Goal: Task Accomplishment & Management: Manage account settings

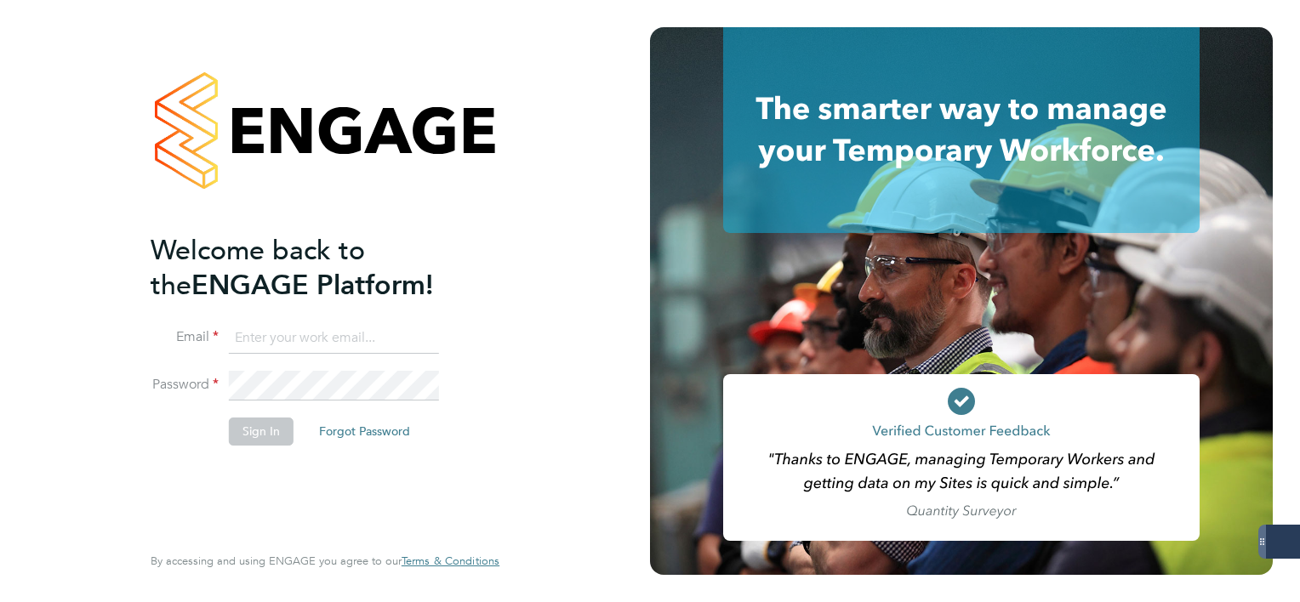
type input "mark.white@servicecare.org.uk"
click at [266, 434] on button "Sign In" at bounding box center [261, 431] width 65 height 27
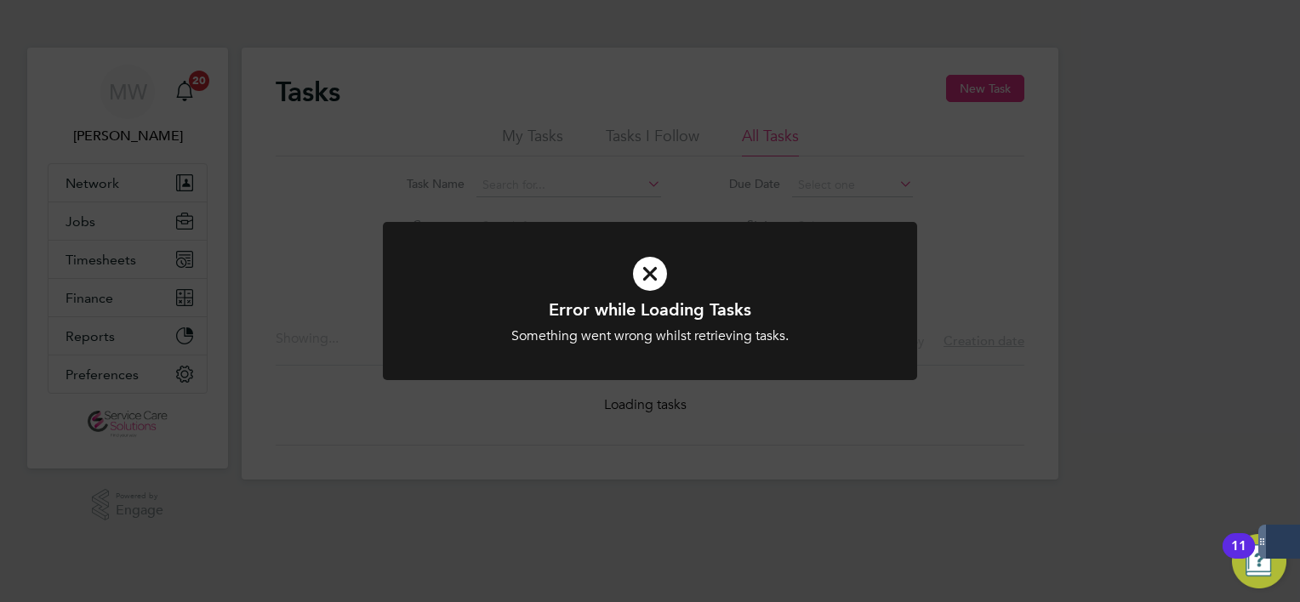
click at [334, 277] on div "Error while Loading Tasks Something went wrong whilst retrieving tasks. Cancel …" at bounding box center [650, 301] width 1300 height 602
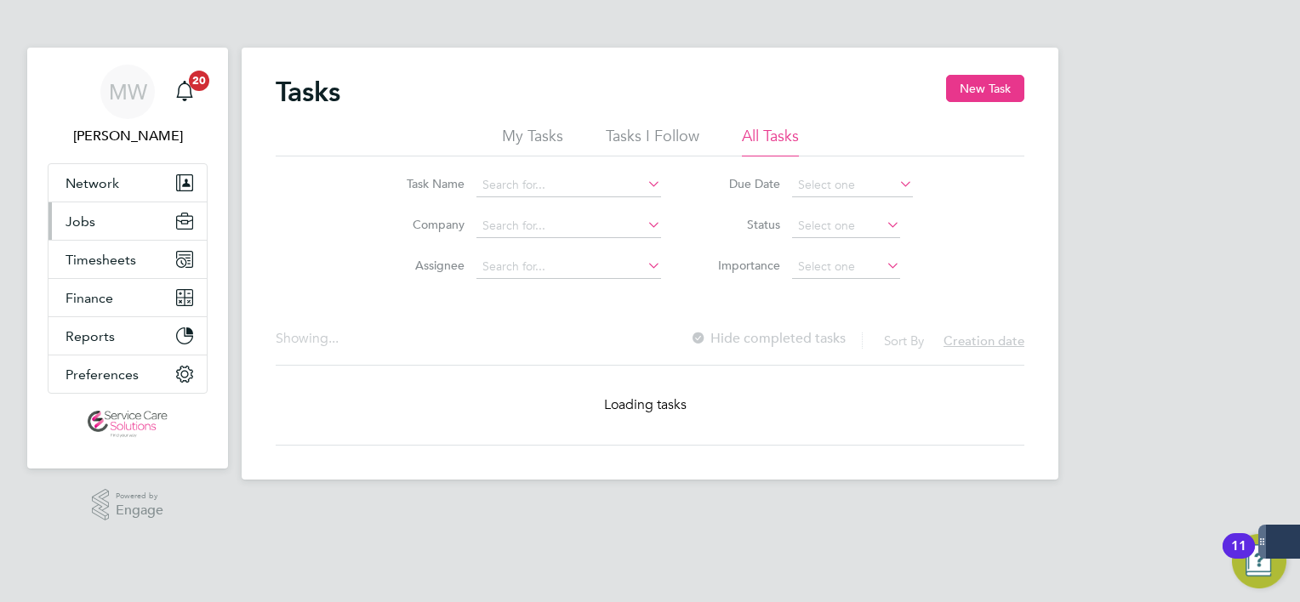
click at [105, 225] on button "Jobs" at bounding box center [127, 220] width 158 height 37
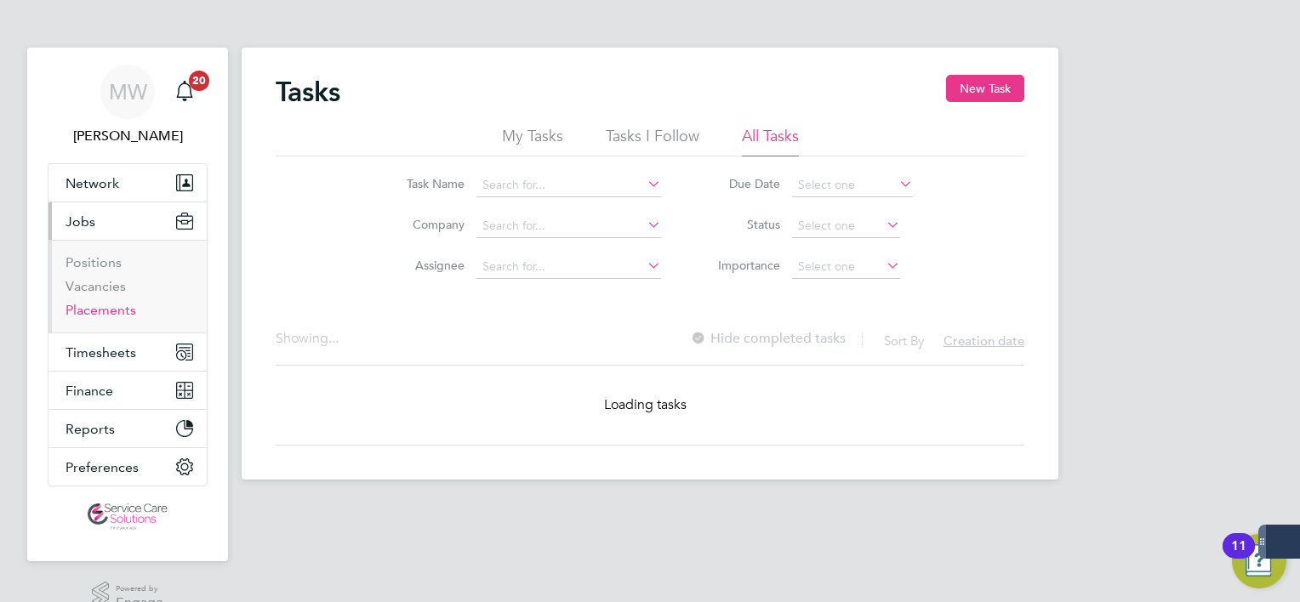
click at [100, 306] on link "Placements" at bounding box center [100, 310] width 71 height 16
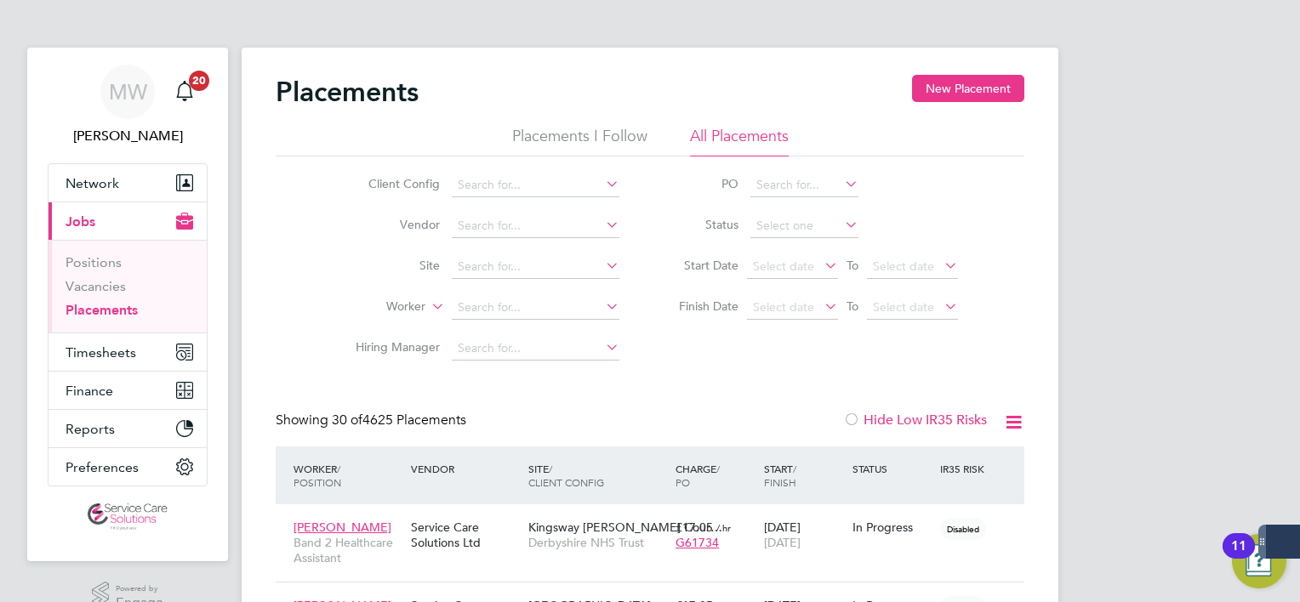
click at [524, 320] on li "Worker" at bounding box center [481, 308] width 320 height 41
click at [524, 310] on input at bounding box center [536, 308] width 168 height 24
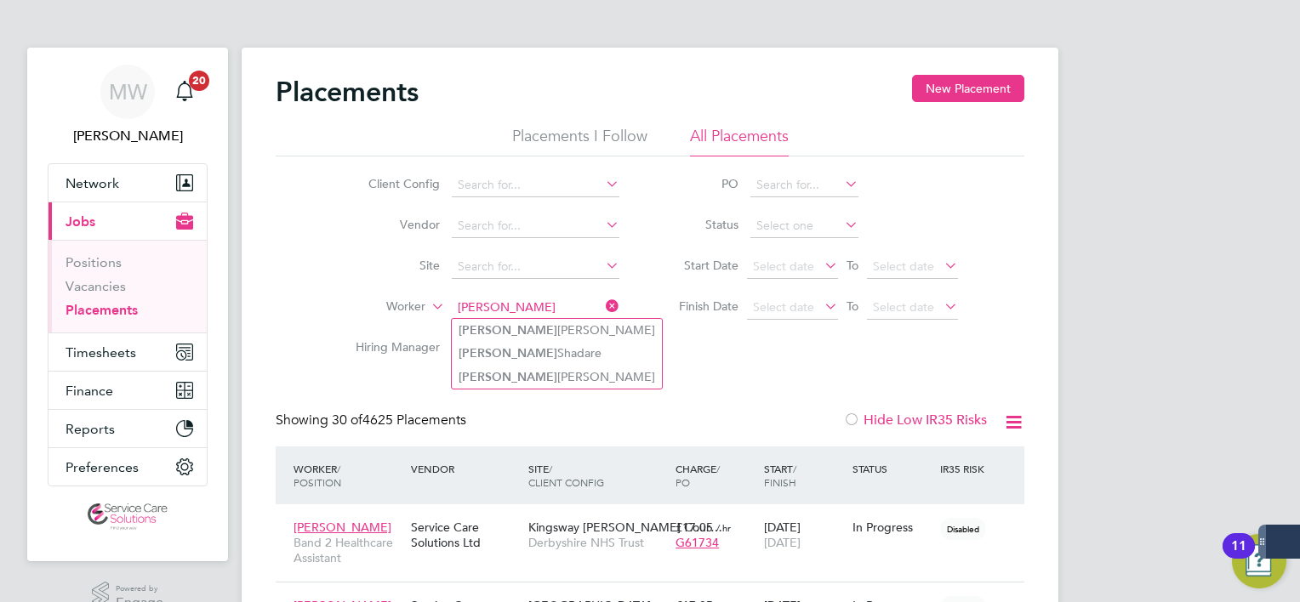
type input "abigail"
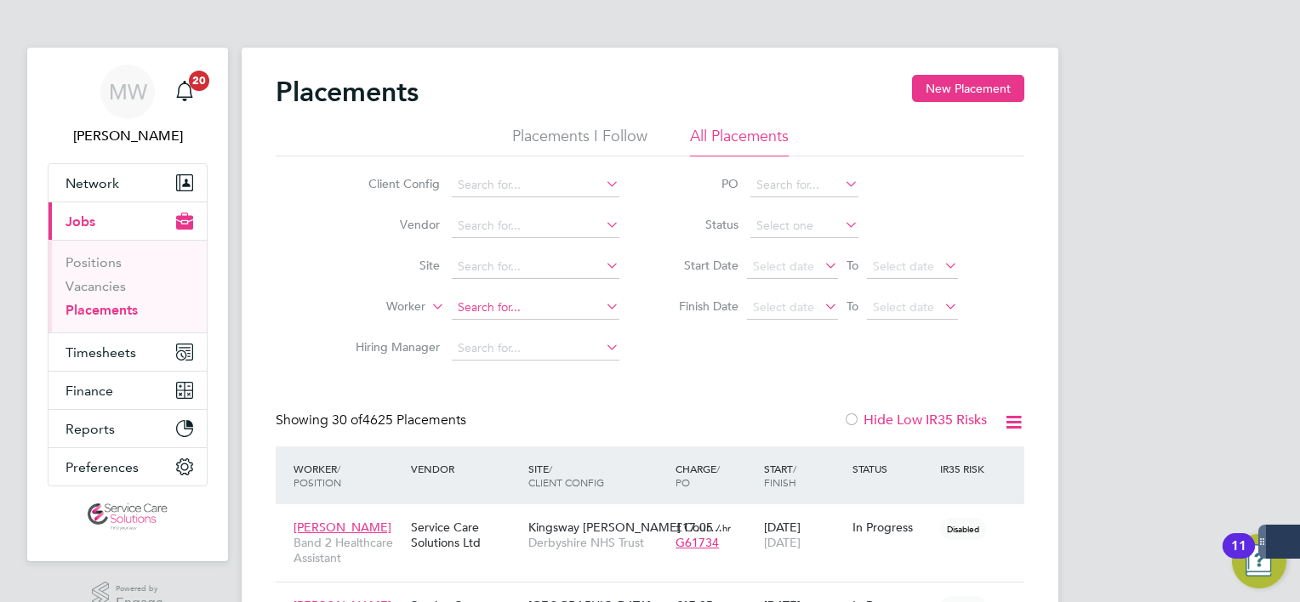
click at [510, 306] on input at bounding box center [536, 308] width 168 height 24
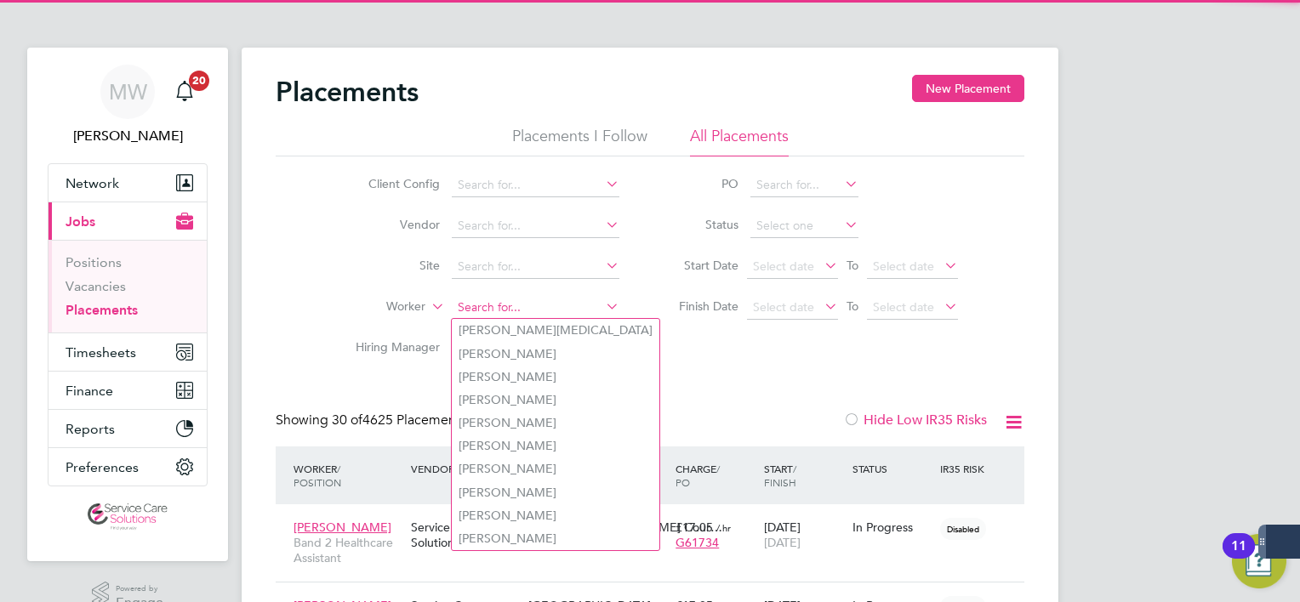
paste input "Adeshiyan"
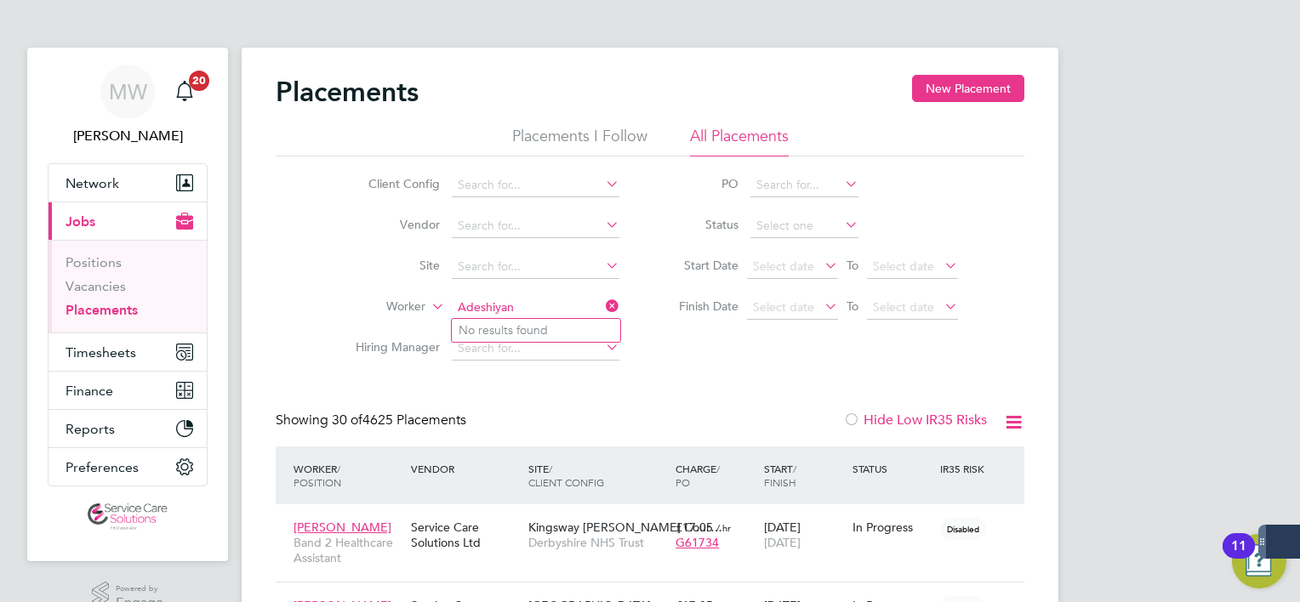
type input "Adeshiyan"
click at [602, 306] on icon at bounding box center [602, 306] width 0 height 24
click at [496, 313] on input at bounding box center [536, 308] width 168 height 24
click at [528, 447] on li "Kel echi Nwigwe" at bounding box center [536, 446] width 168 height 23
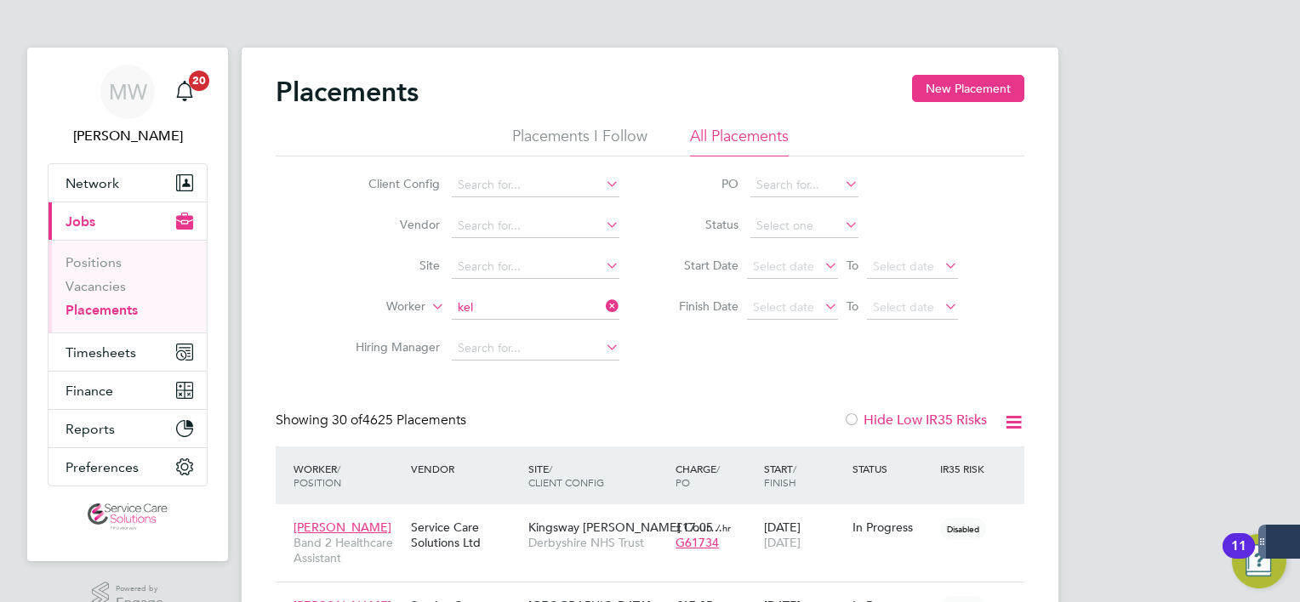
type input "[PERSON_NAME]"
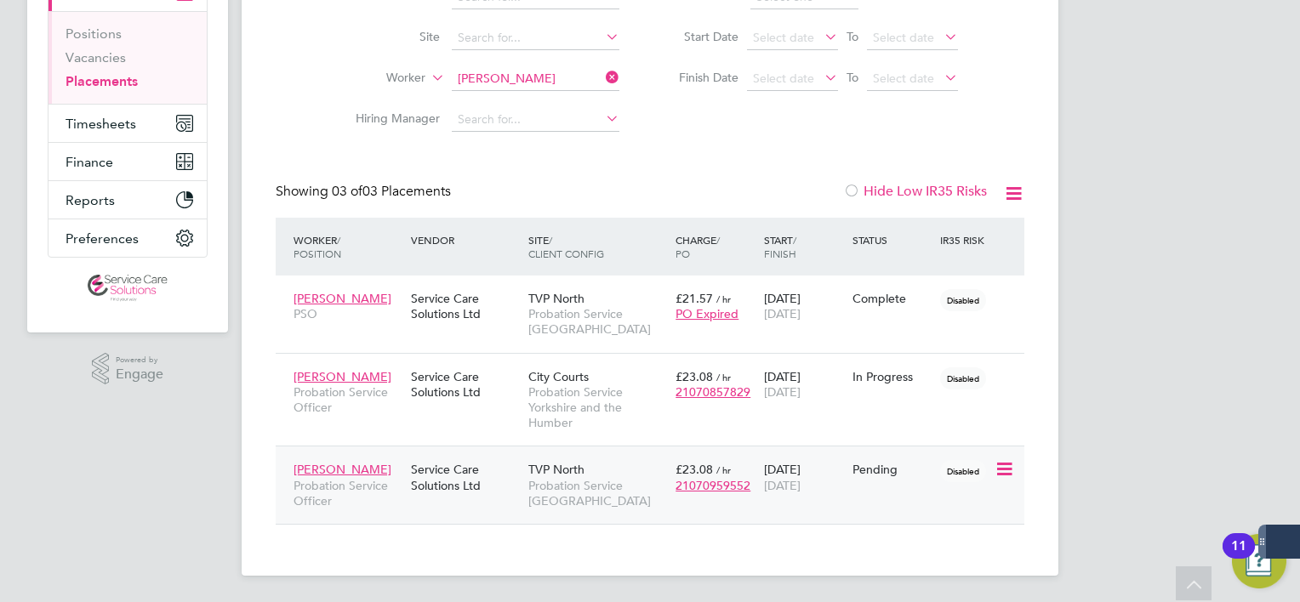
click at [588, 483] on span "Probation Service [GEOGRAPHIC_DATA]" at bounding box center [597, 493] width 139 height 31
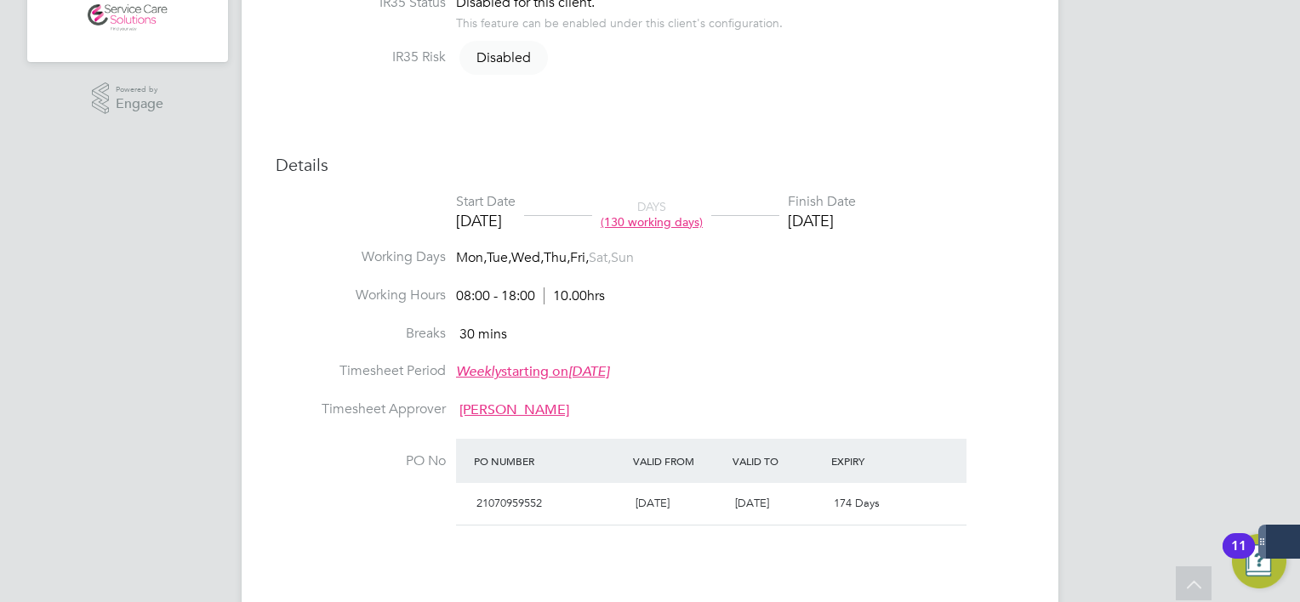
scroll to position [510, 0]
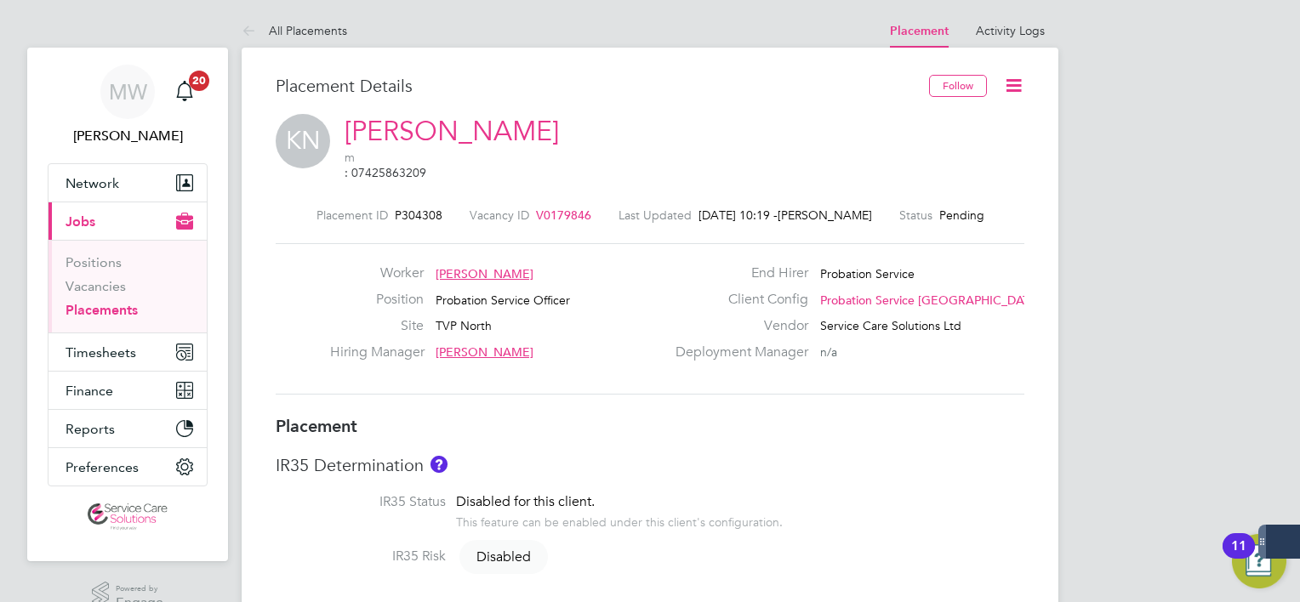
click at [1022, 85] on icon at bounding box center [1013, 85] width 21 height 21
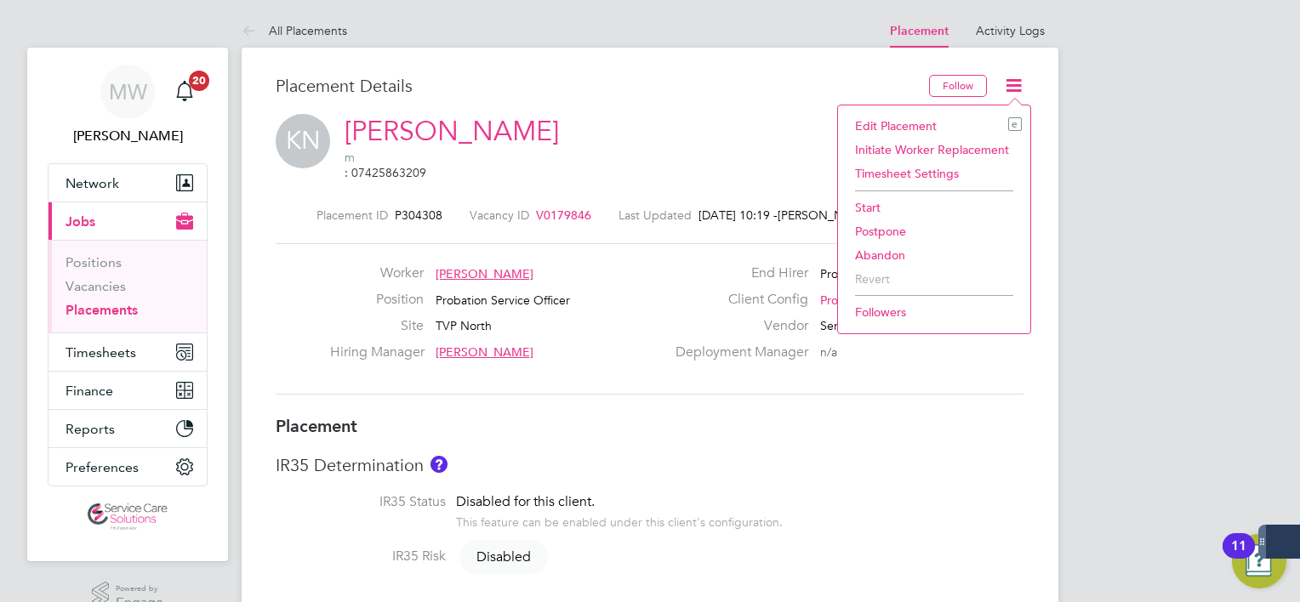
click at [864, 205] on li "Start" at bounding box center [933, 208] width 175 height 24
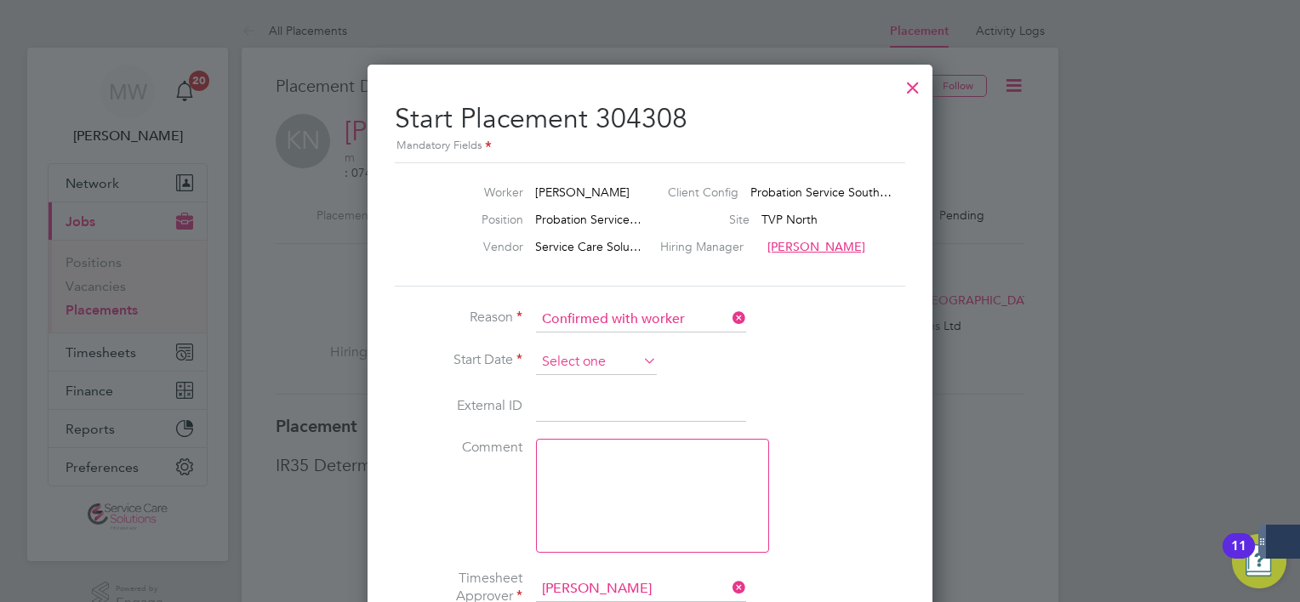
click at [610, 357] on input at bounding box center [596, 363] width 121 height 26
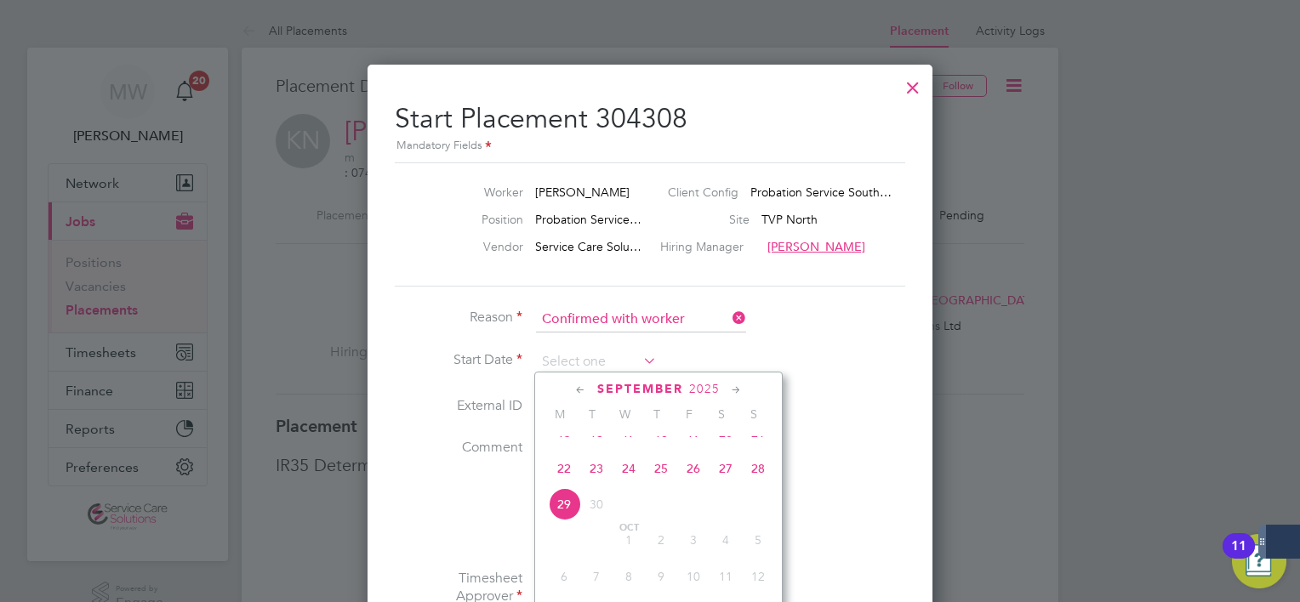
click at [559, 485] on span "22" at bounding box center [564, 469] width 32 height 32
type input "22 Sep 2025"
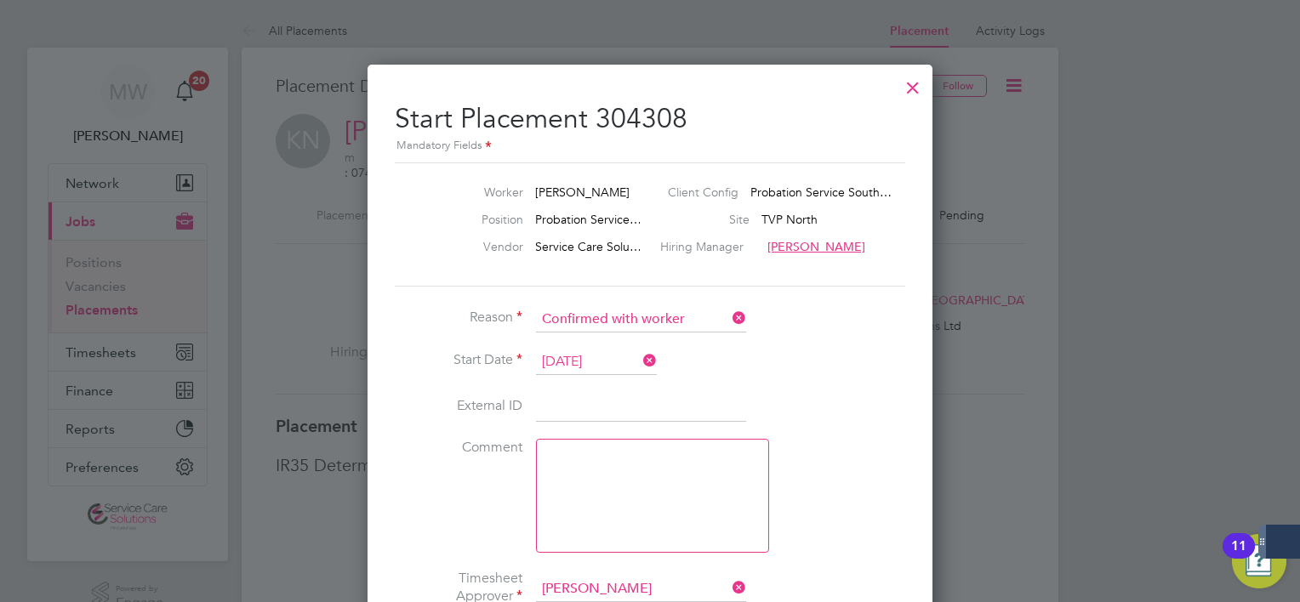
click at [831, 372] on li "Start Date 22 Sep 2025" at bounding box center [650, 371] width 510 height 43
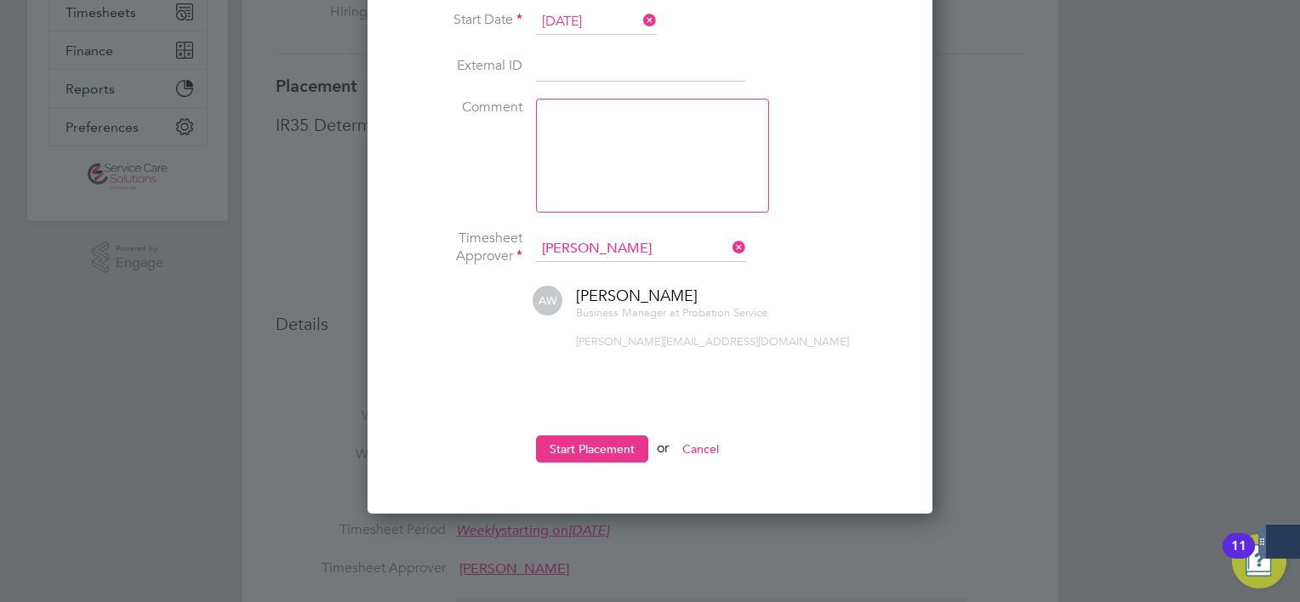
click at [729, 251] on icon at bounding box center [729, 248] width 0 height 24
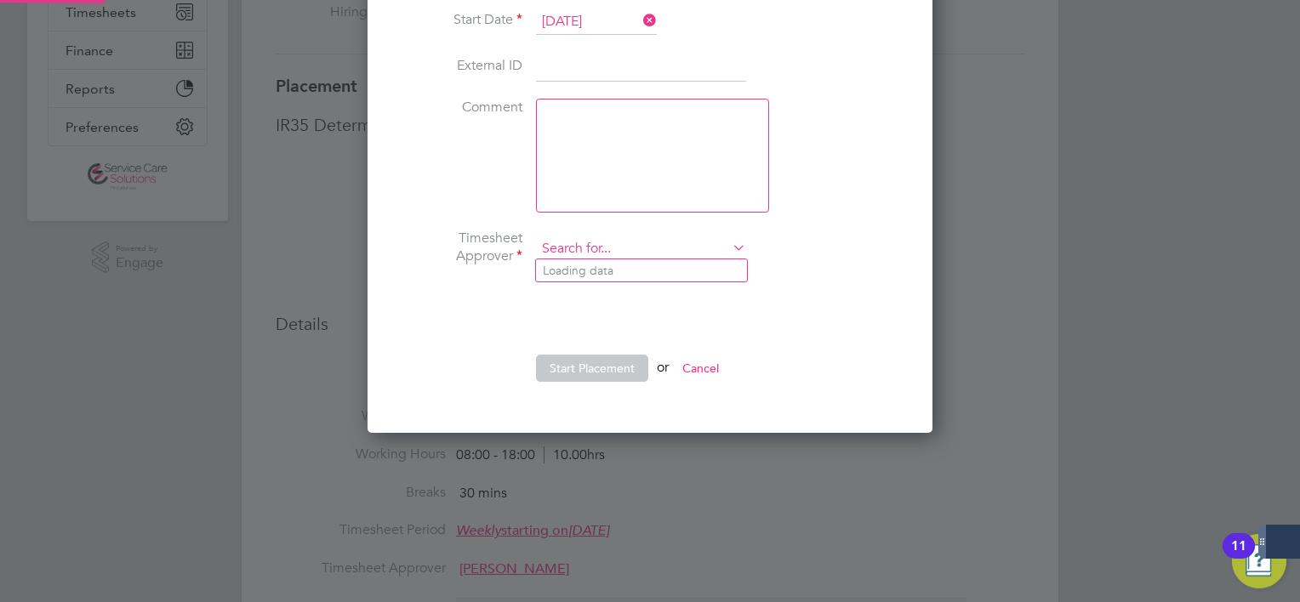
click at [662, 245] on input at bounding box center [641, 249] width 210 height 26
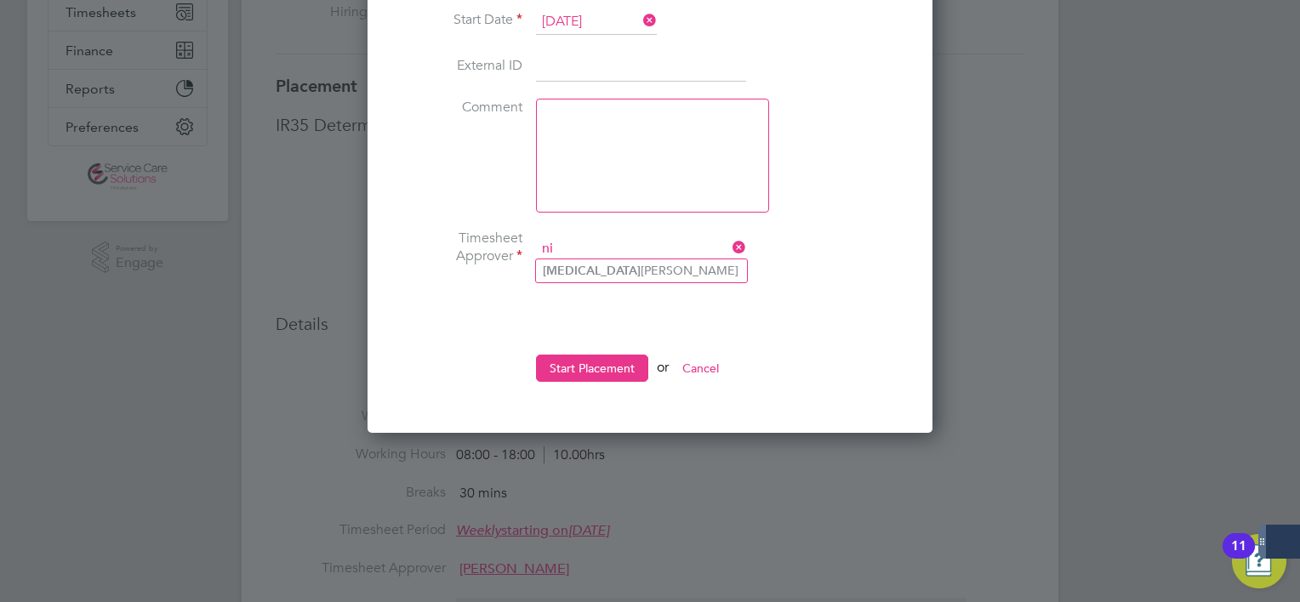
type input "n"
drag, startPoint x: 612, startPoint y: 245, endPoint x: 508, endPoint y: 251, distance: 103.9
click at [508, 251] on li "Timesheet Approver nikita man" at bounding box center [650, 258] width 510 height 56
type input "c"
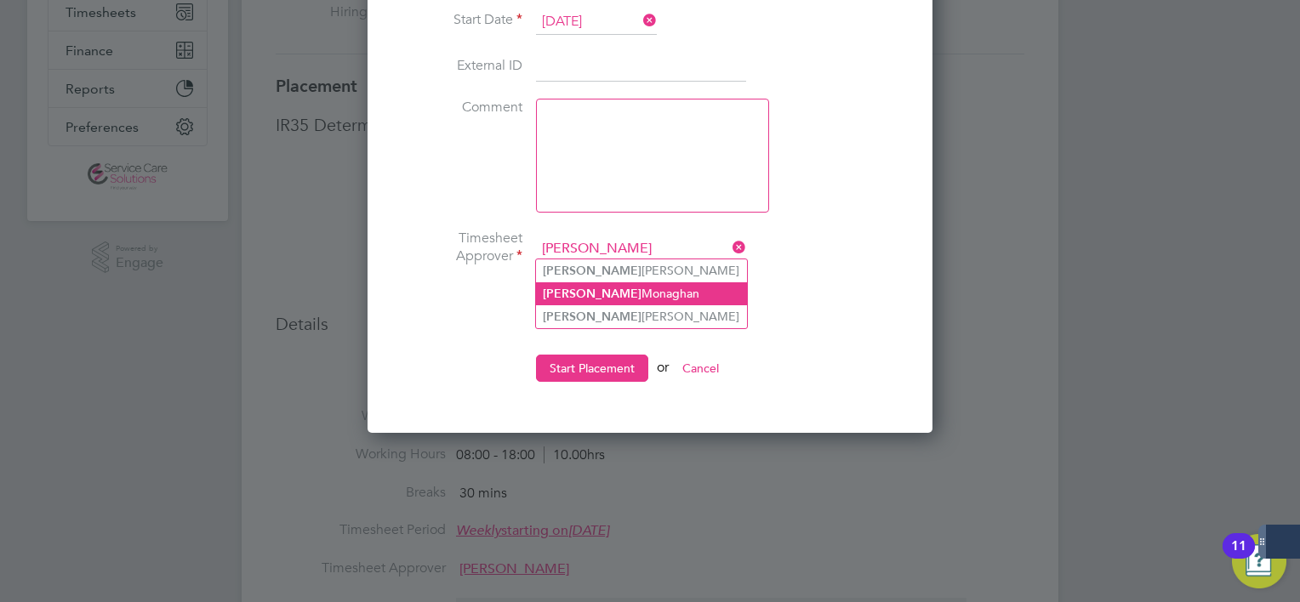
click at [632, 299] on li "Caroline Monaghan" at bounding box center [641, 293] width 211 height 23
type input "Caroline Monaghan"
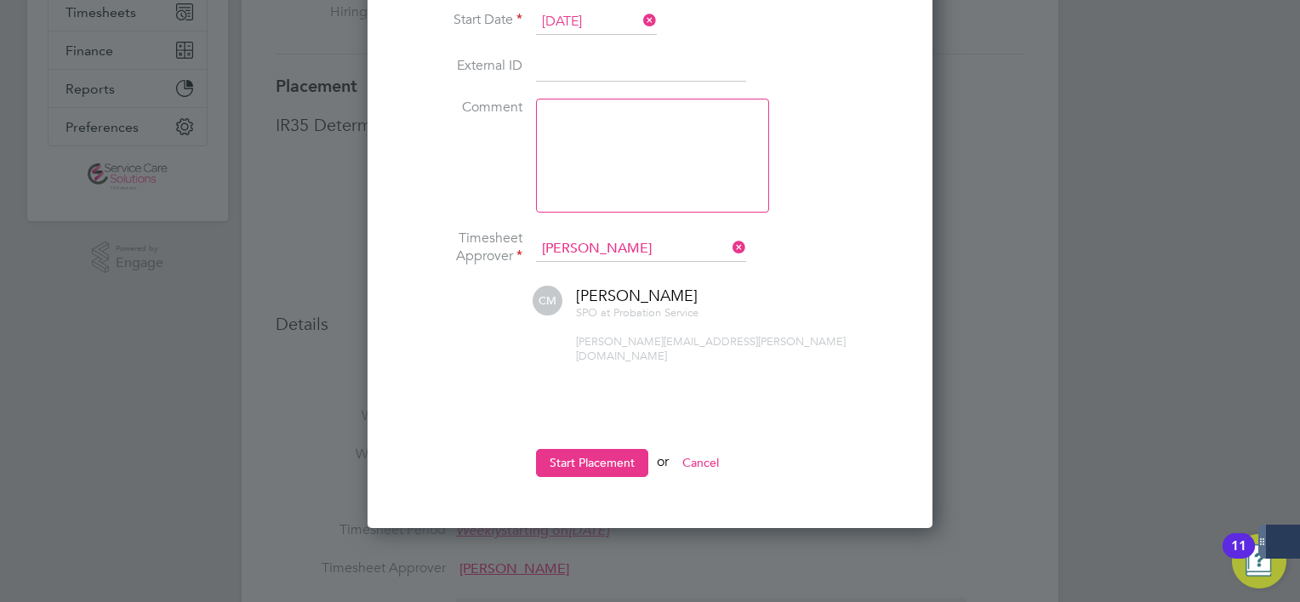
scroll to position [787, 566]
click at [568, 449] on button "Start Placement" at bounding box center [592, 462] width 112 height 27
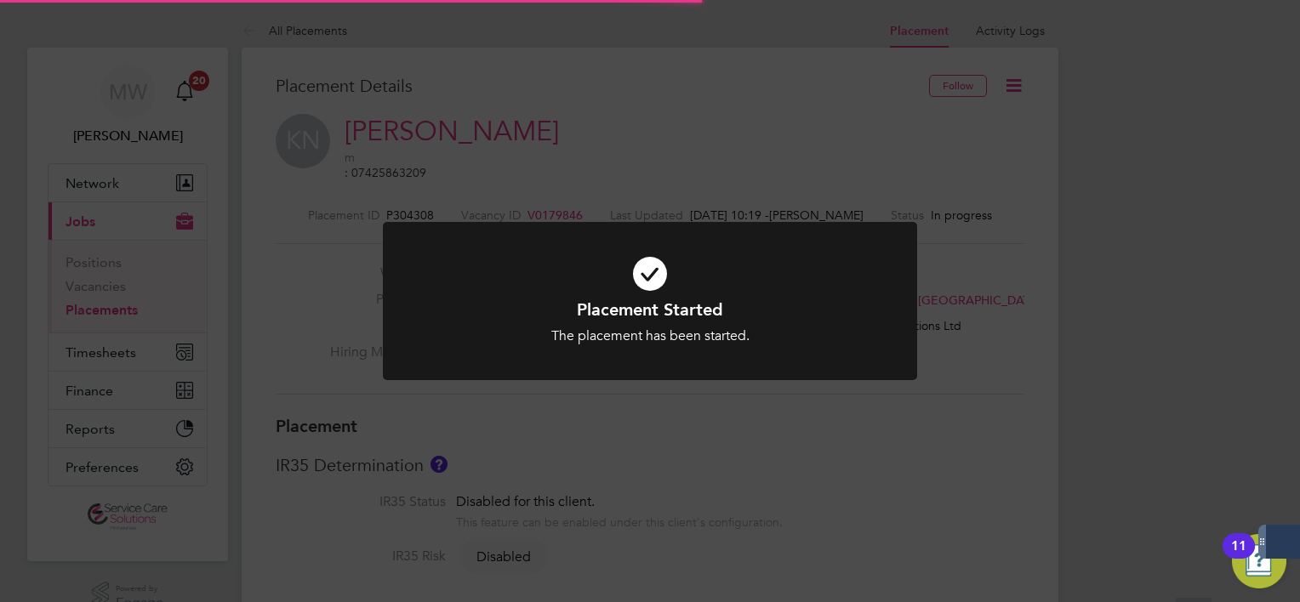
scroll to position [50, 119]
click at [937, 416] on div "Placement Started The placement has been started. Cancel Okay" at bounding box center [650, 301] width 1300 height 602
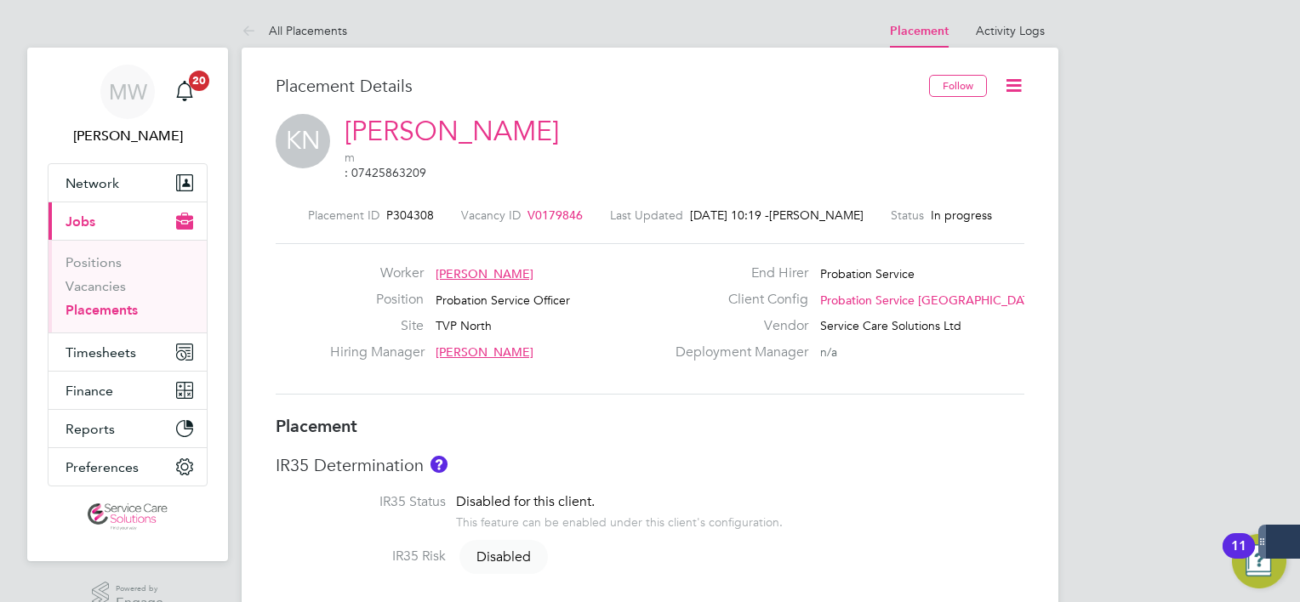
click at [1019, 87] on icon at bounding box center [1013, 85] width 21 height 21
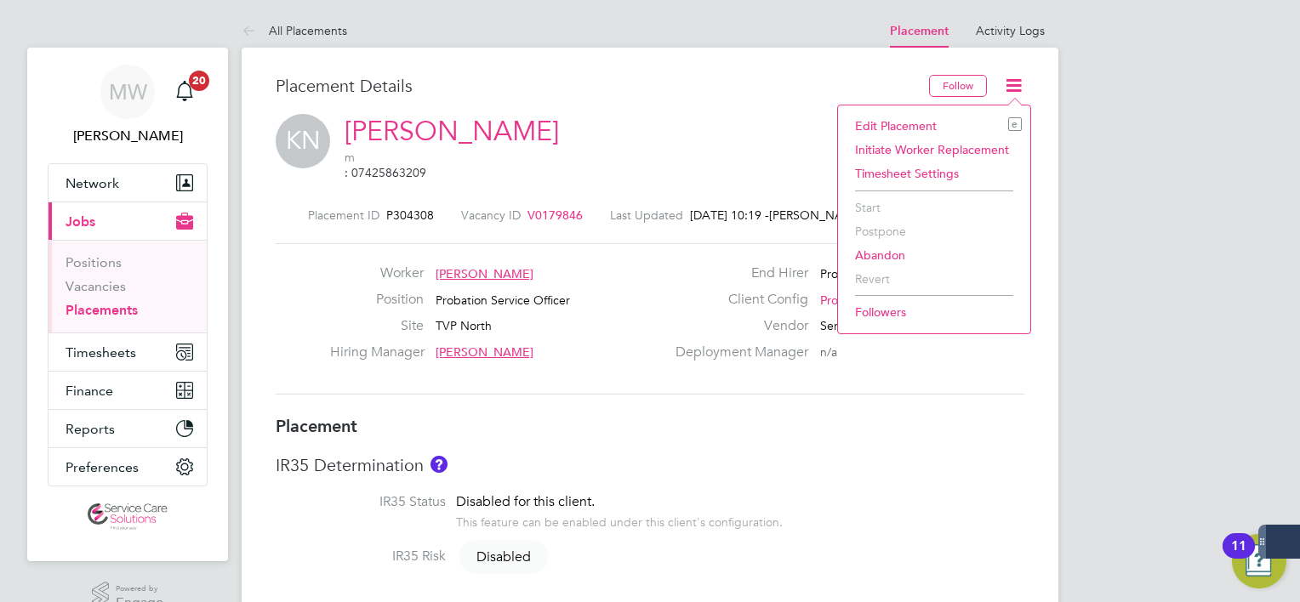
click at [751, 154] on div "KN Kelechi Nwigwe m : 07425863209" at bounding box center [650, 150] width 749 height 73
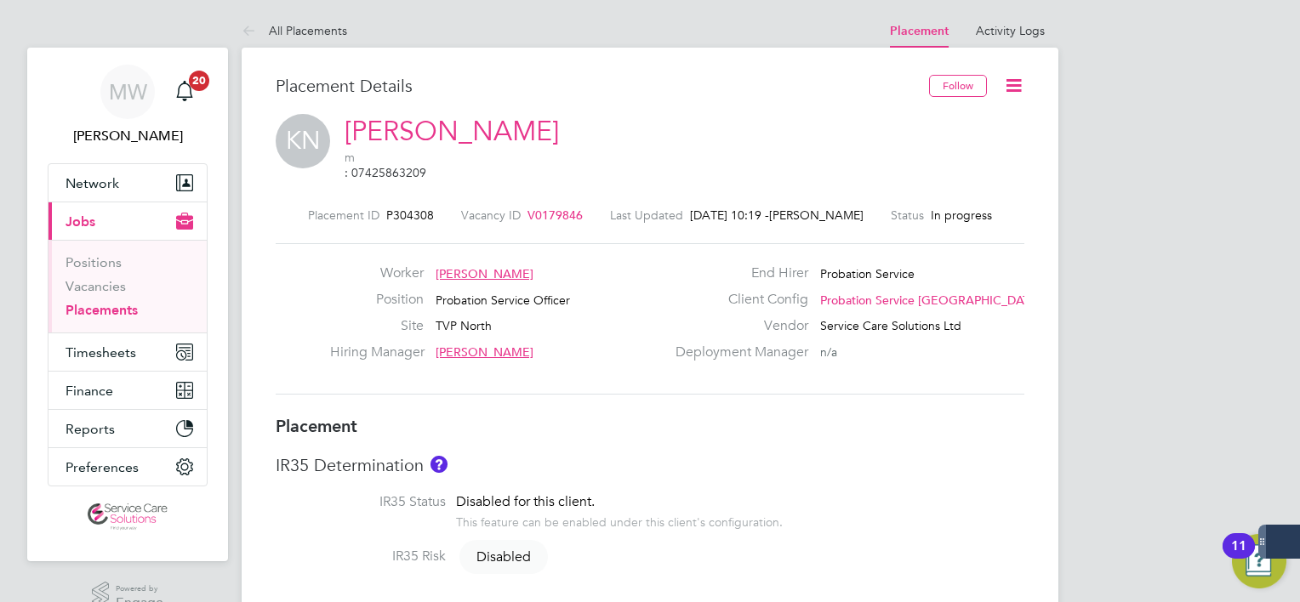
click at [112, 308] on link "Placements" at bounding box center [101, 310] width 72 height 16
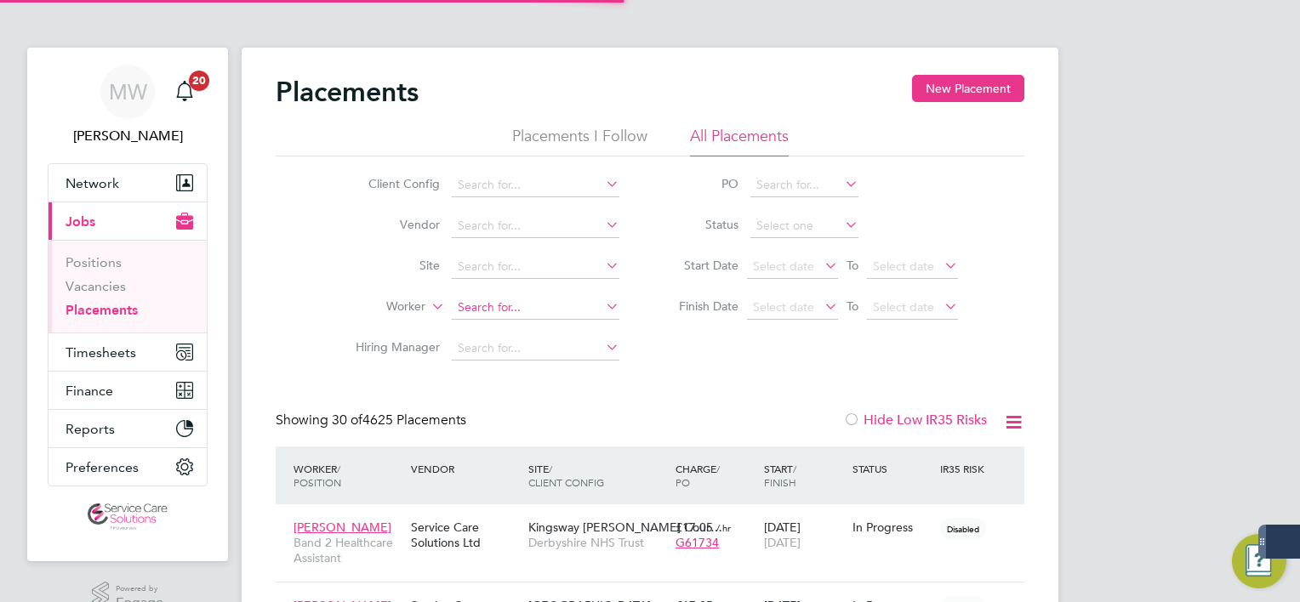
scroll to position [48, 148]
click at [475, 305] on input at bounding box center [536, 308] width 168 height 24
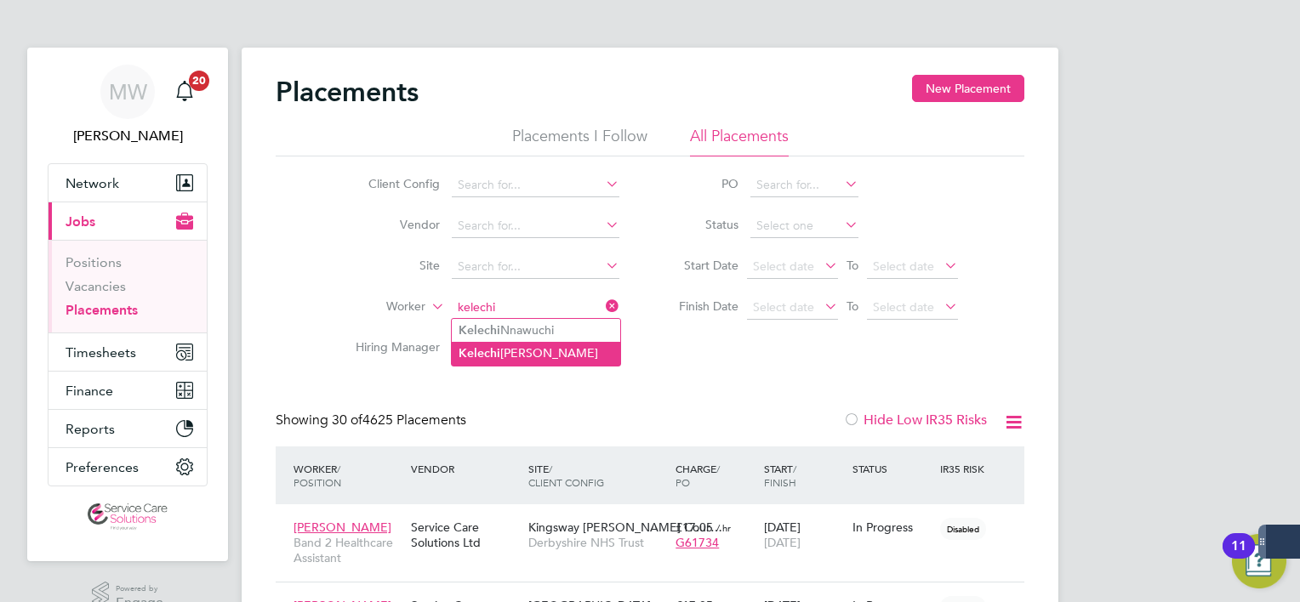
click at [532, 362] on li "Kelechi Nwigwe" at bounding box center [536, 353] width 168 height 23
type input "[PERSON_NAME]"
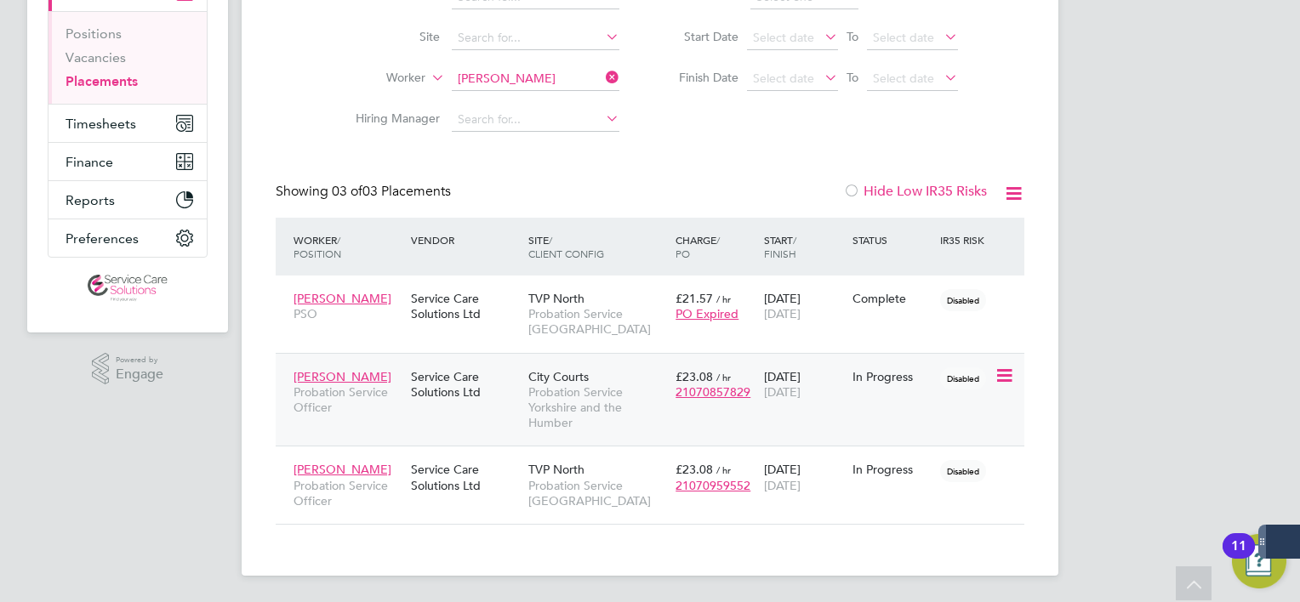
click at [605, 417] on span "Probation Service Yorkshire and the Humber" at bounding box center [597, 407] width 139 height 47
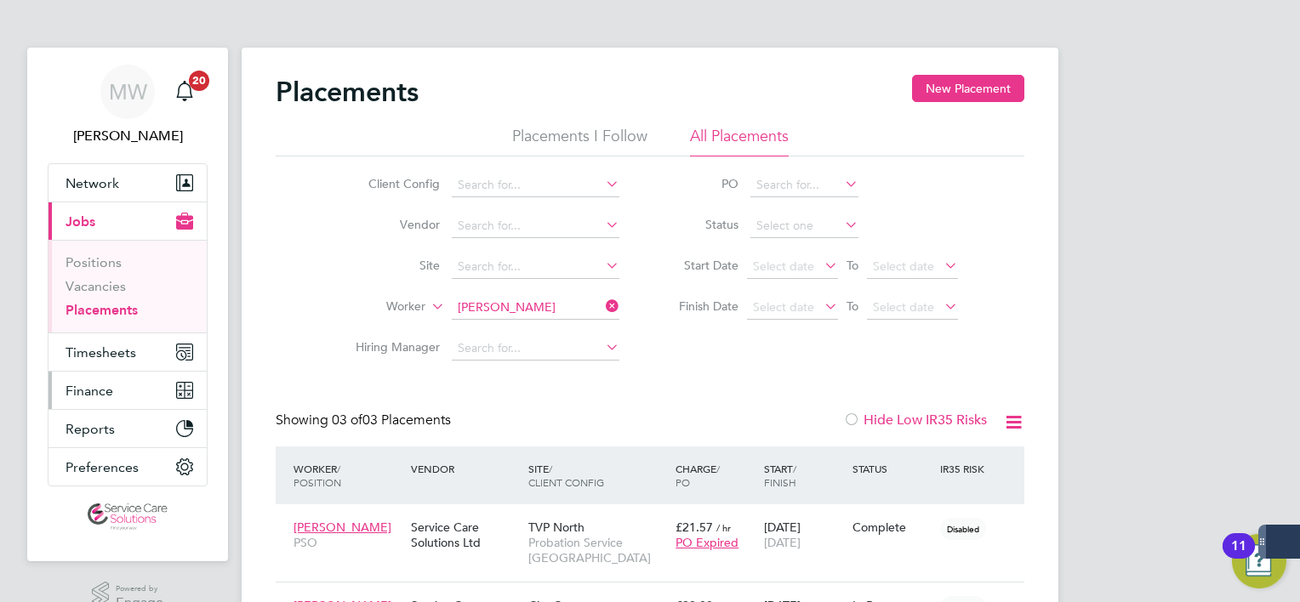
click at [83, 372] on button "Finance" at bounding box center [127, 390] width 158 height 37
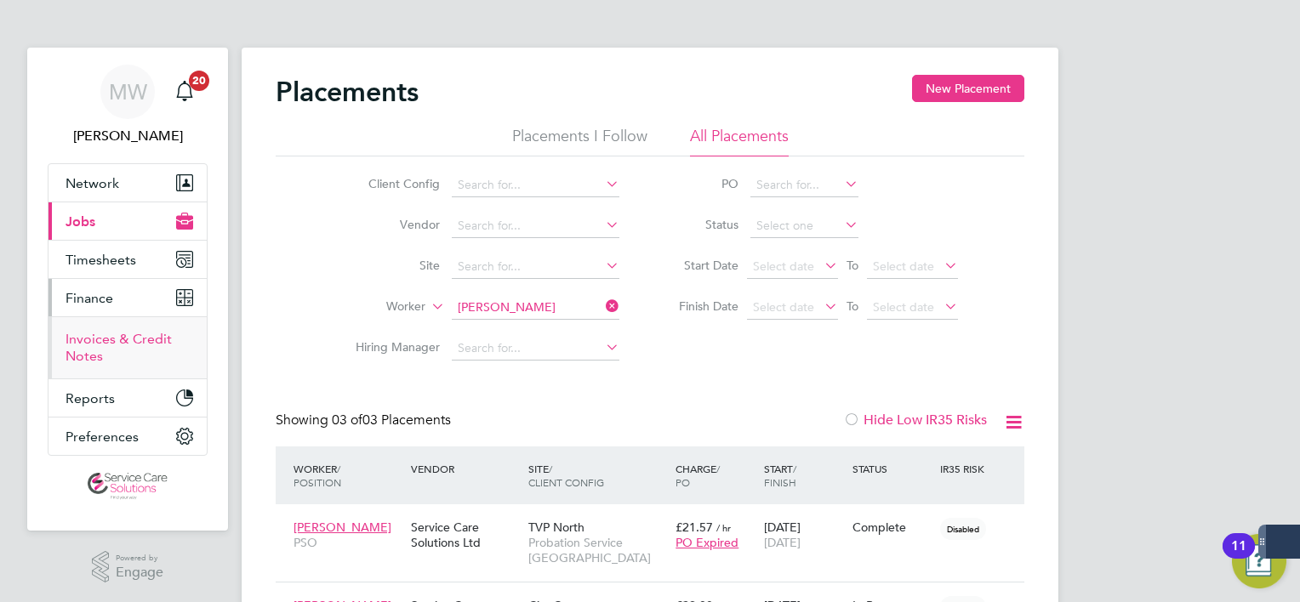
click at [85, 352] on link "Invoices & Credit Notes" at bounding box center [118, 347] width 106 height 33
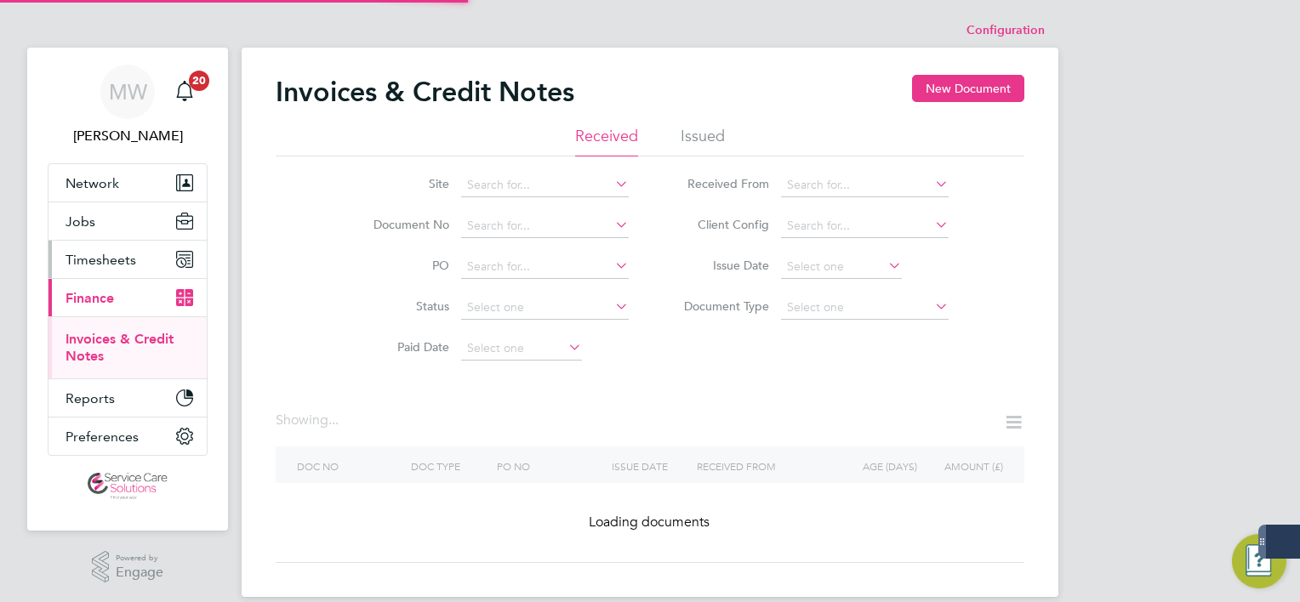
click at [107, 264] on span "Timesheets" at bounding box center [100, 260] width 71 height 16
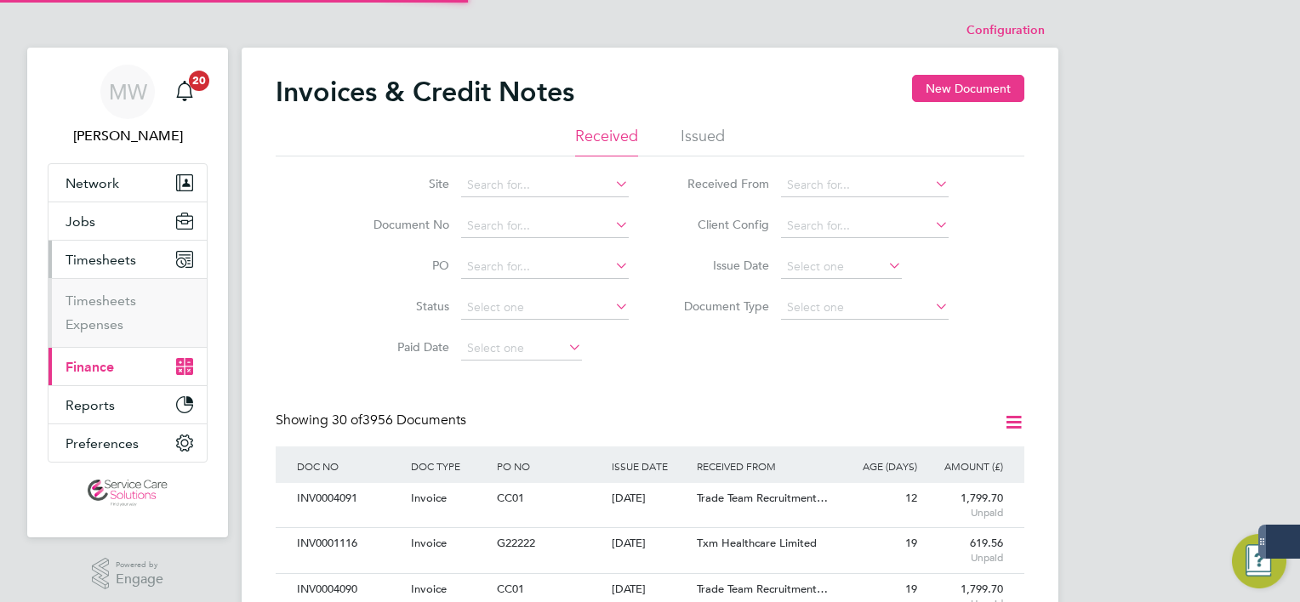
scroll to position [32, 116]
click at [118, 291] on ul "Timesheets Expenses" at bounding box center [127, 312] width 158 height 69
click at [118, 297] on link "Timesheets" at bounding box center [100, 301] width 71 height 16
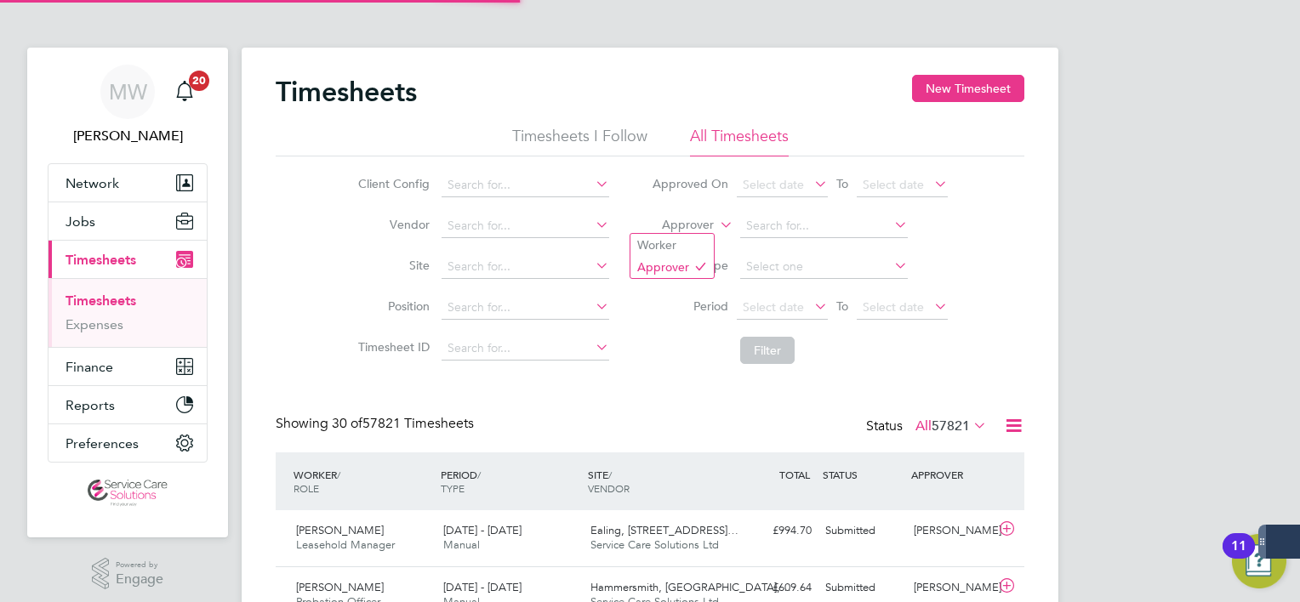
click at [704, 230] on label "Approver" at bounding box center [675, 225] width 77 height 17
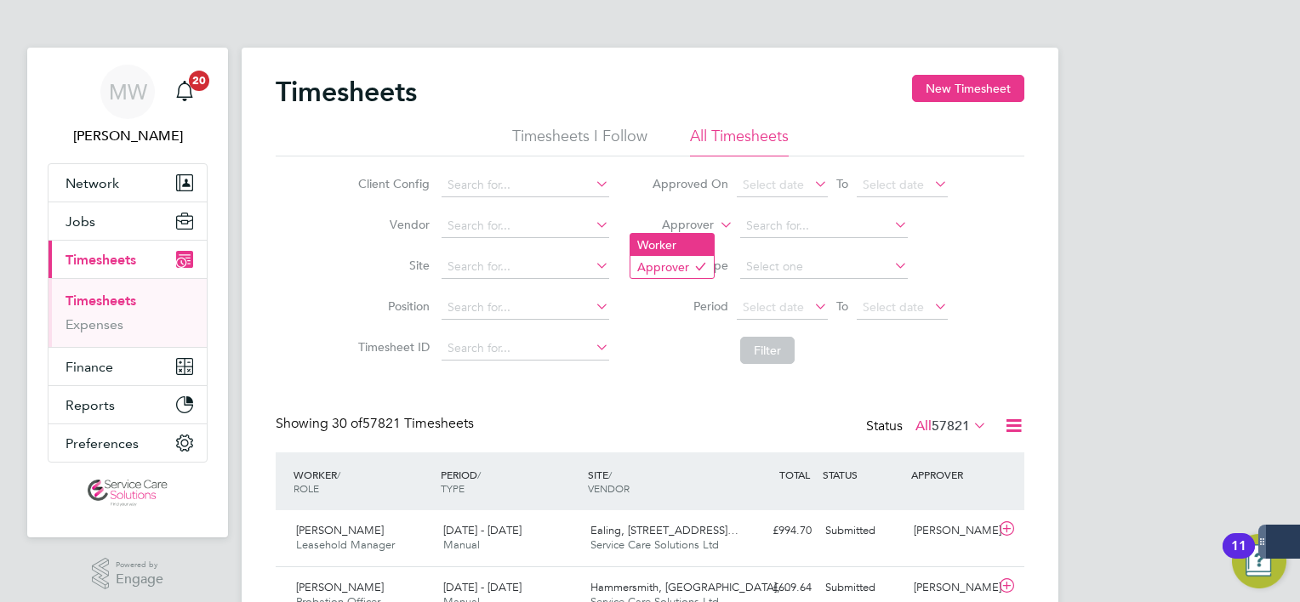
click at [689, 239] on li "Worker" at bounding box center [671, 245] width 83 height 22
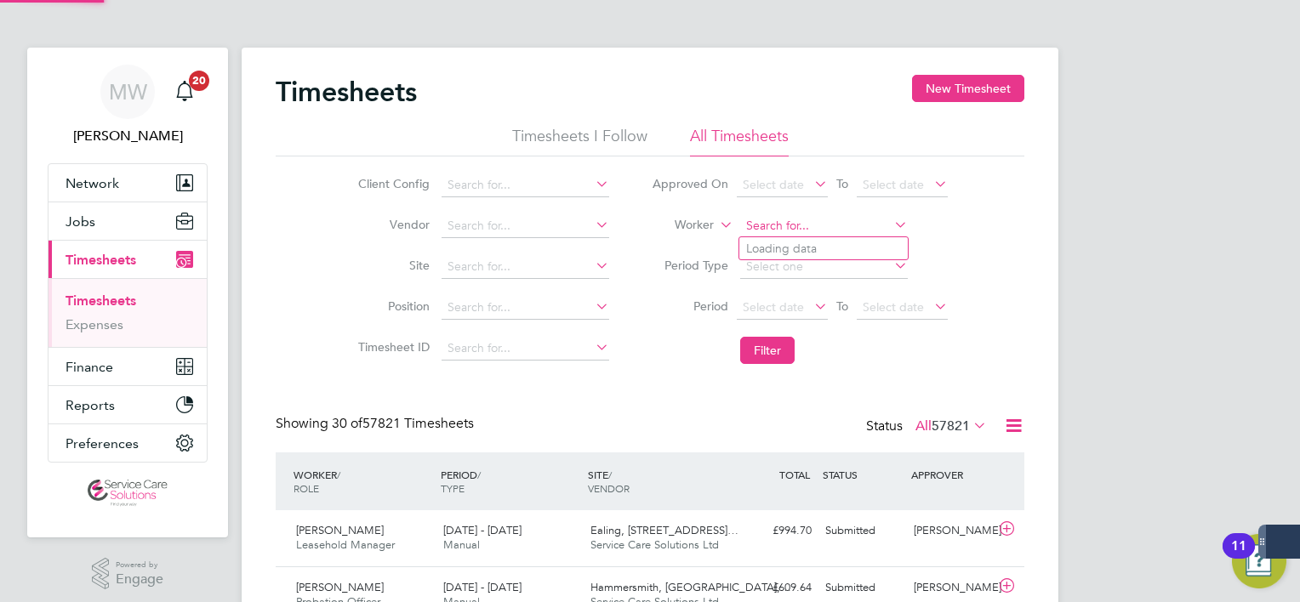
click at [803, 218] on input at bounding box center [824, 226] width 168 height 24
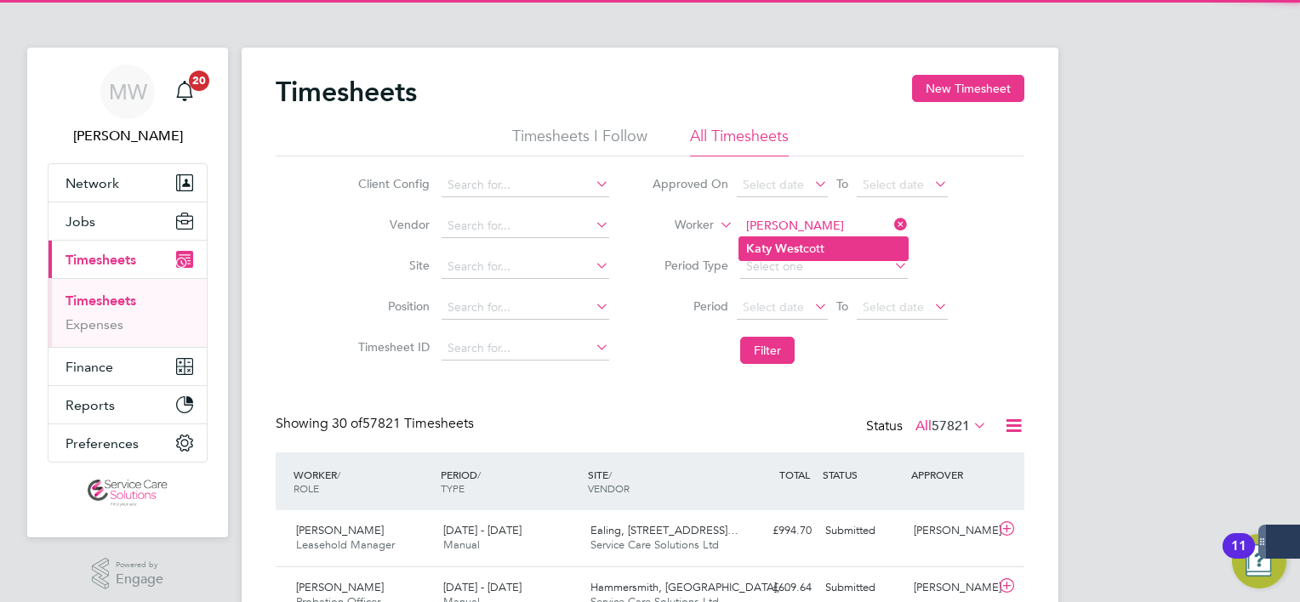
click at [811, 244] on li "Katy West cott" at bounding box center [823, 248] width 168 height 23
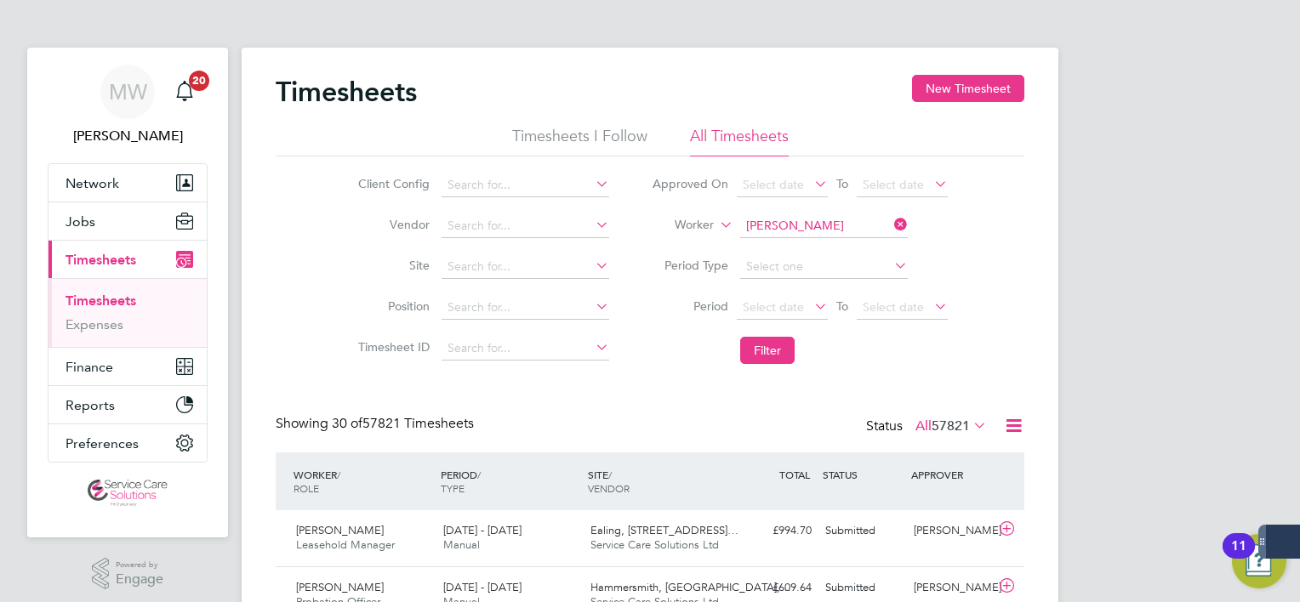
type input "Katy Westcott"
click at [778, 348] on button "Filter" at bounding box center [767, 350] width 54 height 27
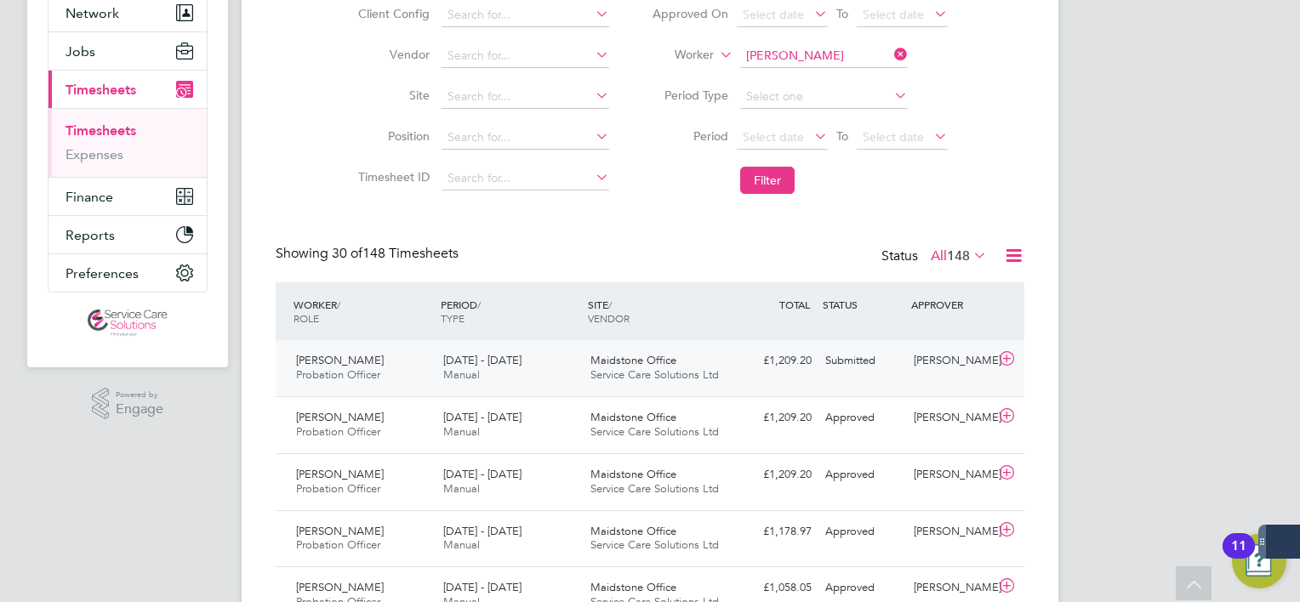
click at [521, 365] on span "22 - 28 Sep 2025" at bounding box center [482, 360] width 78 height 14
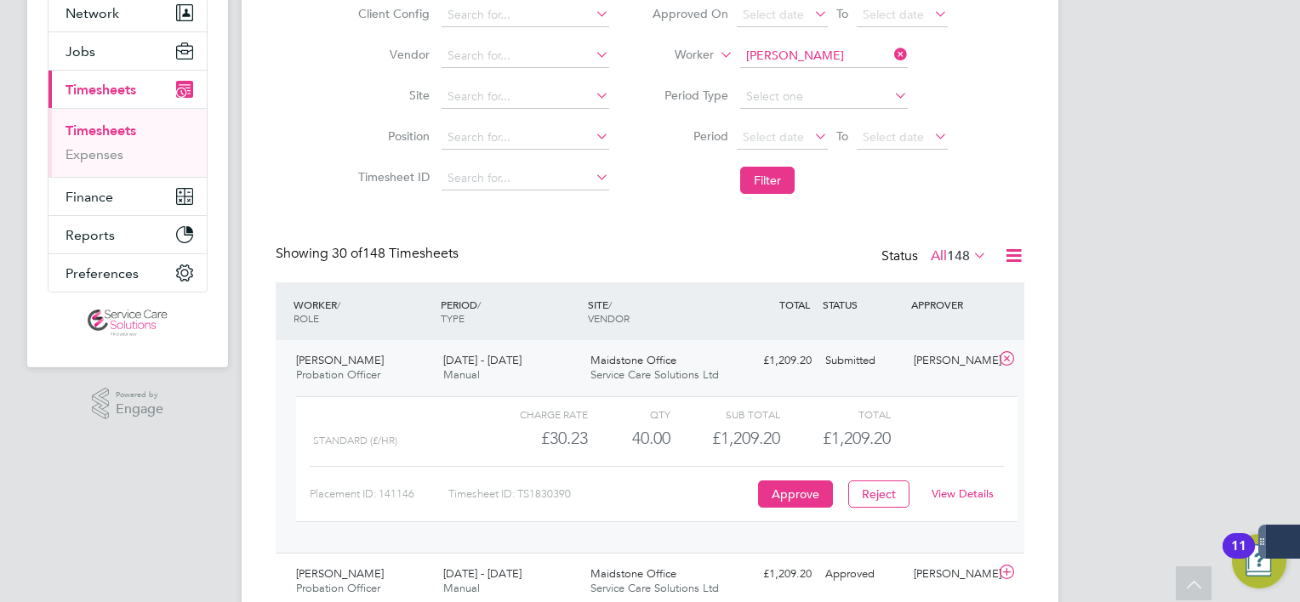
click at [946, 497] on link "View Details" at bounding box center [962, 494] width 62 height 14
click at [127, 61] on button "Jobs" at bounding box center [127, 50] width 158 height 37
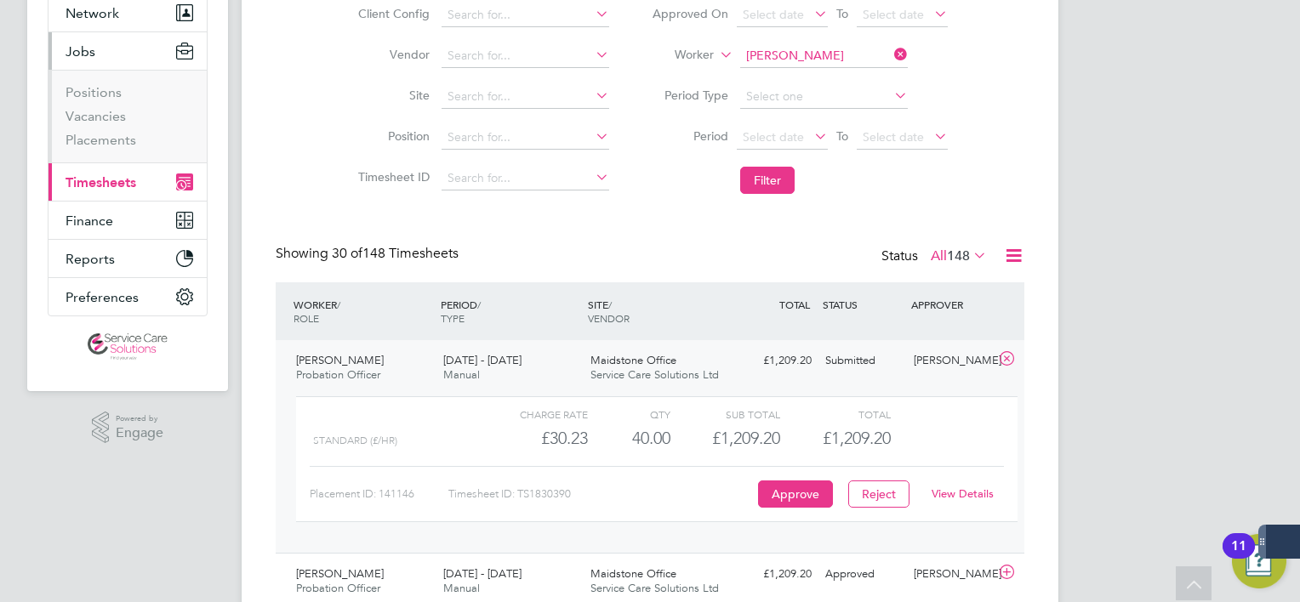
click at [111, 151] on ul "Positions Vacancies Placements" at bounding box center [127, 116] width 158 height 93
click at [111, 150] on ul "Positions Vacancies Placements" at bounding box center [127, 116] width 158 height 93
click at [110, 147] on li "Placements" at bounding box center [129, 140] width 128 height 17
click at [109, 141] on link "Placements" at bounding box center [100, 140] width 71 height 16
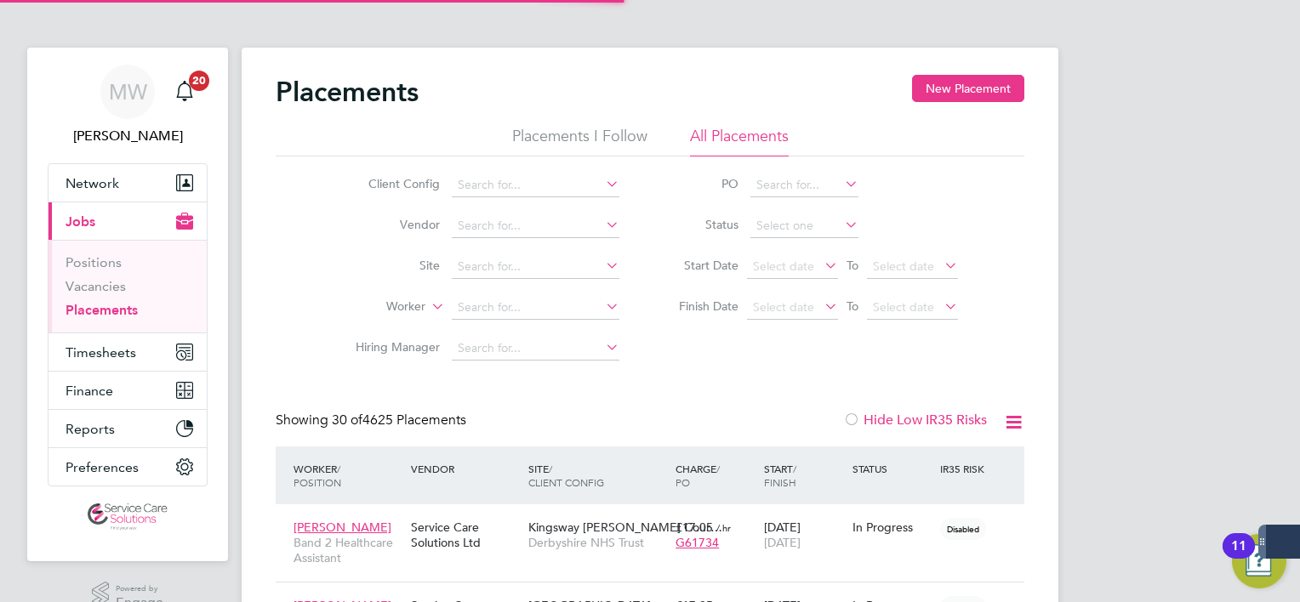
scroll to position [8, 9]
click at [517, 315] on input at bounding box center [536, 308] width 168 height 24
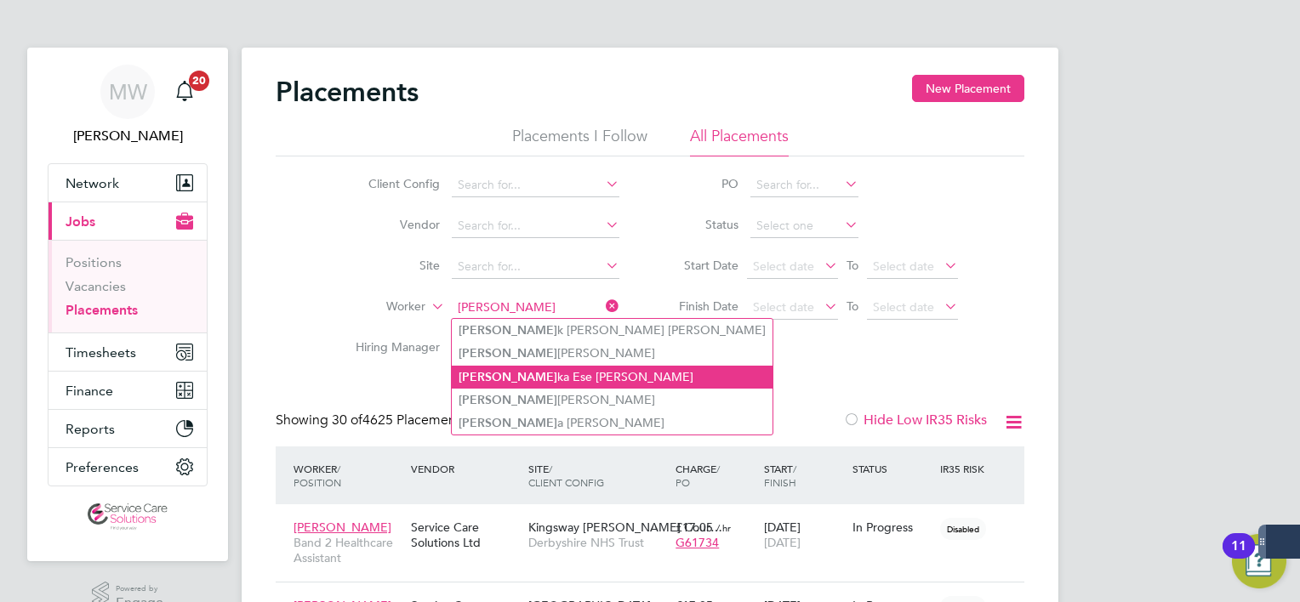
click at [543, 371] on li "Eric ka Ese Anthony" at bounding box center [612, 377] width 321 height 23
type input "Ericka Ese Anthony"
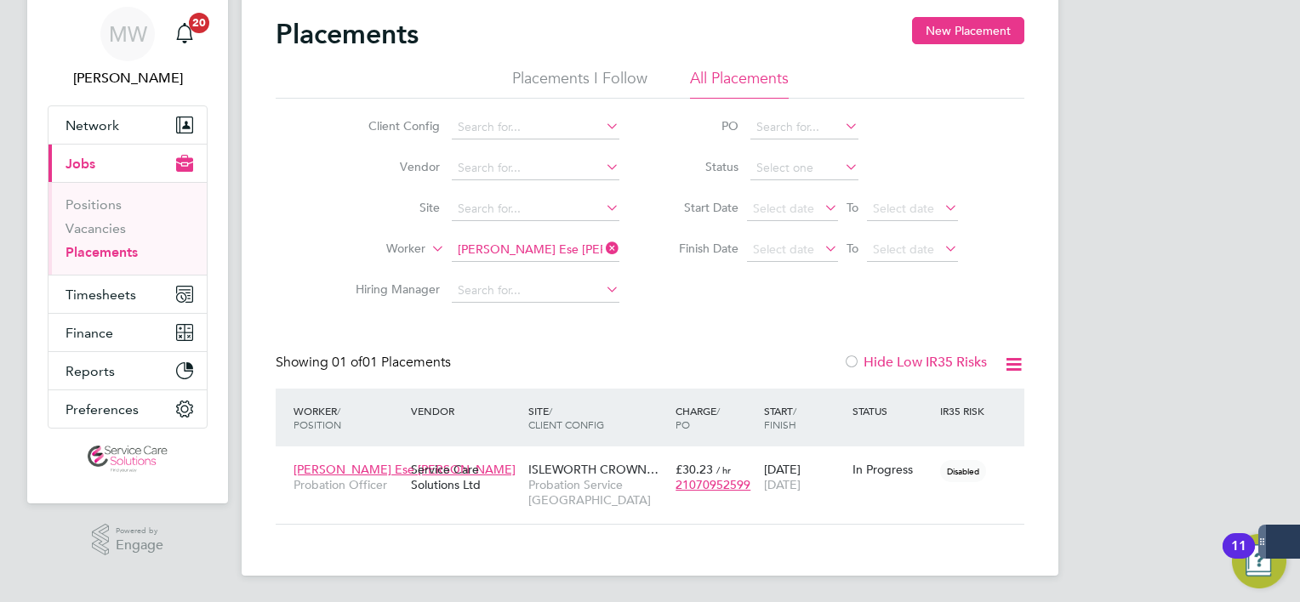
click at [602, 253] on icon at bounding box center [602, 248] width 0 height 24
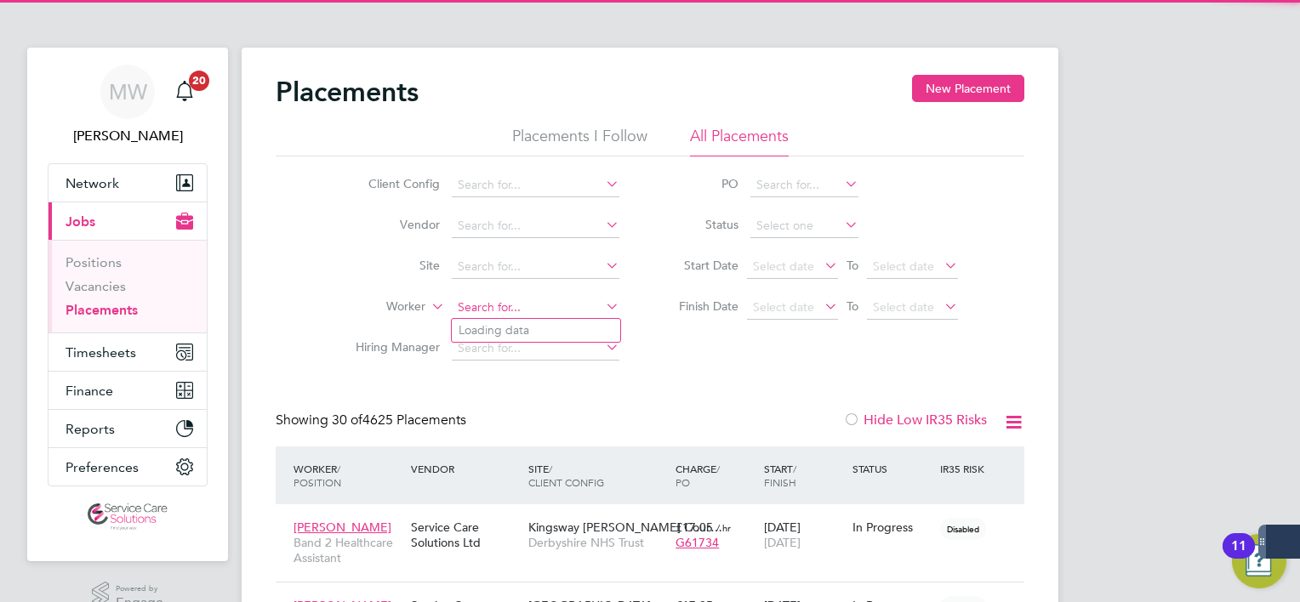
click at [527, 311] on input at bounding box center [536, 308] width 168 height 24
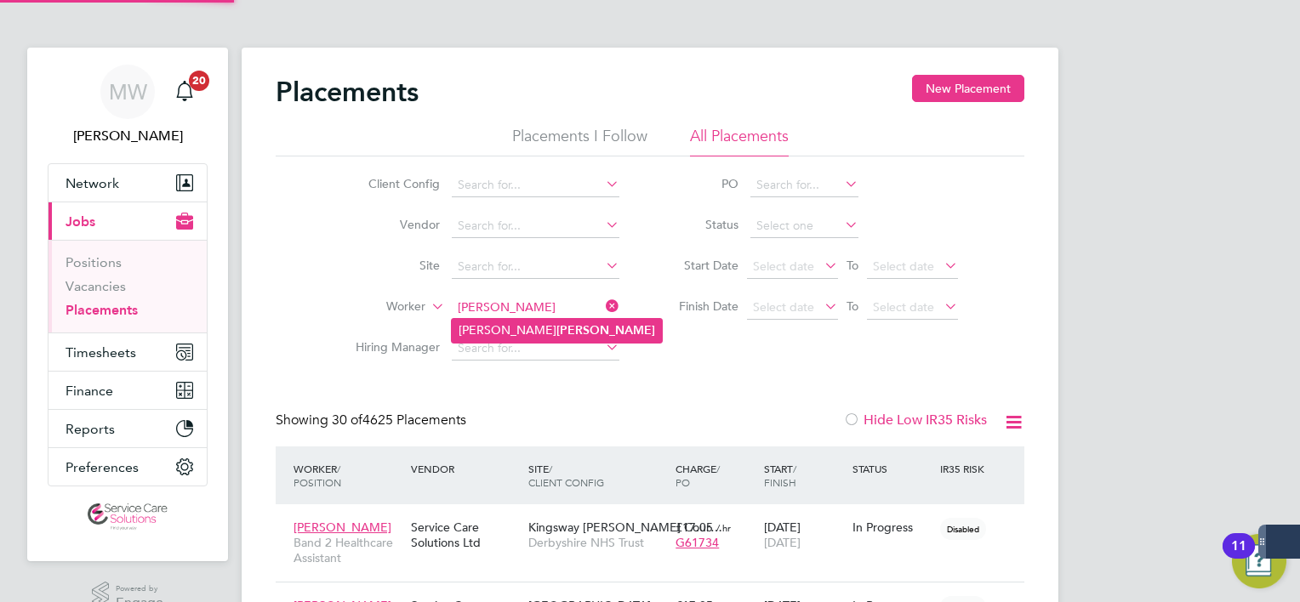
click at [533, 333] on li "Jessika Farrer" at bounding box center [557, 330] width 210 height 23
type input "Jessika Farrer"
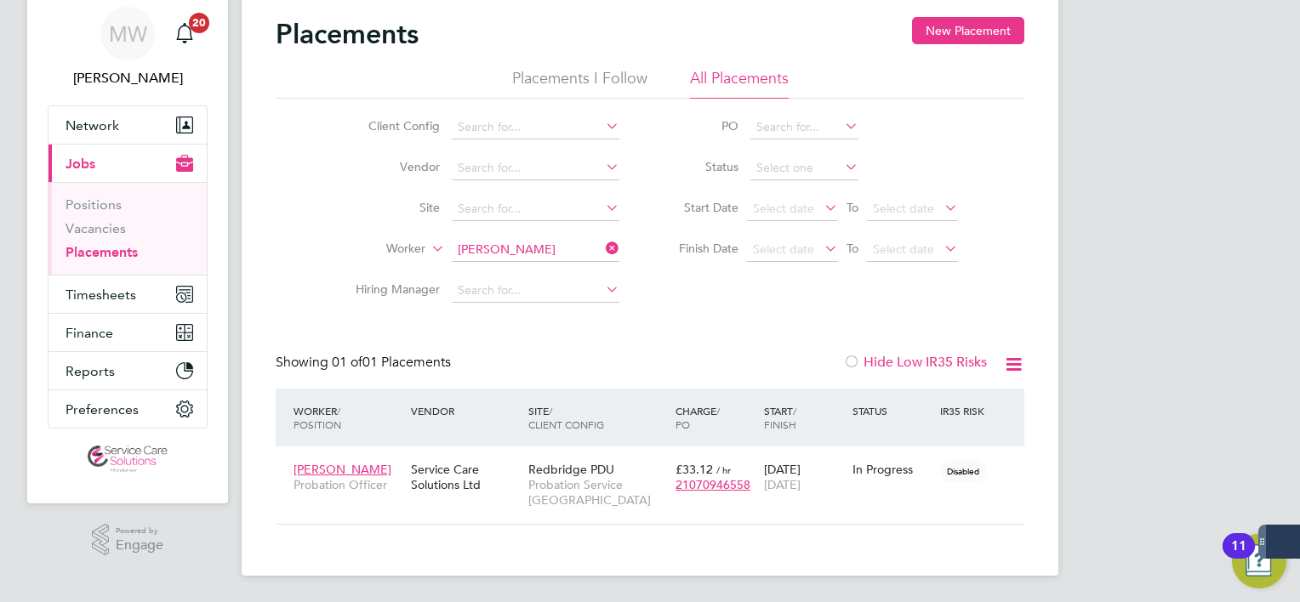
click at [602, 248] on icon at bounding box center [602, 248] width 0 height 24
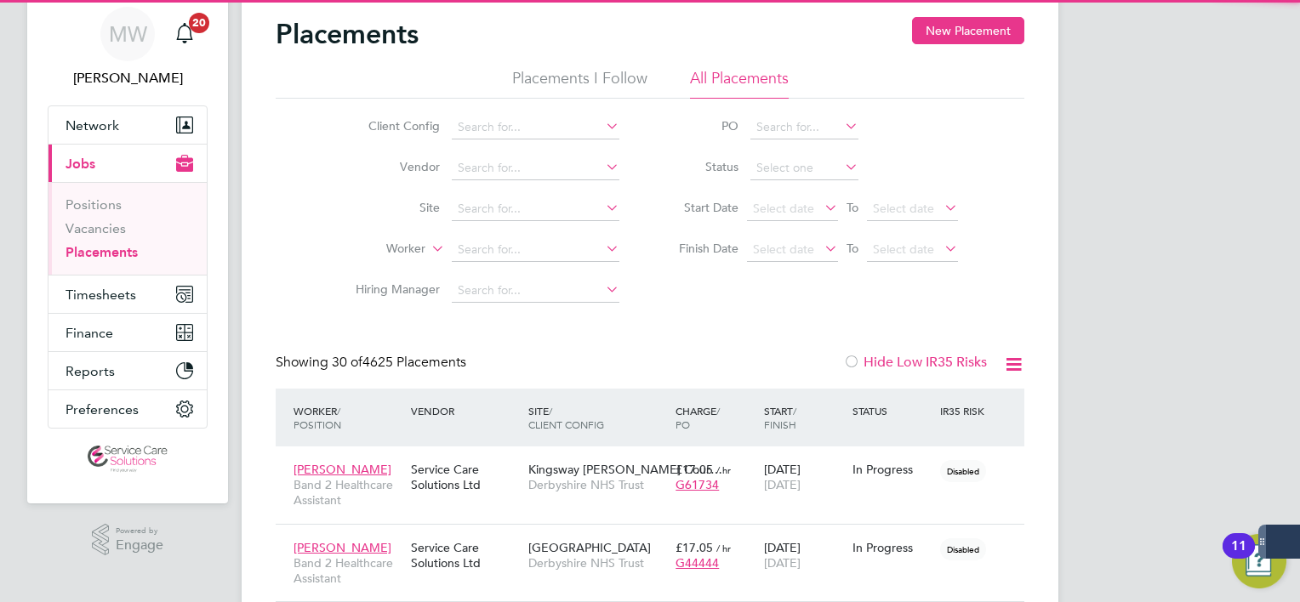
scroll to position [48, 148]
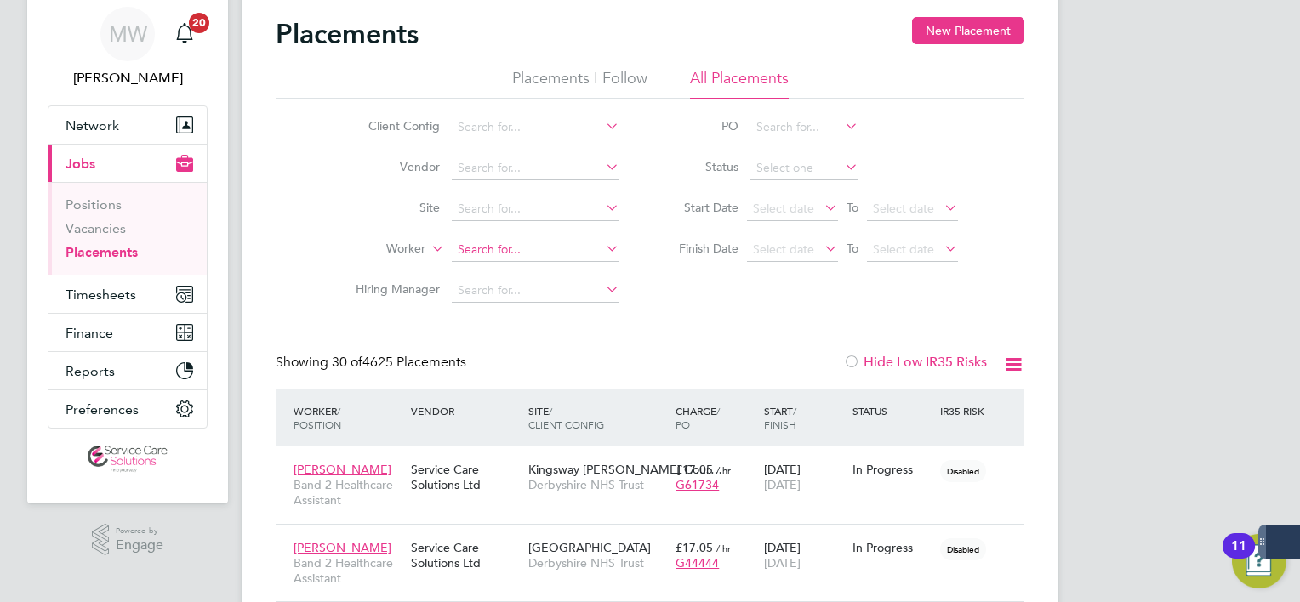
click at [484, 255] on input at bounding box center [536, 250] width 168 height 24
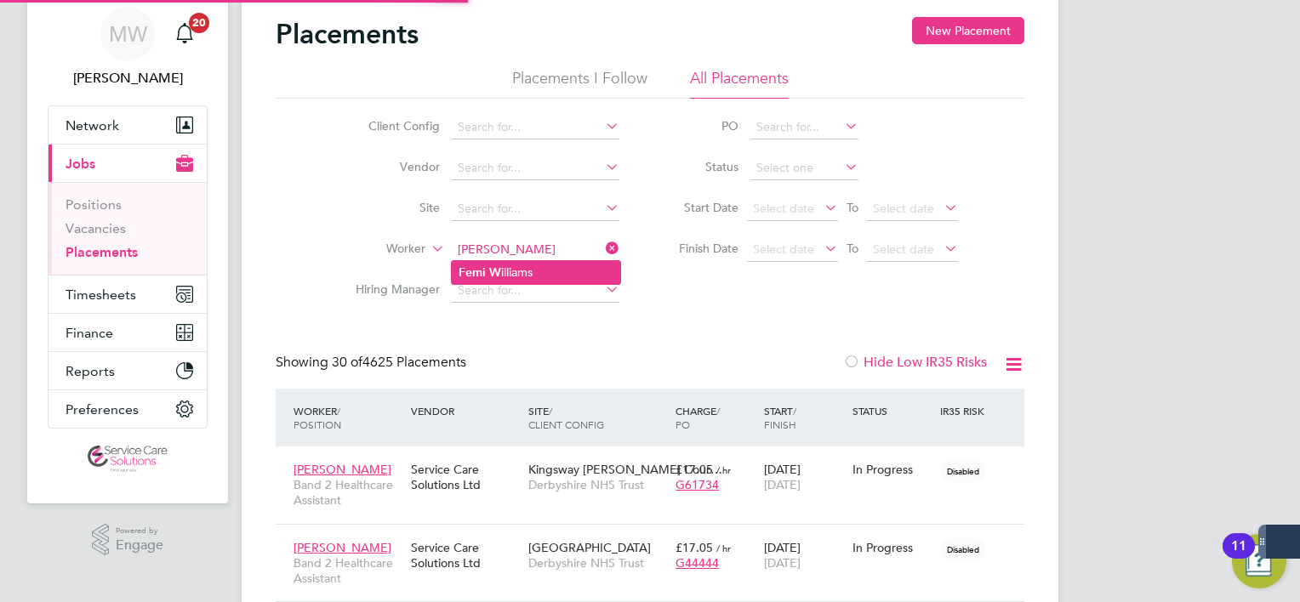
click at [499, 266] on b "W" at bounding box center [495, 272] width 12 height 14
type input "Femi Williams"
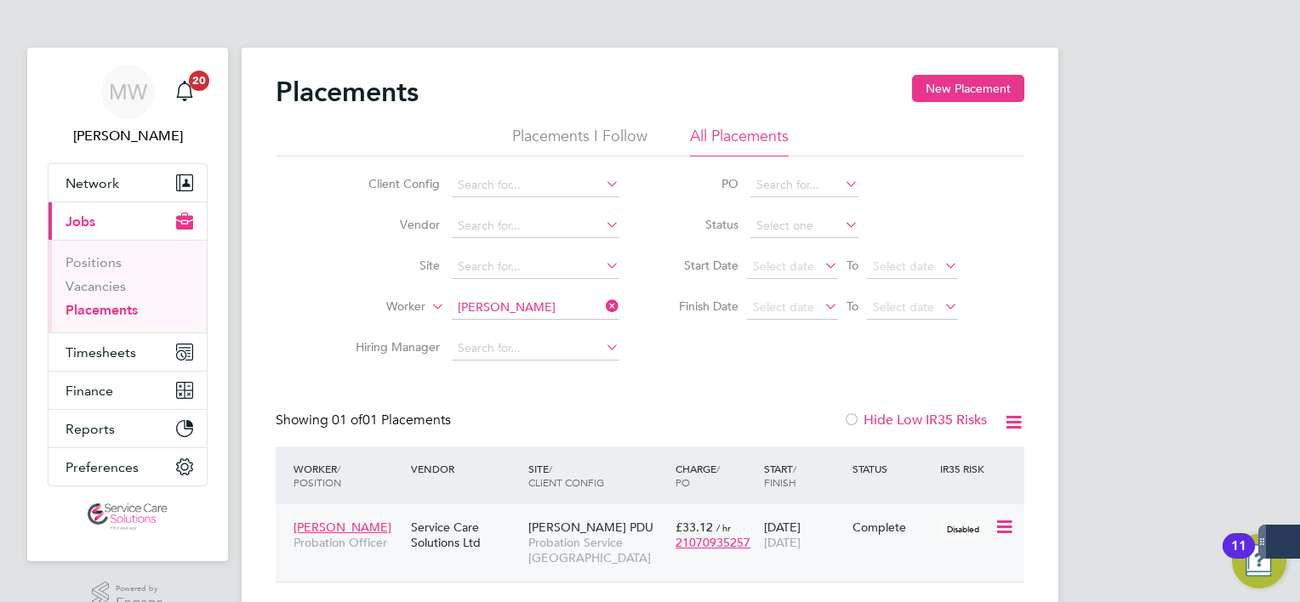
click at [561, 532] on span "Brent PDU" at bounding box center [590, 527] width 125 height 15
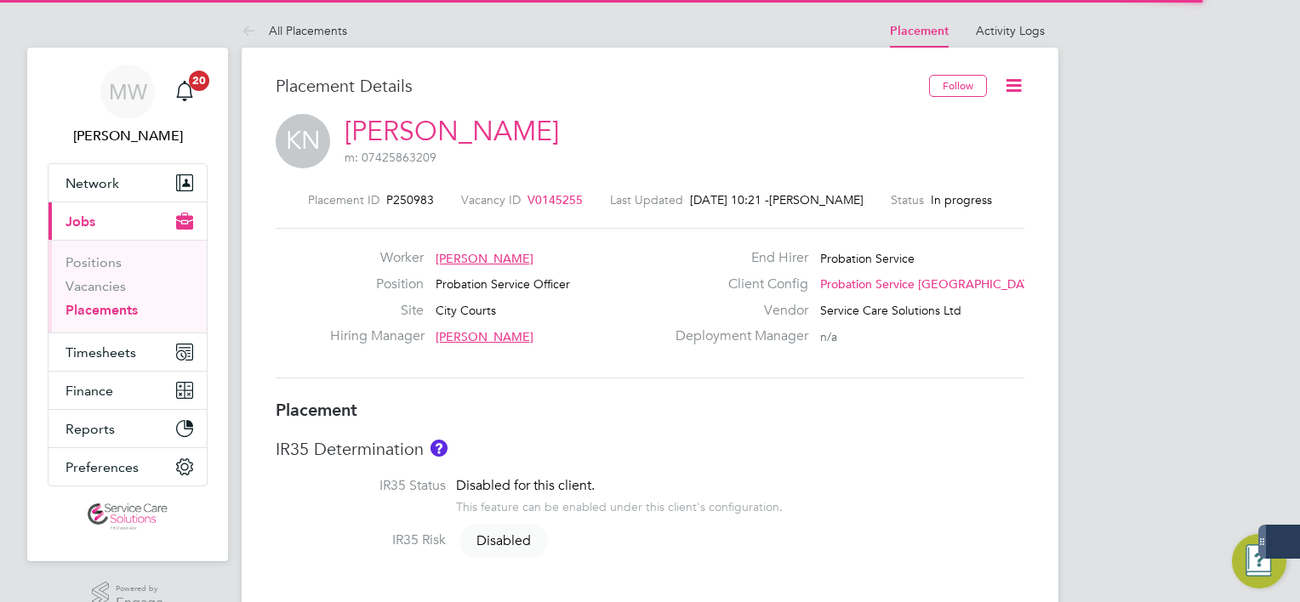
click at [1015, 81] on icon at bounding box center [1013, 85] width 21 height 21
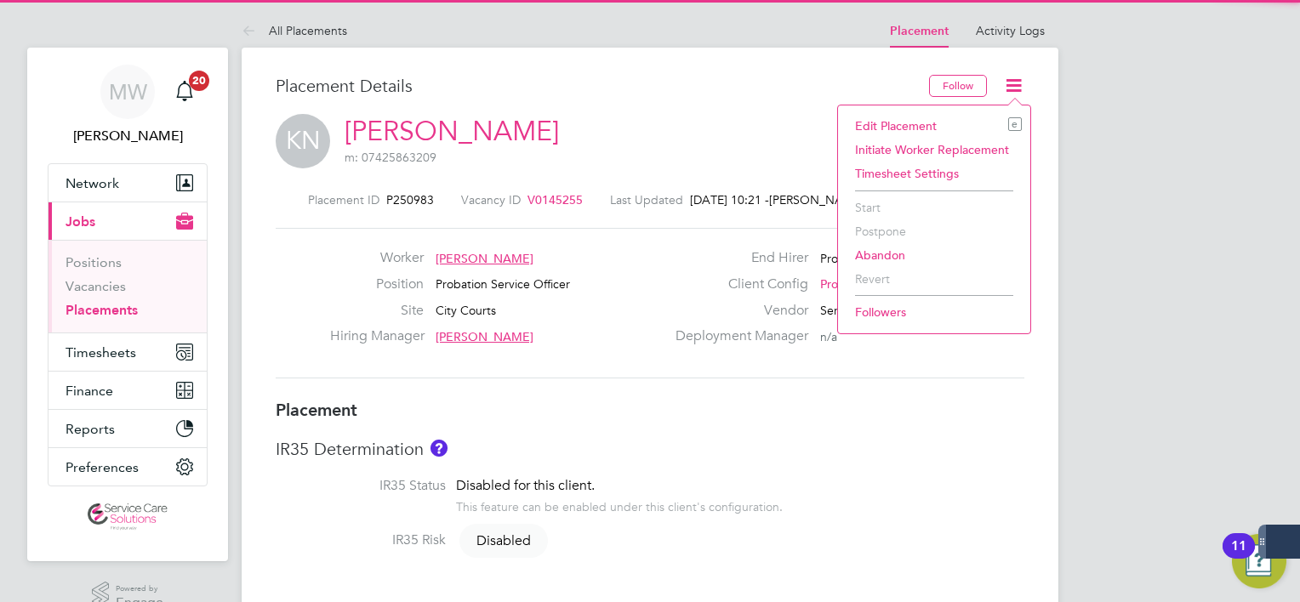
click at [926, 127] on li "Edit Placement e" at bounding box center [933, 126] width 175 height 24
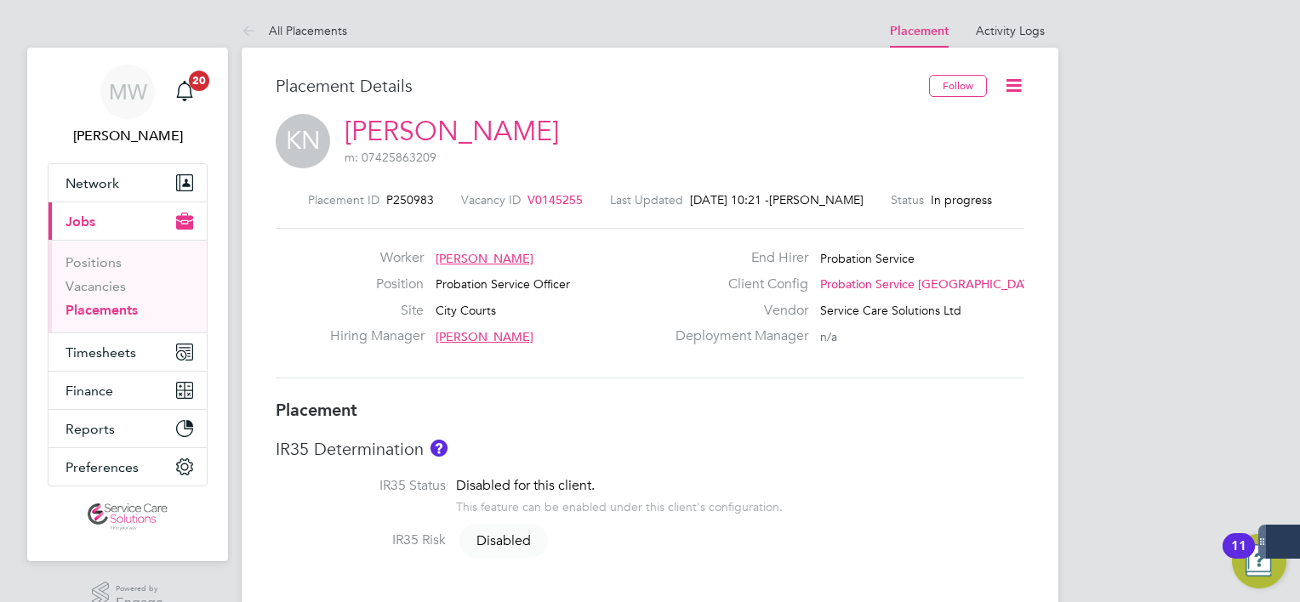
type input "Nicola Watt"
type input "Laura Bradley"
type input "21 Oct 2024"
type input "26 Oct 2025"
type input "08:00"
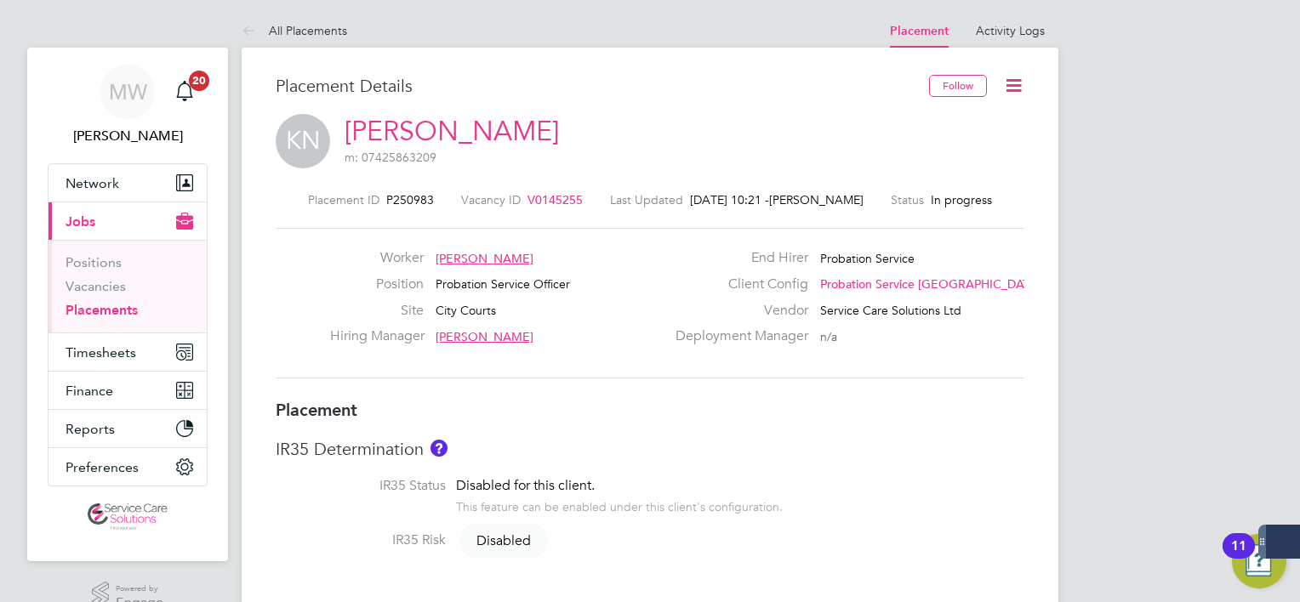
type input "18:00"
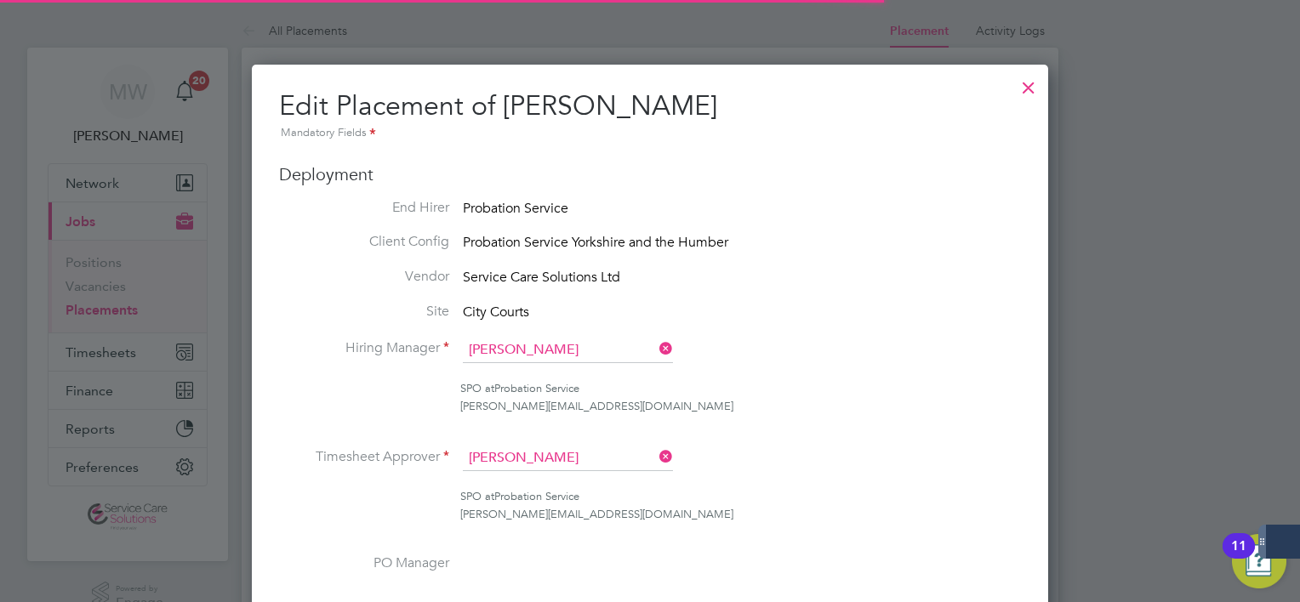
scroll to position [9, 9]
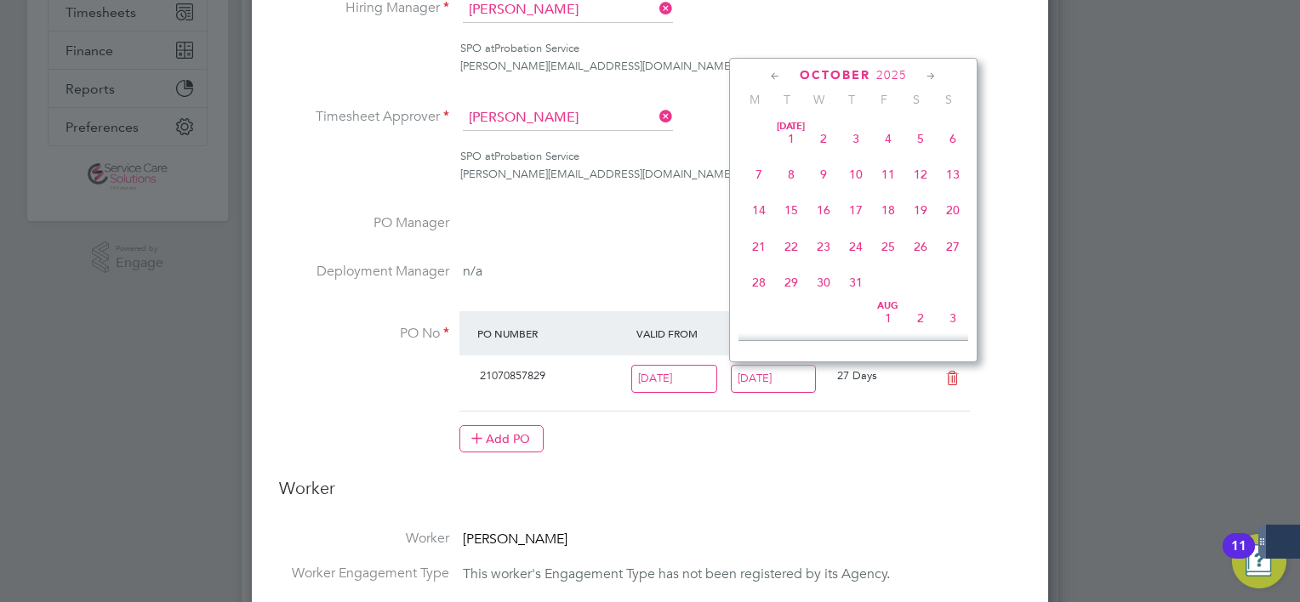
click at [793, 373] on input "26 Oct 2025" at bounding box center [774, 379] width 86 height 28
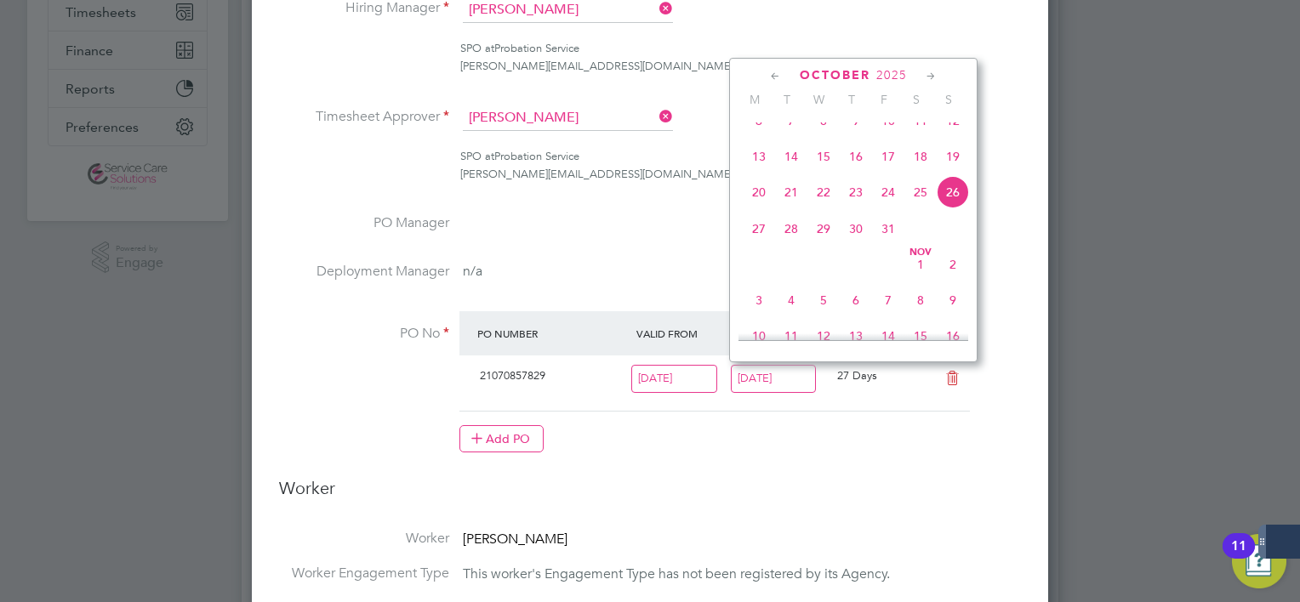
click at [755, 170] on span "13" at bounding box center [759, 156] width 32 height 32
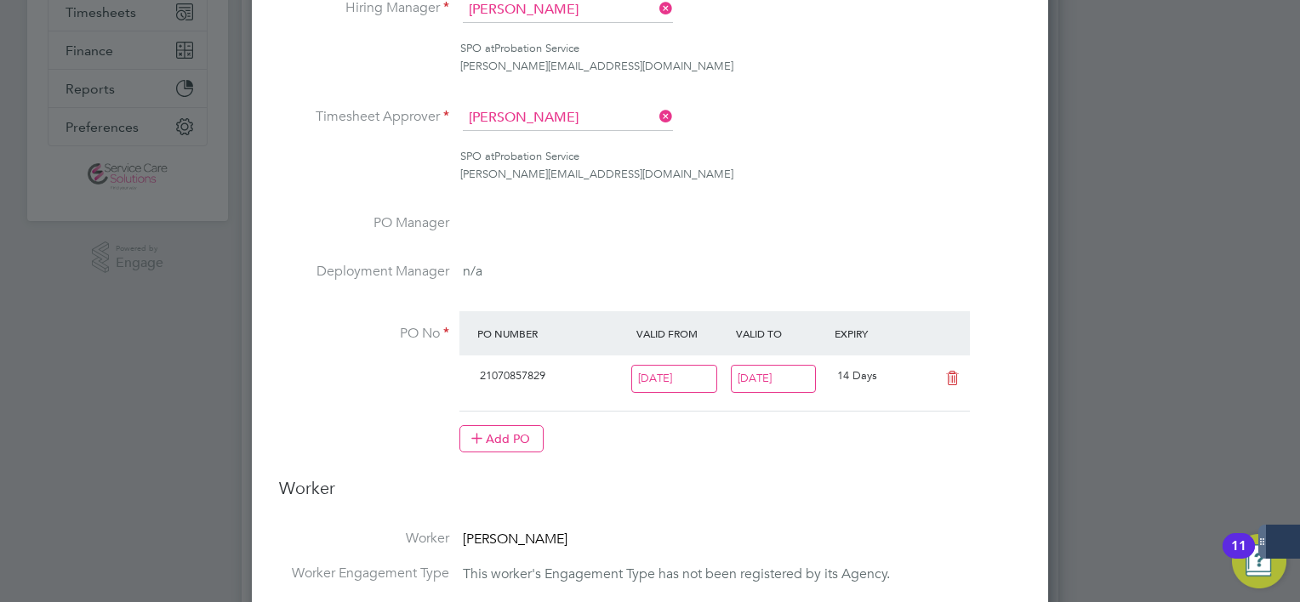
click at [793, 374] on input "13 Oct 2025" at bounding box center [774, 379] width 86 height 28
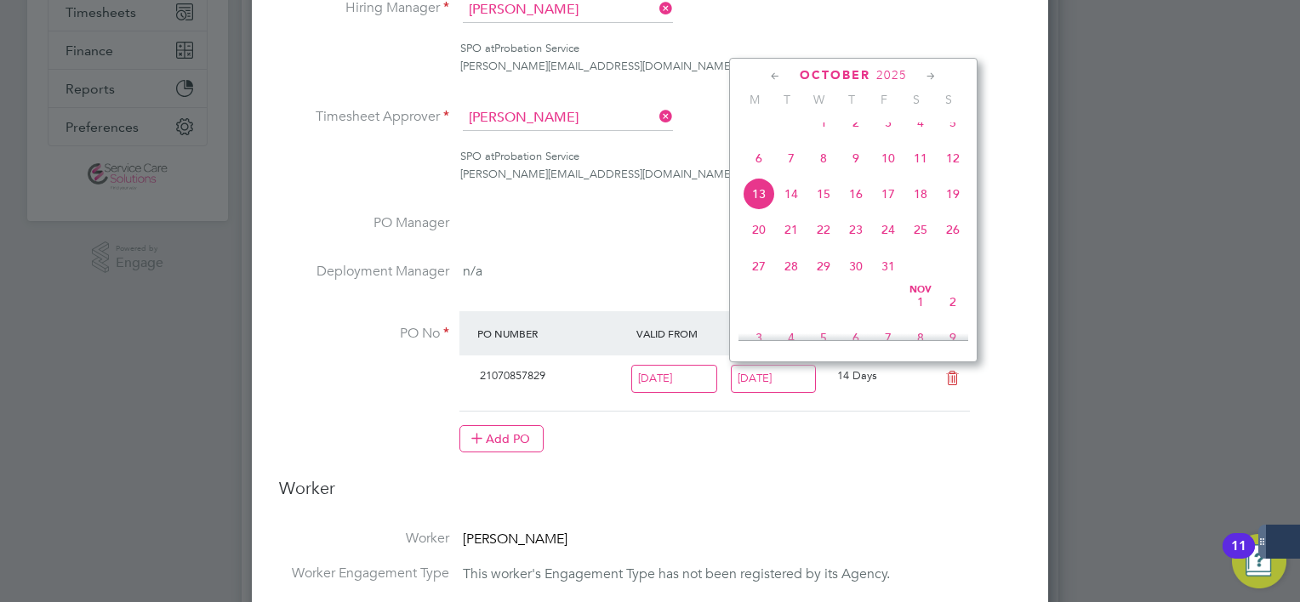
click at [948, 210] on span "19" at bounding box center [953, 194] width 32 height 32
type input "19 Oct 2025"
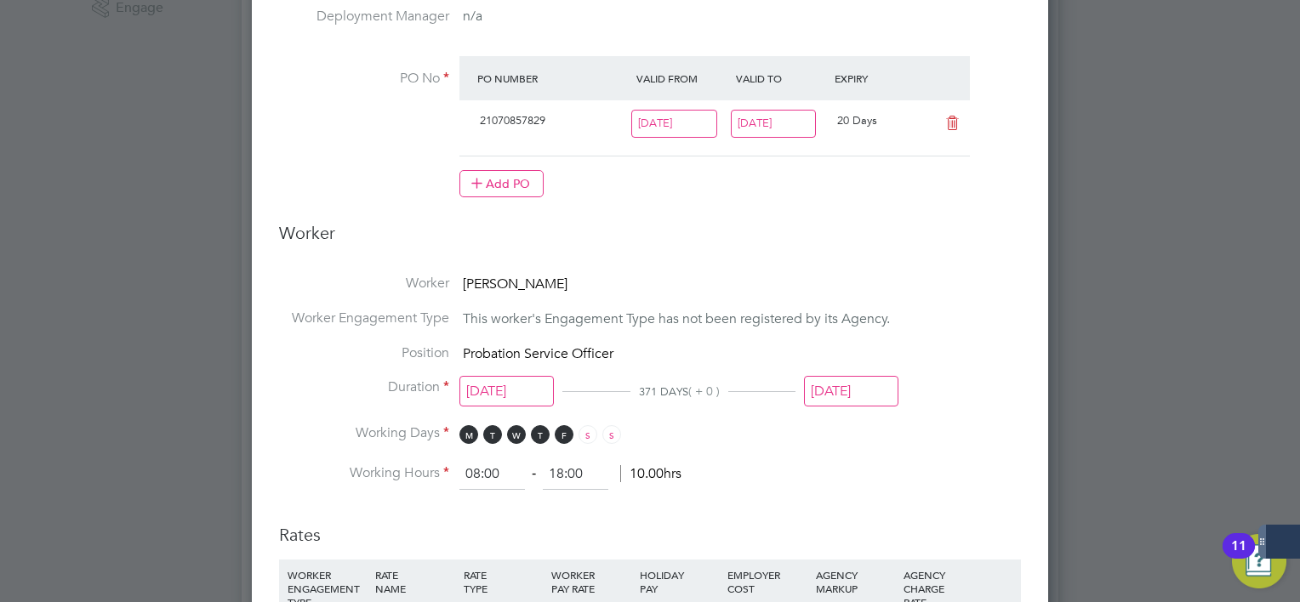
click at [840, 382] on input "26 Oct 2025" at bounding box center [851, 391] width 94 height 31
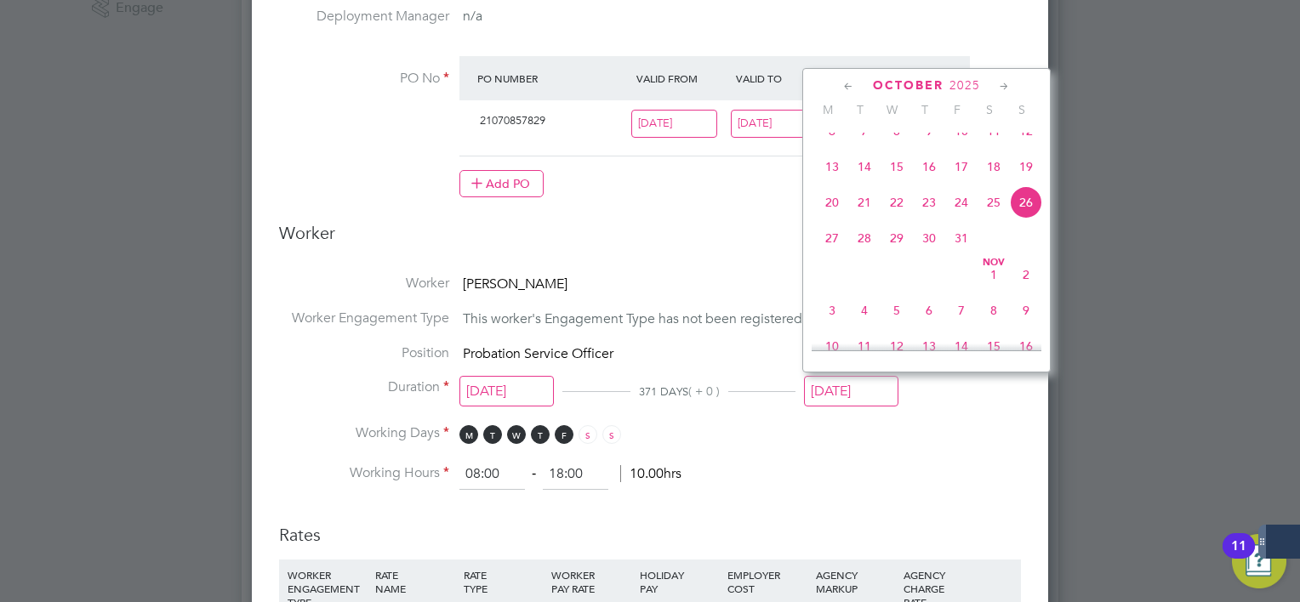
click at [1017, 181] on span "19" at bounding box center [1026, 167] width 32 height 32
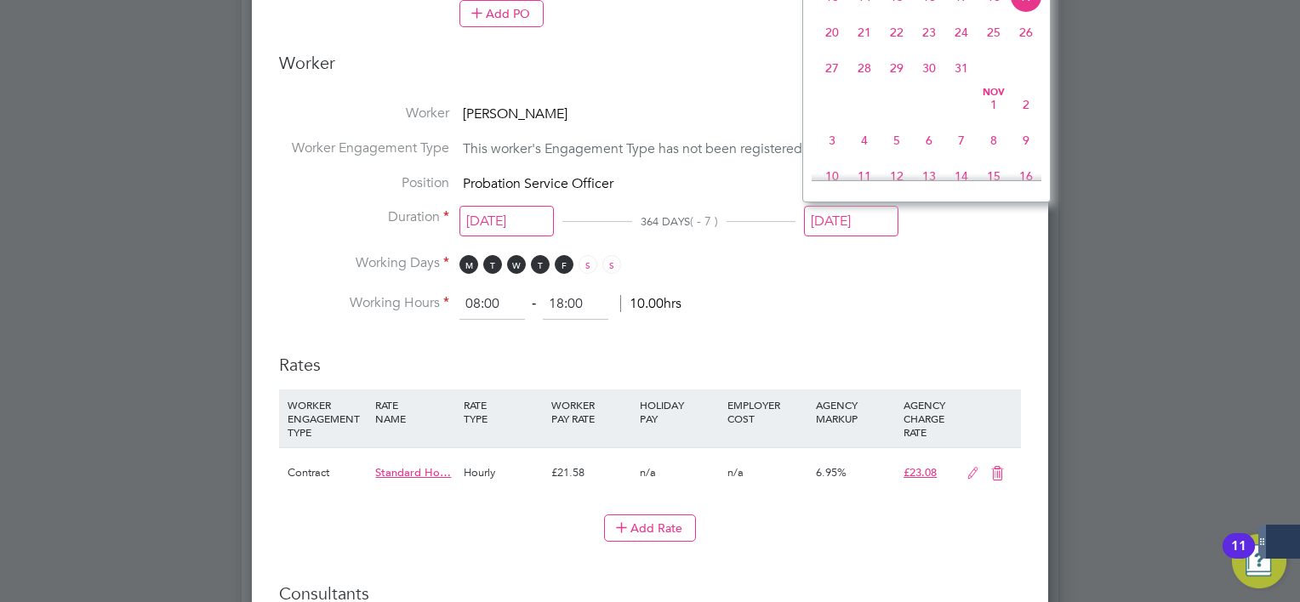
click at [847, 225] on input "19 Oct 2025" at bounding box center [851, 221] width 94 height 31
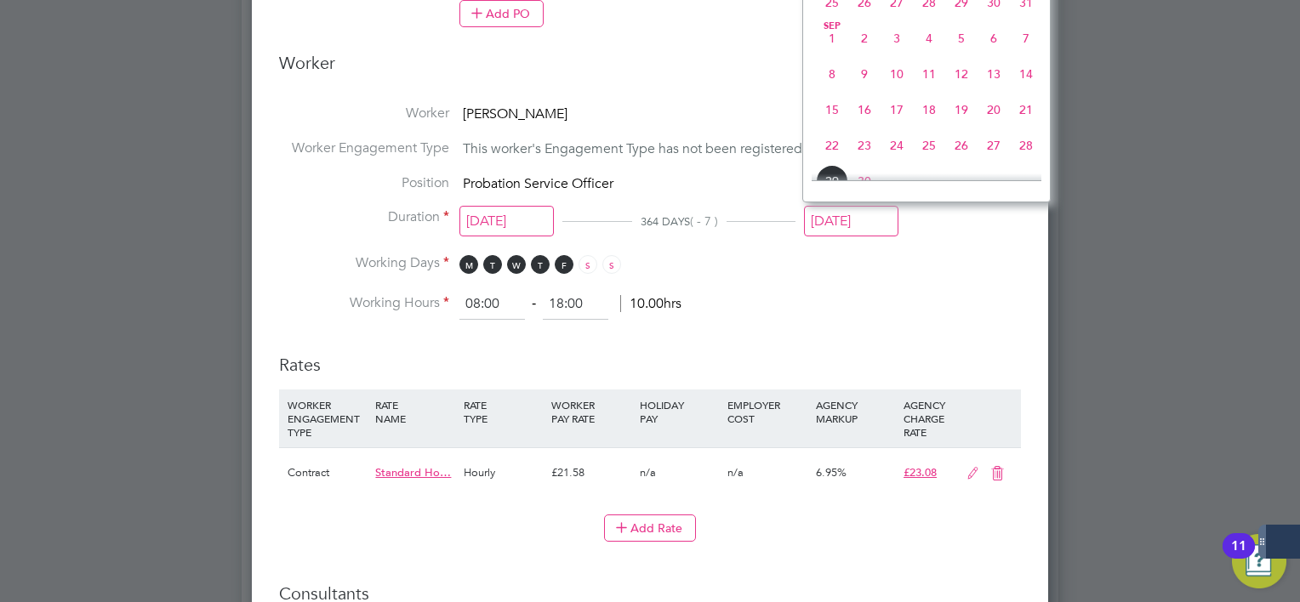
click at [1024, 85] on span "14" at bounding box center [1026, 74] width 32 height 32
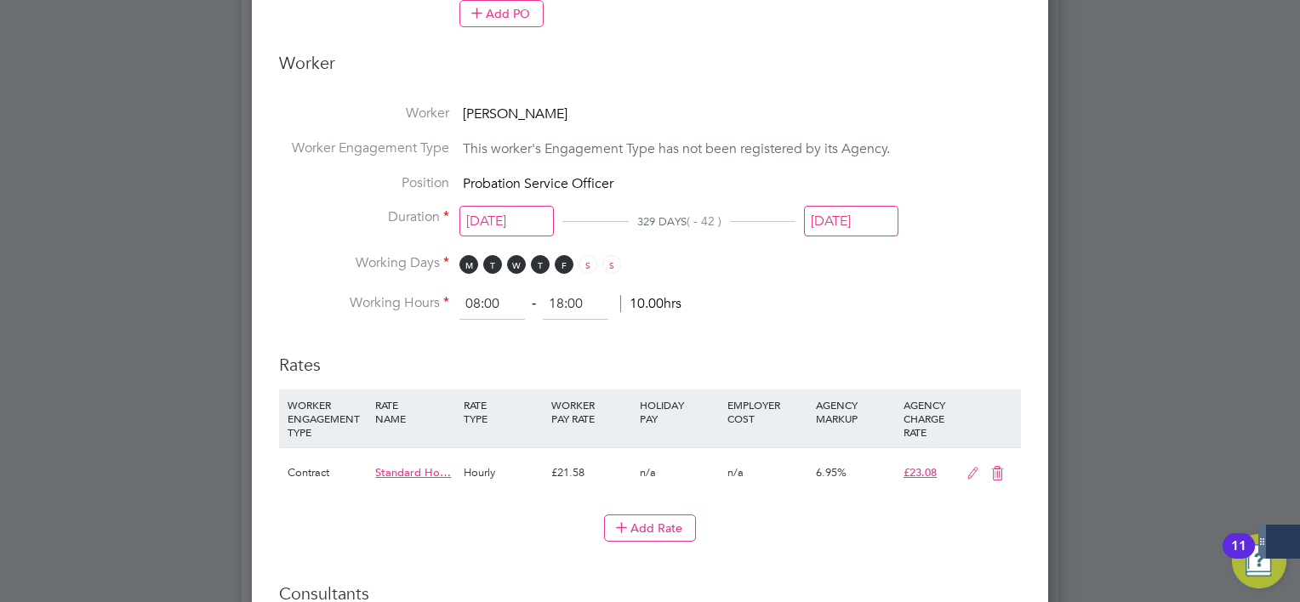
click at [845, 225] on input "[DATE]" at bounding box center [851, 221] width 94 height 31
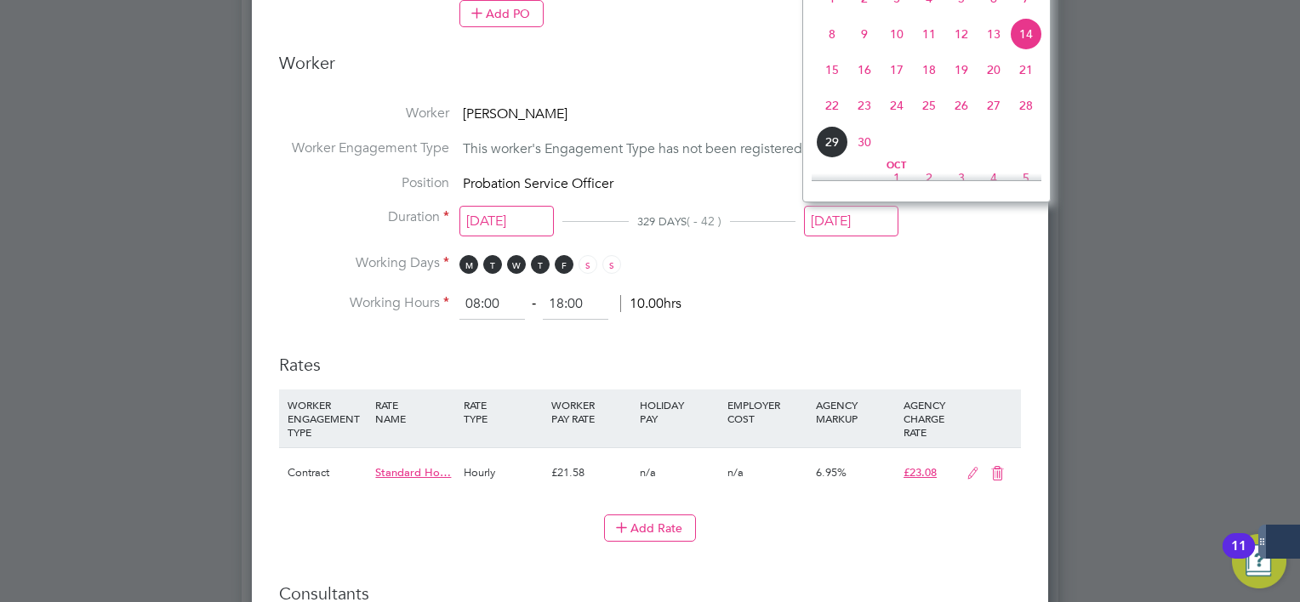
click at [1024, 122] on span "28" at bounding box center [1026, 105] width 32 height 32
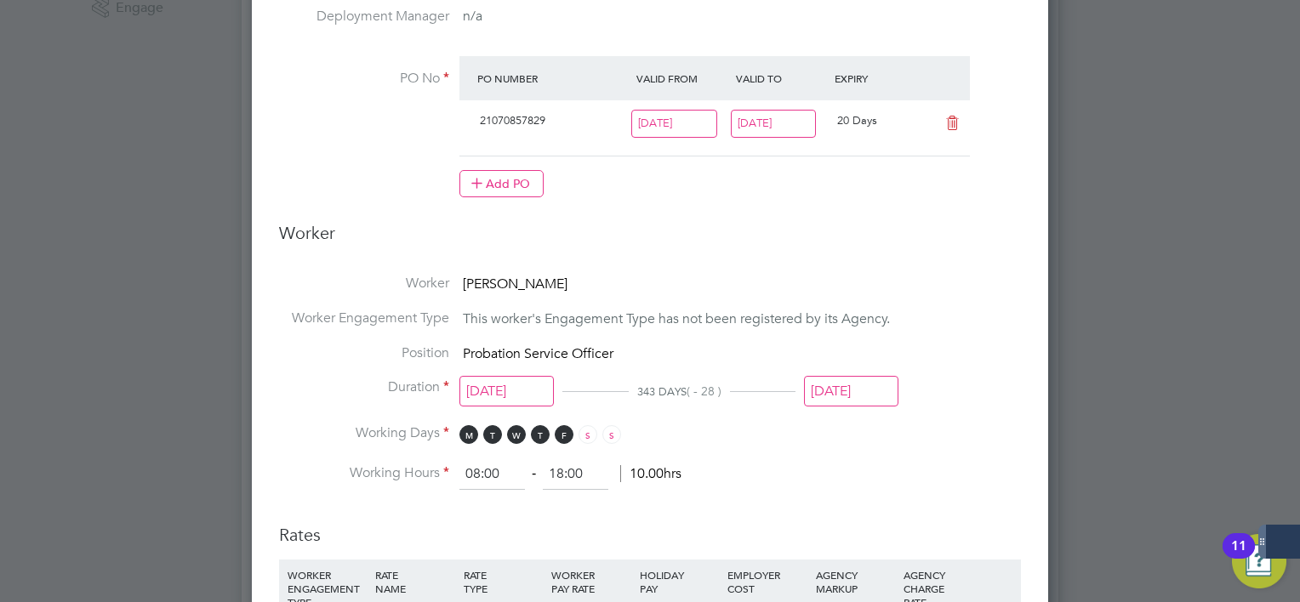
click at [868, 395] on input "[DATE]" at bounding box center [851, 391] width 94 height 31
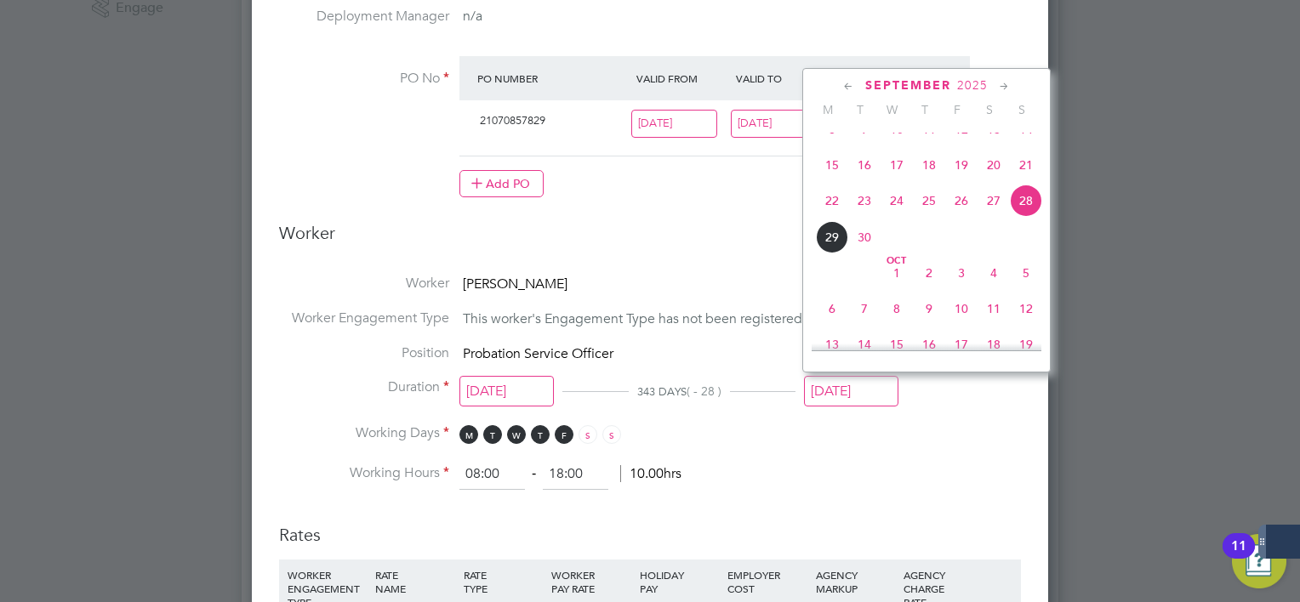
click at [1025, 145] on span "14" at bounding box center [1026, 129] width 32 height 32
type input "[DATE]"
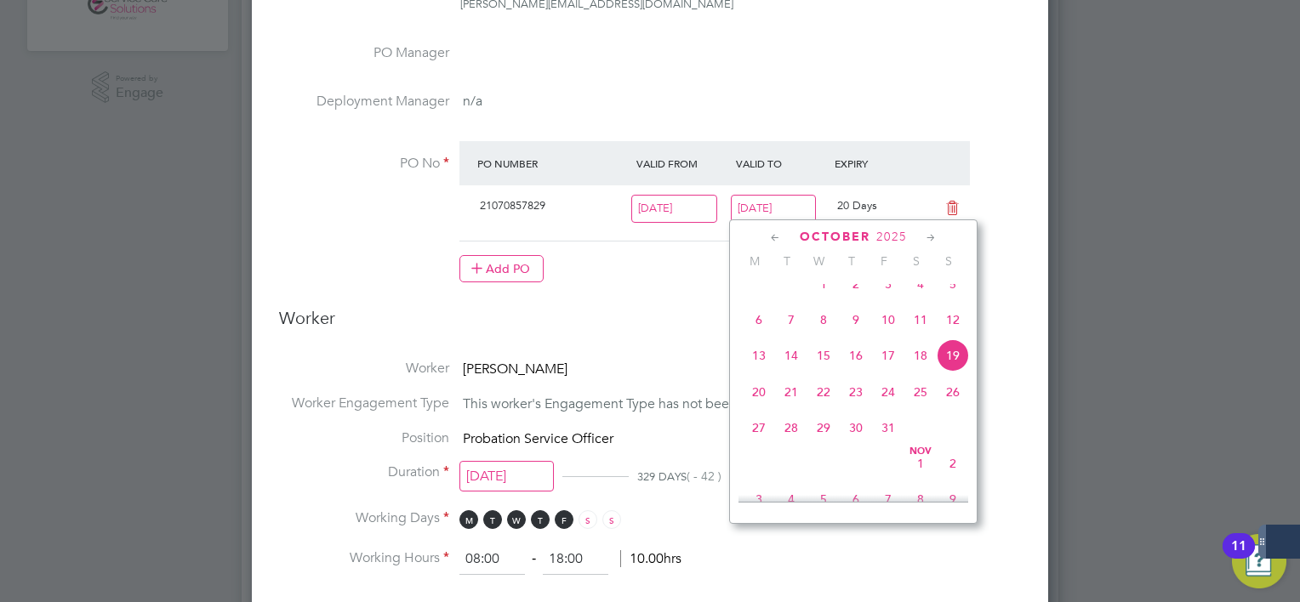
click at [761, 208] on input "19 Oct 2025" at bounding box center [774, 209] width 86 height 28
click at [779, 233] on icon at bounding box center [775, 238] width 16 height 19
click at [954, 330] on span "14" at bounding box center [953, 326] width 32 height 32
type input "[DATE]"
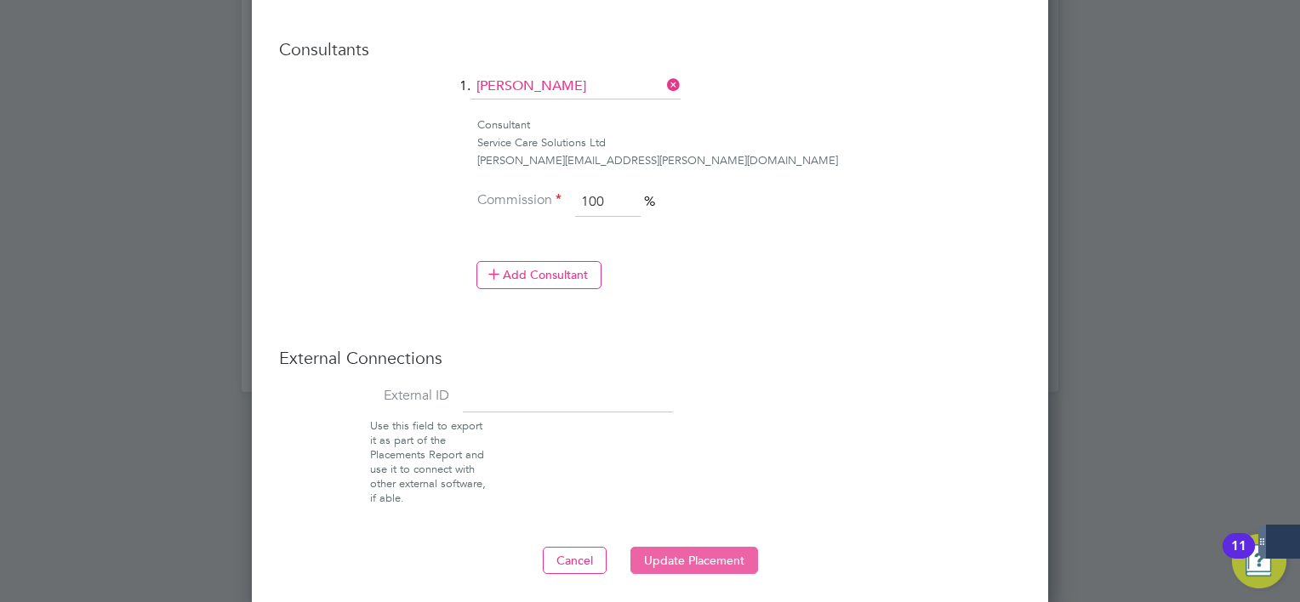
click at [724, 550] on button "Update Placement" at bounding box center [694, 560] width 128 height 27
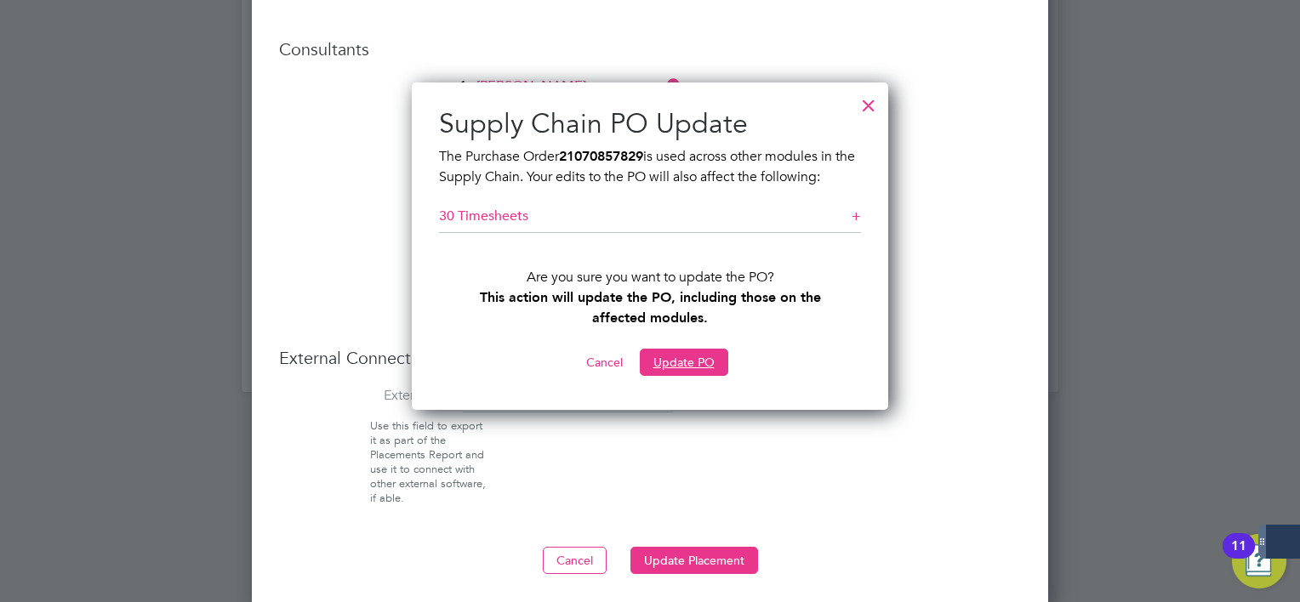
click at [704, 371] on button "Update PO" at bounding box center [684, 362] width 88 height 27
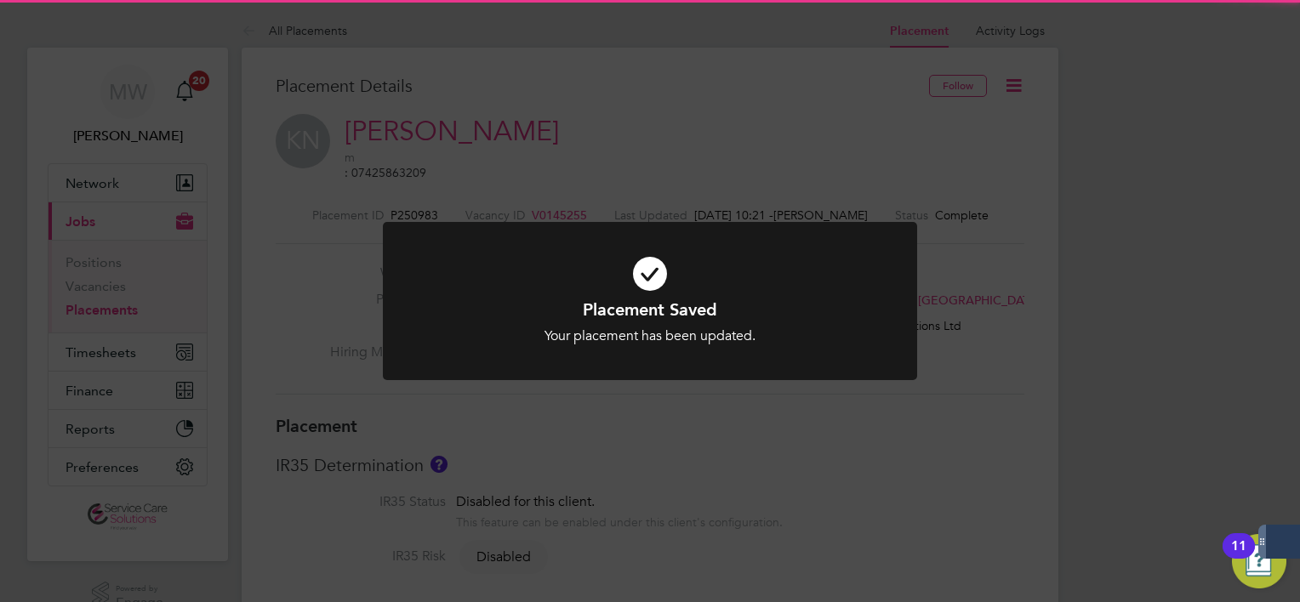
click at [919, 404] on div "Placement Saved Your placement has been updated. Cancel Okay" at bounding box center [650, 301] width 1300 height 602
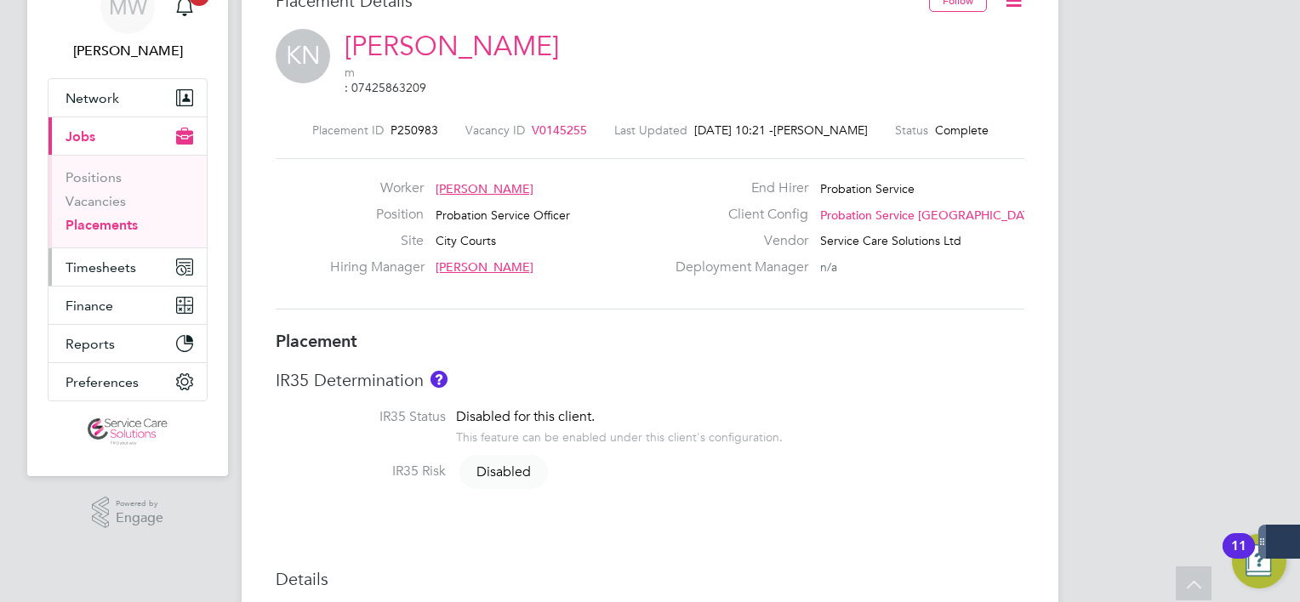
click at [117, 265] on span "Timesheets" at bounding box center [100, 267] width 71 height 16
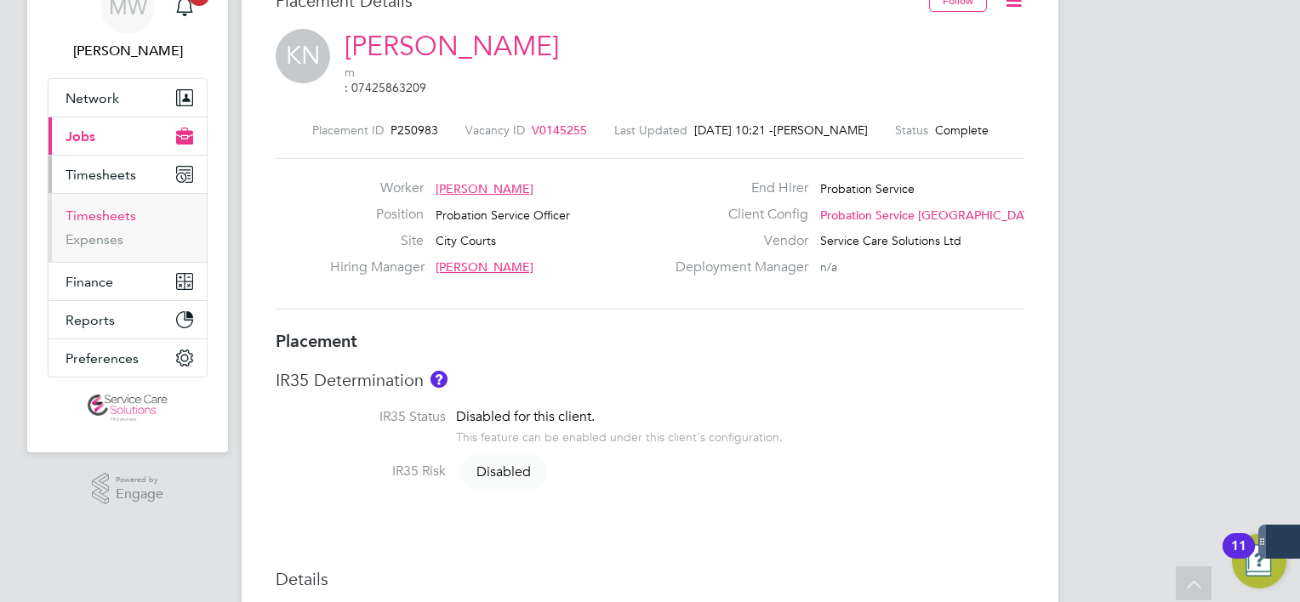
click at [124, 218] on link "Timesheets" at bounding box center [100, 216] width 71 height 16
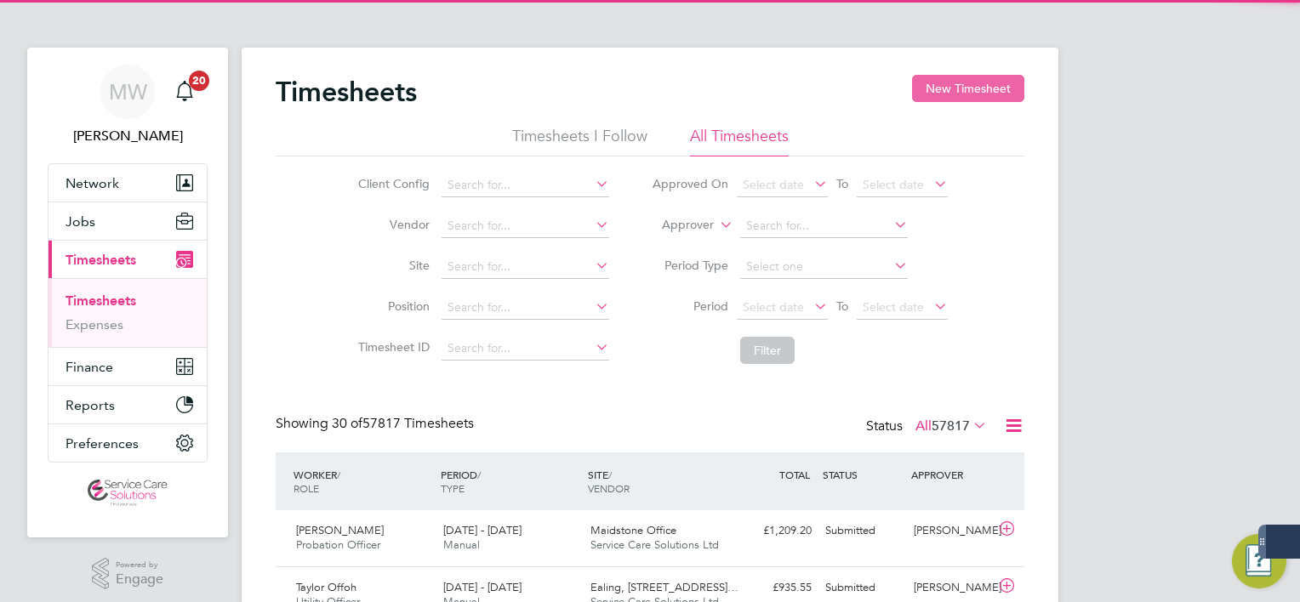
click at [965, 89] on button "New Timesheet" at bounding box center [968, 88] width 112 height 27
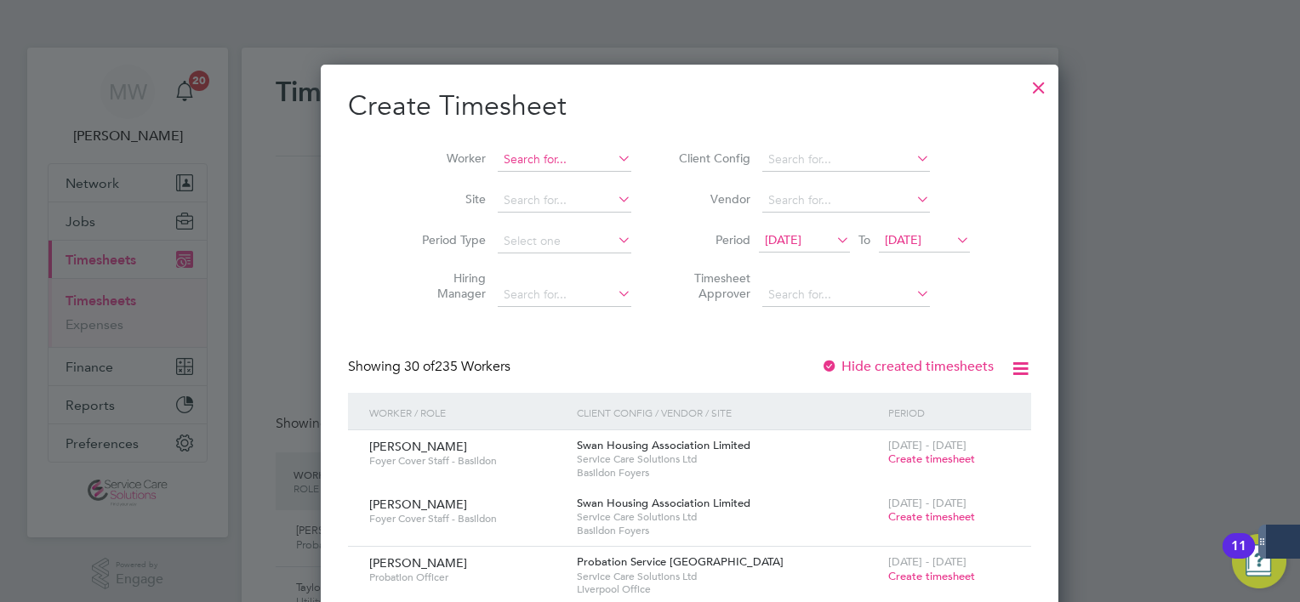
click at [498, 160] on input at bounding box center [565, 160] width 134 height 24
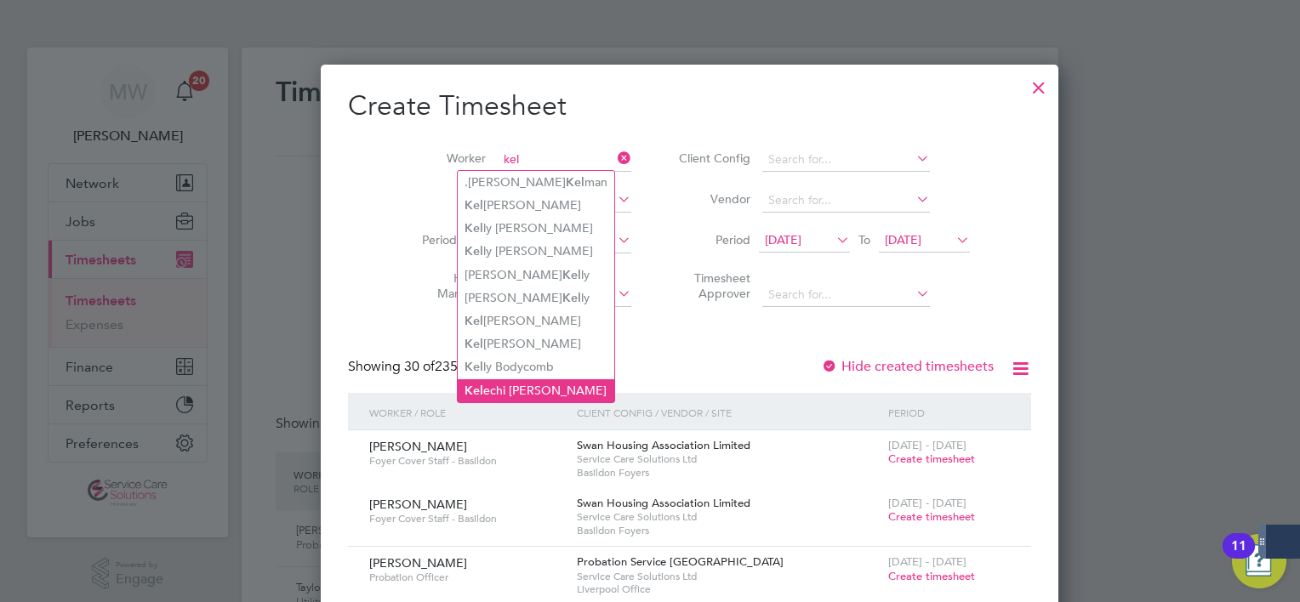
click at [532, 388] on li "Kel echi Nwigwe" at bounding box center [536, 390] width 157 height 23
type input "[PERSON_NAME]"
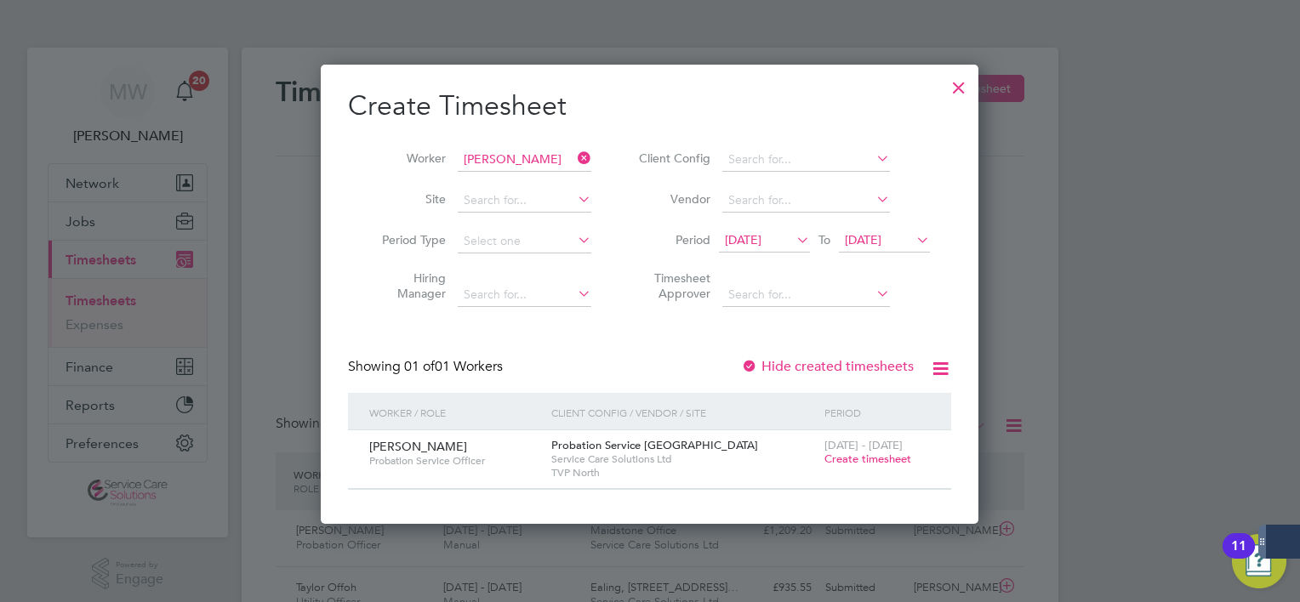
click at [874, 459] on span "Create timesheet" at bounding box center [867, 459] width 87 height 14
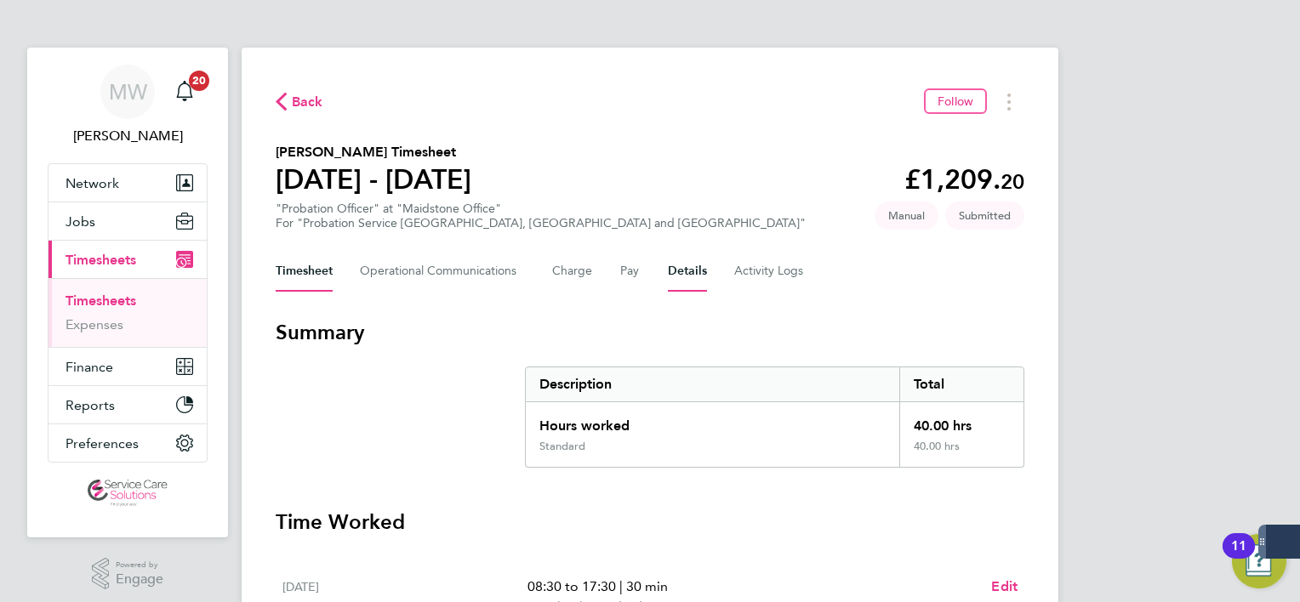
click at [684, 263] on button "Details" at bounding box center [687, 271] width 39 height 41
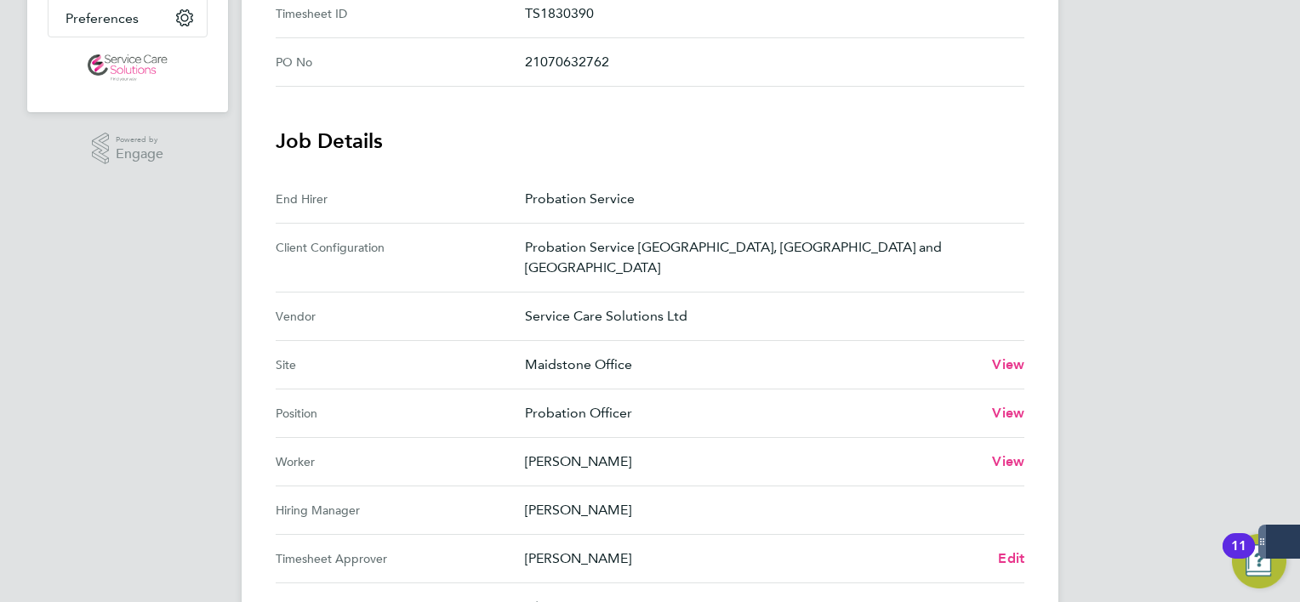
scroll to position [595, 0]
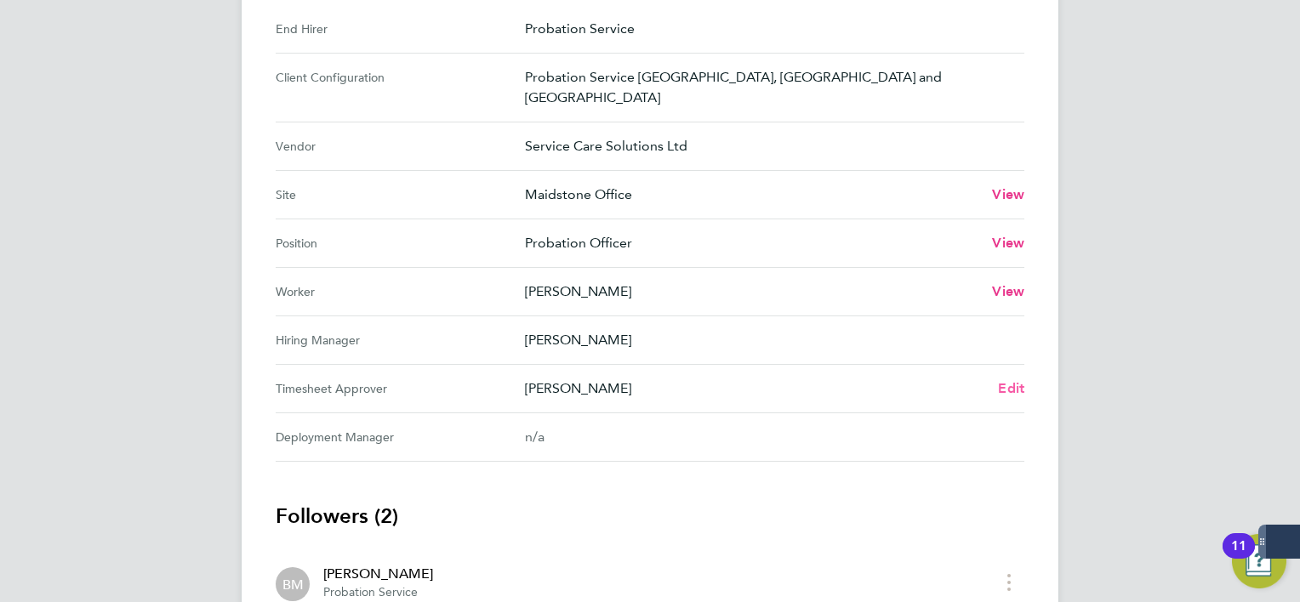
click at [1017, 380] on span "Edit" at bounding box center [1011, 388] width 26 height 16
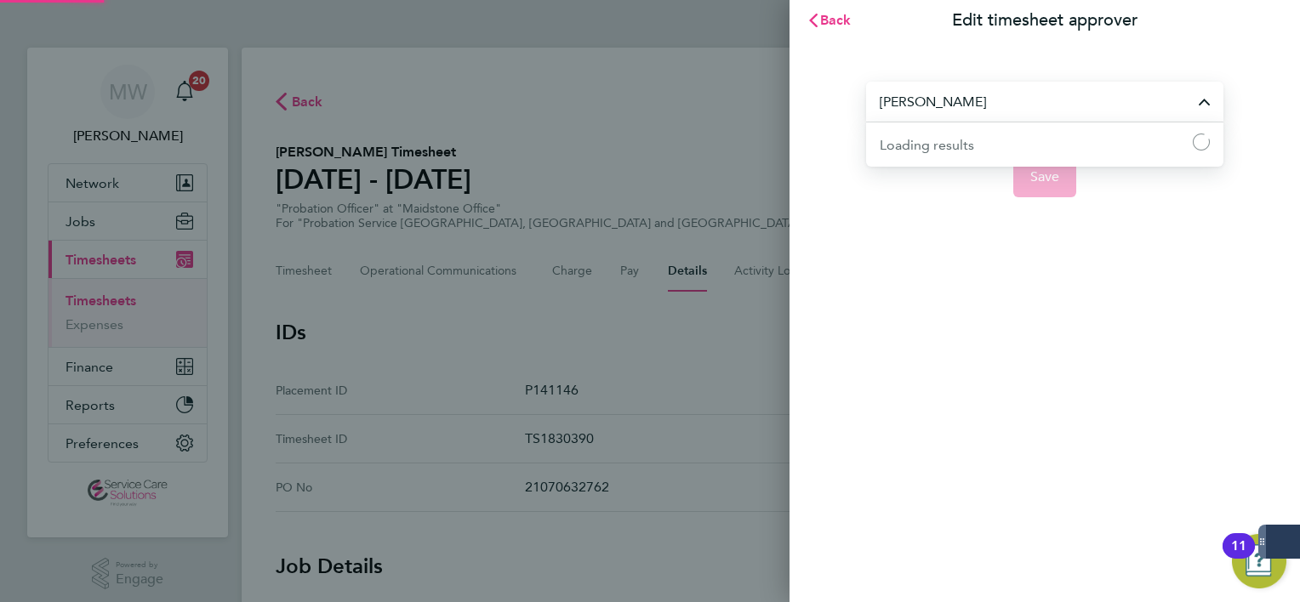
click at [891, 105] on input "[PERSON_NAME]" at bounding box center [1044, 102] width 357 height 40
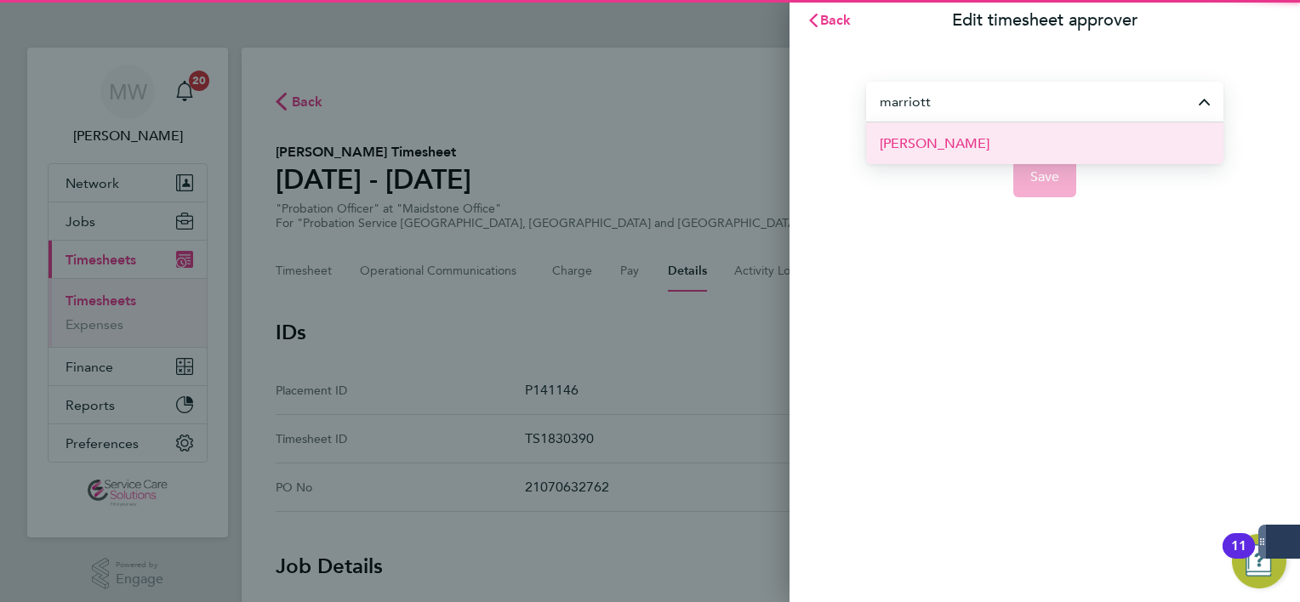
click at [915, 129] on li "[PERSON_NAME]" at bounding box center [1044, 143] width 357 height 42
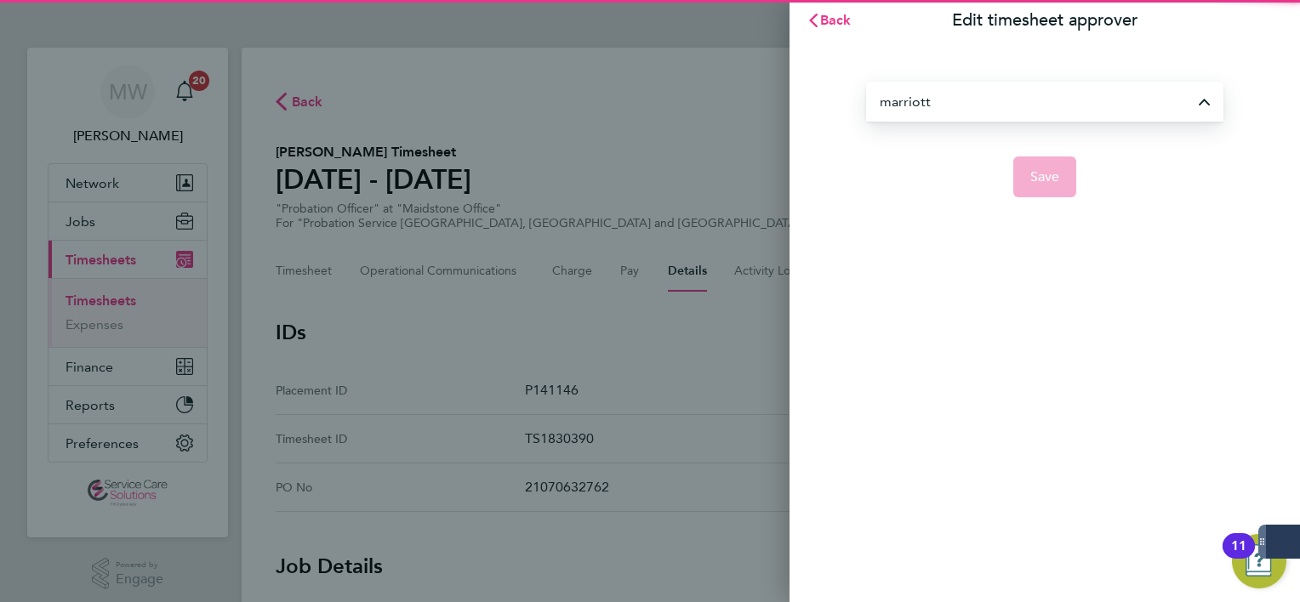
type input "[PERSON_NAME]"
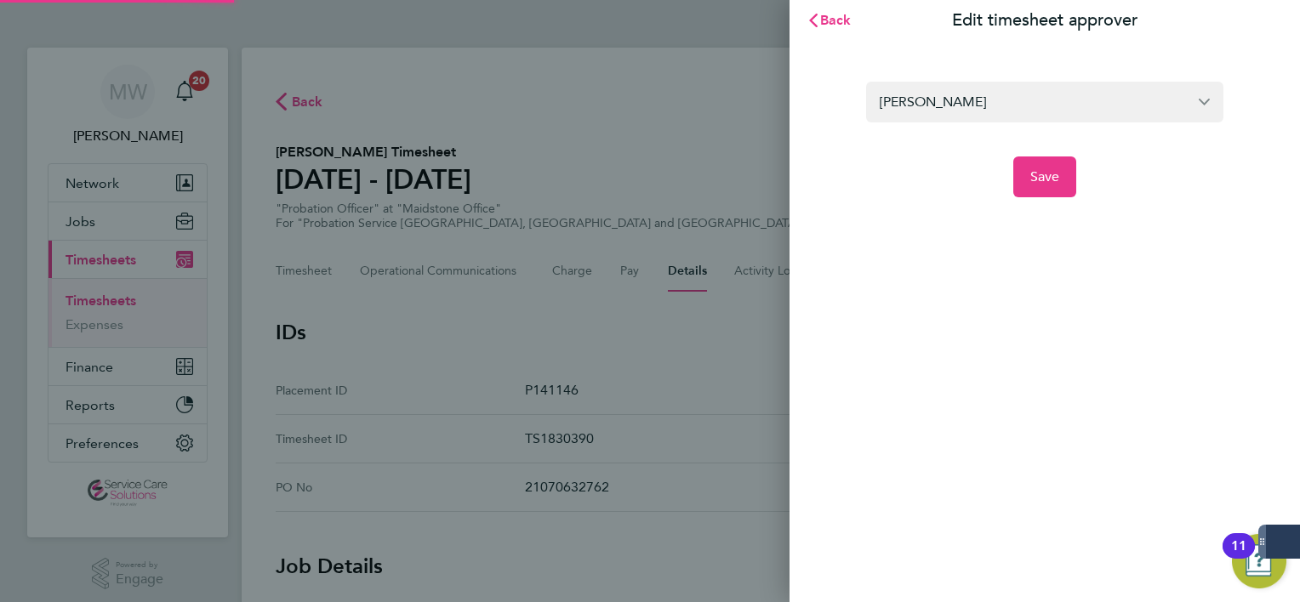
click at [1084, 203] on div "[PERSON_NAME] Save" at bounding box center [1044, 129] width 510 height 177
click at [1073, 193] on button "Save" at bounding box center [1045, 177] width 64 height 41
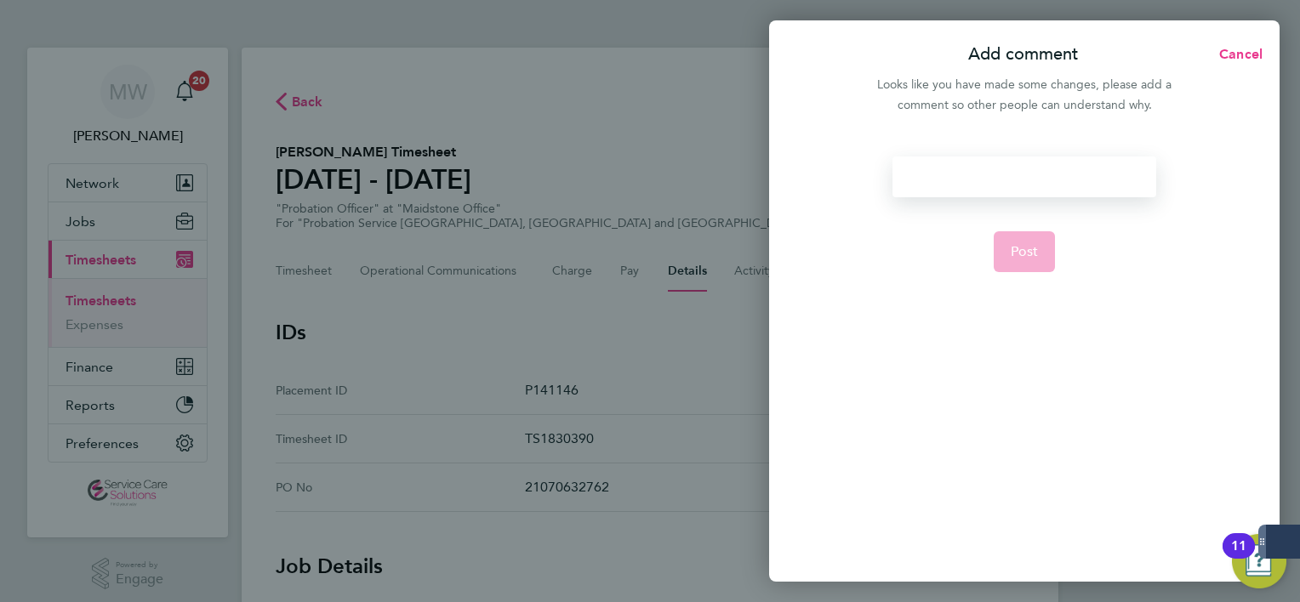
click at [1048, 172] on div at bounding box center [1023, 177] width 263 height 41
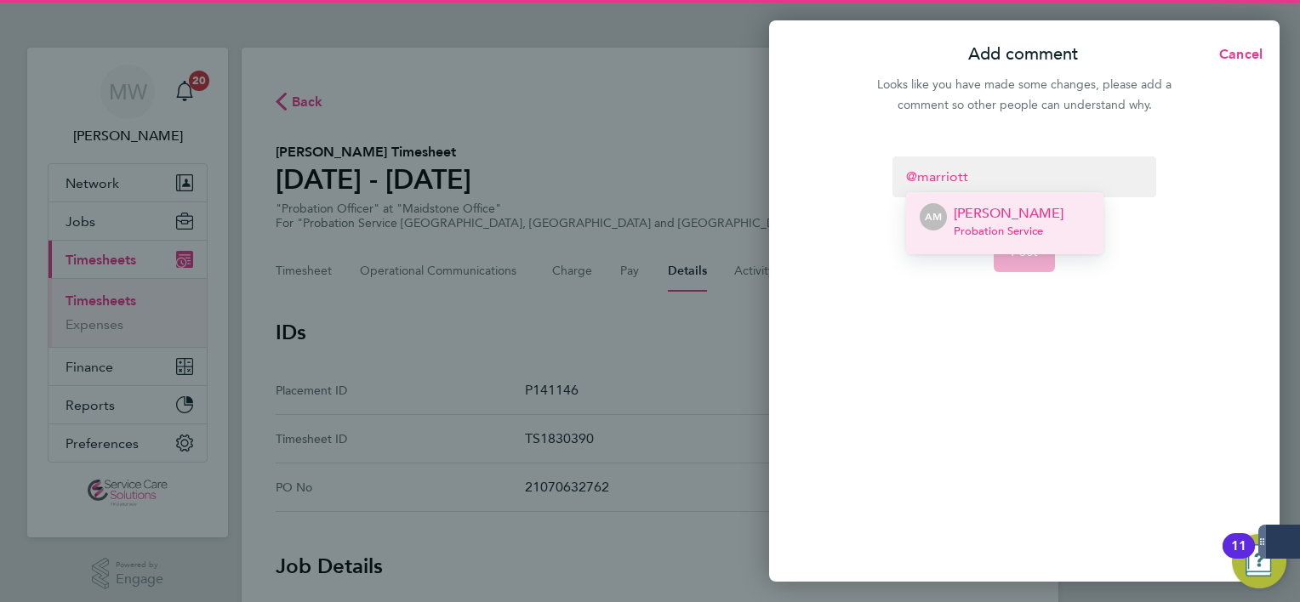
click at [1030, 214] on p "[PERSON_NAME]" at bounding box center [1009, 213] width 110 height 20
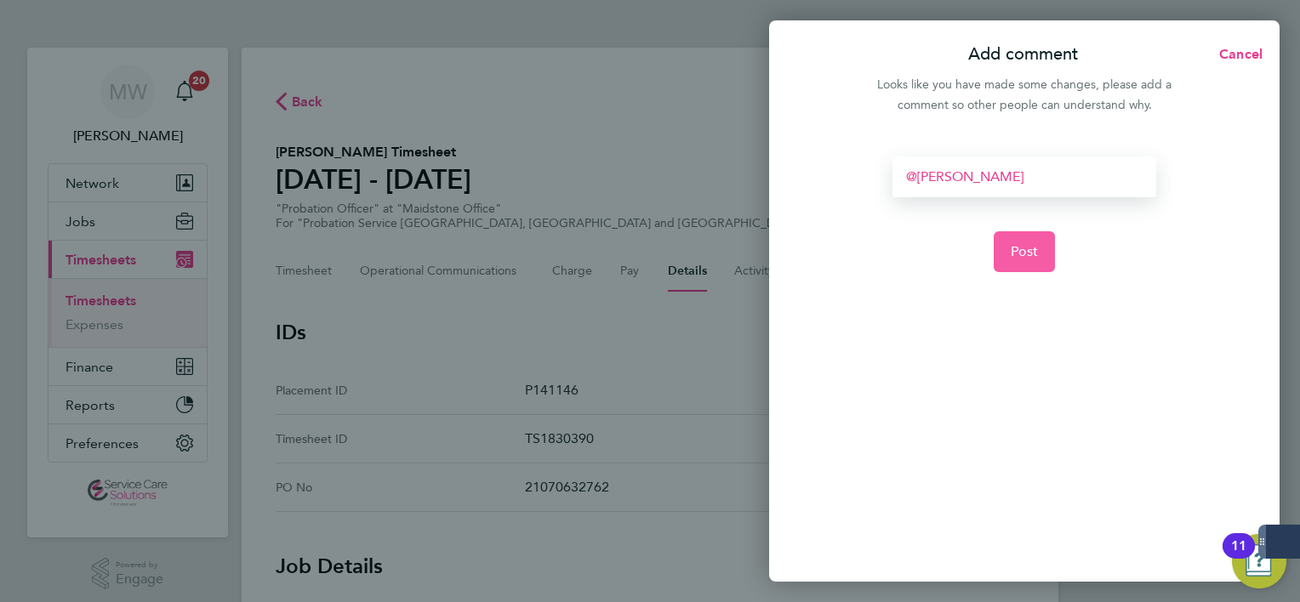
click at [1020, 255] on span "Post" at bounding box center [1025, 251] width 28 height 17
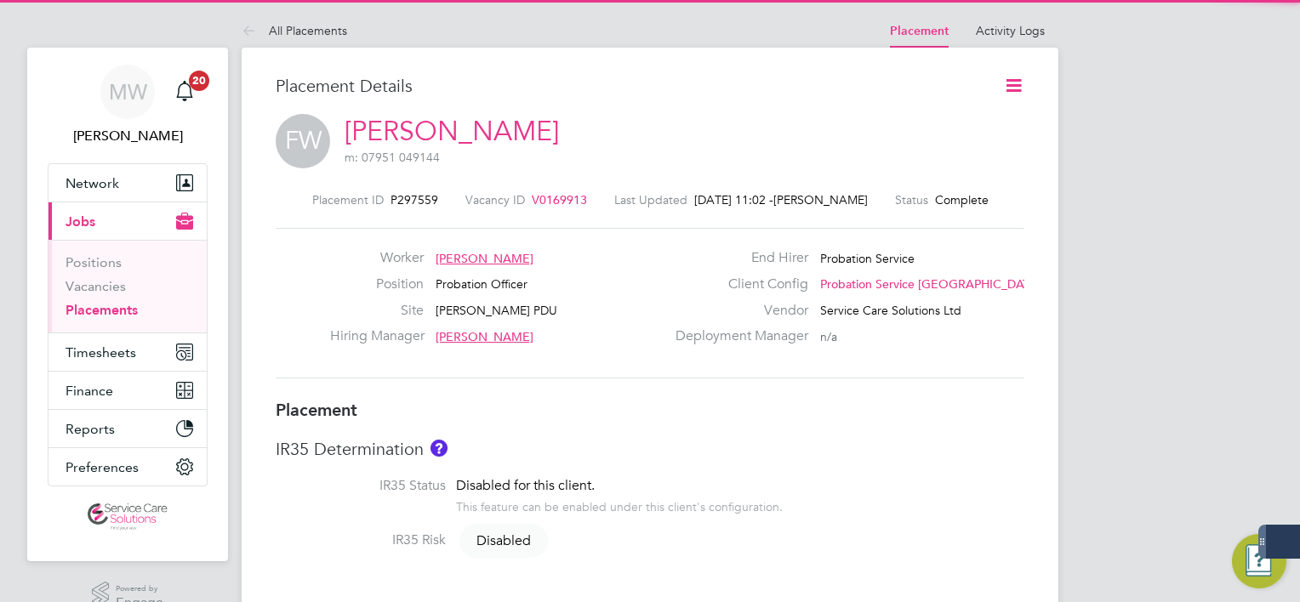
click at [1007, 82] on icon at bounding box center [1013, 85] width 21 height 21
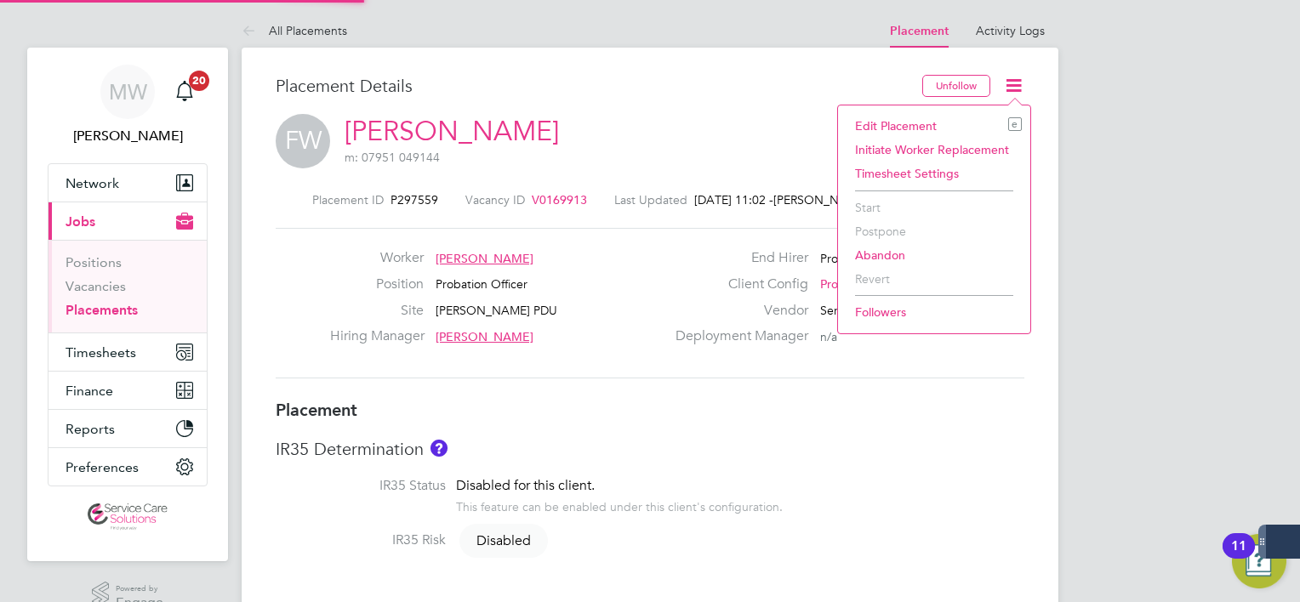
click at [971, 119] on li "Edit Placement e" at bounding box center [933, 126] width 175 height 24
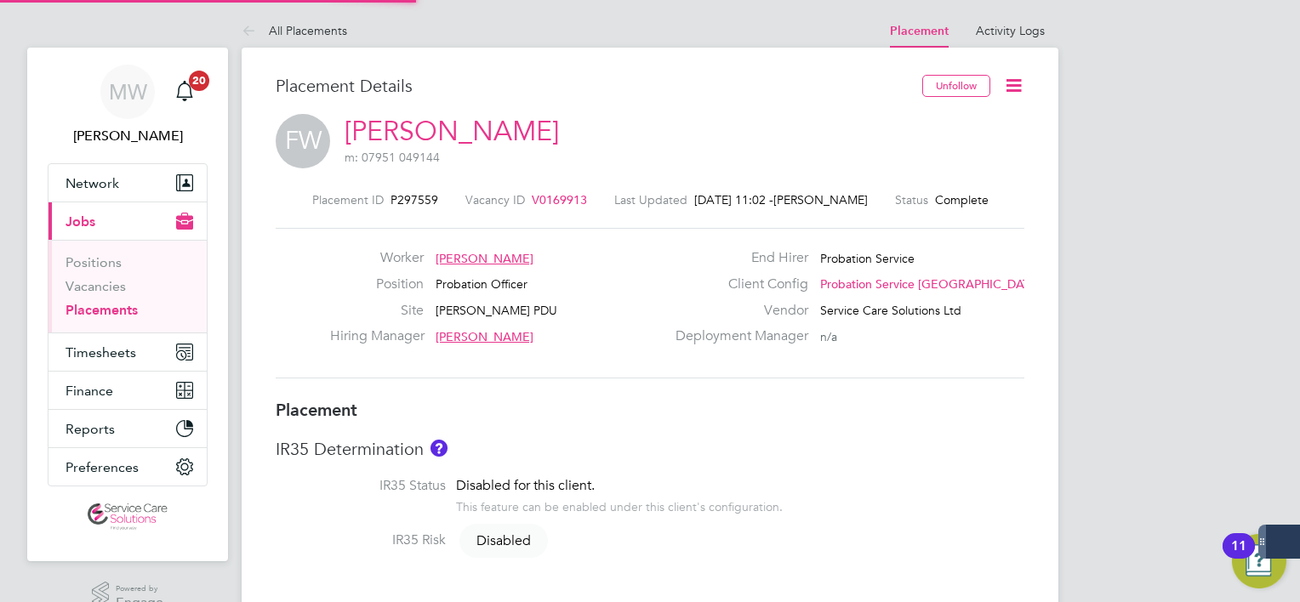
type input "[PERSON_NAME]"
type input "[DATE]"
type input "08:00"
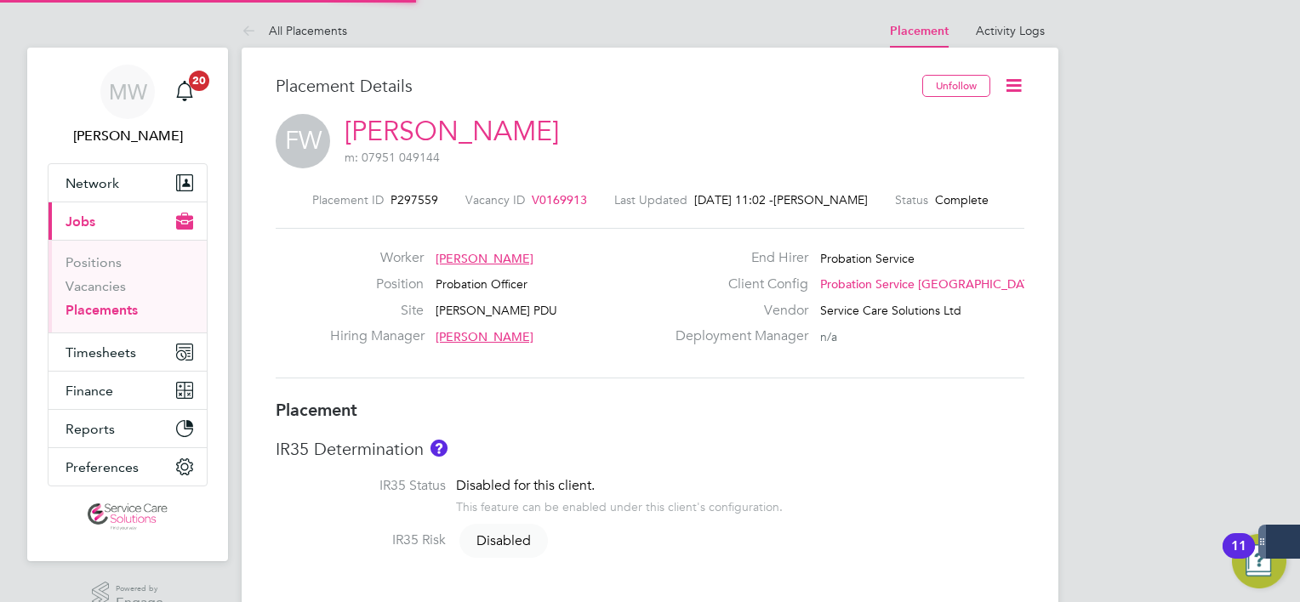
type input "18:00"
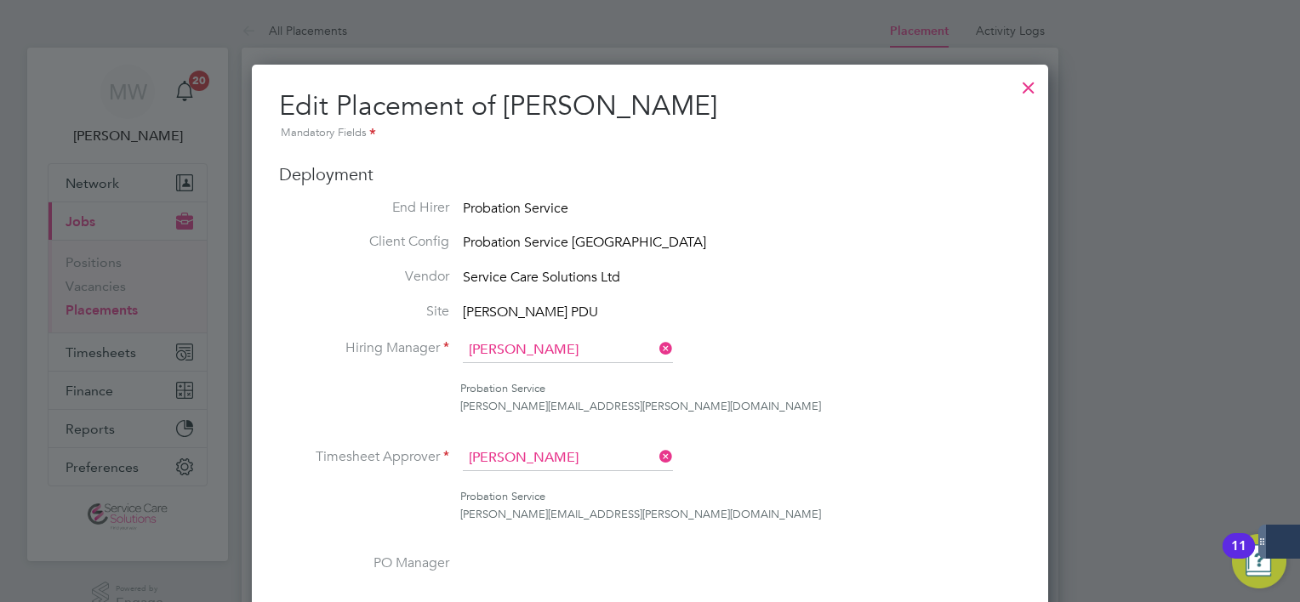
scroll to position [9, 9]
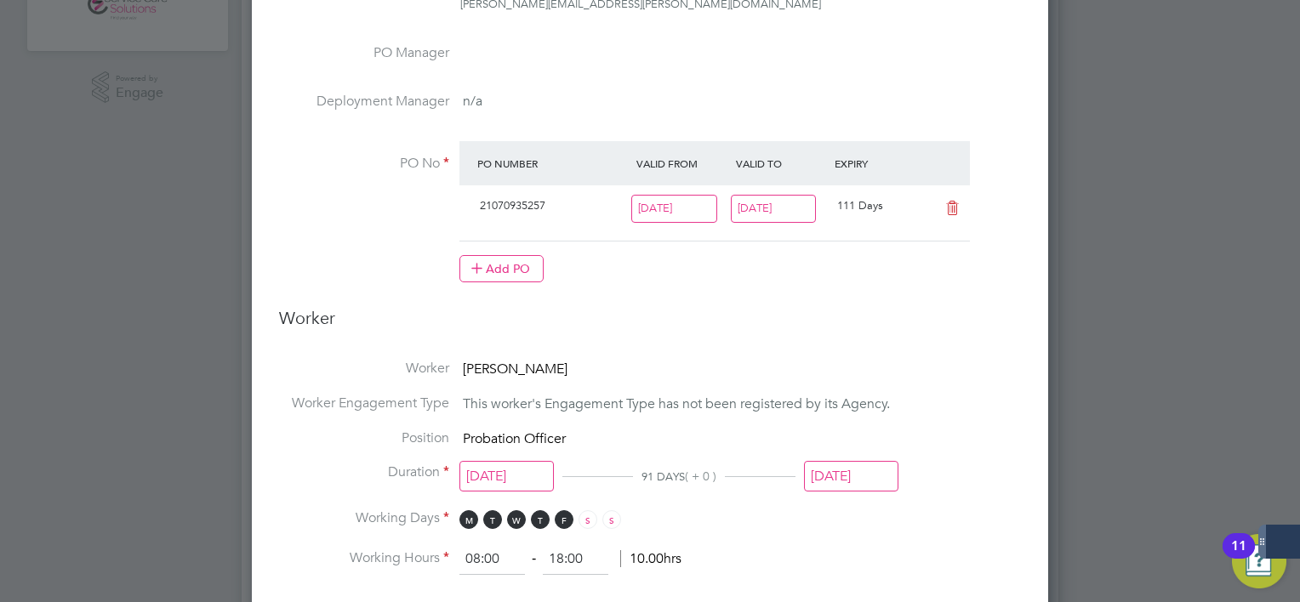
click at [775, 219] on div "All Placements Placement Activity Logs Placement Activity Logs All Placements P…" at bounding box center [650, 347] width 817 height 1688
click at [840, 470] on input "[DATE]" at bounding box center [851, 476] width 94 height 31
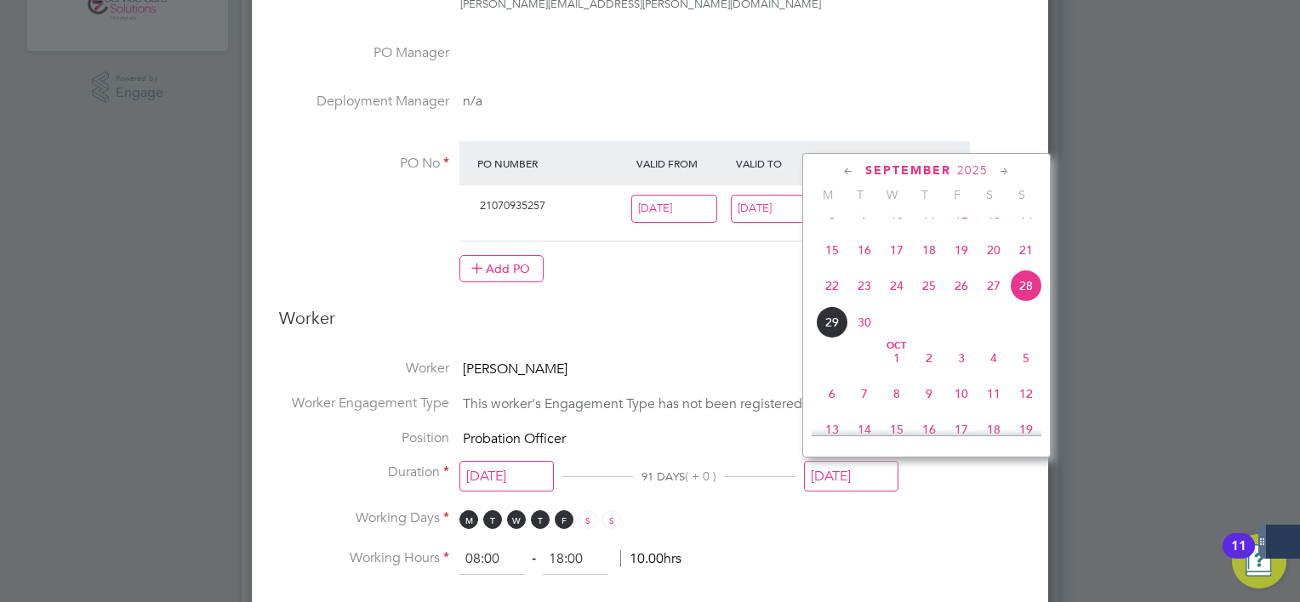
click at [997, 174] on icon at bounding box center [1004, 171] width 16 height 19
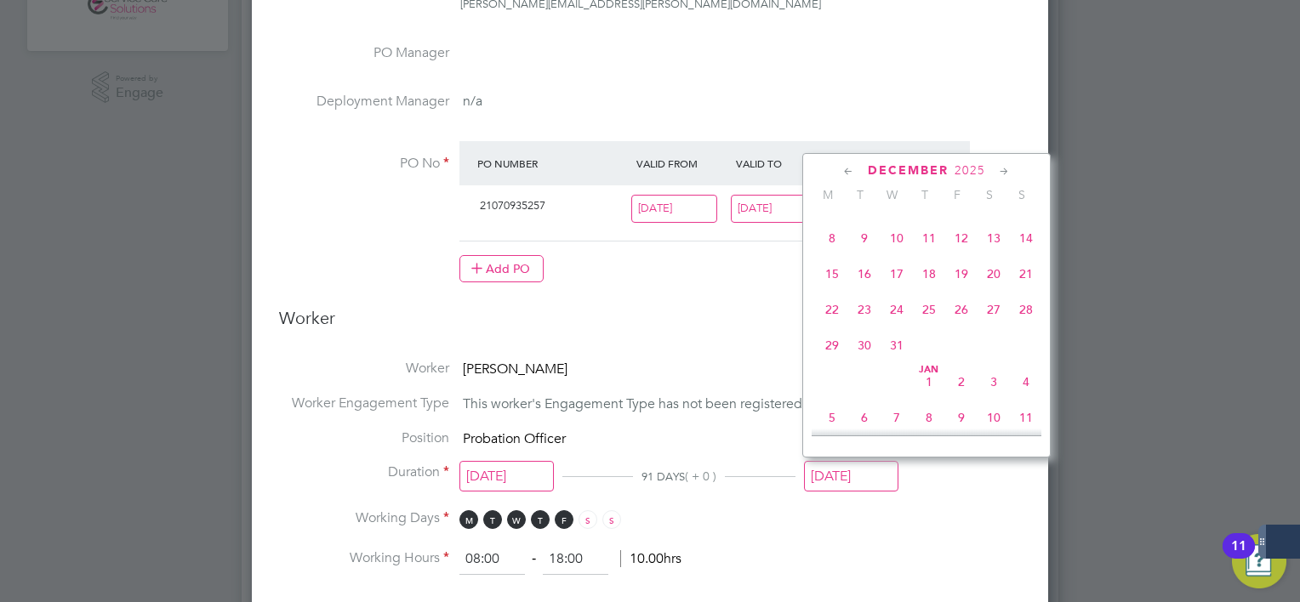
click at [997, 174] on icon at bounding box center [1004, 171] width 16 height 19
click at [1028, 285] on span "18" at bounding box center [1026, 269] width 32 height 32
type input "18 Jan 2026"
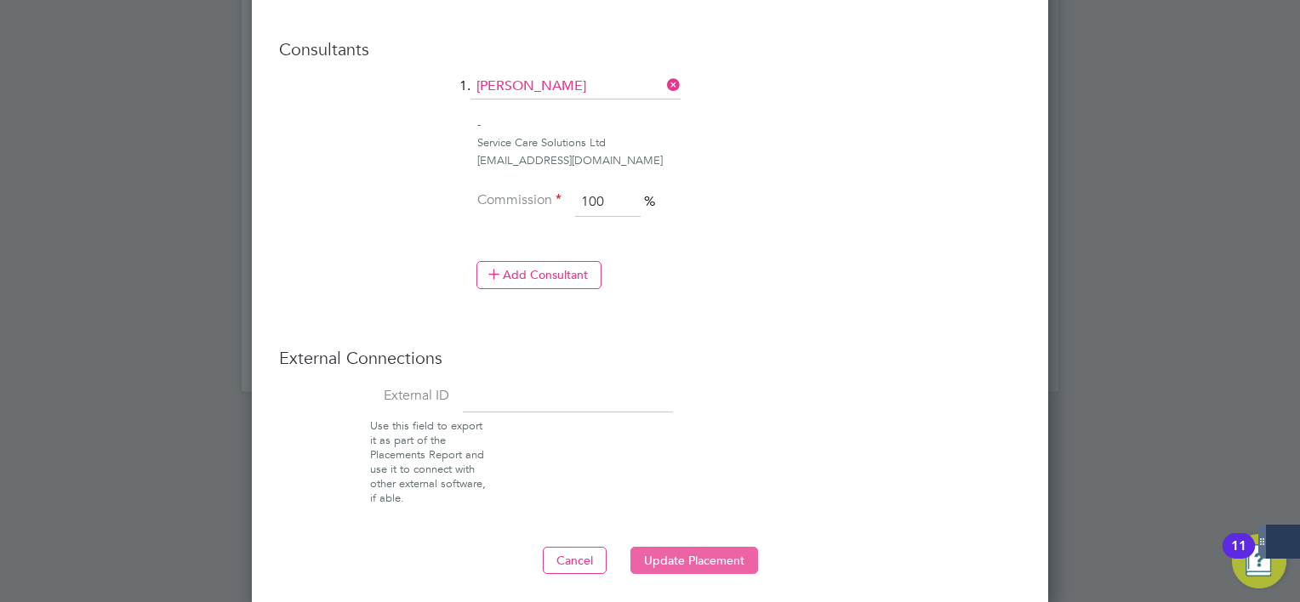
click at [725, 547] on button "Update Placement" at bounding box center [694, 560] width 128 height 27
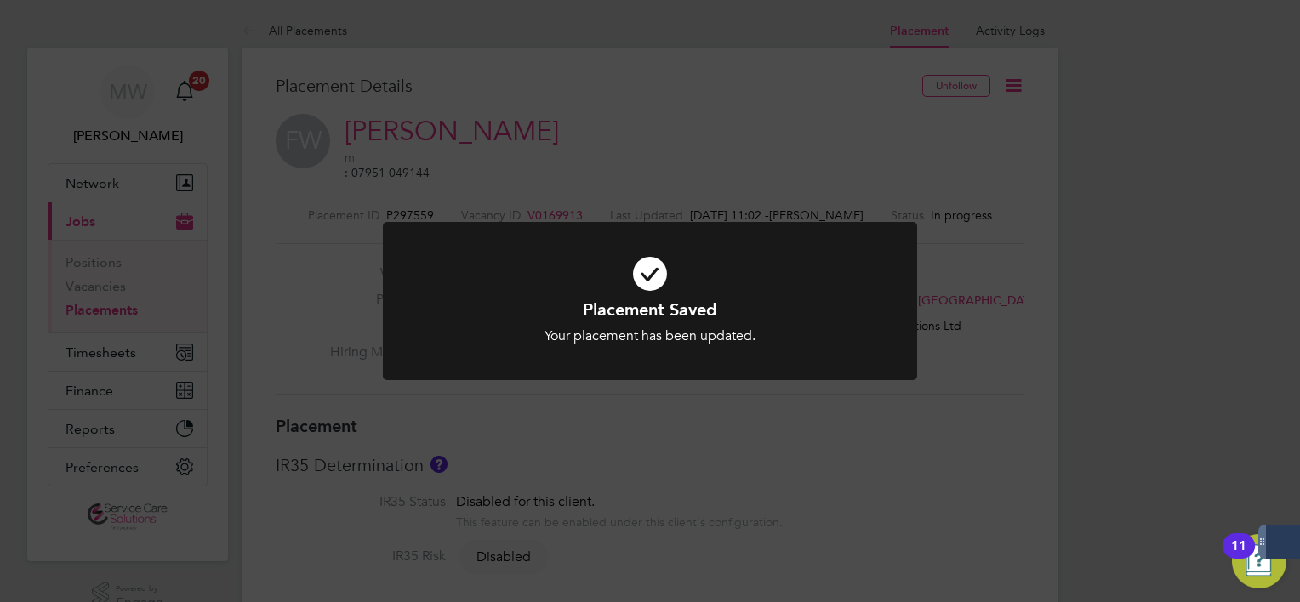
click at [1004, 436] on div "Placement Saved Your placement has been updated. Cancel Okay" at bounding box center [650, 301] width 1300 height 602
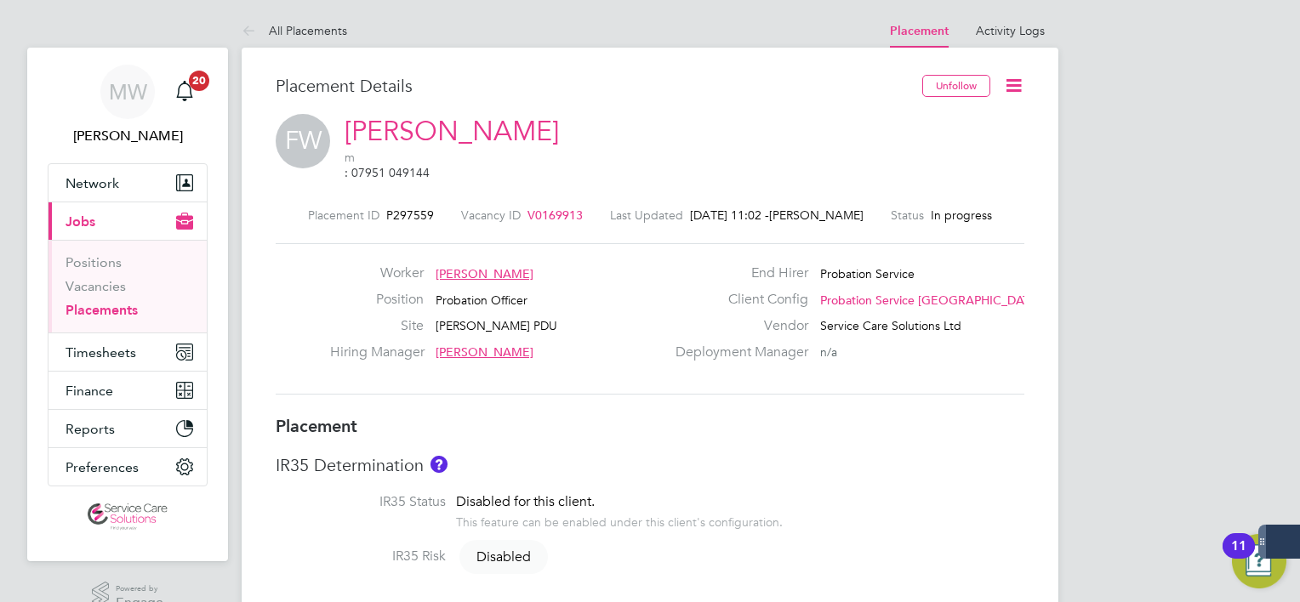
click at [86, 312] on link "Placements" at bounding box center [101, 310] width 72 height 16
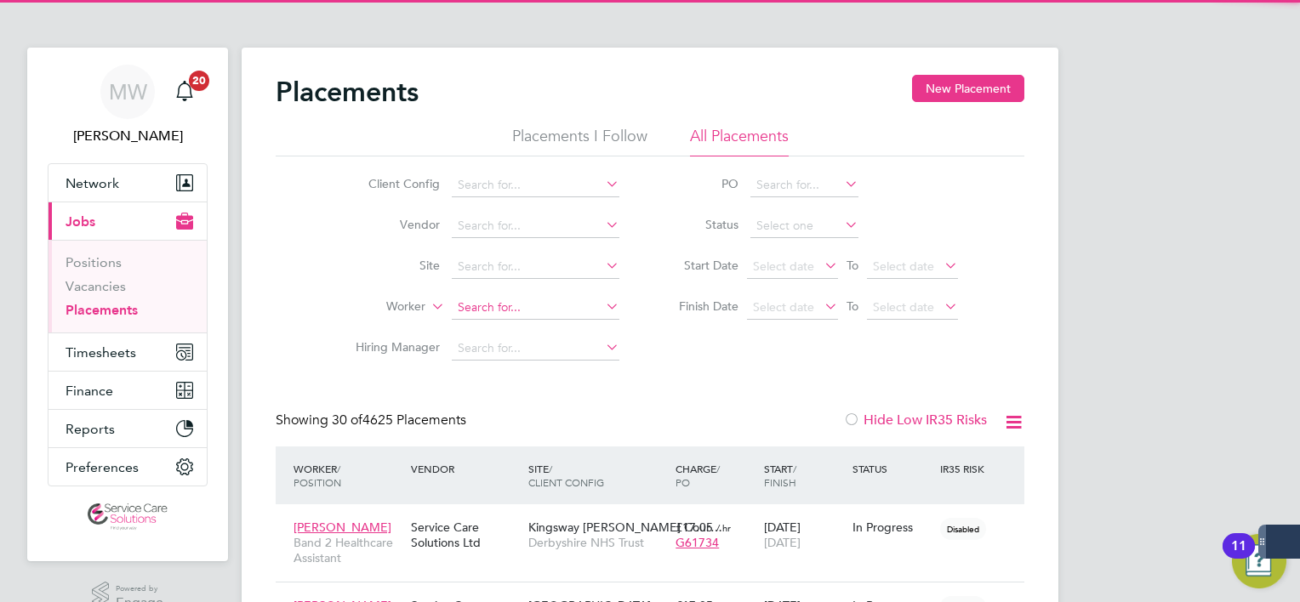
click at [509, 304] on input at bounding box center [536, 308] width 168 height 24
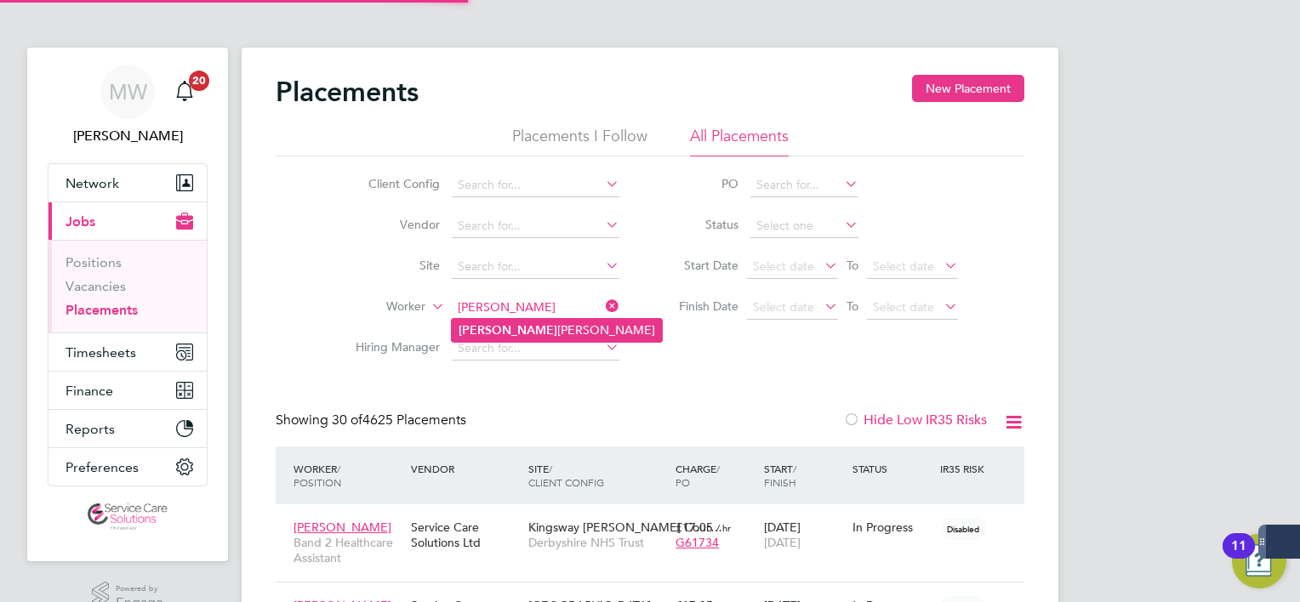
click at [514, 322] on li "Jaspal Dhaliwal" at bounding box center [557, 330] width 210 height 23
type input "[PERSON_NAME]"
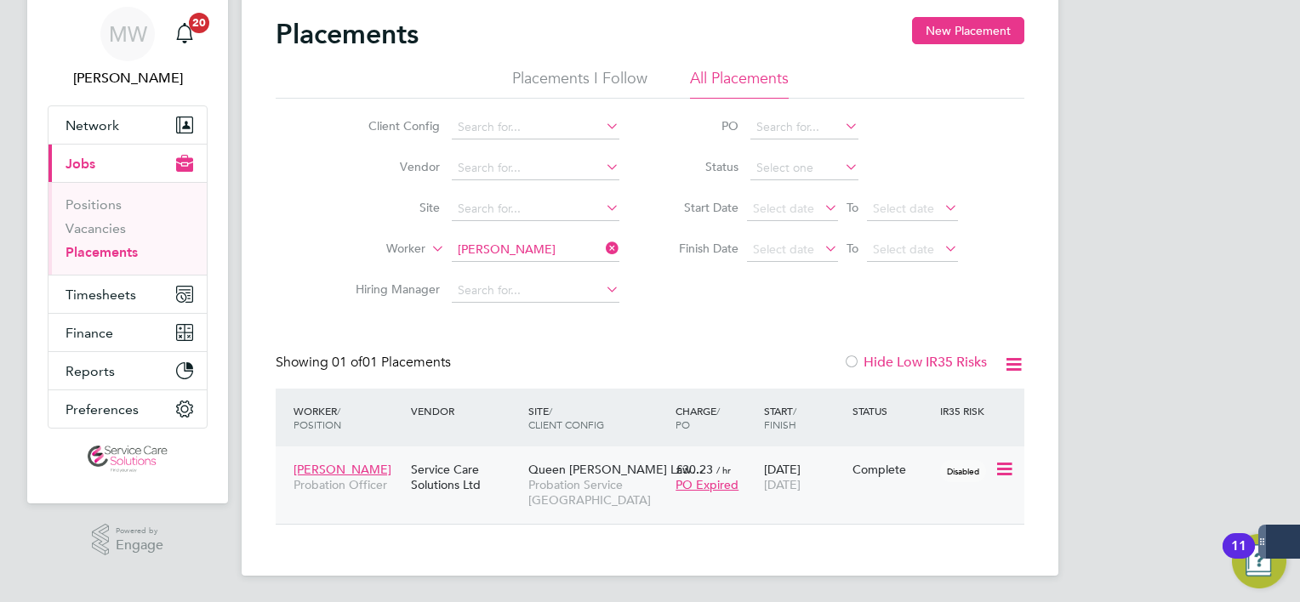
click at [572, 477] on span "Probation Service [GEOGRAPHIC_DATA]" at bounding box center [597, 492] width 139 height 31
click at [602, 253] on icon at bounding box center [602, 248] width 0 height 24
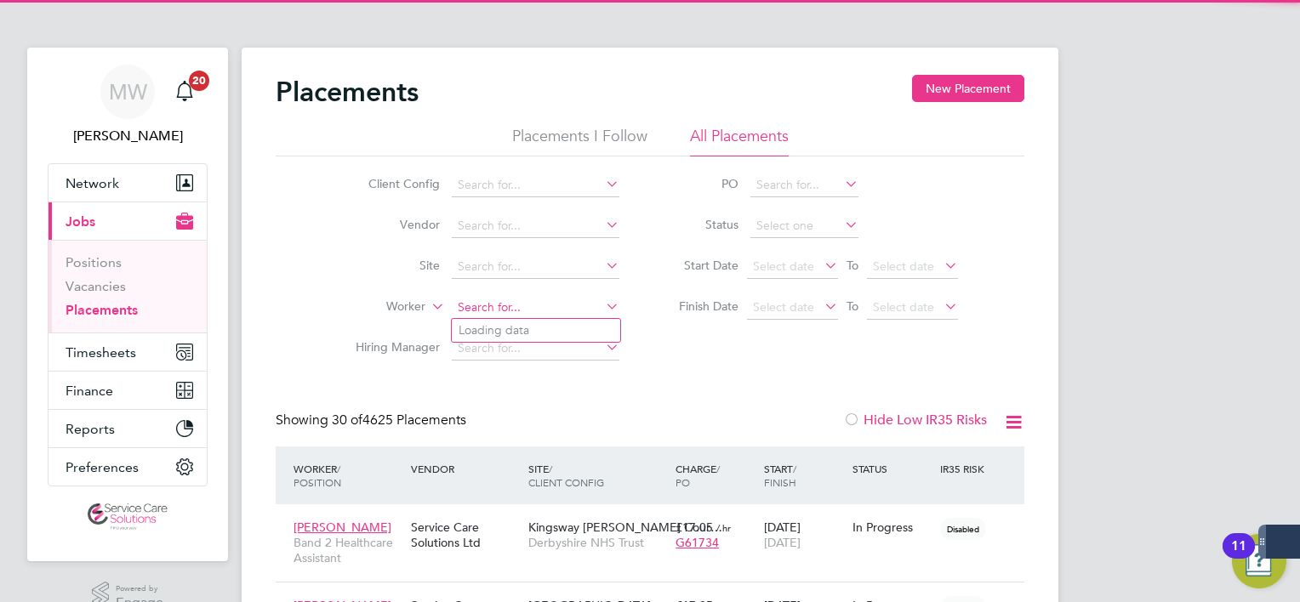
click at [533, 314] on input at bounding box center [536, 308] width 168 height 24
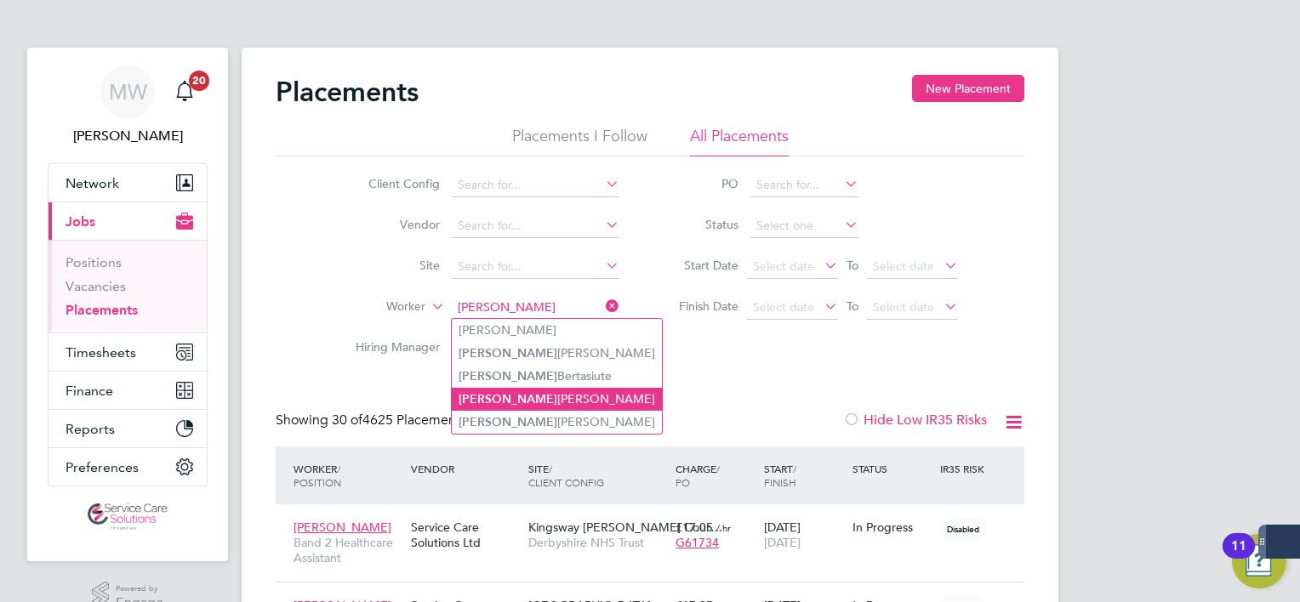
type input "laura jones"
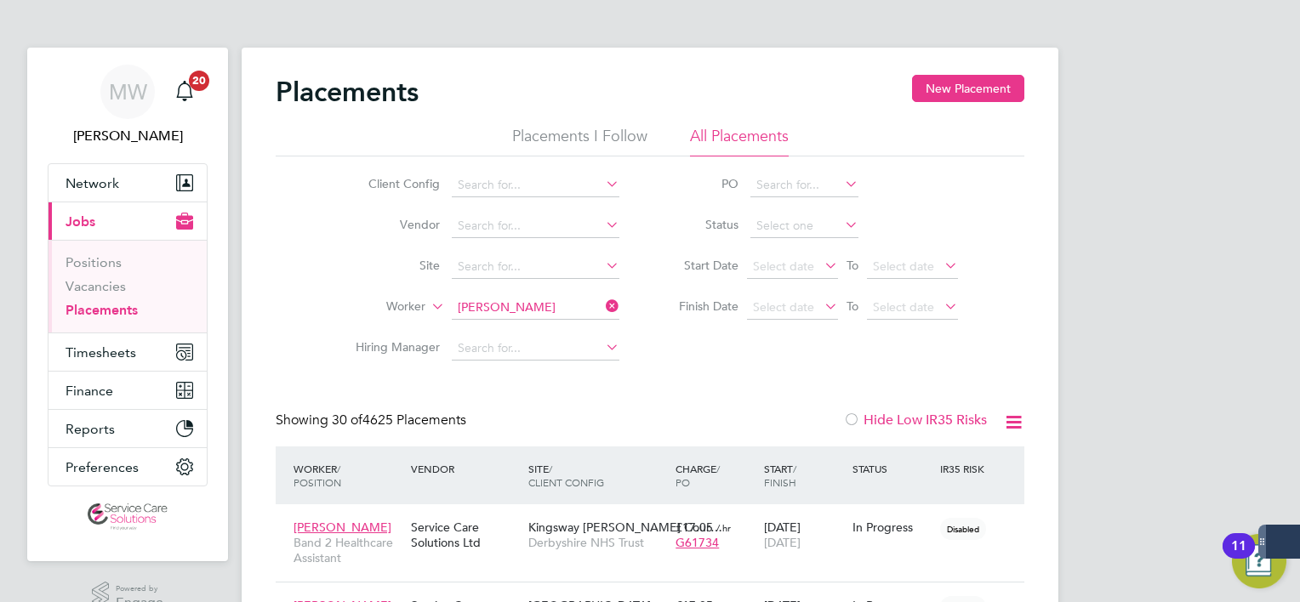
click at [534, 288] on li "Worker" at bounding box center [481, 308] width 320 height 41
click at [531, 306] on input at bounding box center [536, 308] width 168 height 24
click at [527, 330] on li "Laura Jones" at bounding box center [559, 330] width 214 height 23
type input "Laura Jones"
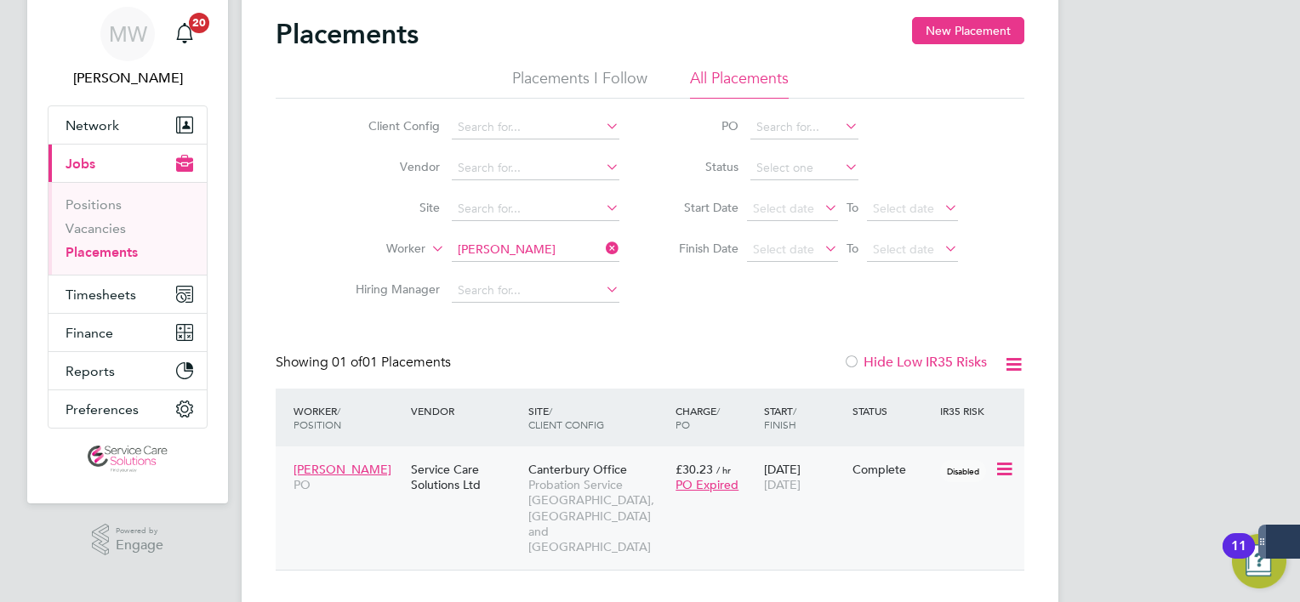
click at [635, 497] on span "Probation Service [GEOGRAPHIC_DATA], [GEOGRAPHIC_DATA] and [GEOGRAPHIC_DATA]" at bounding box center [597, 515] width 139 height 77
click at [602, 253] on icon at bounding box center [602, 248] width 0 height 24
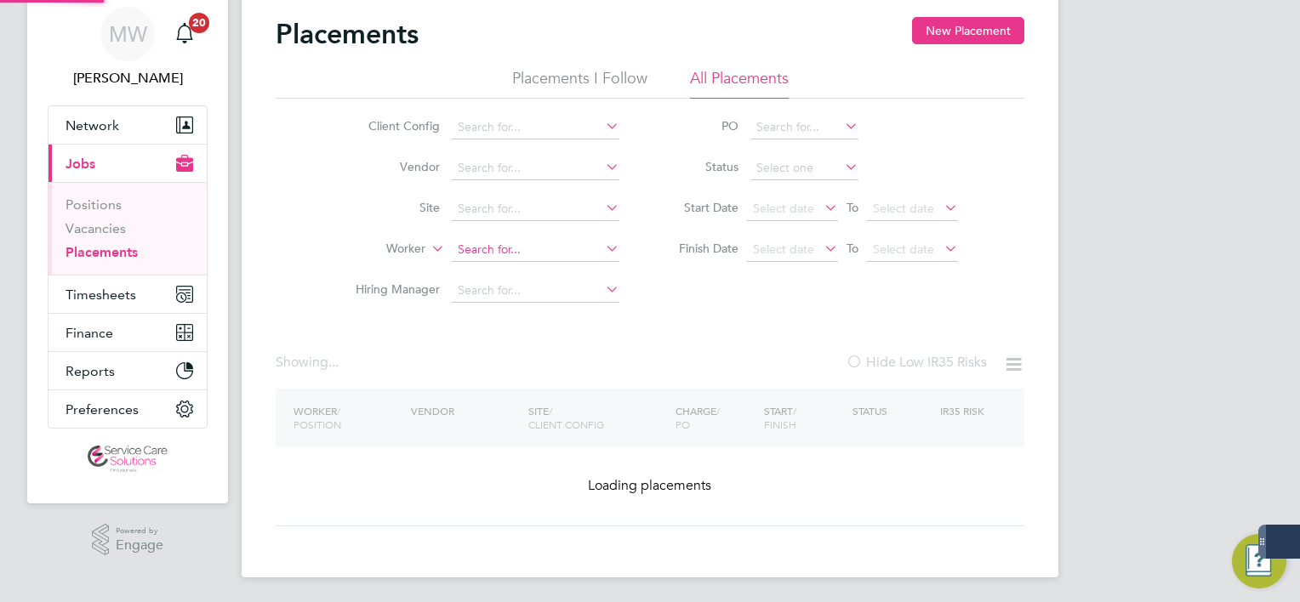
click at [575, 244] on input at bounding box center [536, 250] width 168 height 24
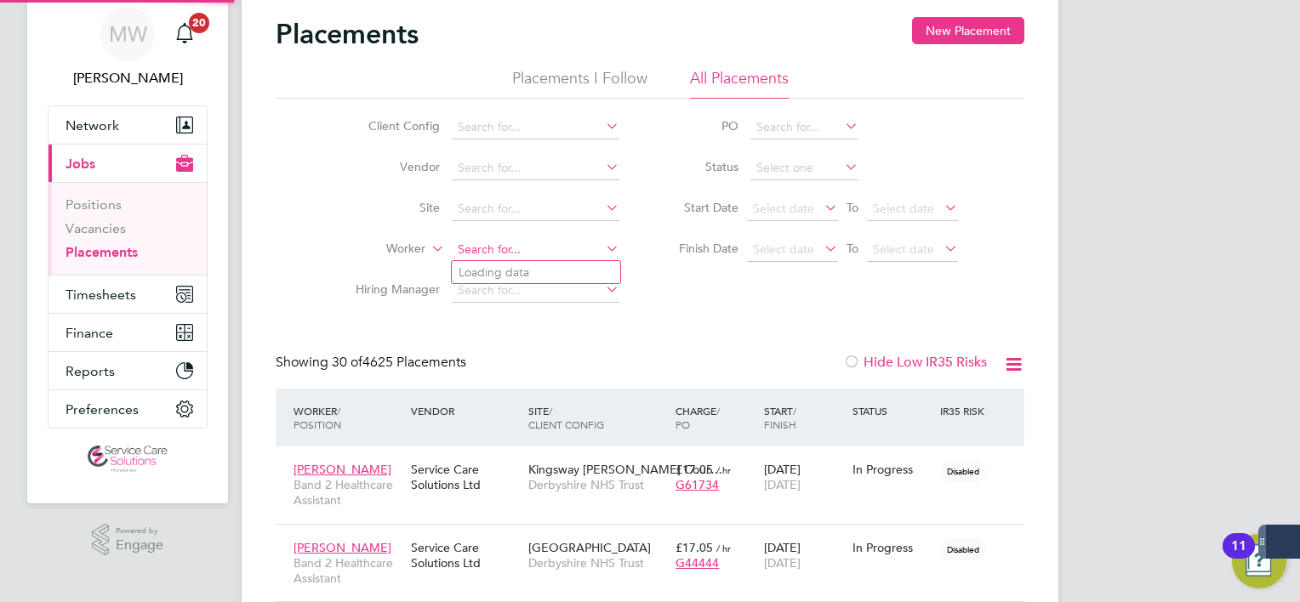
scroll to position [48, 148]
click at [555, 265] on li "Kirsty Bailey" at bounding box center [536, 272] width 168 height 23
type input "Kirsty Bailey"
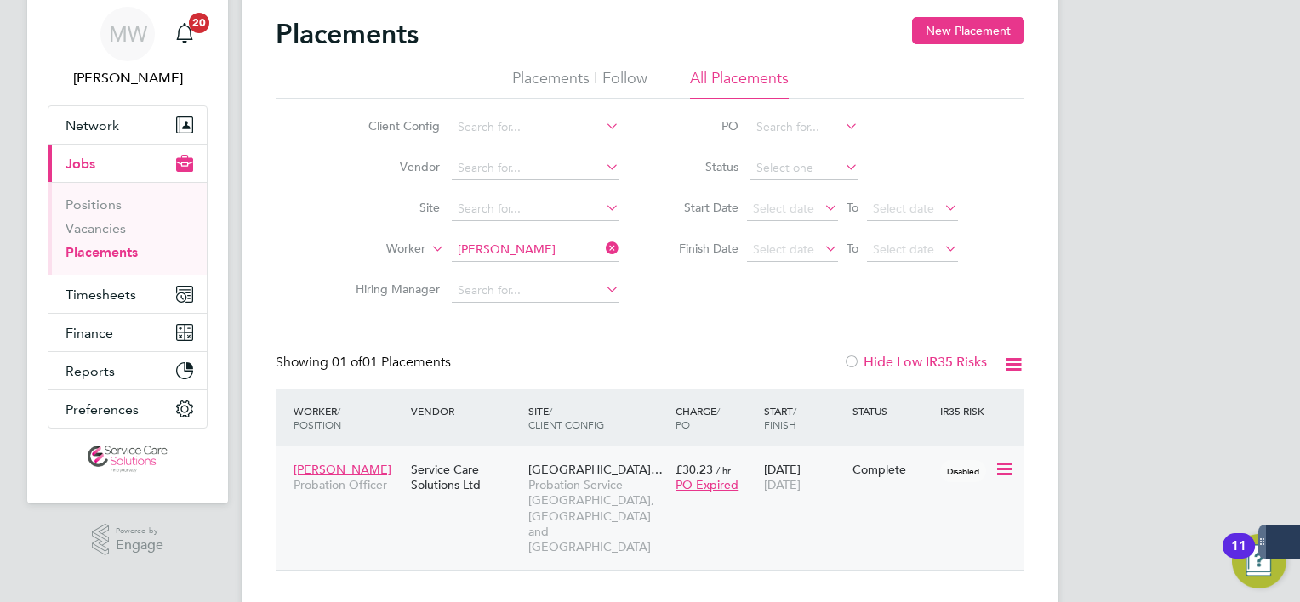
click at [760, 465] on div "28 Nov 2022 28 Sep 2025" at bounding box center [804, 477] width 88 height 48
click at [602, 247] on icon at bounding box center [602, 248] width 0 height 24
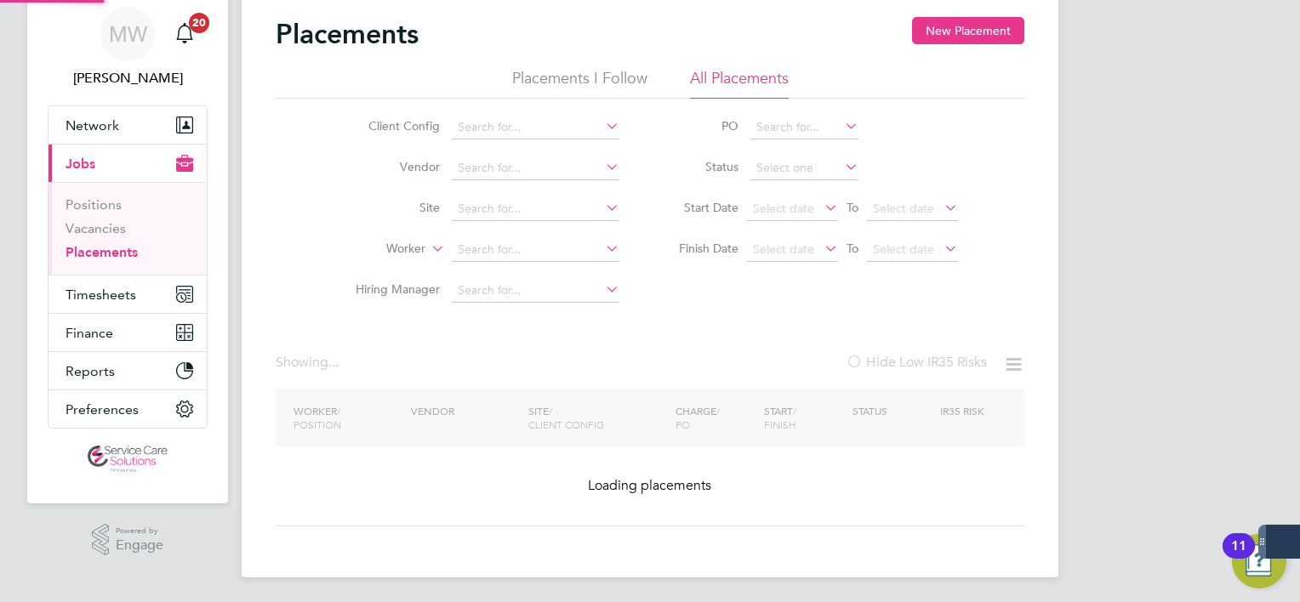
click at [511, 236] on li "Worker" at bounding box center [481, 250] width 320 height 41
click at [505, 253] on input at bounding box center [536, 250] width 168 height 24
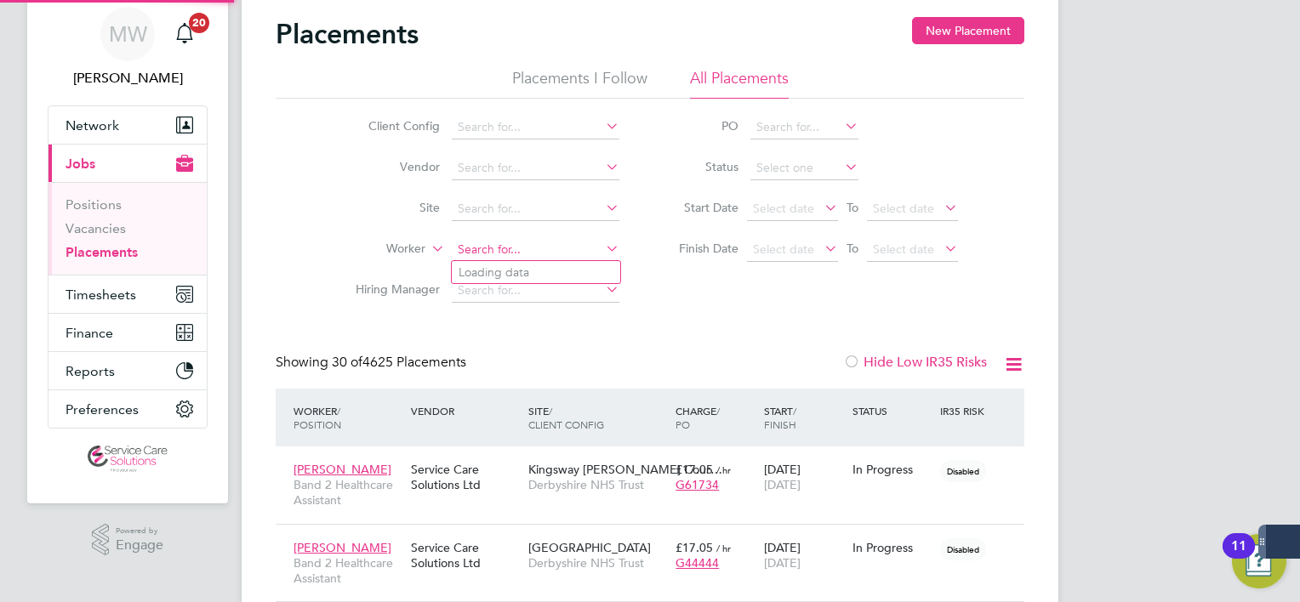
scroll to position [48, 148]
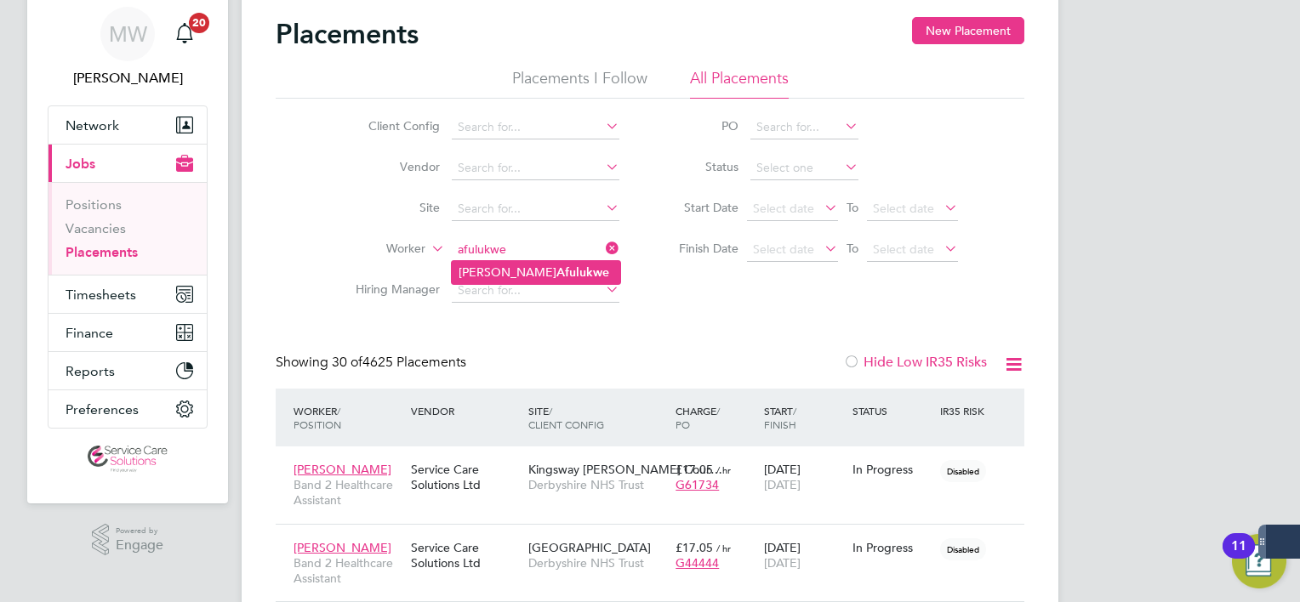
click at [556, 276] on b "Afulukwe" at bounding box center [582, 272] width 53 height 14
type input "Susan Afulukwe"
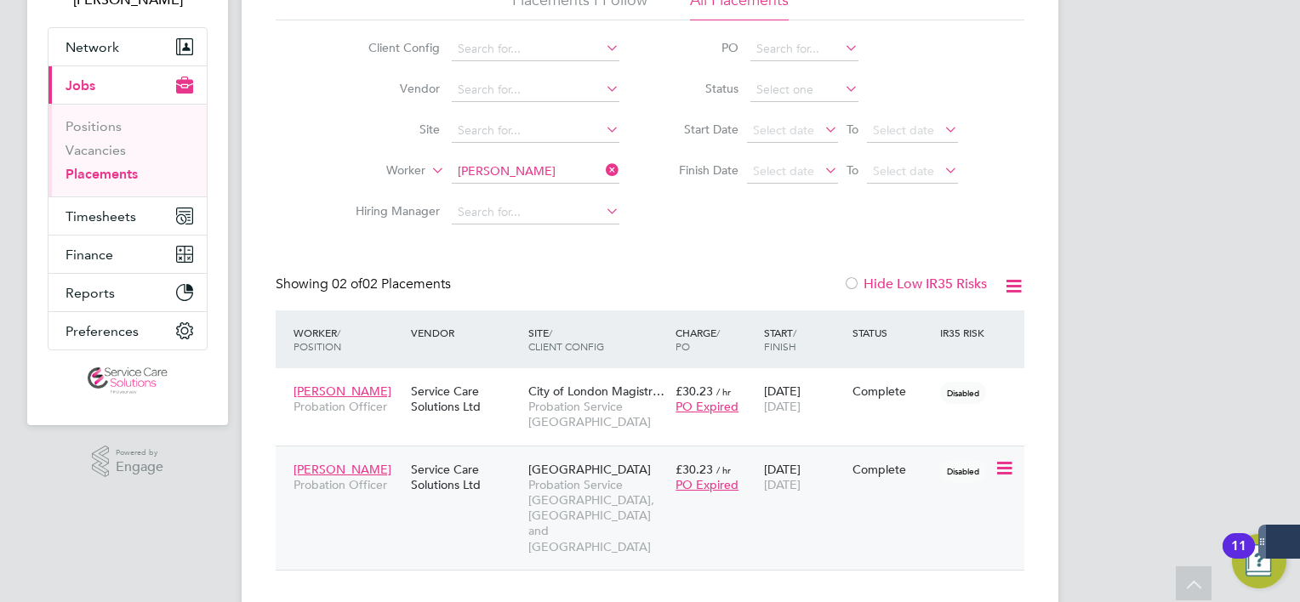
click at [623, 508] on div "Swan House Probation Service Kent, Surrey and Sussex" at bounding box center [597, 508] width 147 height 110
click at [620, 178] on li "Worker Susan Afulukwe" at bounding box center [481, 171] width 320 height 41
click at [602, 175] on icon at bounding box center [602, 170] width 0 height 24
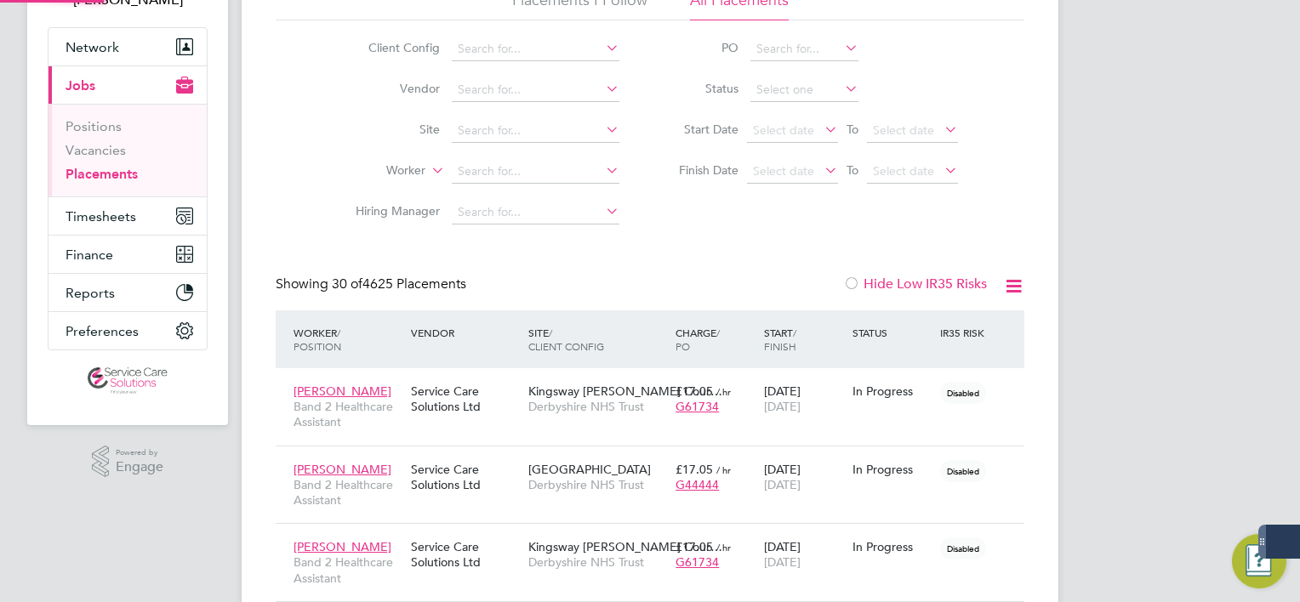
scroll to position [8, 9]
click at [496, 167] on input at bounding box center [536, 172] width 168 height 24
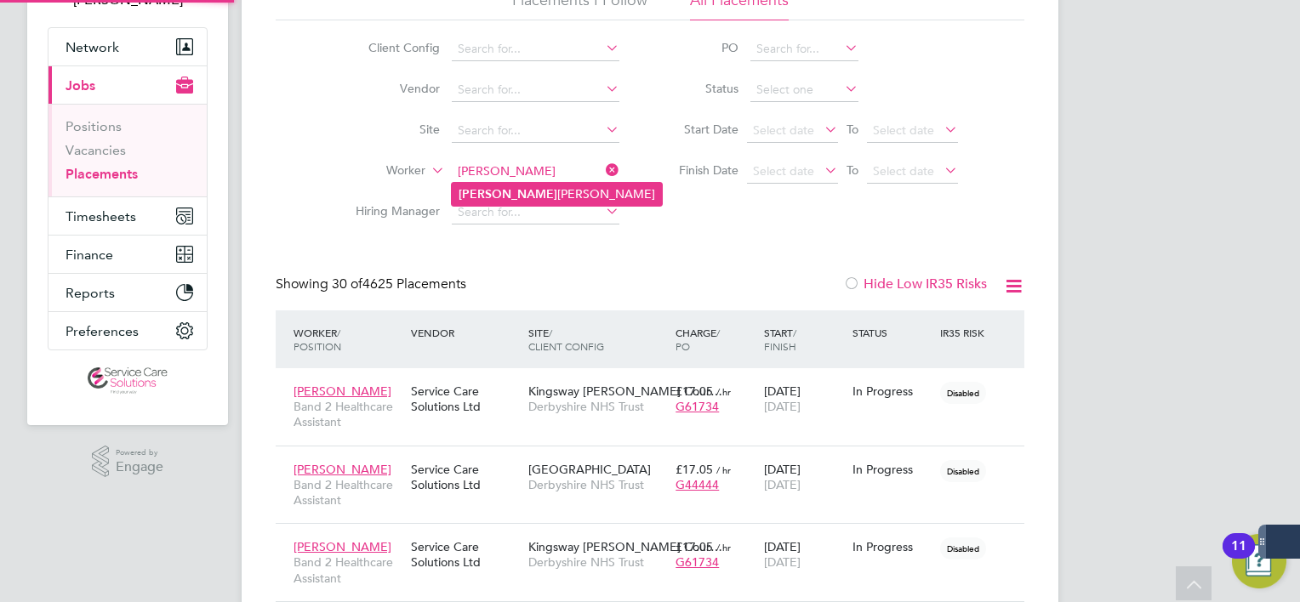
click at [532, 195] on li "Jessika Farrer" at bounding box center [557, 194] width 210 height 23
type input "Jessika Farrer"
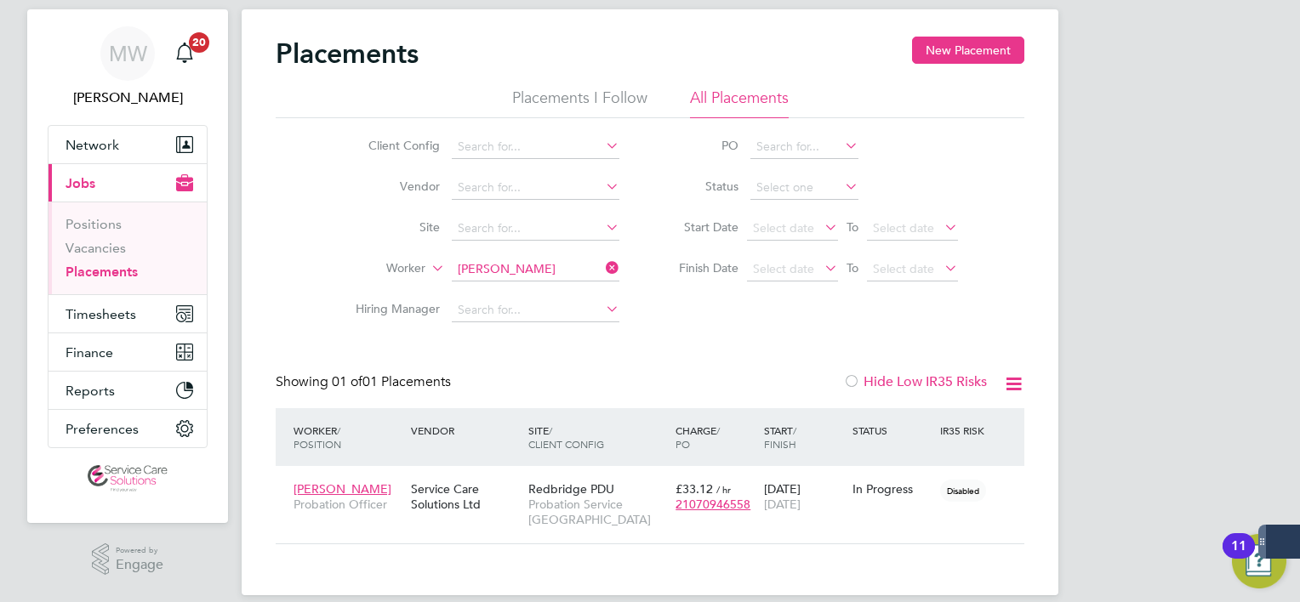
scroll to position [58, 0]
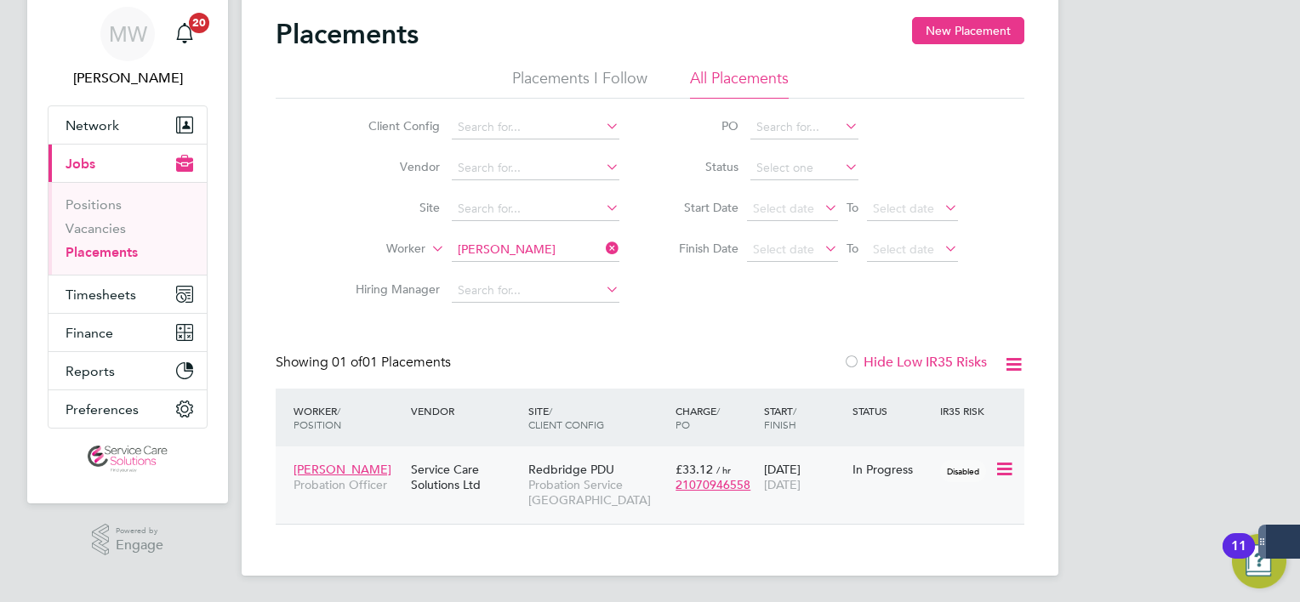
click at [793, 498] on div "22 Sep 2025 25 Jan 2026" at bounding box center [804, 477] width 88 height 48
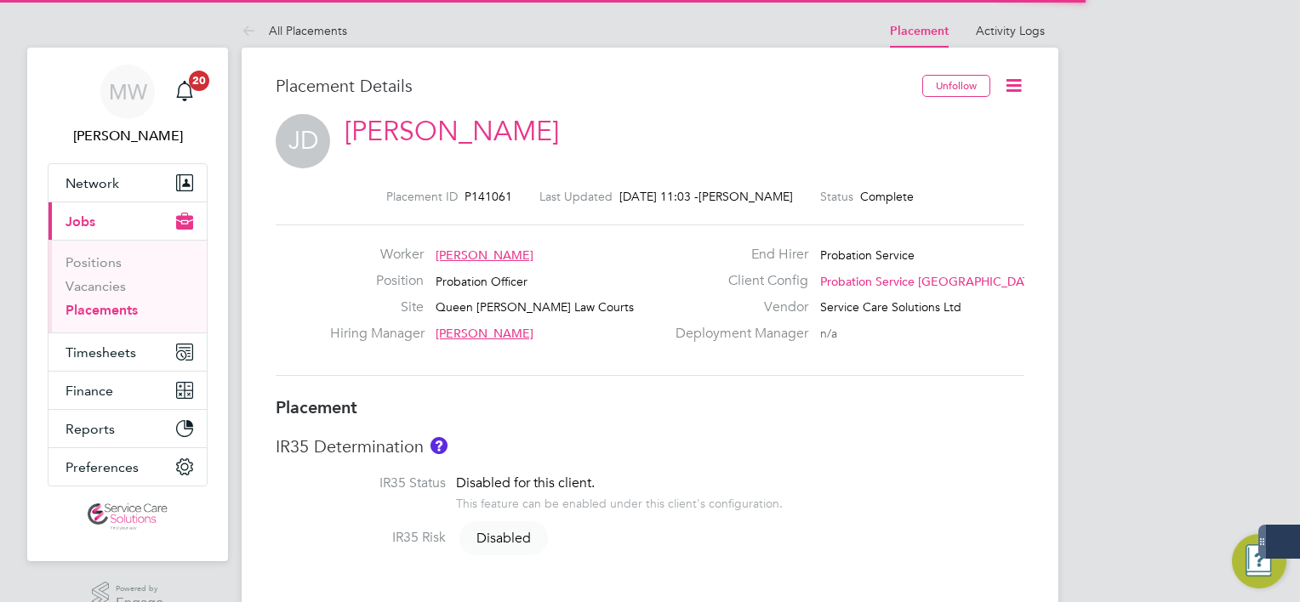
click at [1024, 89] on icon at bounding box center [1013, 85] width 21 height 21
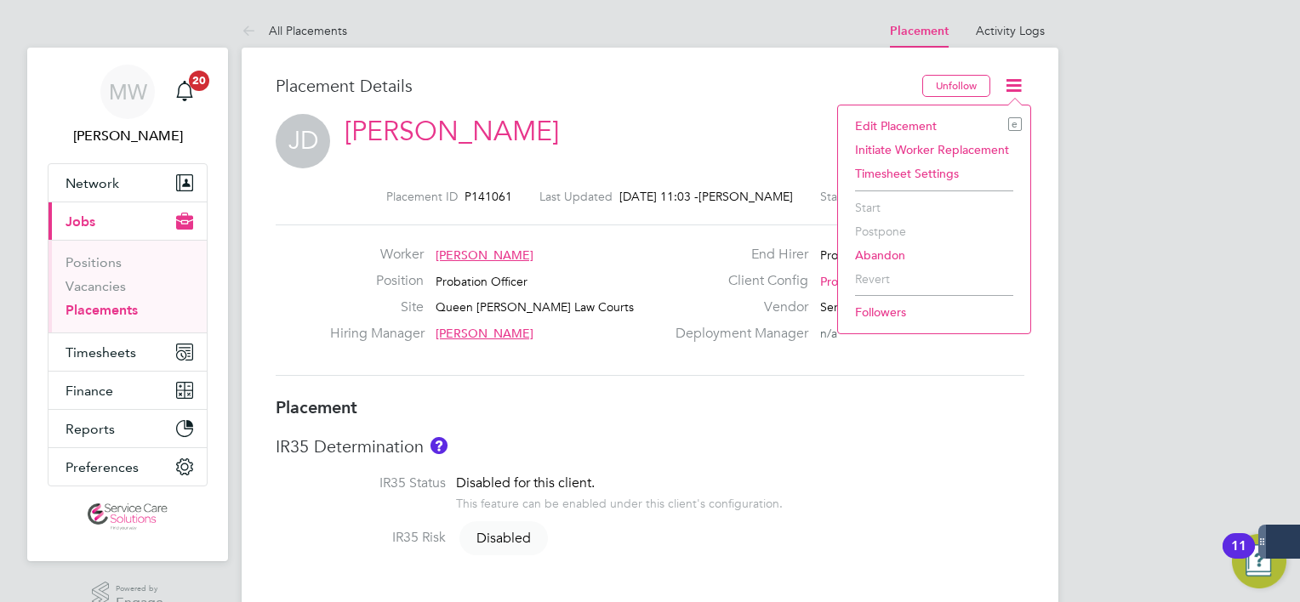
click at [964, 119] on li "Edit Placement e" at bounding box center [933, 126] width 175 height 24
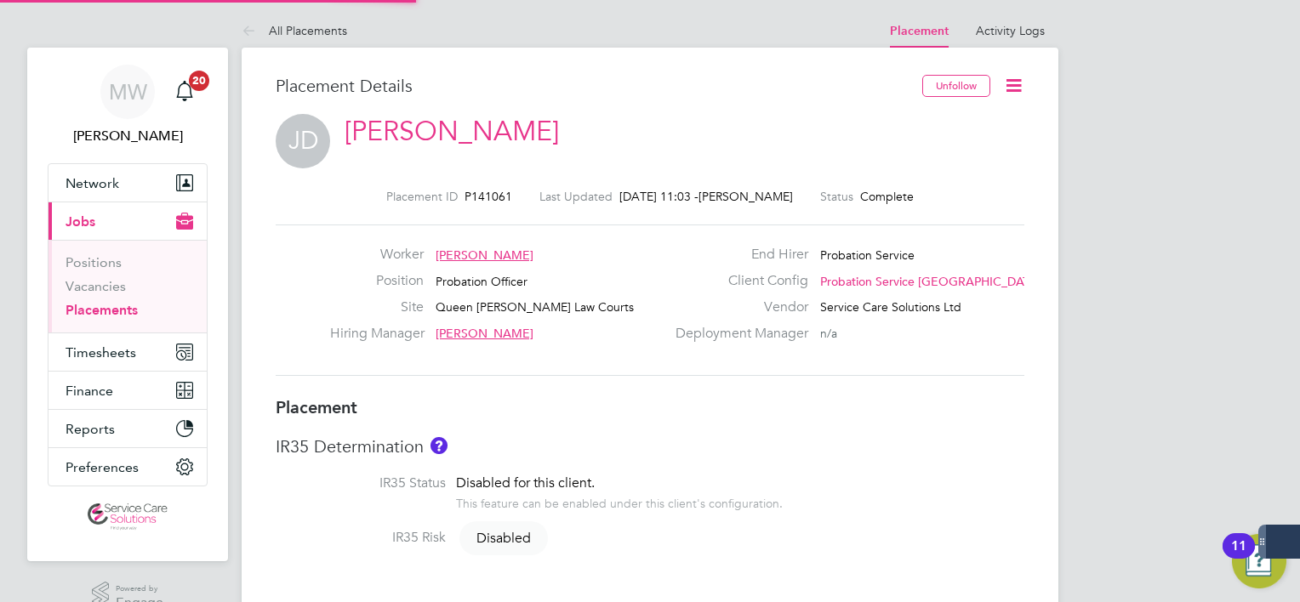
type input "[PERSON_NAME]"
type input "[DATE]"
type input "08:00"
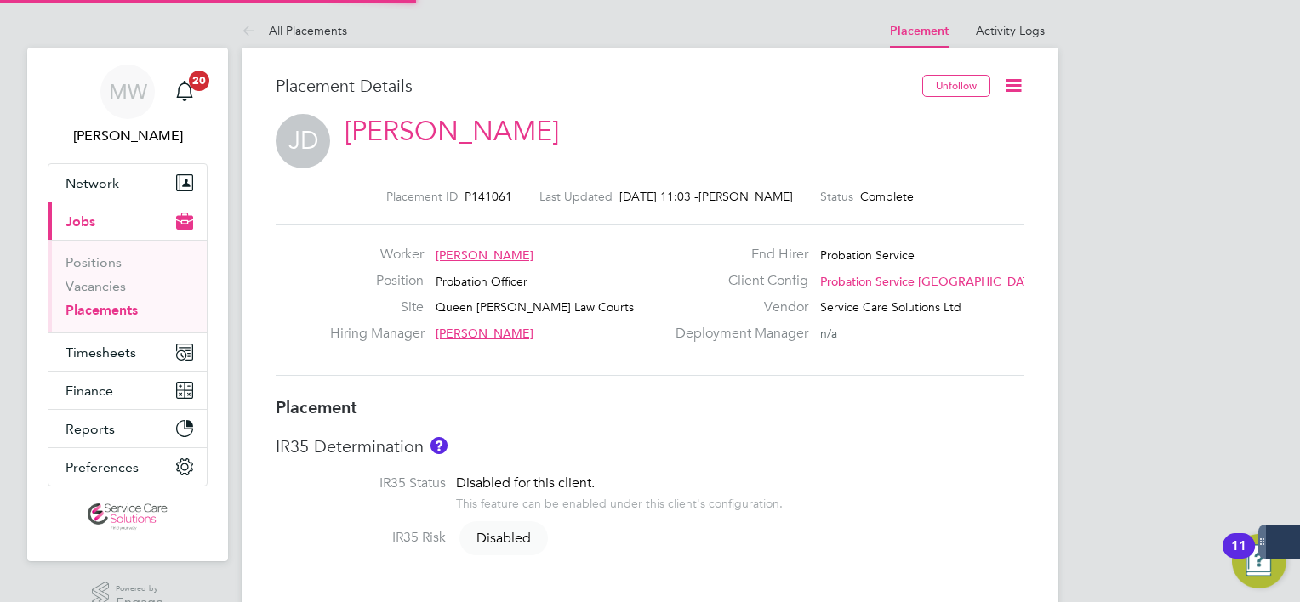
type input "18:00"
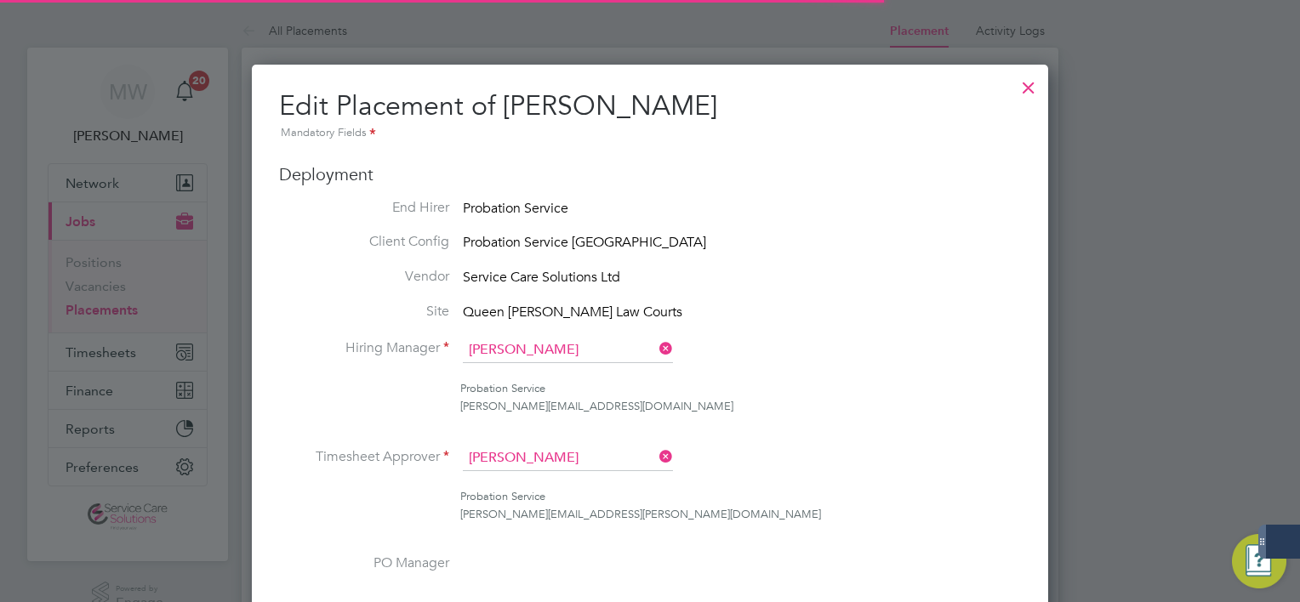
scroll to position [9, 9]
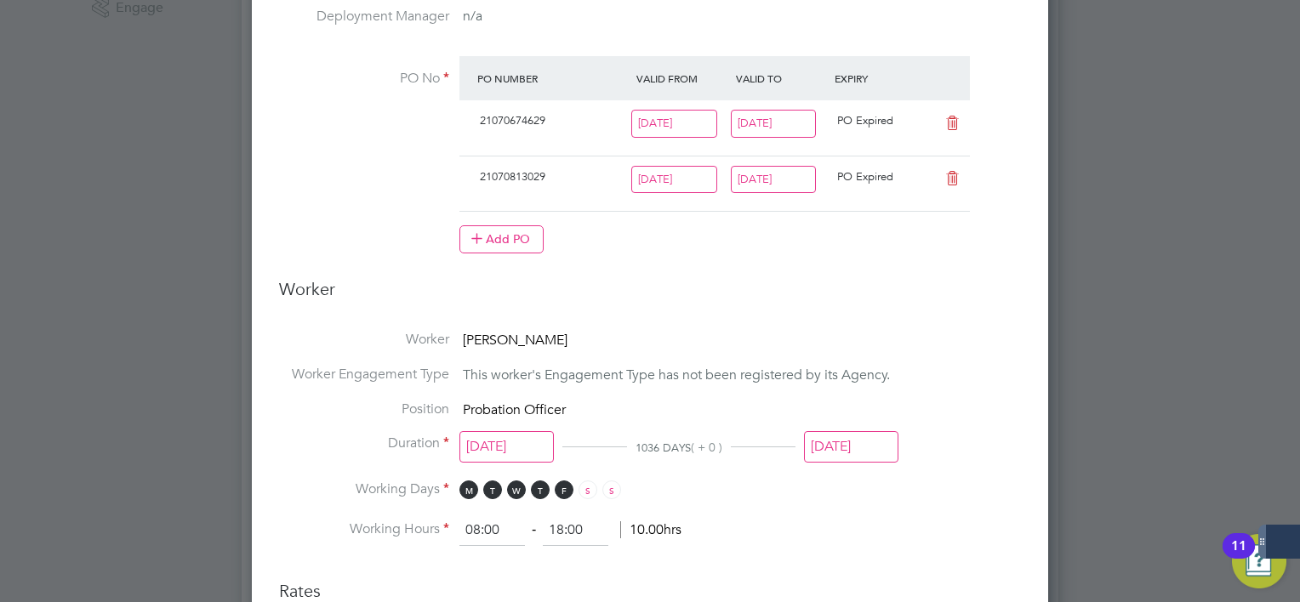
click at [776, 185] on input "[DATE]" at bounding box center [774, 180] width 86 height 28
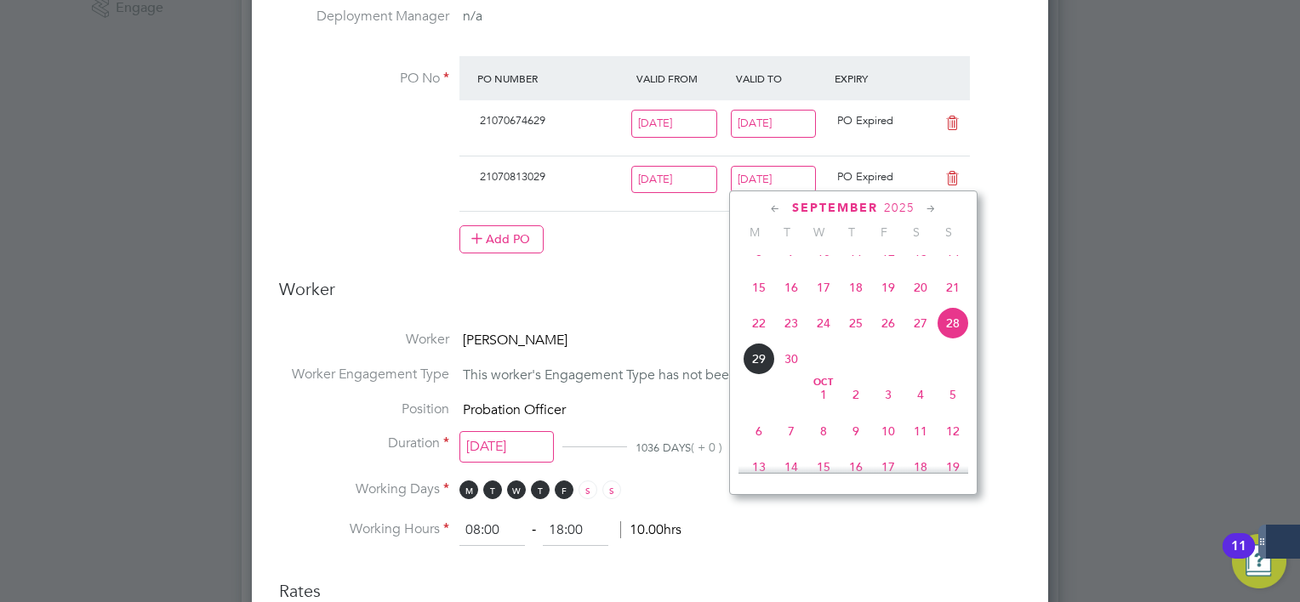
click at [928, 207] on icon at bounding box center [931, 209] width 16 height 19
click at [927, 207] on icon at bounding box center [931, 209] width 16 height 19
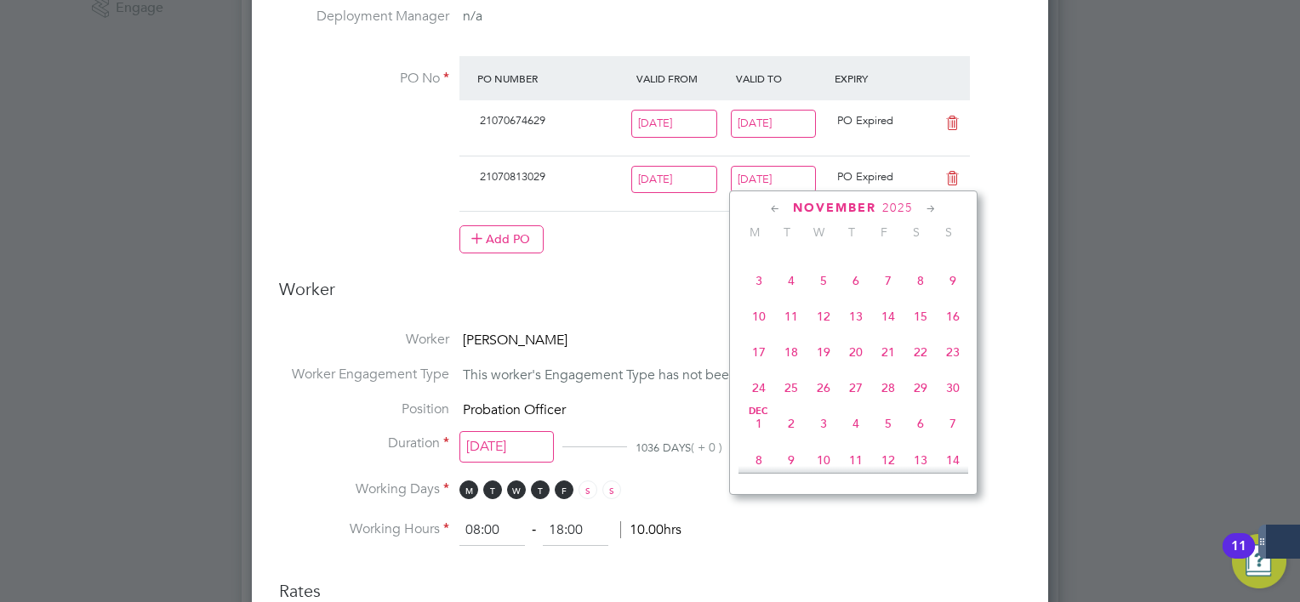
click at [927, 207] on icon at bounding box center [931, 209] width 16 height 19
click at [929, 208] on icon at bounding box center [931, 209] width 16 height 19
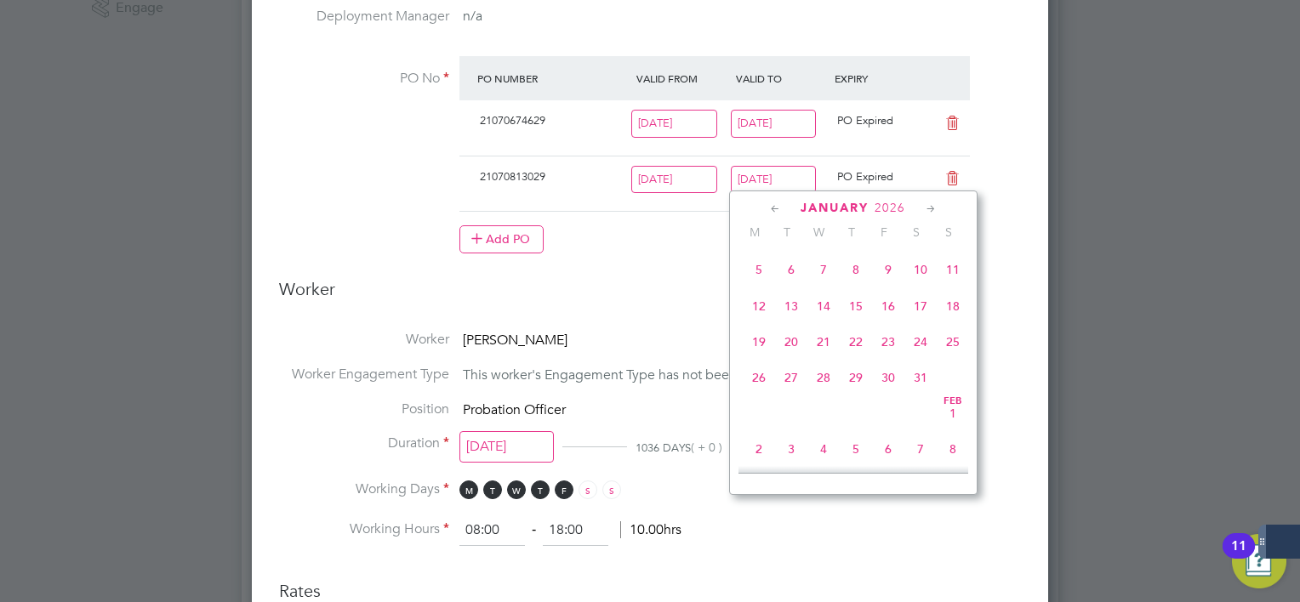
click at [958, 358] on span "25" at bounding box center [953, 342] width 32 height 32
type input "[DATE]"
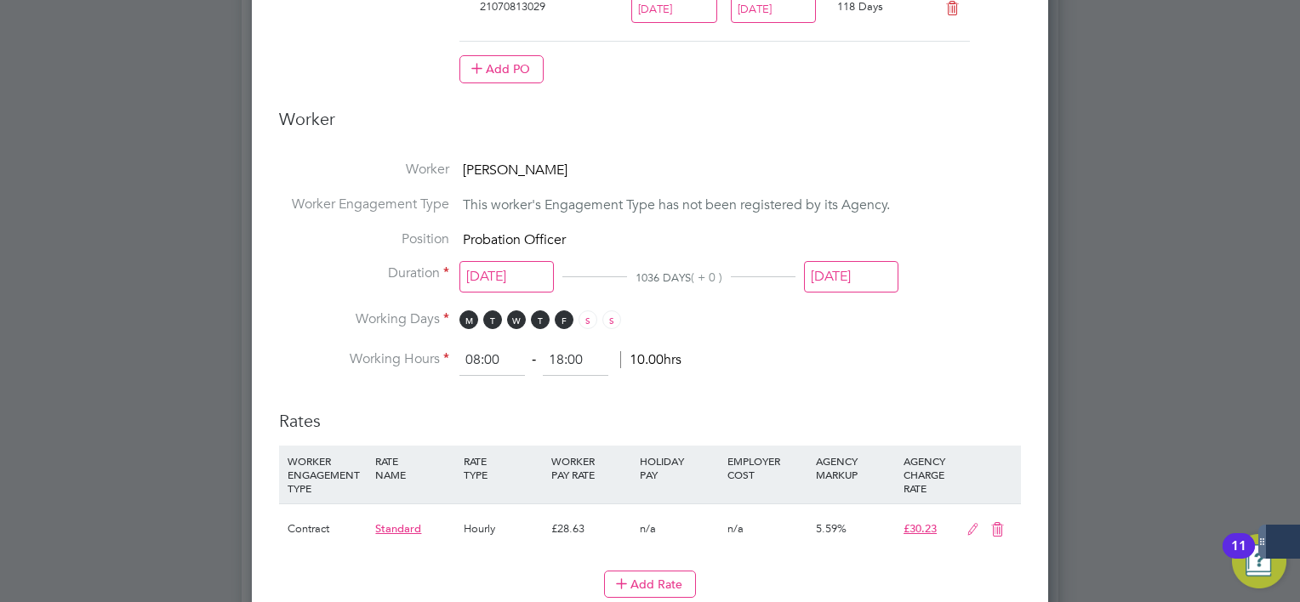
click at [851, 261] on input "[DATE]" at bounding box center [851, 276] width 94 height 31
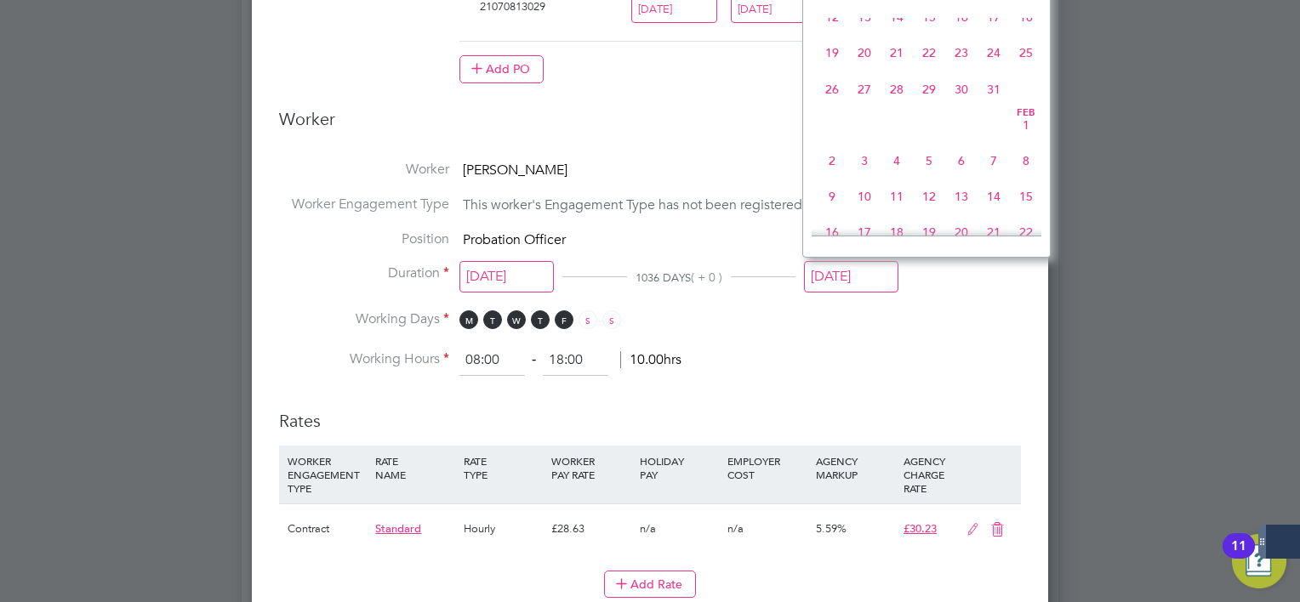
click at [1017, 69] on span "25" at bounding box center [1026, 53] width 32 height 32
type input "[DATE]"
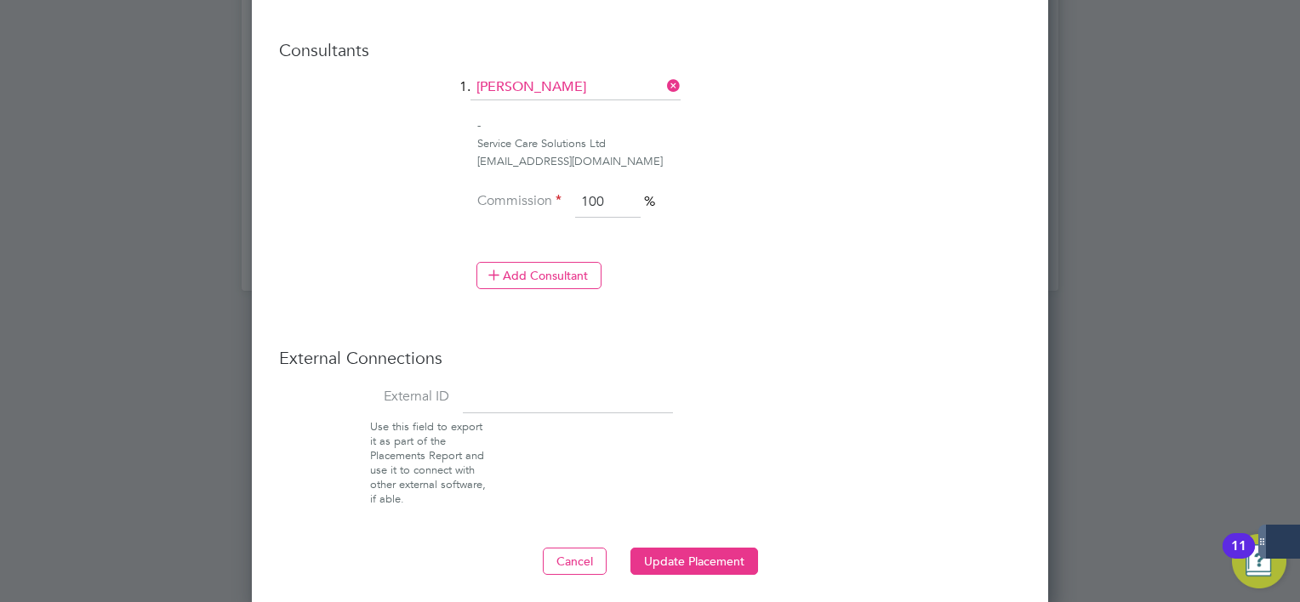
click at [686, 548] on button "Update Placement" at bounding box center [694, 561] width 128 height 27
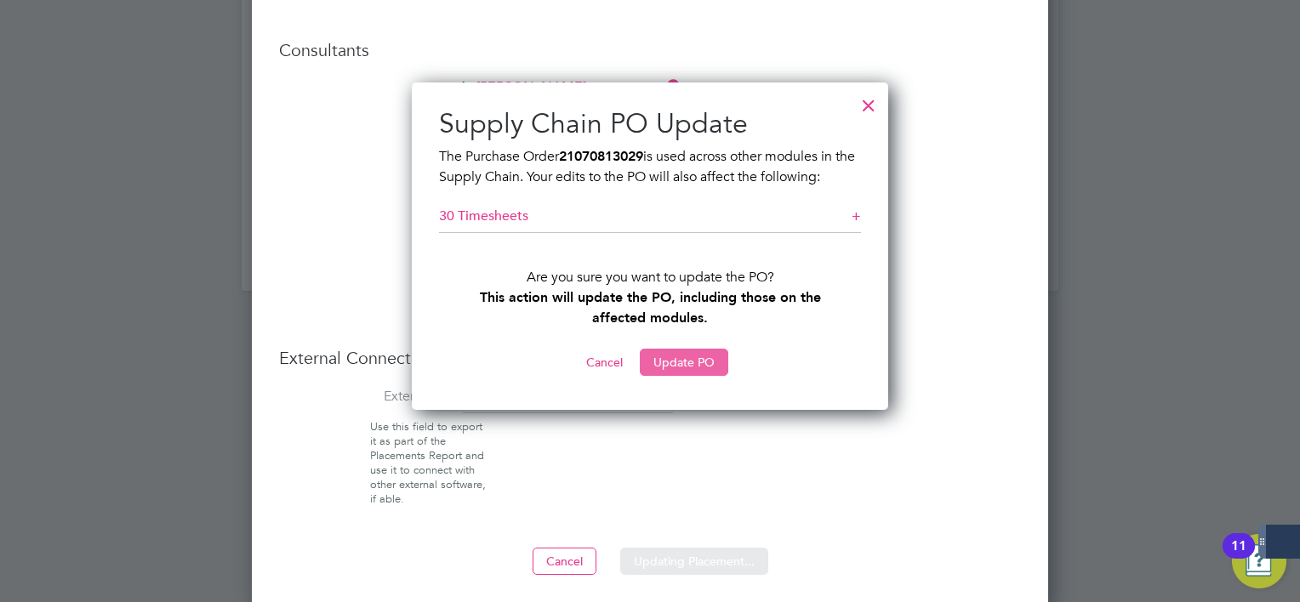
click at [692, 362] on button "Update PO" at bounding box center [684, 362] width 88 height 27
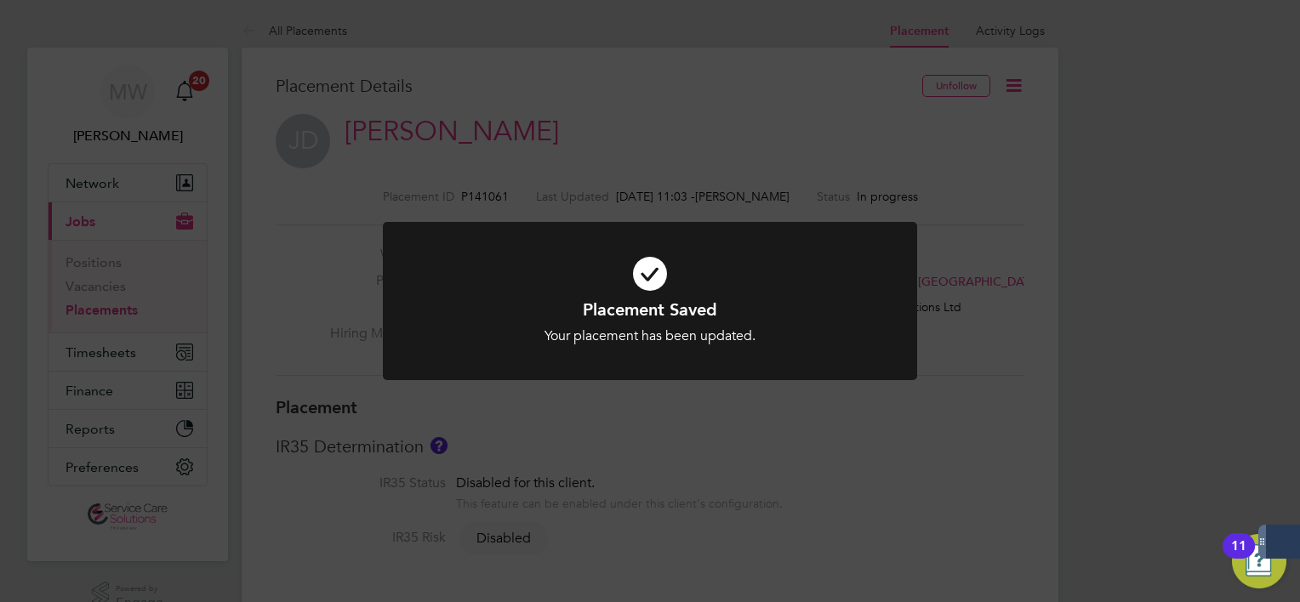
click at [794, 141] on div "Placement Saved Your placement has been updated. Cancel Okay" at bounding box center [650, 301] width 1300 height 602
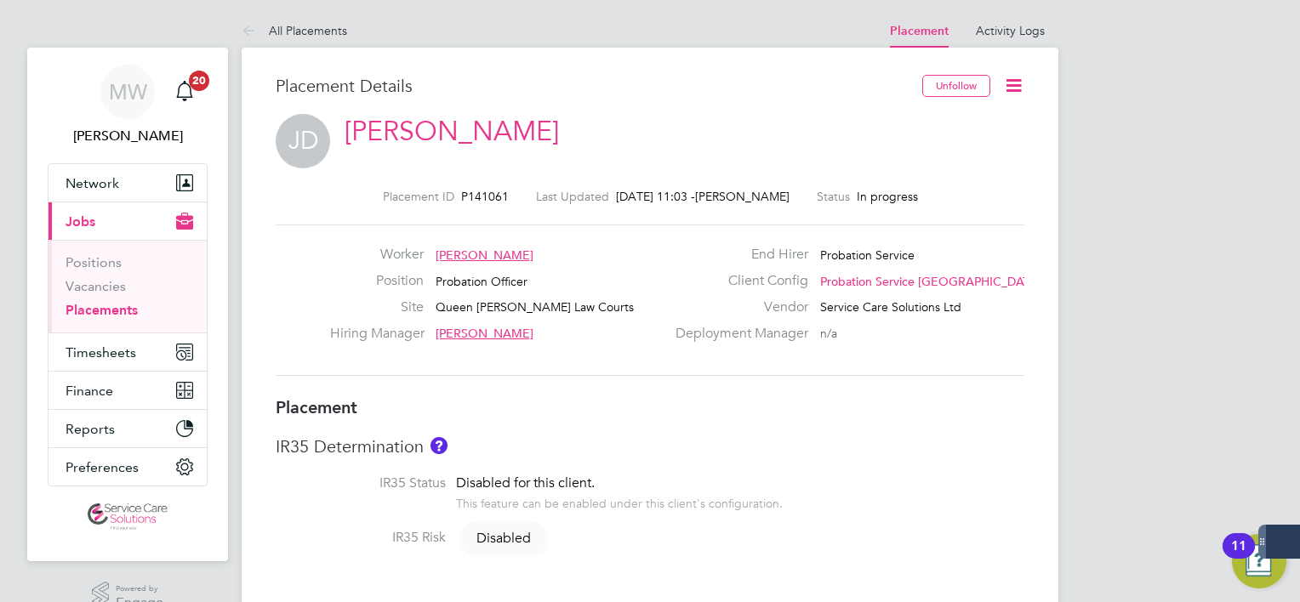
click at [74, 310] on link "Placements" at bounding box center [101, 310] width 72 height 16
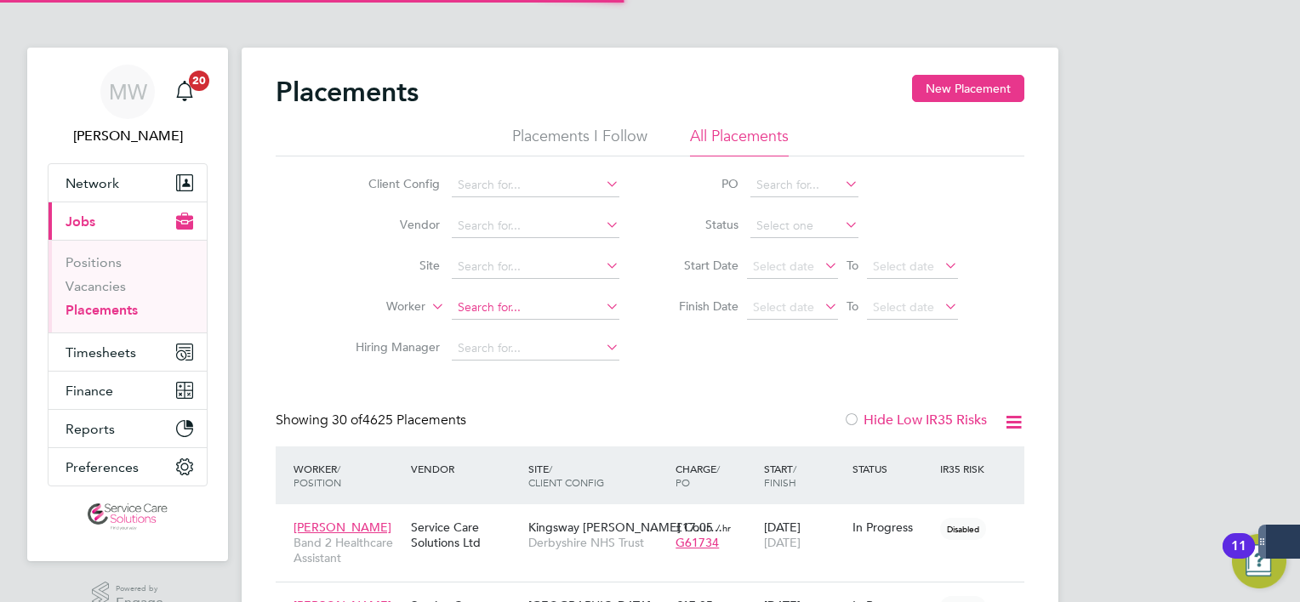
click at [531, 308] on input at bounding box center [536, 308] width 168 height 24
click at [528, 331] on li "Alicia Diyyo" at bounding box center [536, 330] width 168 height 23
type input "[PERSON_NAME]"
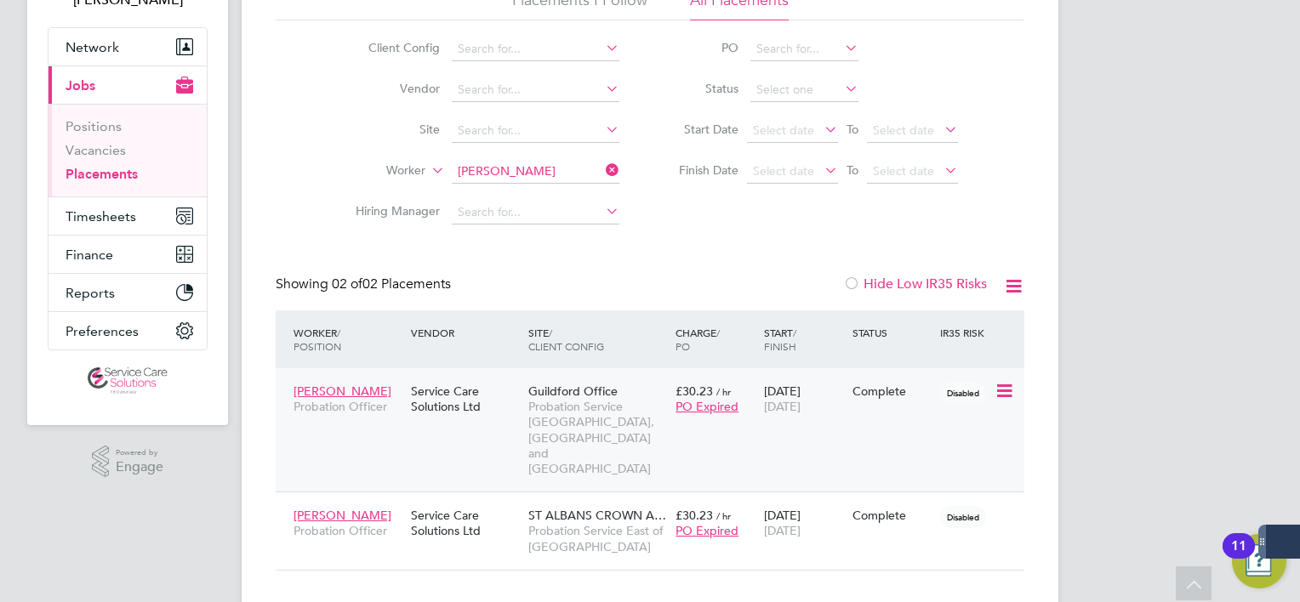
click at [584, 395] on span "Guildford Office" at bounding box center [572, 391] width 89 height 15
click at [623, 508] on span "ST ALBANS CROWN A…" at bounding box center [597, 515] width 138 height 15
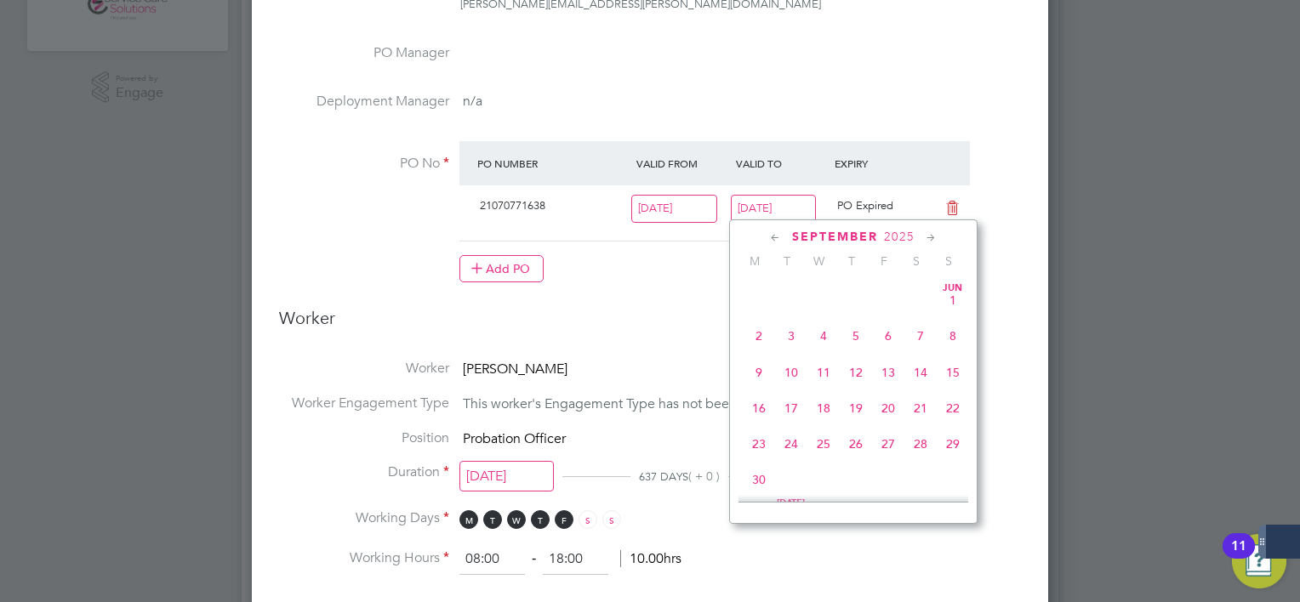
click at [813, 218] on input "[DATE]" at bounding box center [774, 209] width 86 height 28
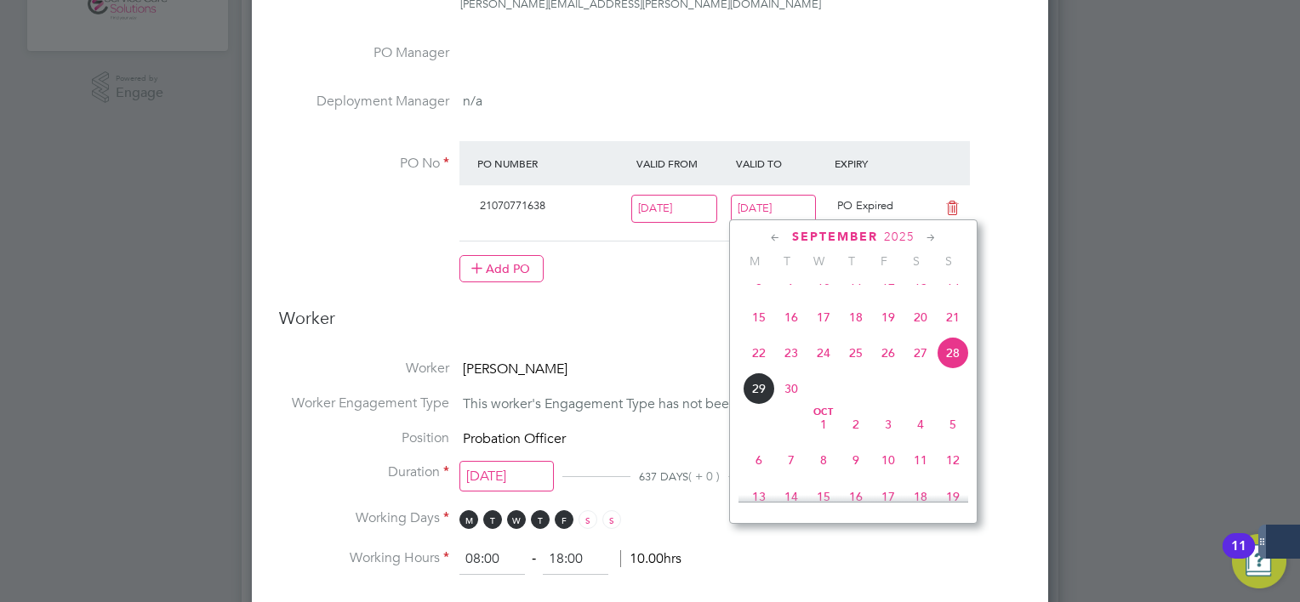
click at [932, 236] on icon at bounding box center [931, 238] width 16 height 19
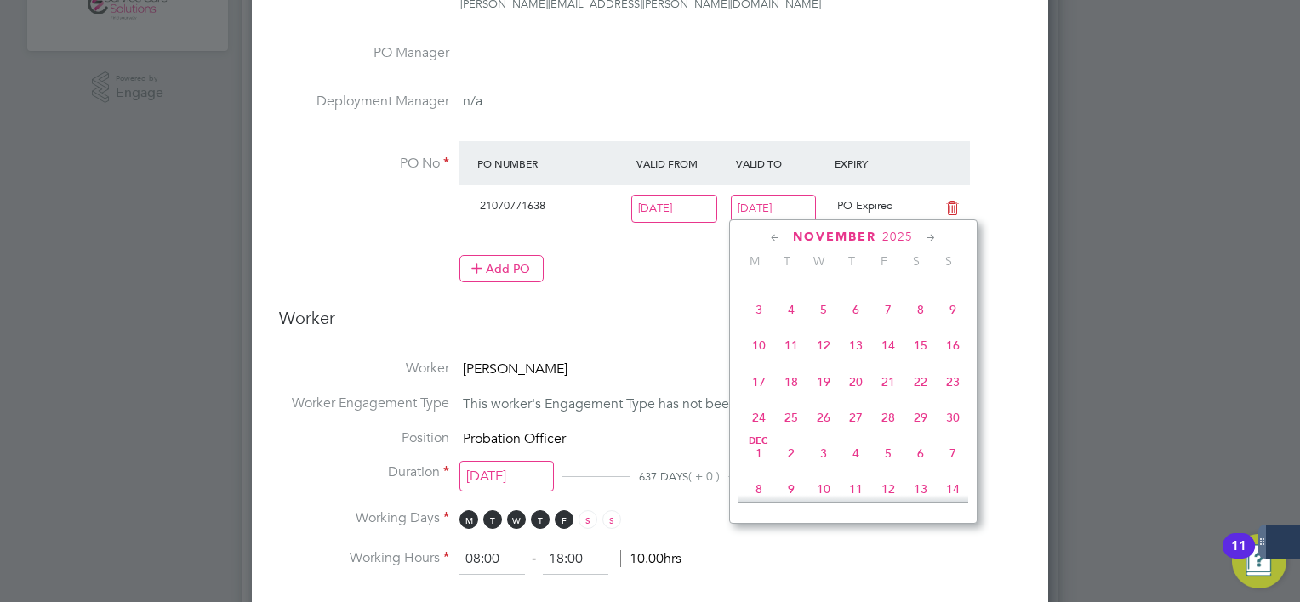
click at [932, 236] on icon at bounding box center [931, 238] width 16 height 19
click at [946, 388] on span "25" at bounding box center [953, 372] width 32 height 32
type input "[DATE]"
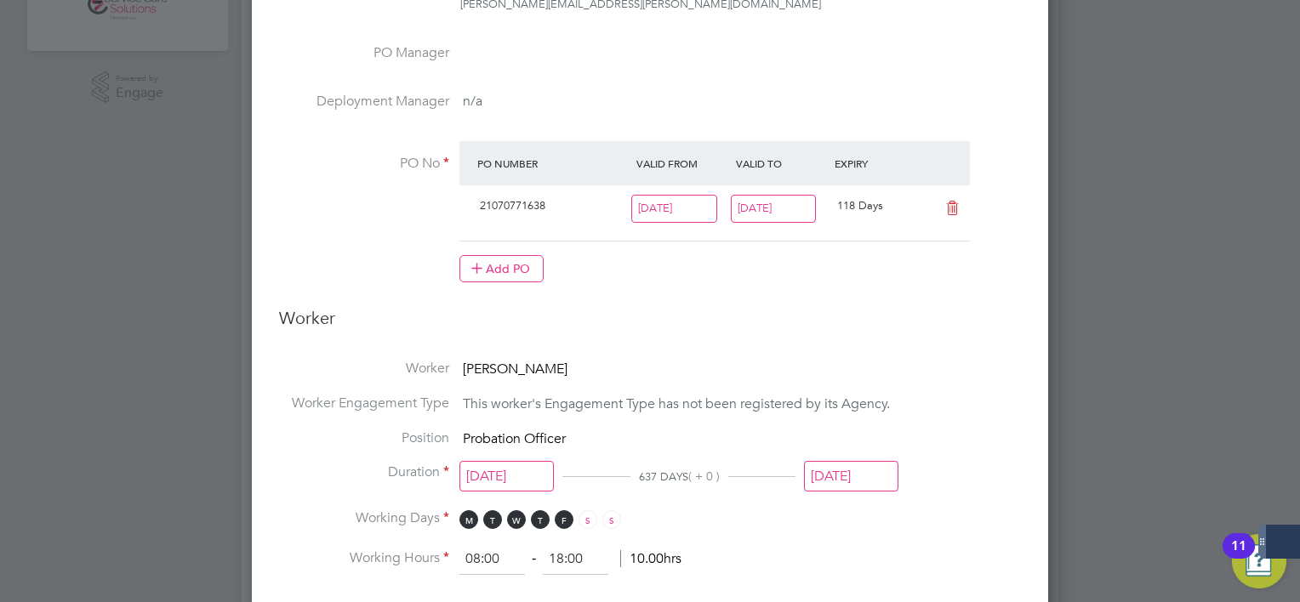
click at [849, 483] on input "[DATE]" at bounding box center [851, 476] width 94 height 31
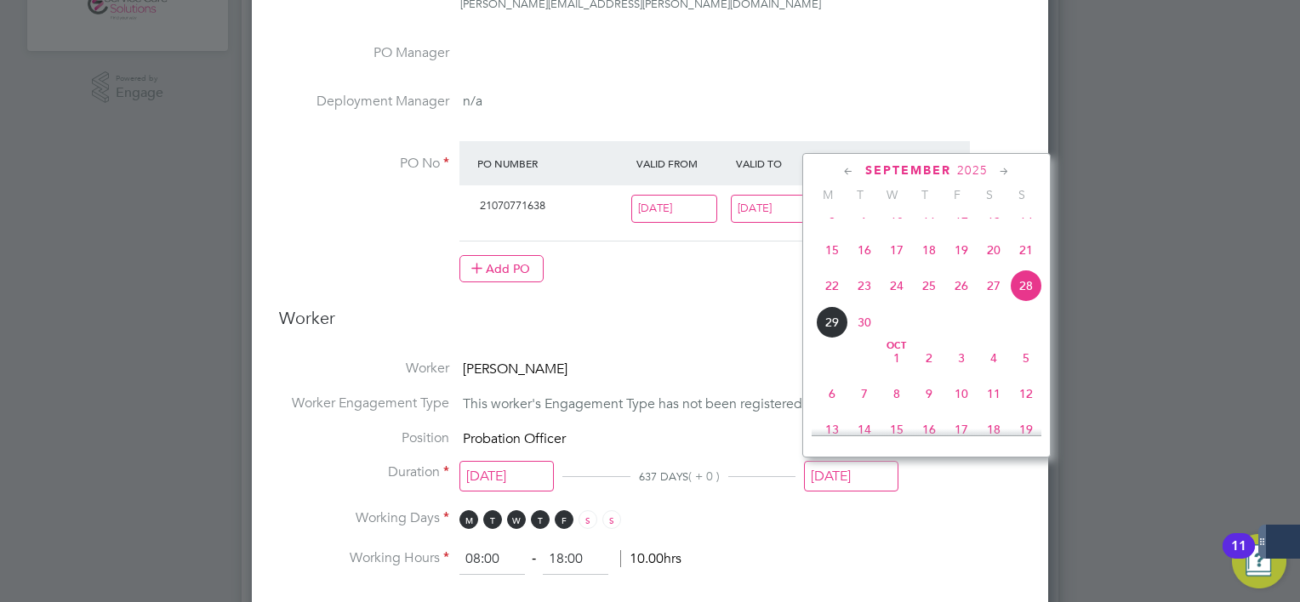
click at [998, 171] on icon at bounding box center [1004, 171] width 16 height 19
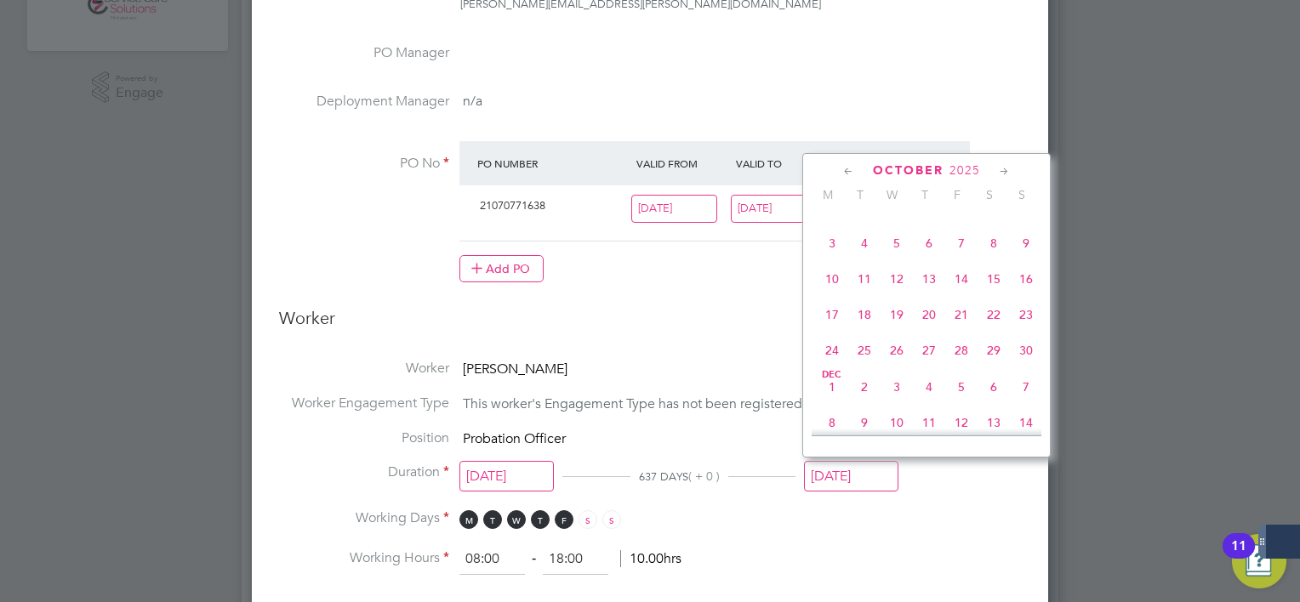
click at [998, 171] on icon at bounding box center [1004, 171] width 16 height 19
click at [1028, 321] on span "25" at bounding box center [1026, 304] width 32 height 32
type input "[DATE]"
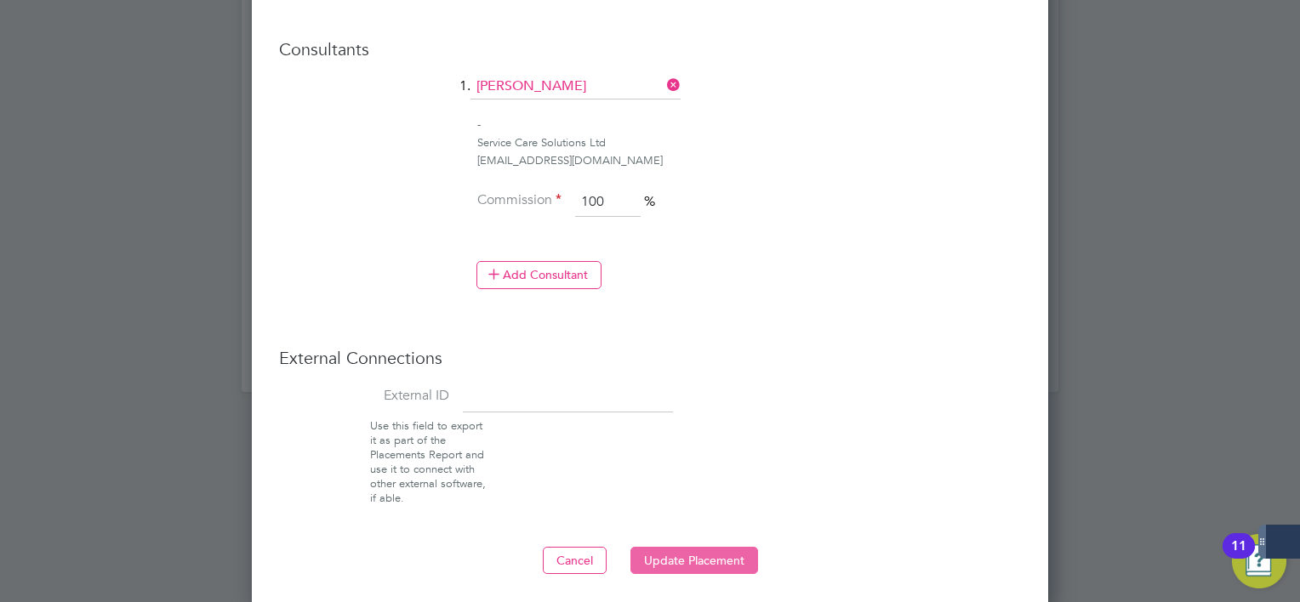
click at [732, 550] on button "Update Placement" at bounding box center [694, 560] width 128 height 27
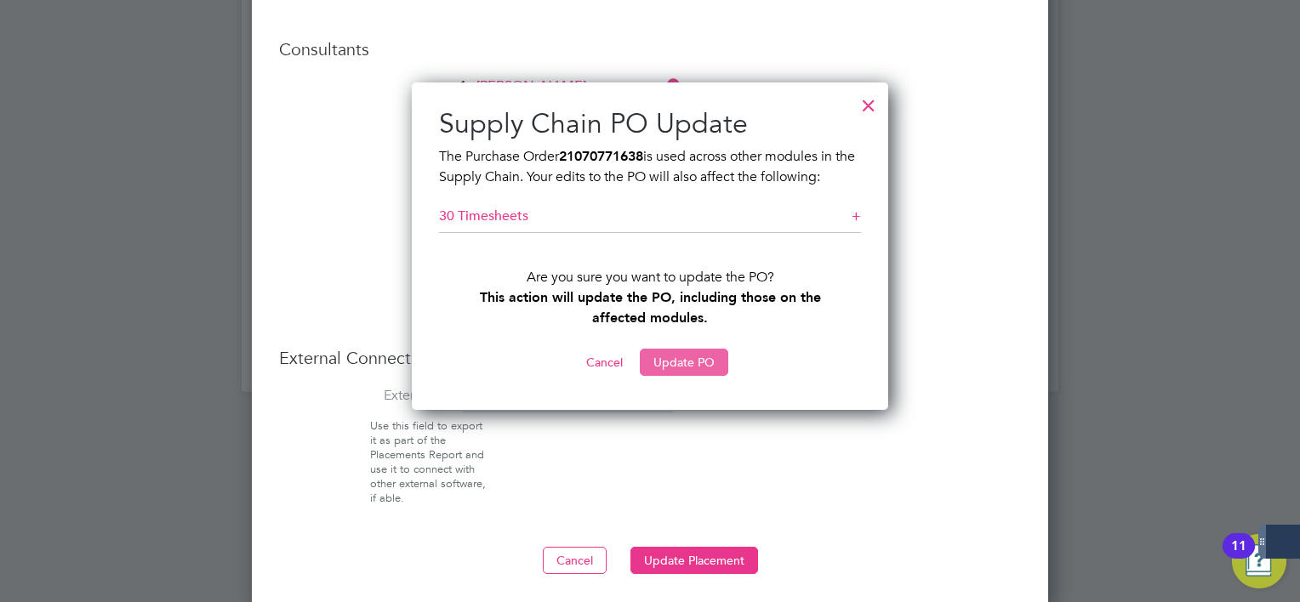
click at [687, 356] on button "Update PO" at bounding box center [684, 362] width 88 height 27
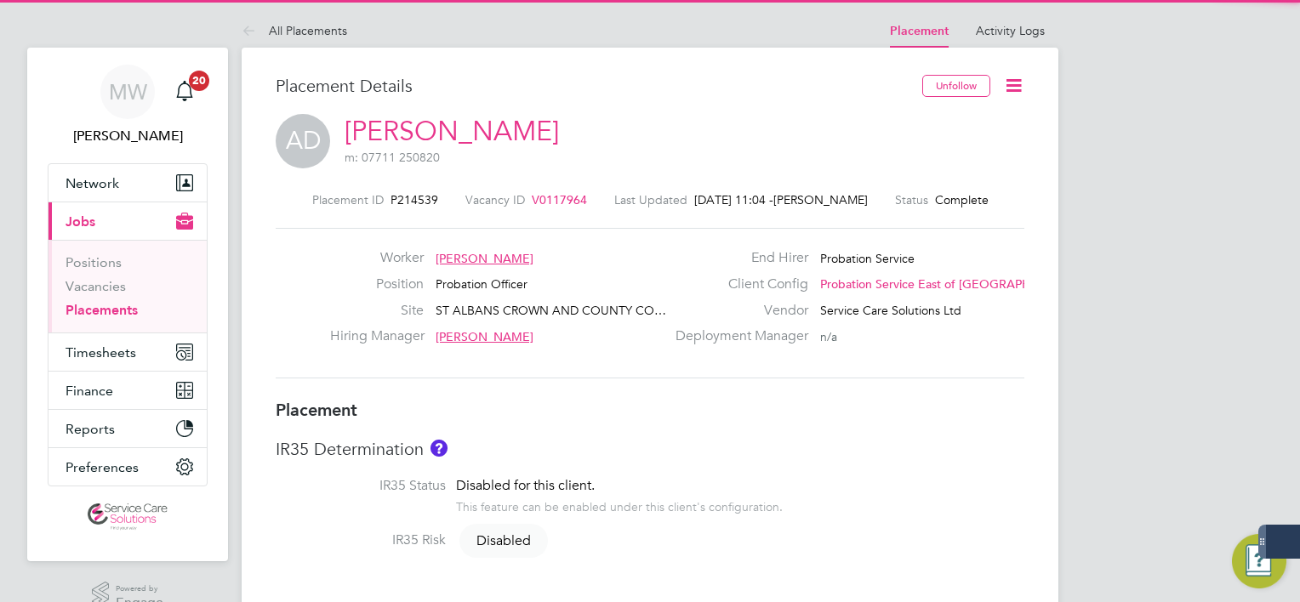
click at [1011, 88] on icon at bounding box center [1013, 85] width 21 height 21
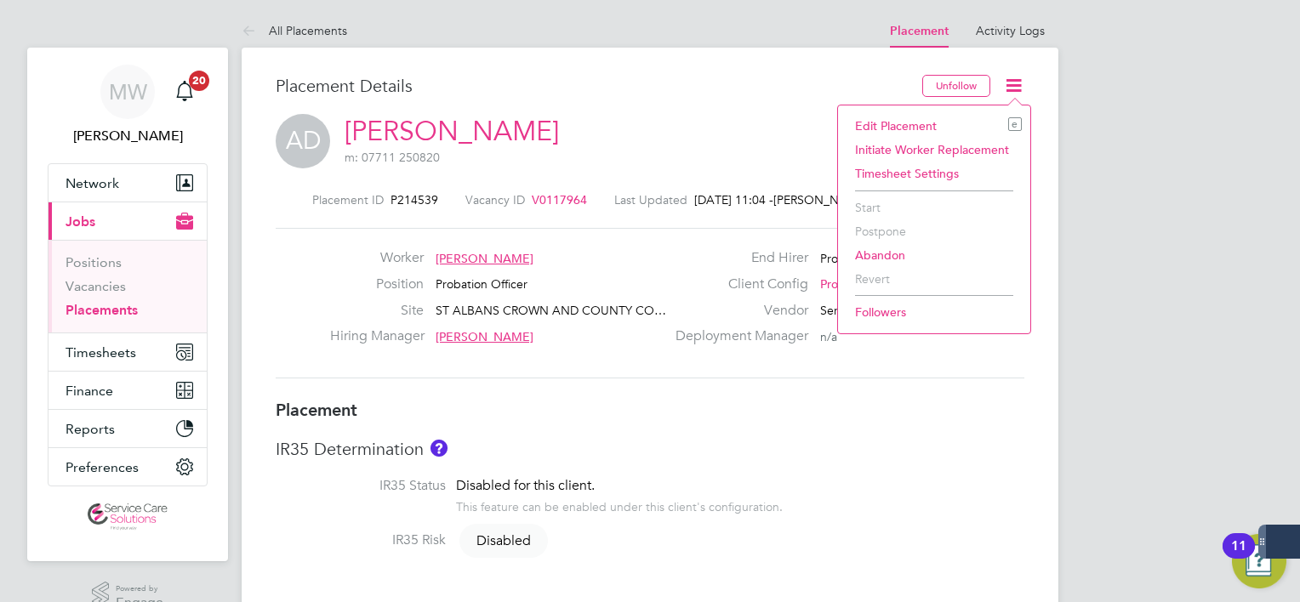
click at [907, 127] on li "Edit Placement e" at bounding box center [933, 126] width 175 height 24
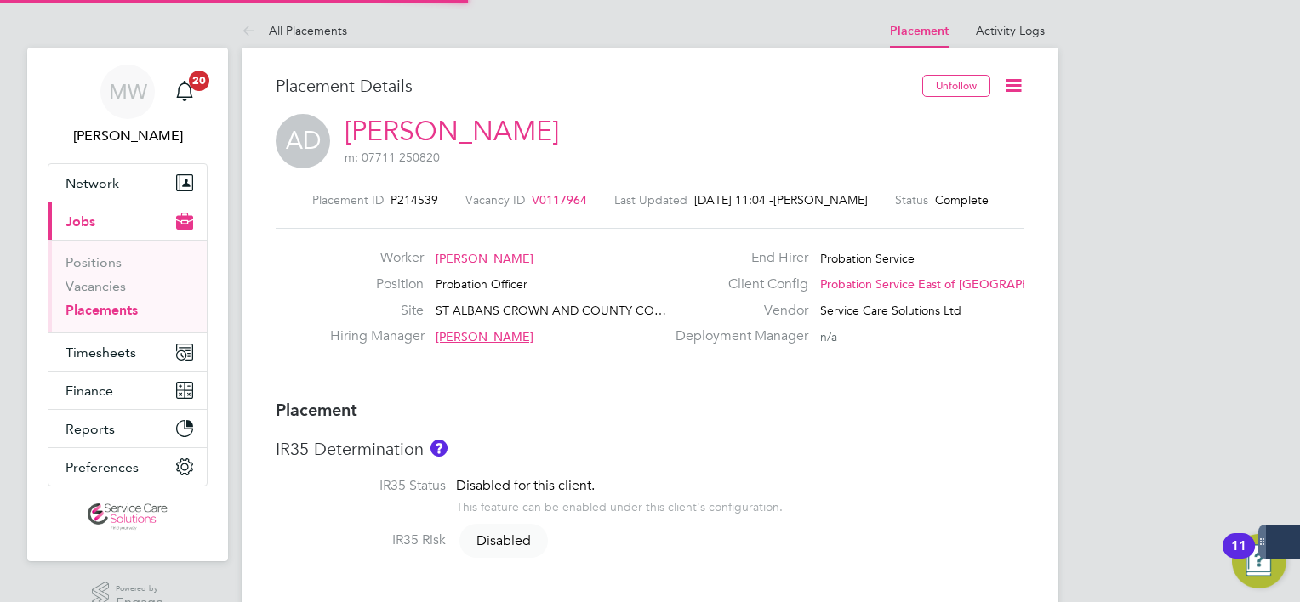
type input "[PERSON_NAME]"
type input "[DATE]"
type input "08:00"
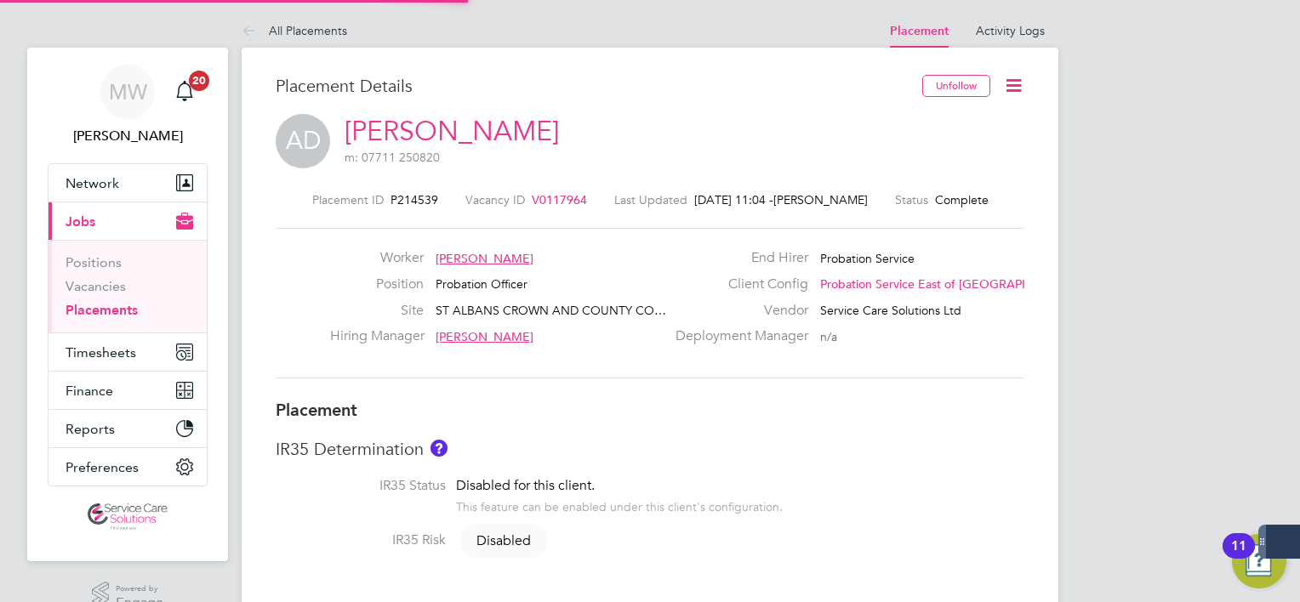
type input "18:00"
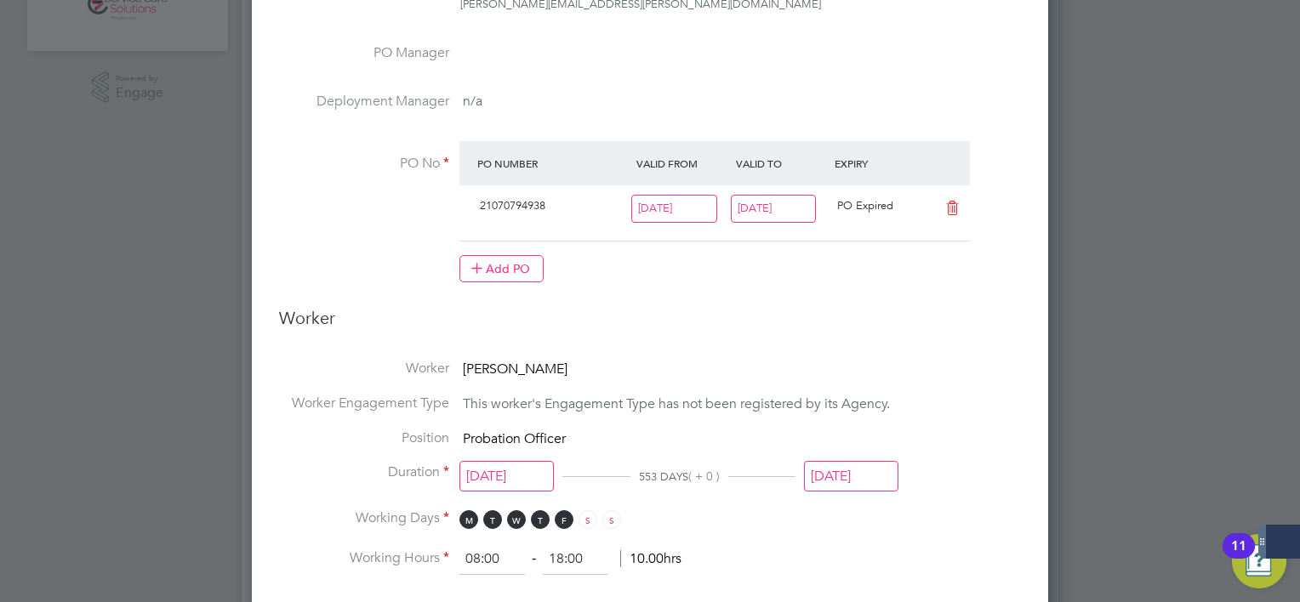
click at [774, 208] on input "[DATE]" at bounding box center [774, 209] width 86 height 28
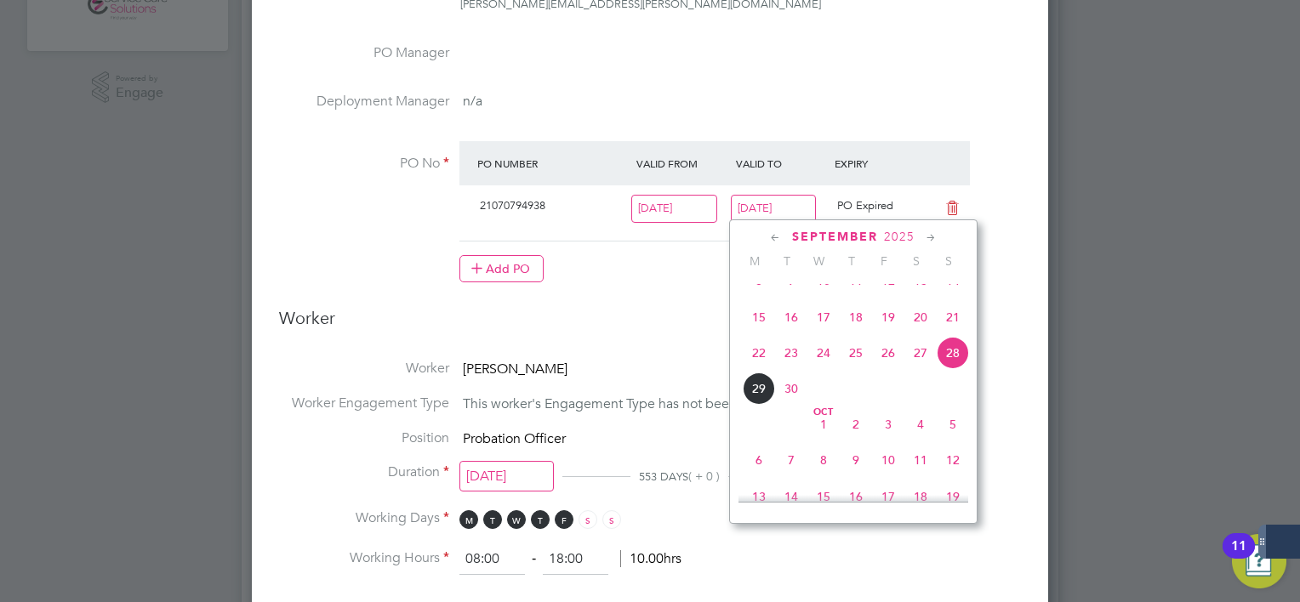
click at [931, 238] on icon at bounding box center [931, 238] width 16 height 19
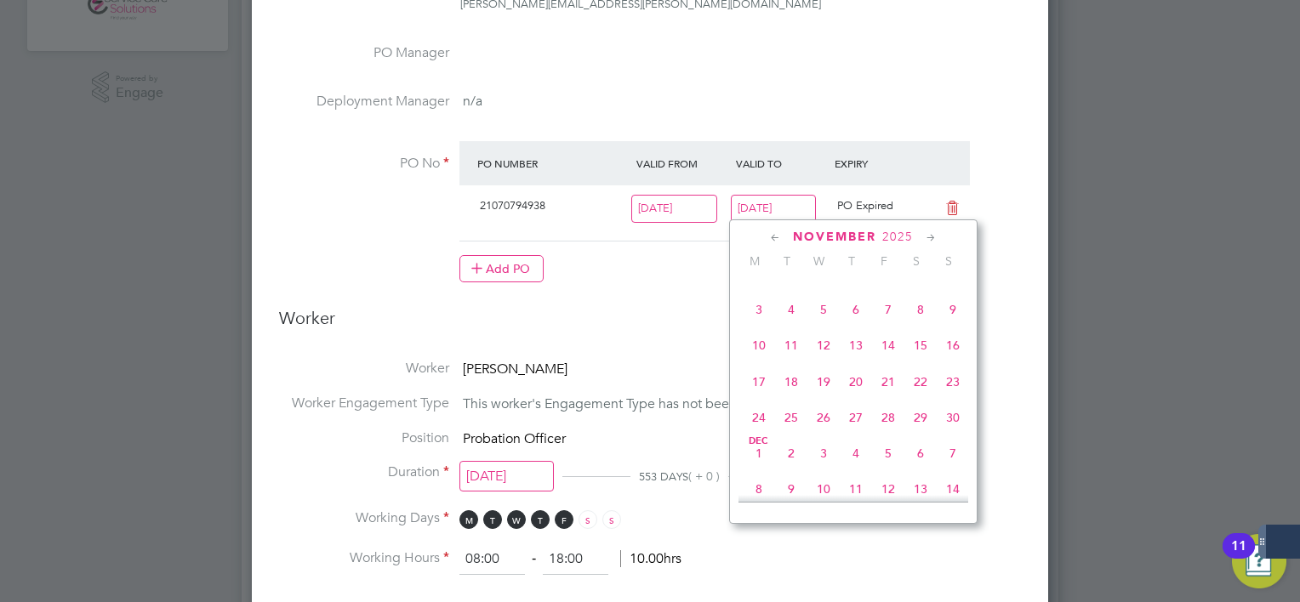
click at [931, 238] on icon at bounding box center [931, 238] width 16 height 19
click at [956, 388] on span "25" at bounding box center [953, 372] width 32 height 32
type input "[DATE]"
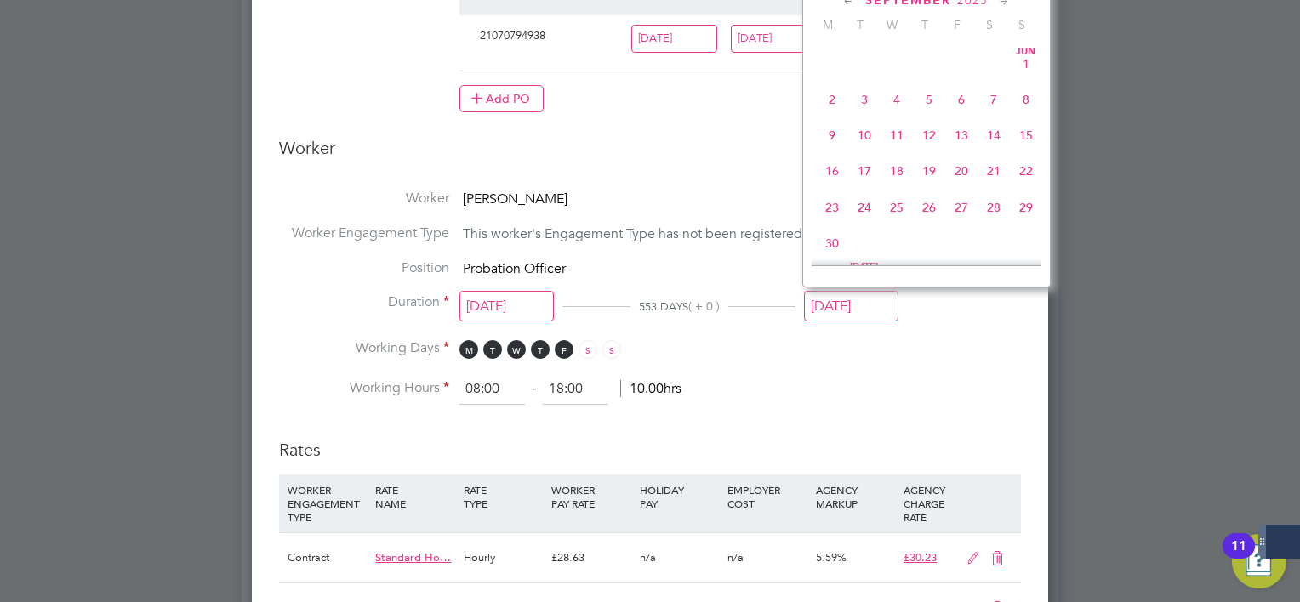
click at [887, 316] on input "[DATE]" at bounding box center [851, 306] width 94 height 31
click at [1030, 184] on span "25" at bounding box center [1026, 167] width 32 height 32
type input "[DATE]"
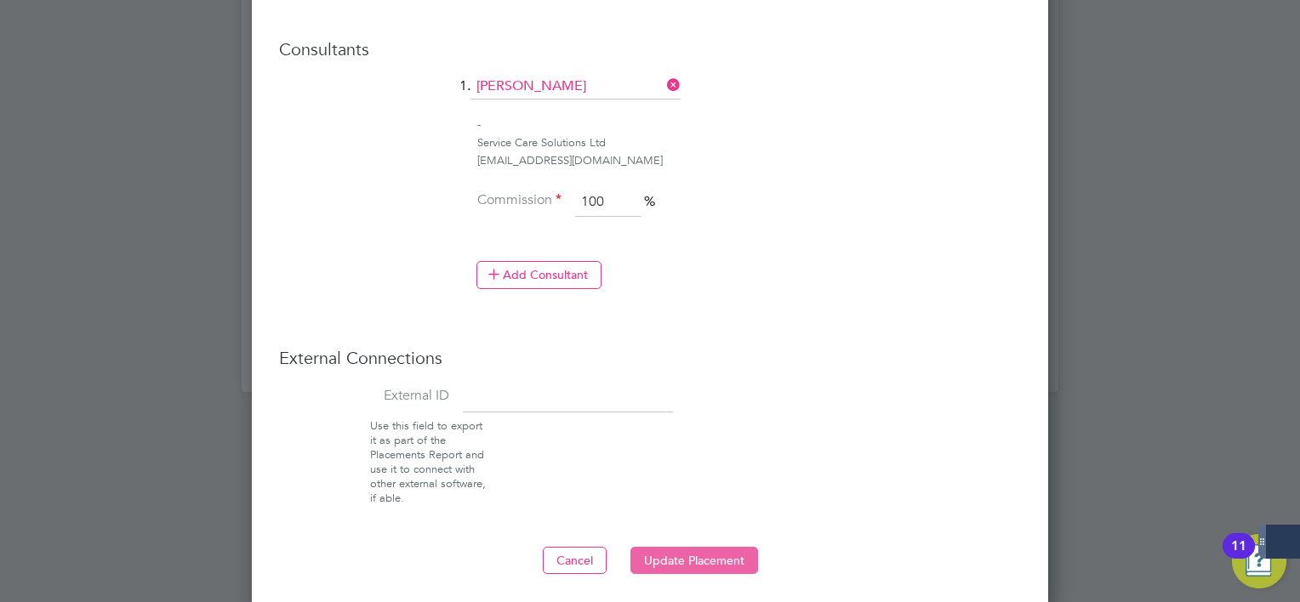
click at [733, 547] on button "Update Placement" at bounding box center [694, 560] width 128 height 27
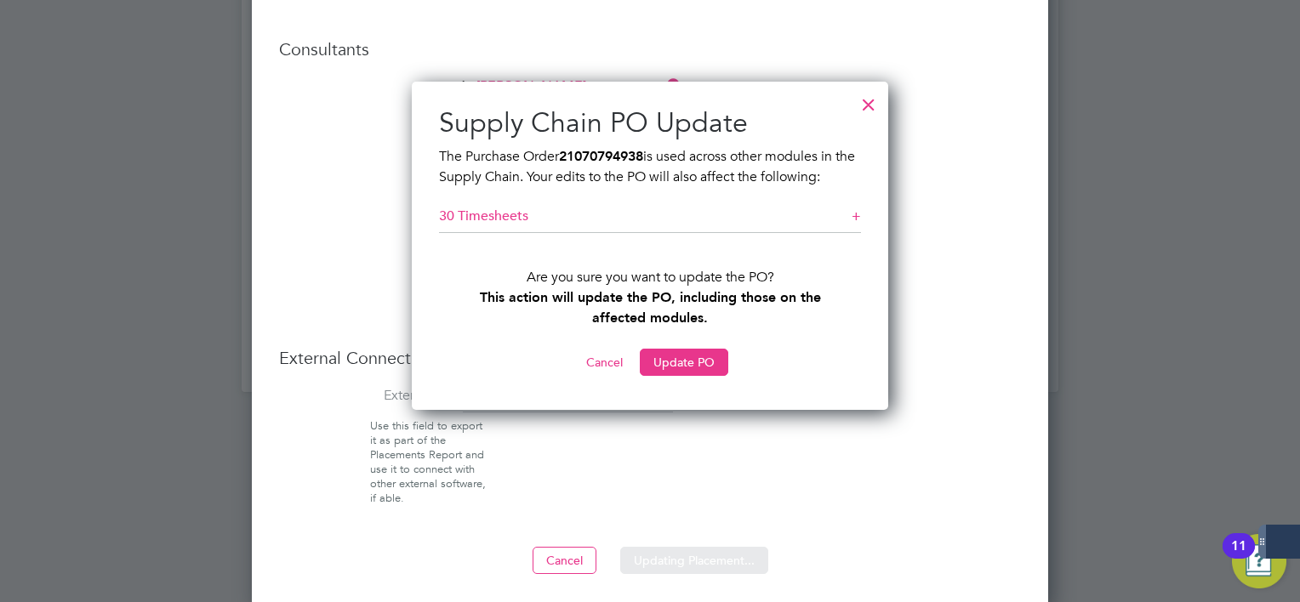
click at [708, 367] on button "Update PO" at bounding box center [684, 362] width 88 height 27
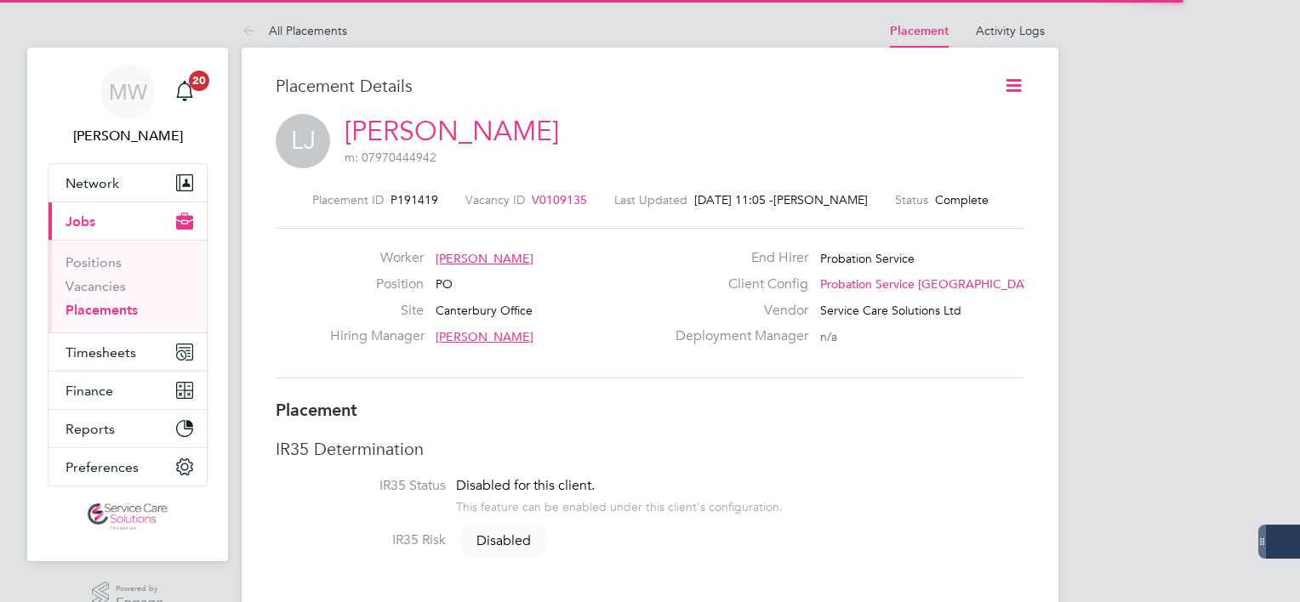
click at [1018, 85] on icon at bounding box center [1013, 85] width 21 height 21
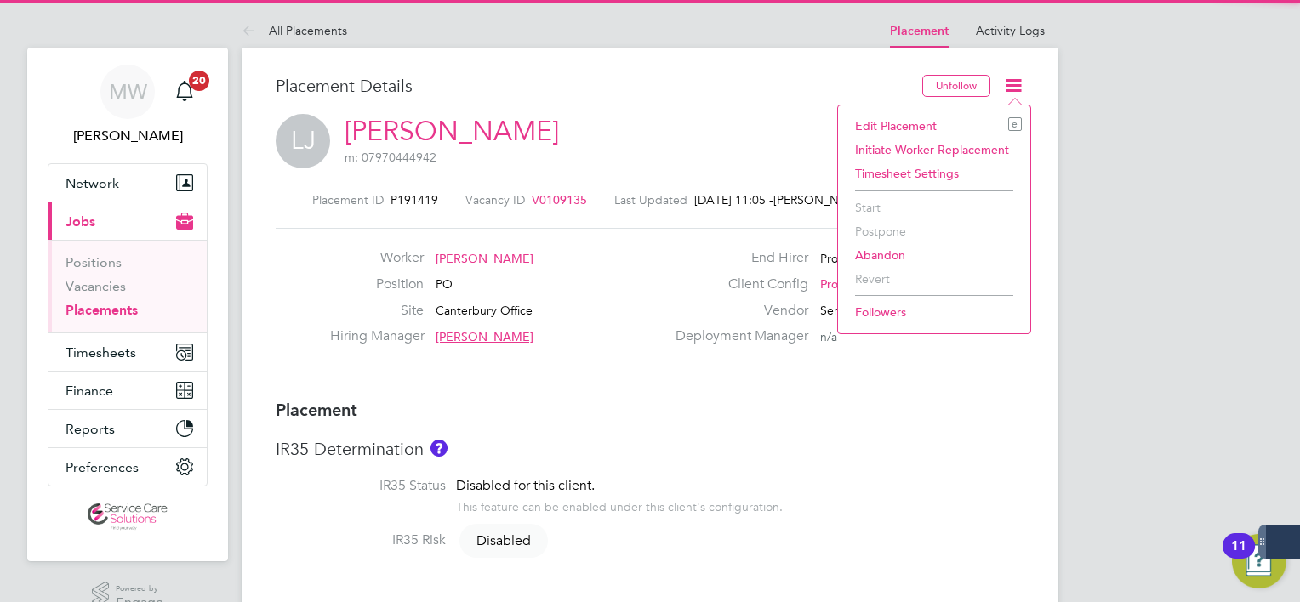
click at [890, 122] on li "Edit Placement e" at bounding box center [933, 126] width 175 height 24
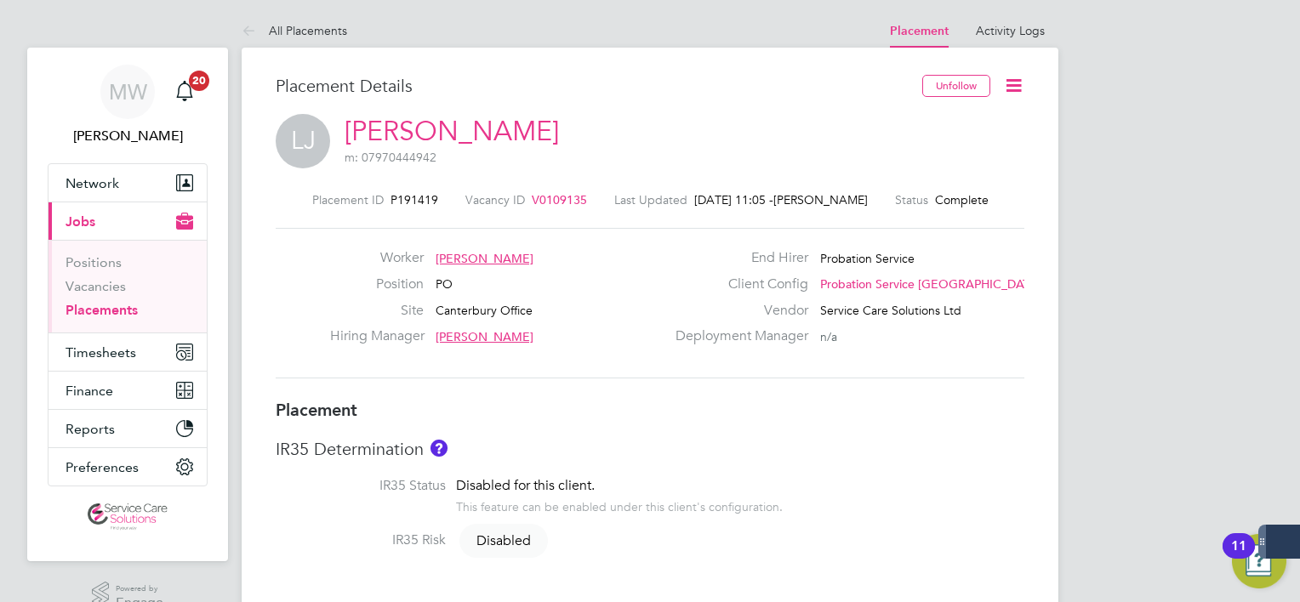
scroll to position [9, 9]
type input "Emma Hudson"
type input "Craig Heskett"
type input "15 Nov 2023"
type input "[DATE]"
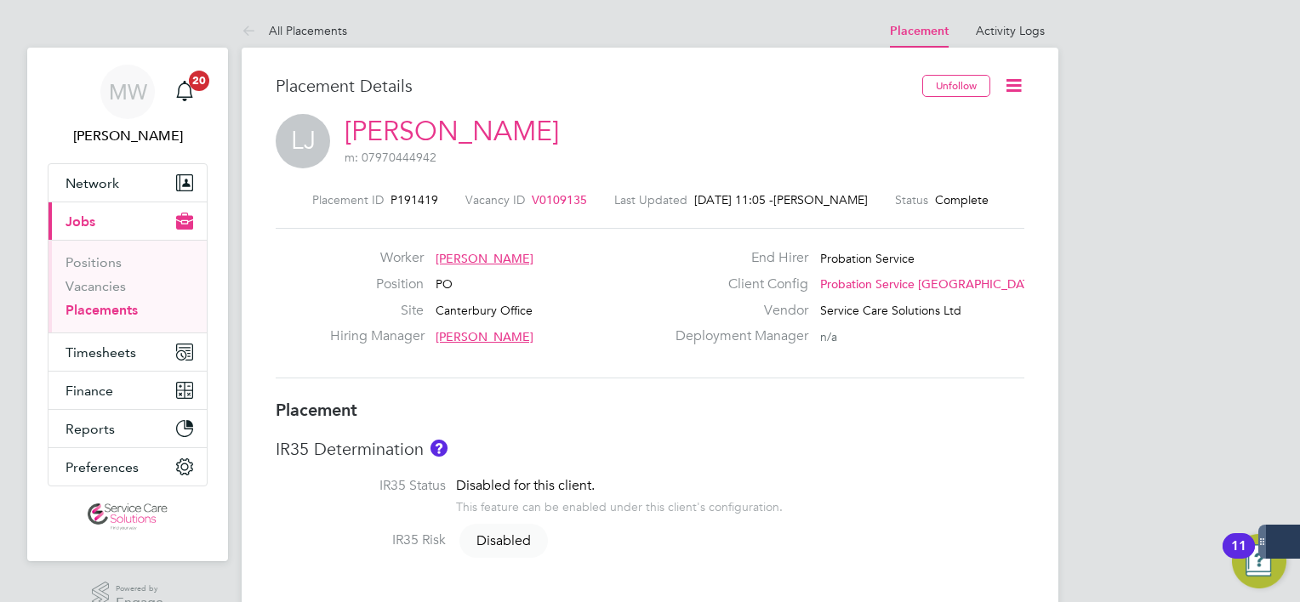
type input "08:00"
type input "18:00"
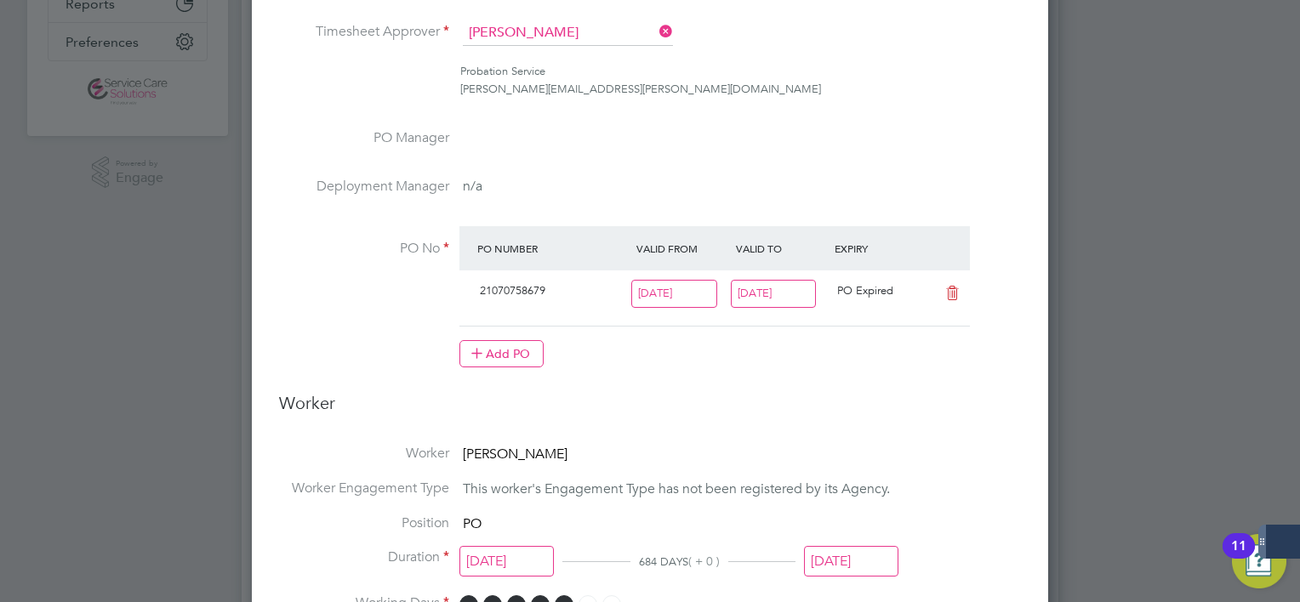
click at [801, 304] on div "All Placements Placement Activity Logs Placement Activity Logs All Placements P…" at bounding box center [650, 424] width 817 height 1673
click at [786, 284] on input "[DATE]" at bounding box center [774, 294] width 86 height 28
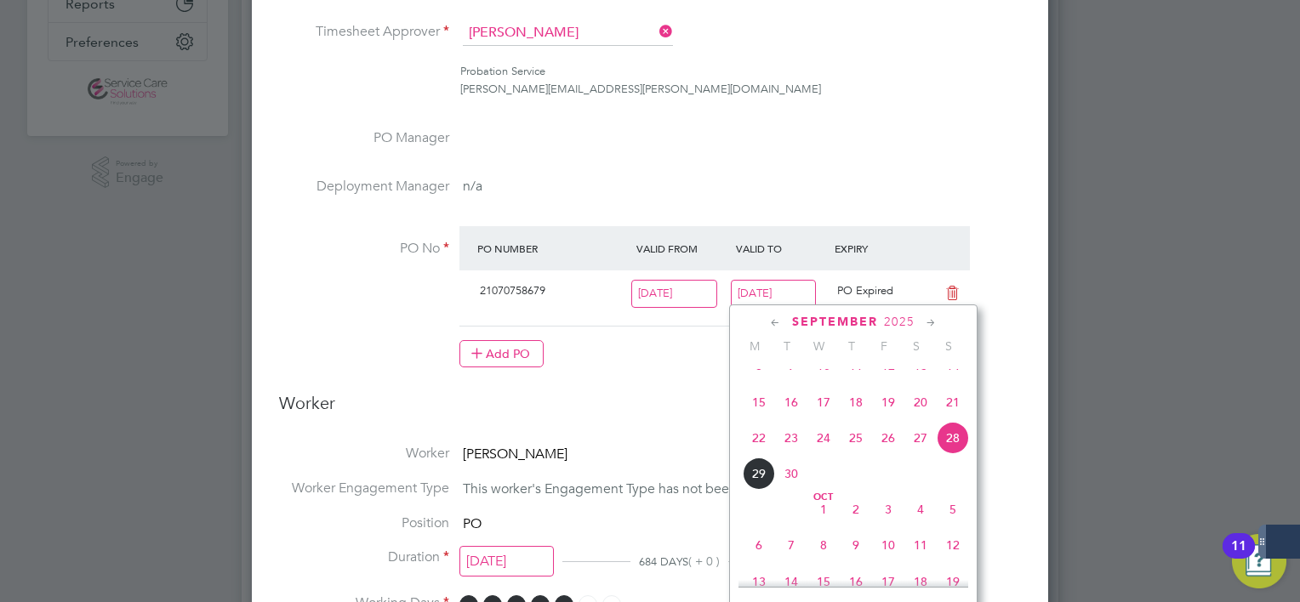
click at [933, 321] on icon at bounding box center [931, 323] width 16 height 19
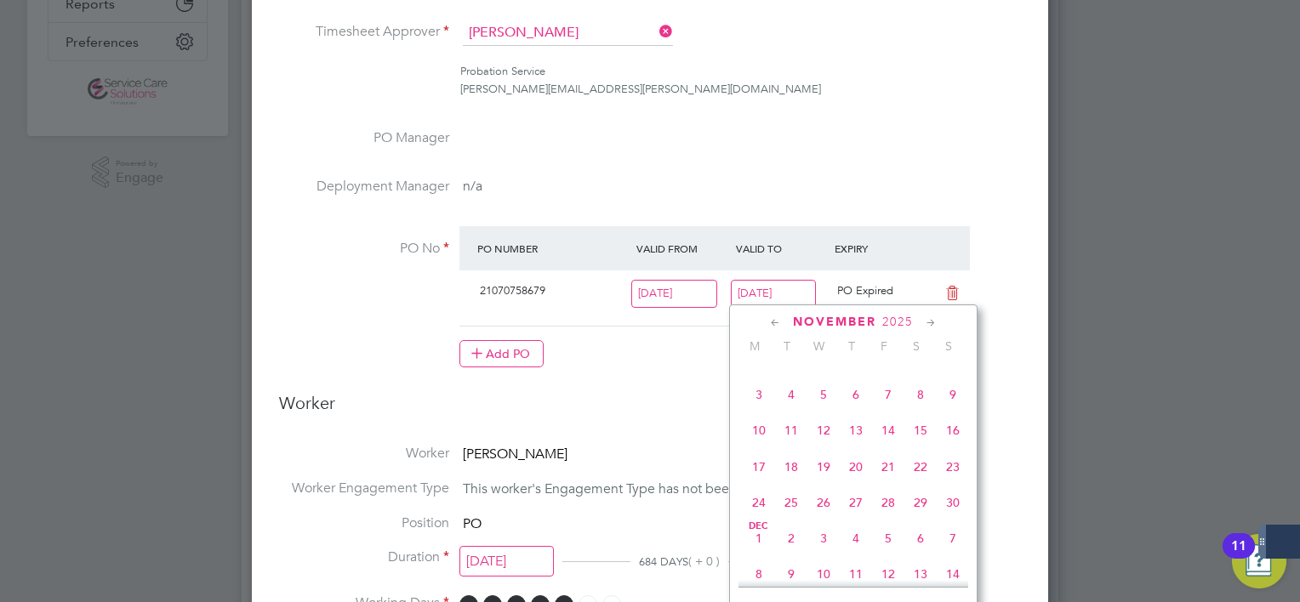
click at [933, 321] on icon at bounding box center [931, 323] width 16 height 19
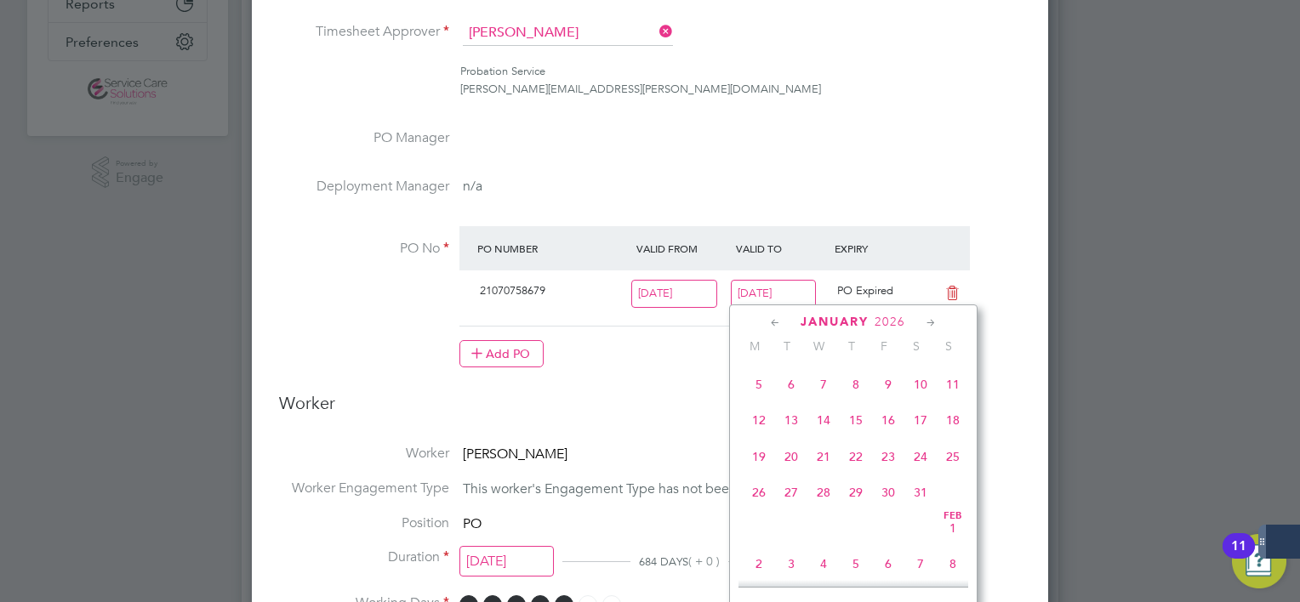
click at [956, 436] on span "18" at bounding box center [953, 420] width 32 height 32
type input "18 Jan 2026"
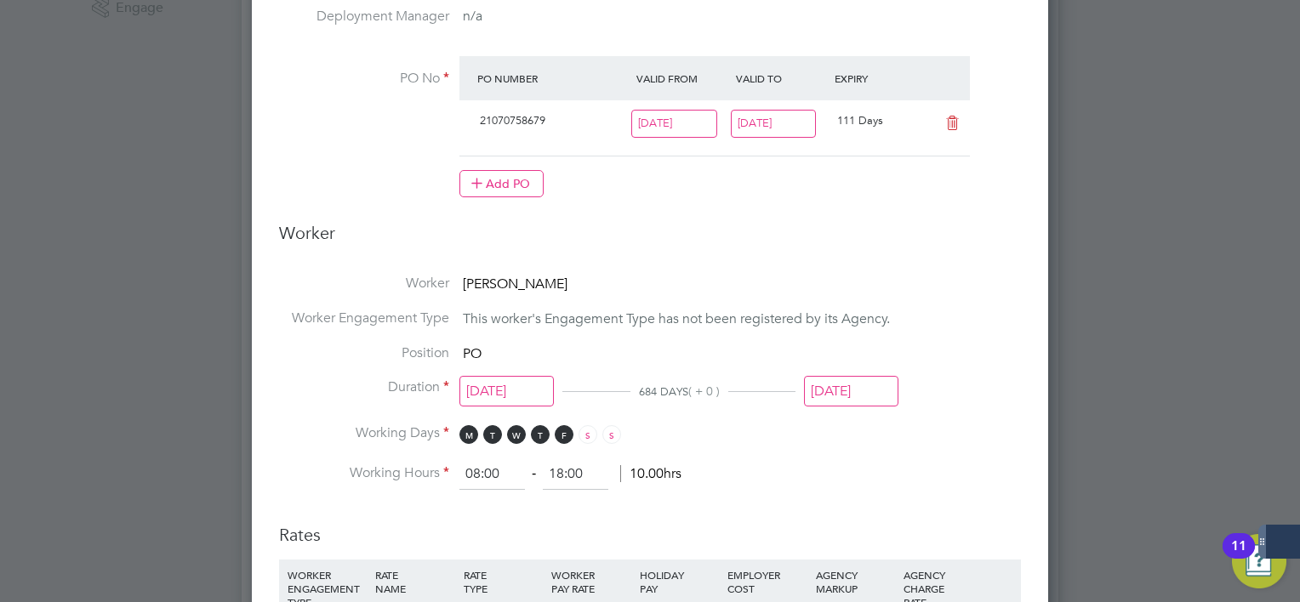
click at [874, 396] on input "[DATE]" at bounding box center [851, 391] width 94 height 31
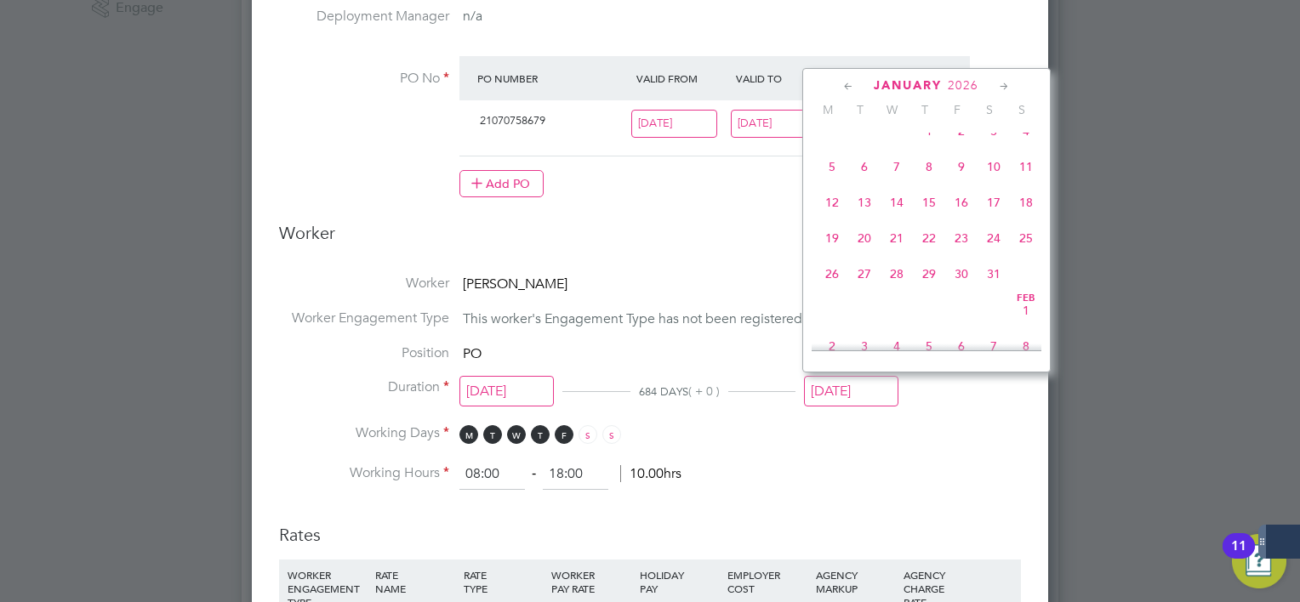
click at [1027, 219] on span "18" at bounding box center [1026, 202] width 32 height 32
type input "18 Jan 2026"
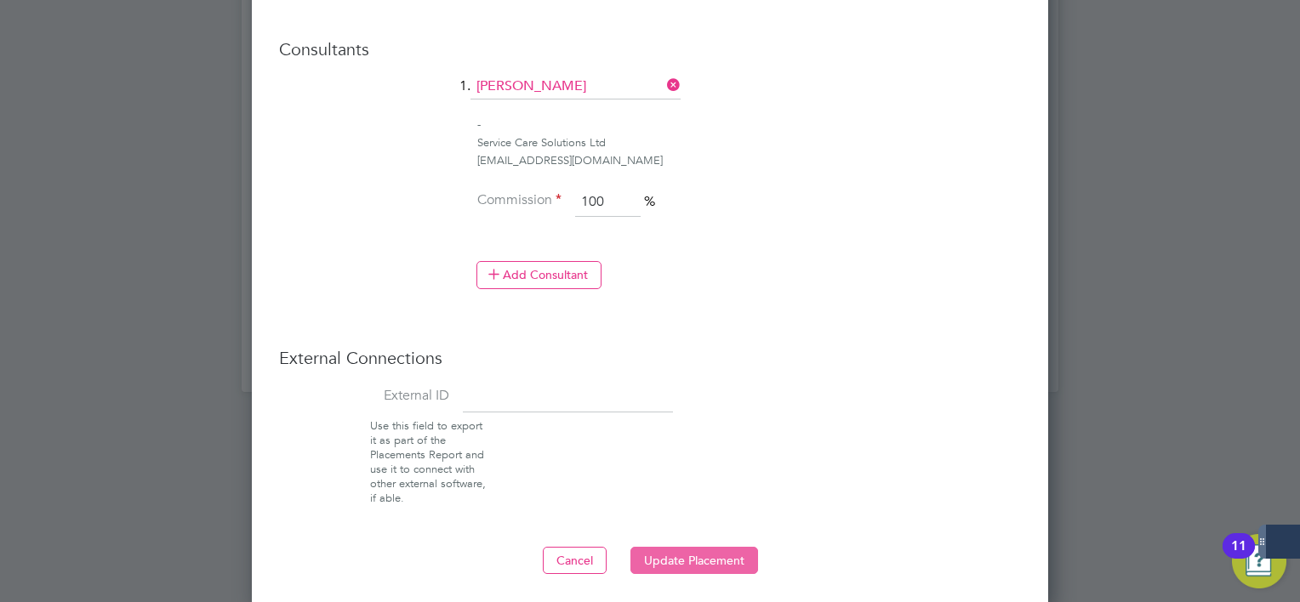
click at [728, 559] on button "Update Placement" at bounding box center [694, 560] width 128 height 27
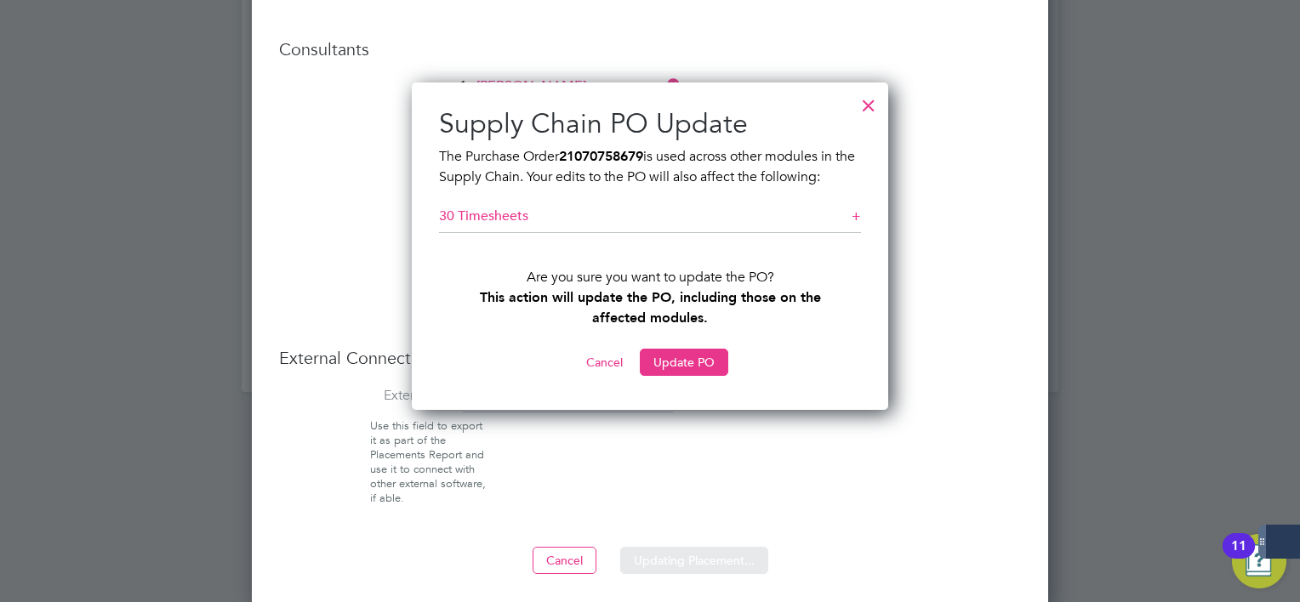
click at [703, 362] on button "Update PO" at bounding box center [684, 362] width 88 height 27
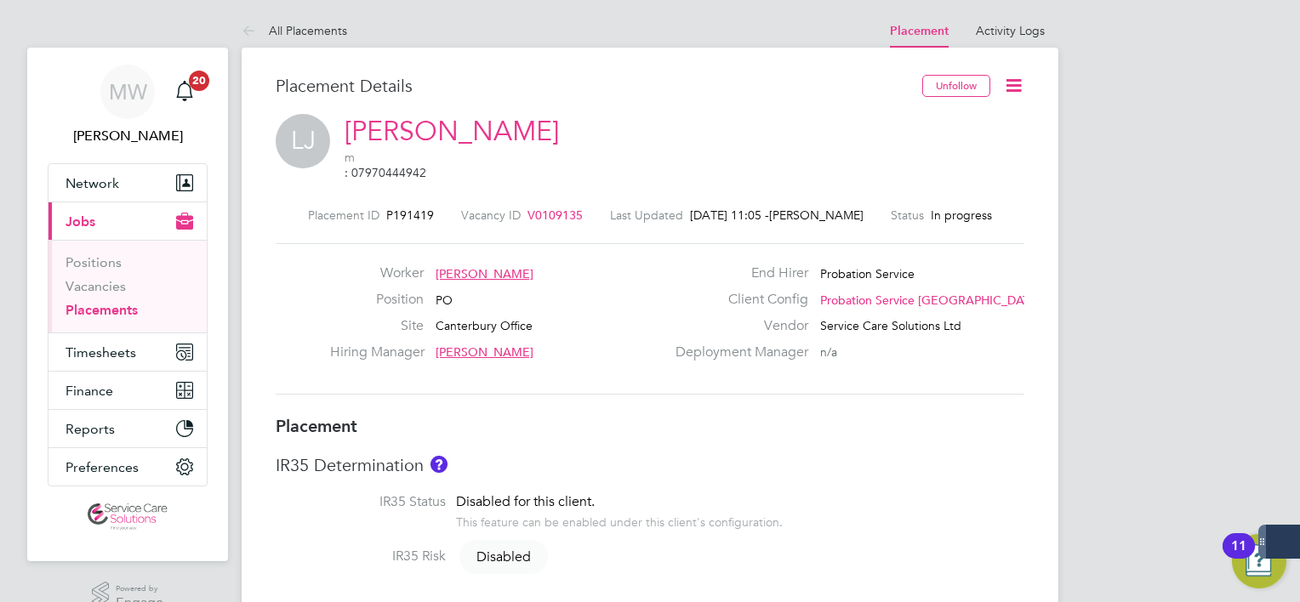
click at [119, 306] on link "Placements" at bounding box center [101, 310] width 72 height 16
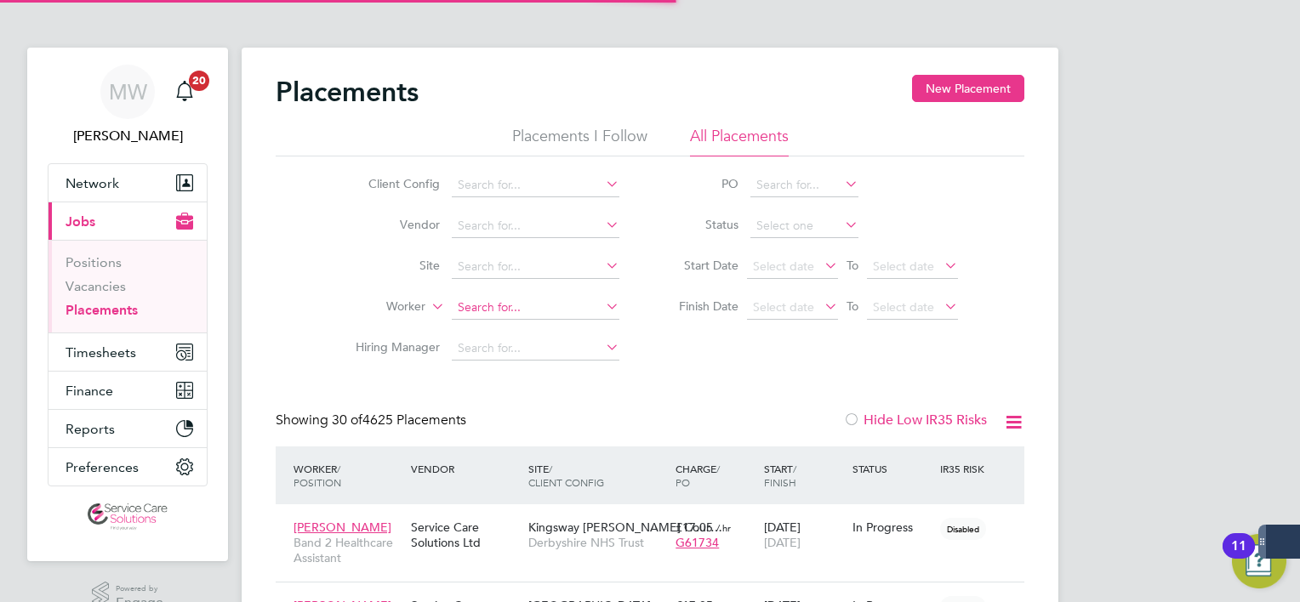
click at [497, 301] on input at bounding box center [536, 308] width 168 height 24
click at [513, 324] on b "Allen" at bounding box center [537, 330] width 99 height 14
type input "Iaisha Allen"
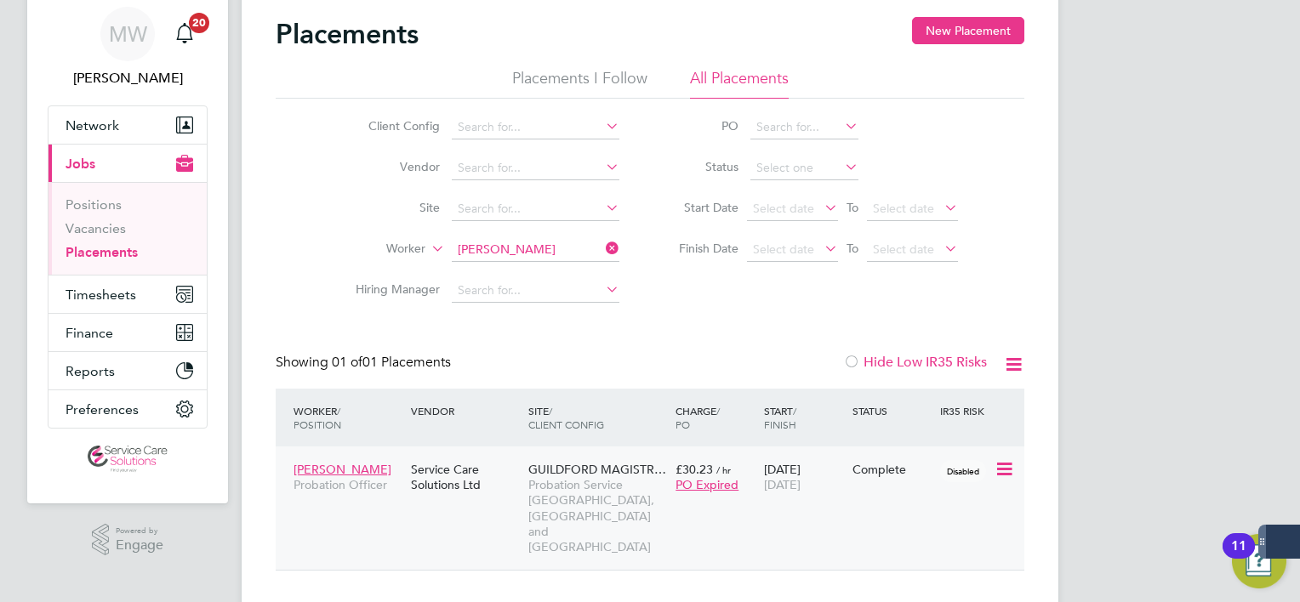
click at [632, 500] on span "Probation Service Kent, Surrey and Sussex" at bounding box center [597, 515] width 139 height 77
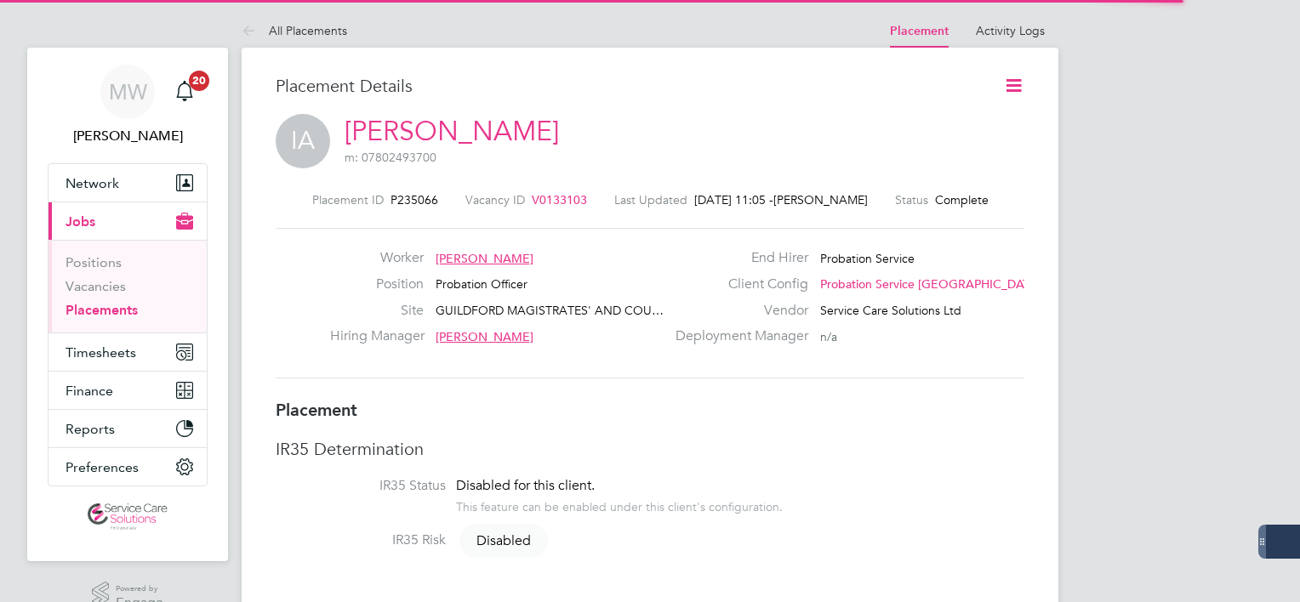
click at [1013, 88] on icon at bounding box center [1013, 85] width 21 height 21
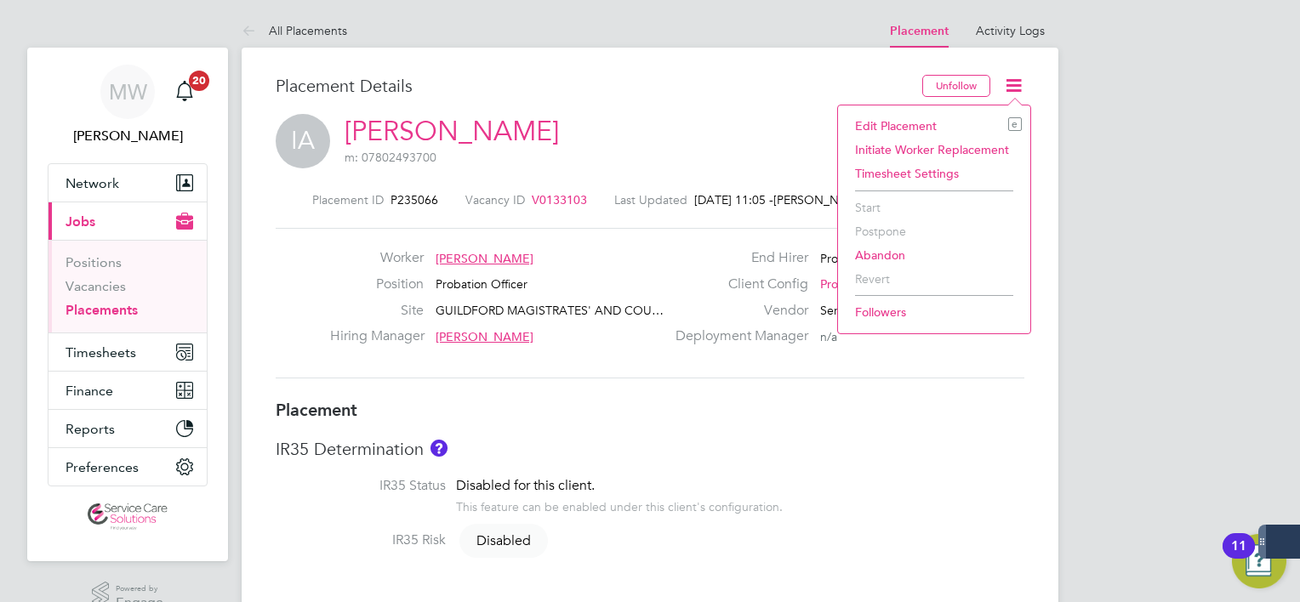
click at [969, 126] on li "Edit Placement e" at bounding box center [933, 126] width 175 height 24
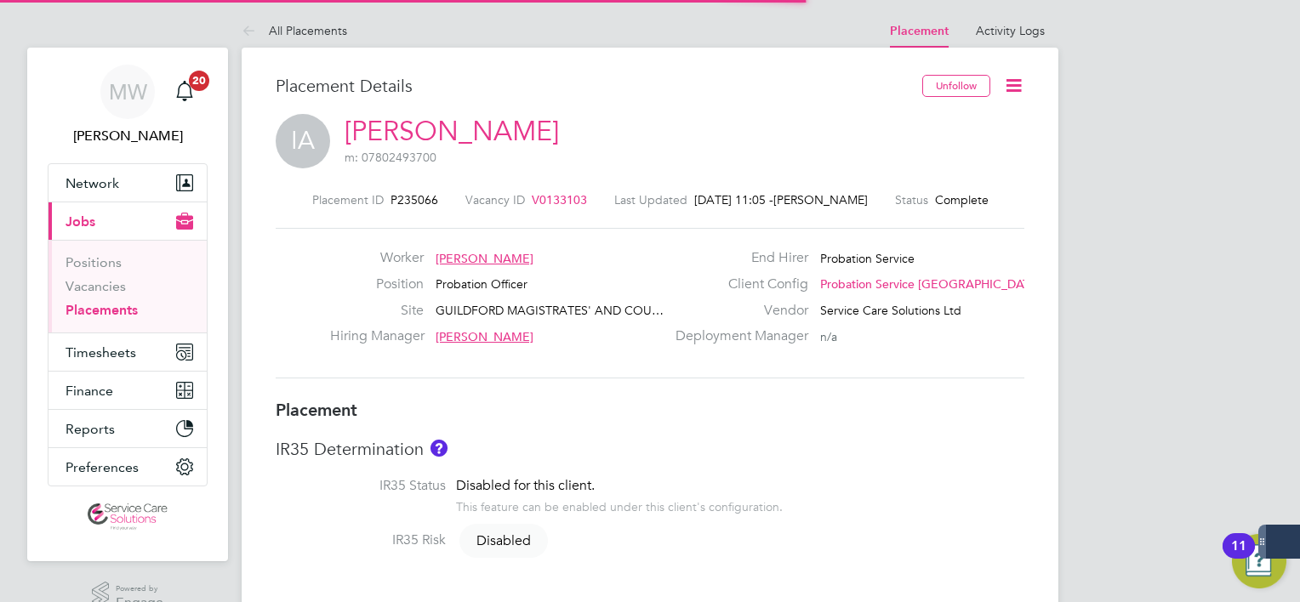
scroll to position [9, 9]
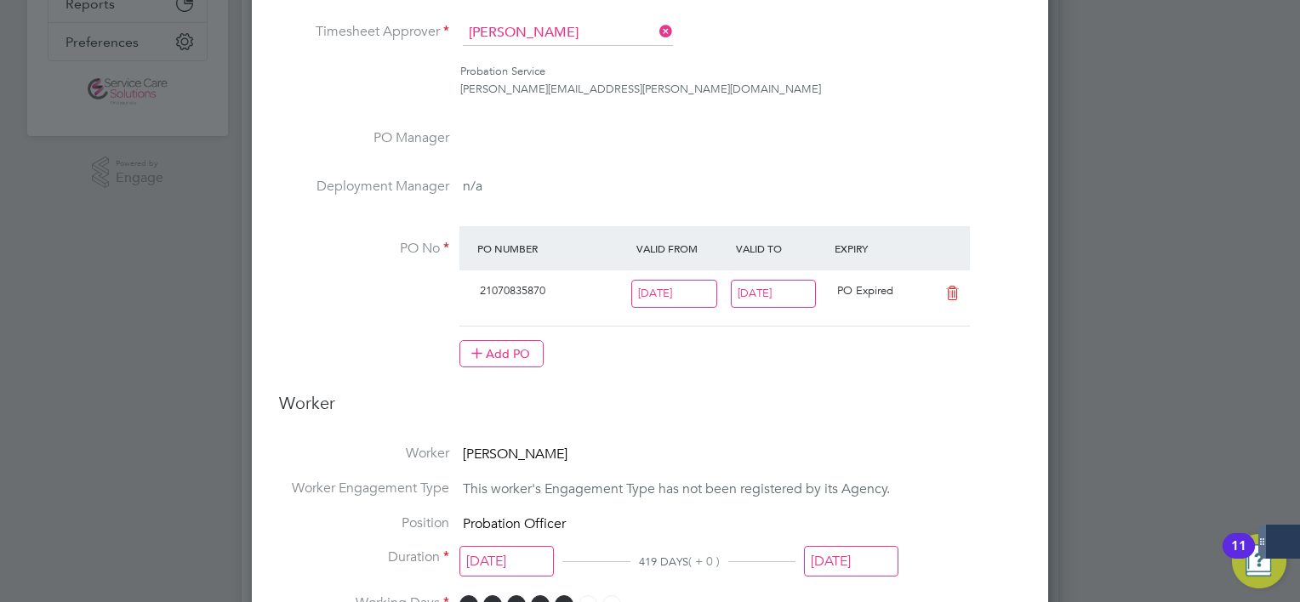
click at [781, 286] on input "[DATE]" at bounding box center [774, 294] width 86 height 28
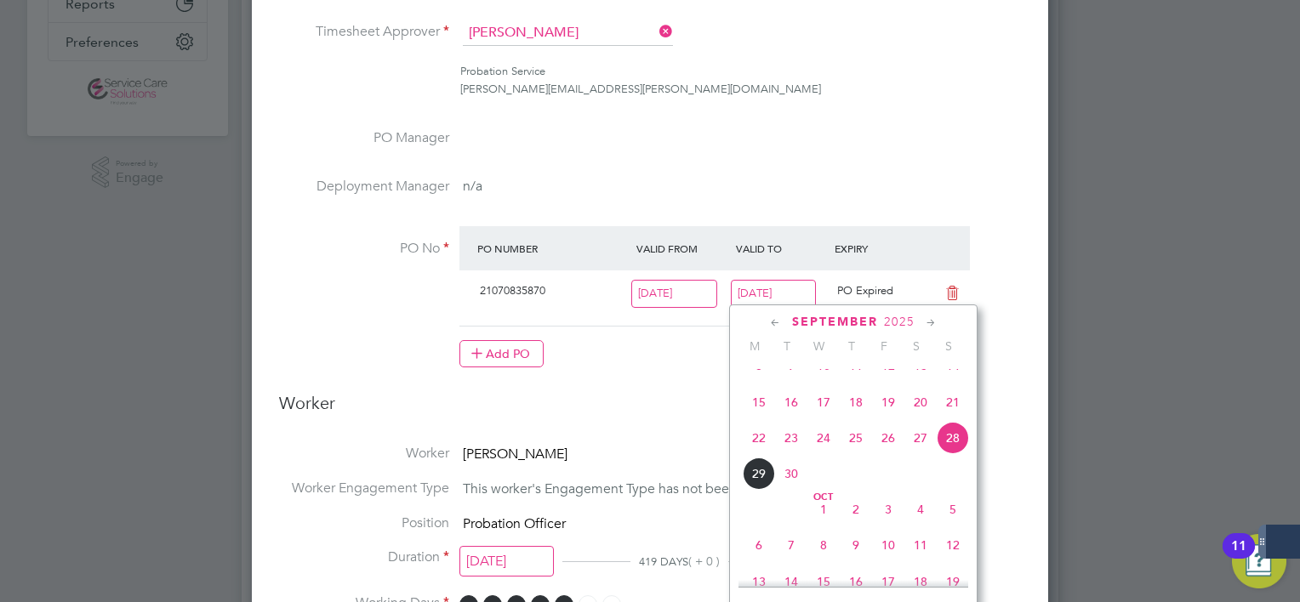
click at [932, 320] on icon at bounding box center [931, 323] width 16 height 19
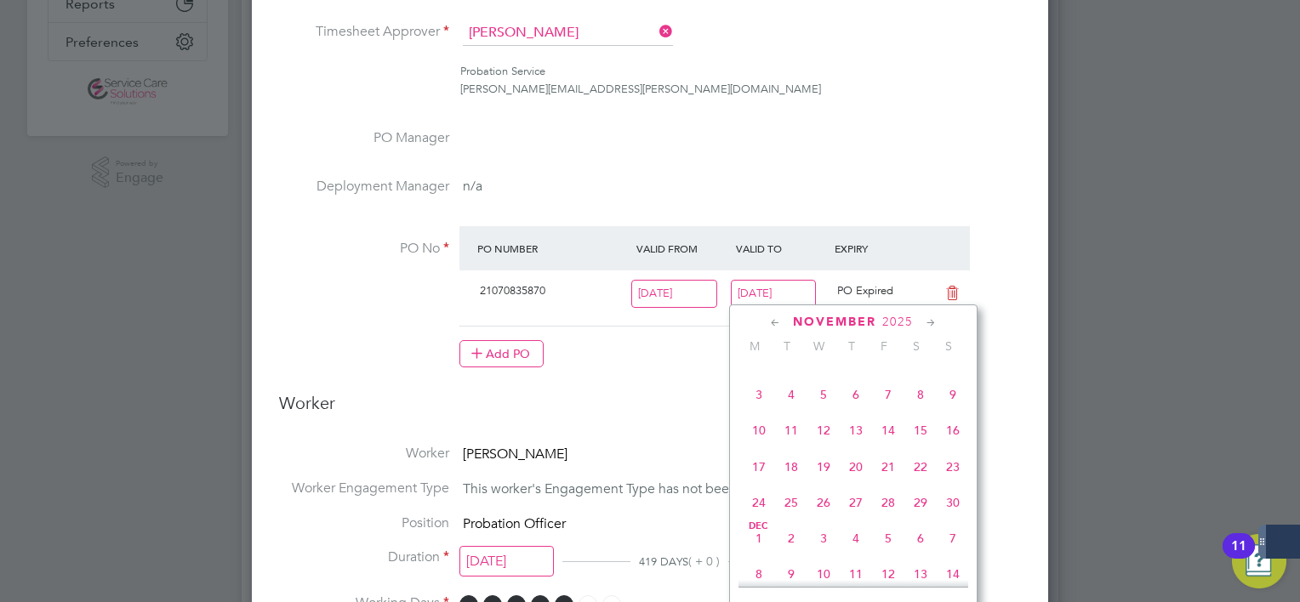
click at [932, 320] on icon at bounding box center [931, 323] width 16 height 19
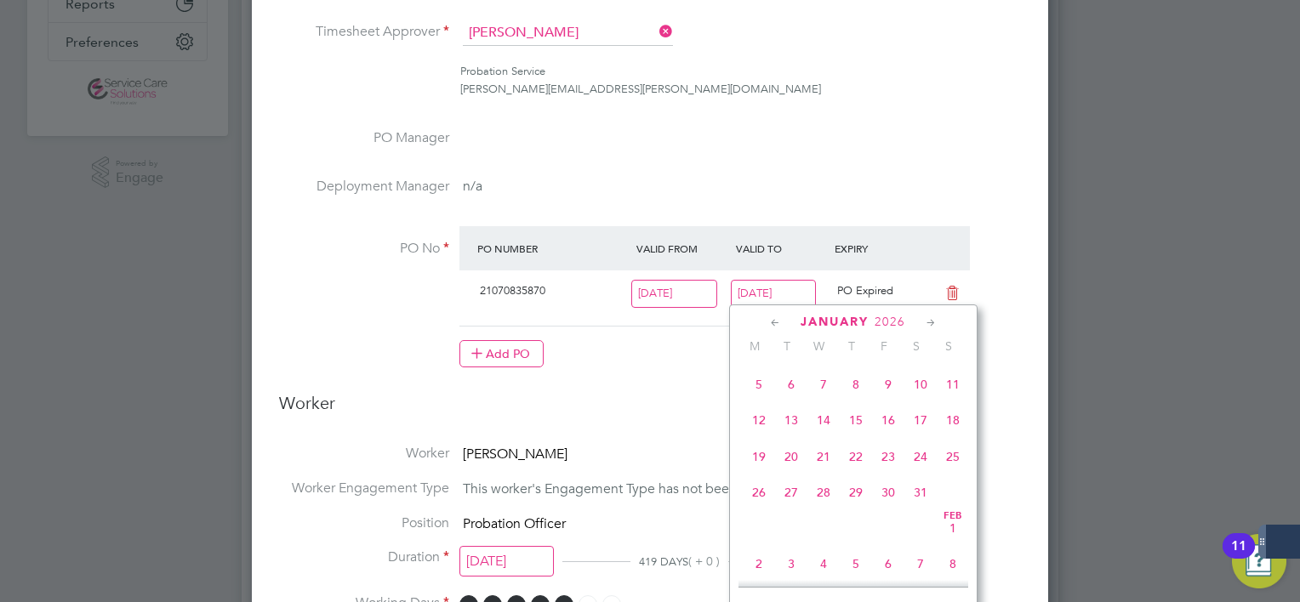
click at [948, 473] on span "25" at bounding box center [953, 457] width 32 height 32
type input "25 Jan 2026"
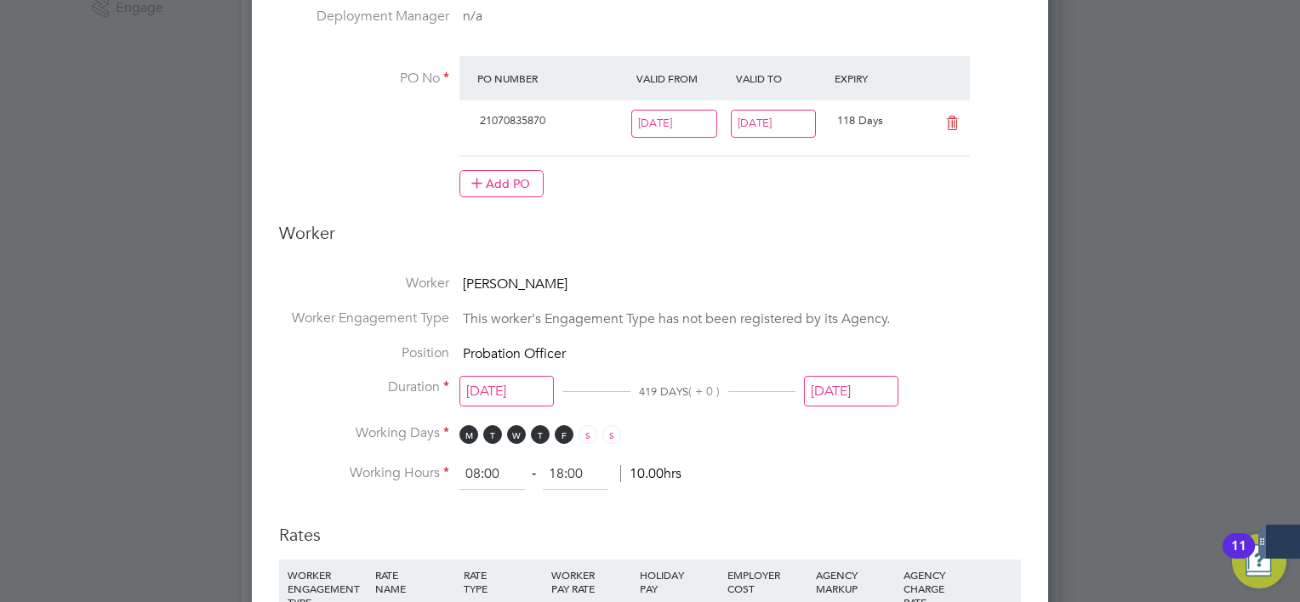
click at [871, 397] on input "[DATE]" at bounding box center [851, 391] width 94 height 31
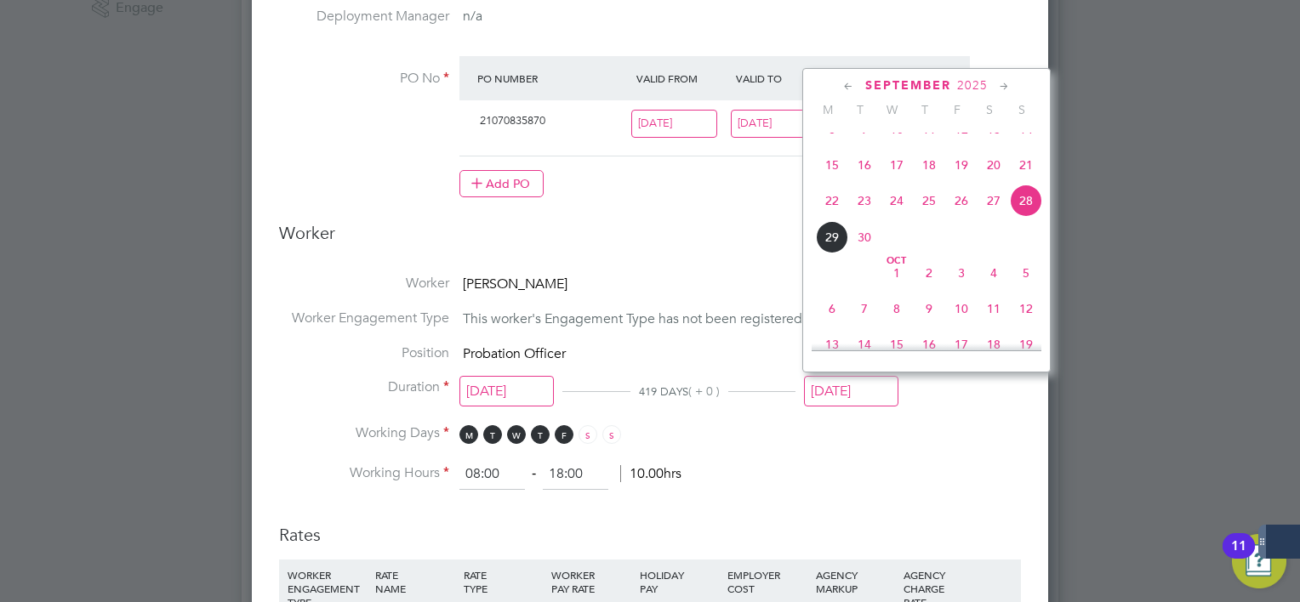
click at [994, 88] on div "September 2025" at bounding box center [926, 85] width 230 height 16
click at [1003, 85] on icon at bounding box center [1004, 86] width 16 height 19
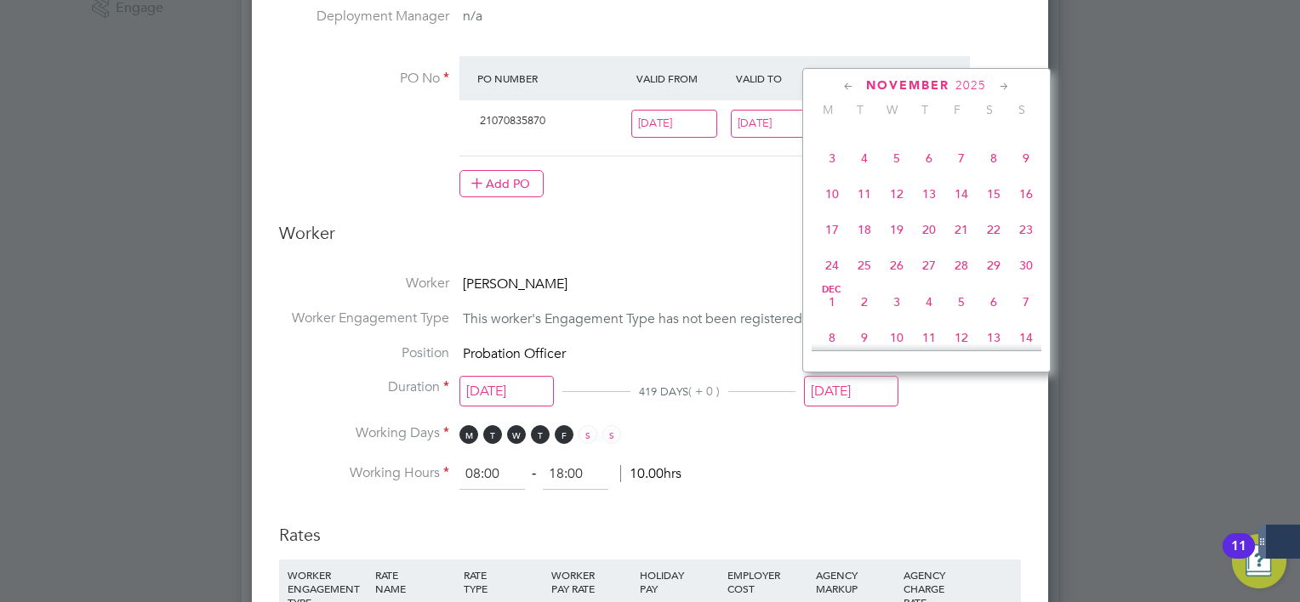
click at [1003, 85] on icon at bounding box center [1004, 86] width 16 height 19
click at [1026, 236] on span "25" at bounding box center [1026, 219] width 32 height 32
type input "25 Jan 2026"
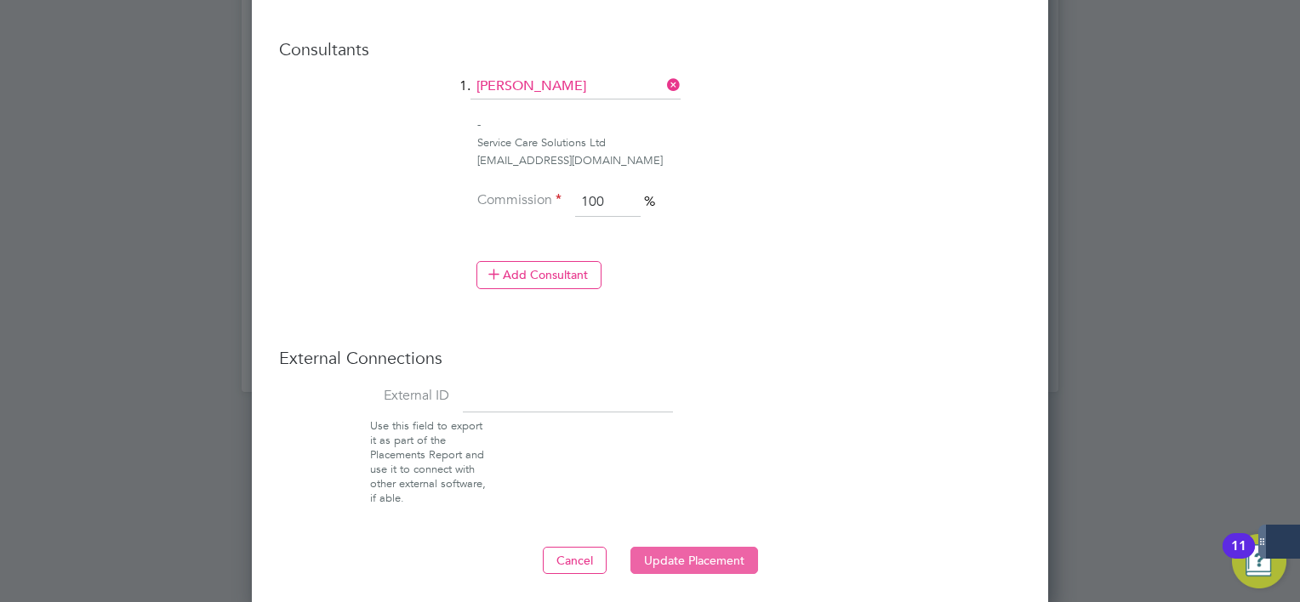
click at [715, 554] on button "Update Placement" at bounding box center [694, 560] width 128 height 27
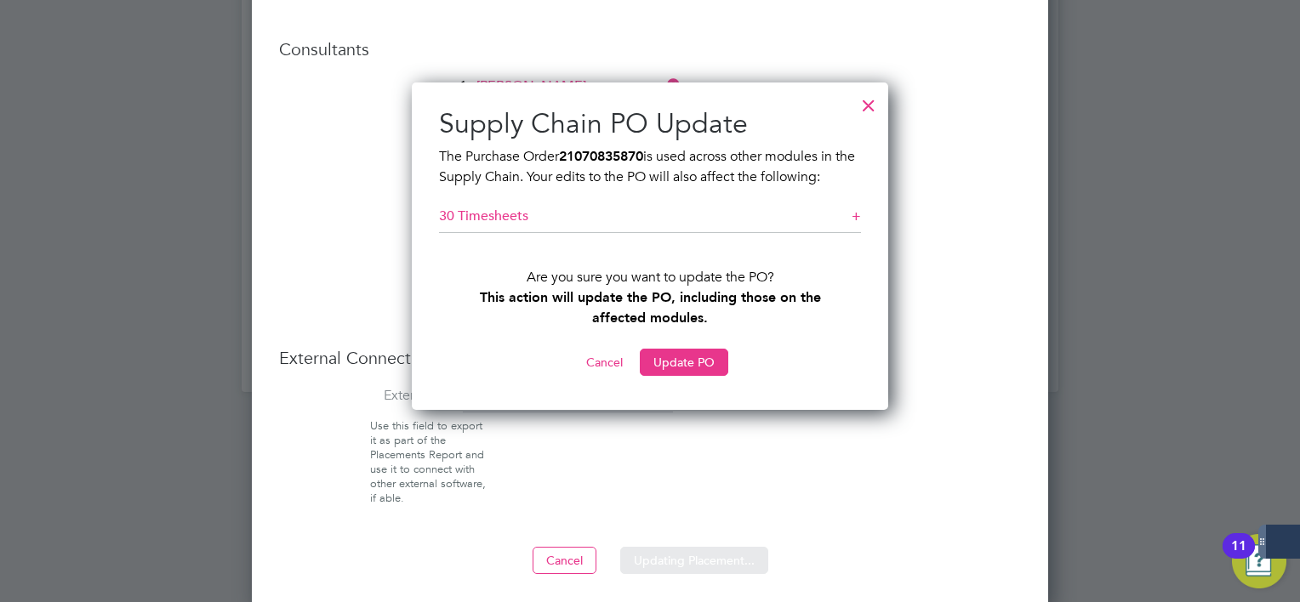
click at [691, 356] on button "Update PO" at bounding box center [684, 362] width 88 height 27
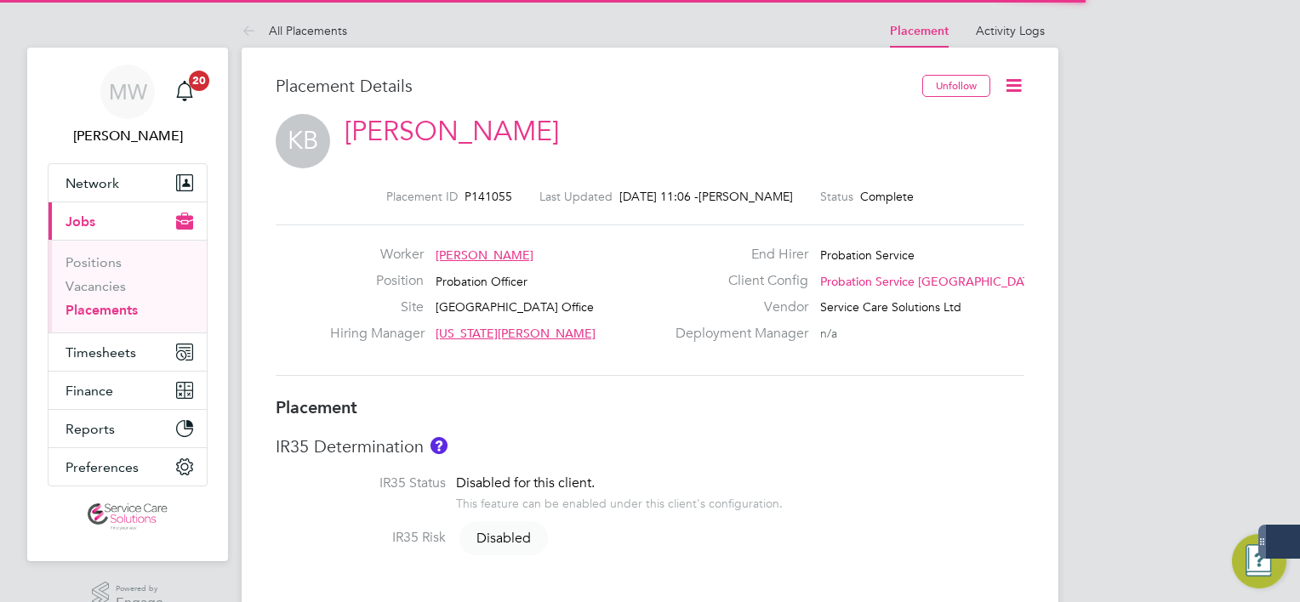
click at [1009, 89] on icon at bounding box center [1013, 85] width 21 height 21
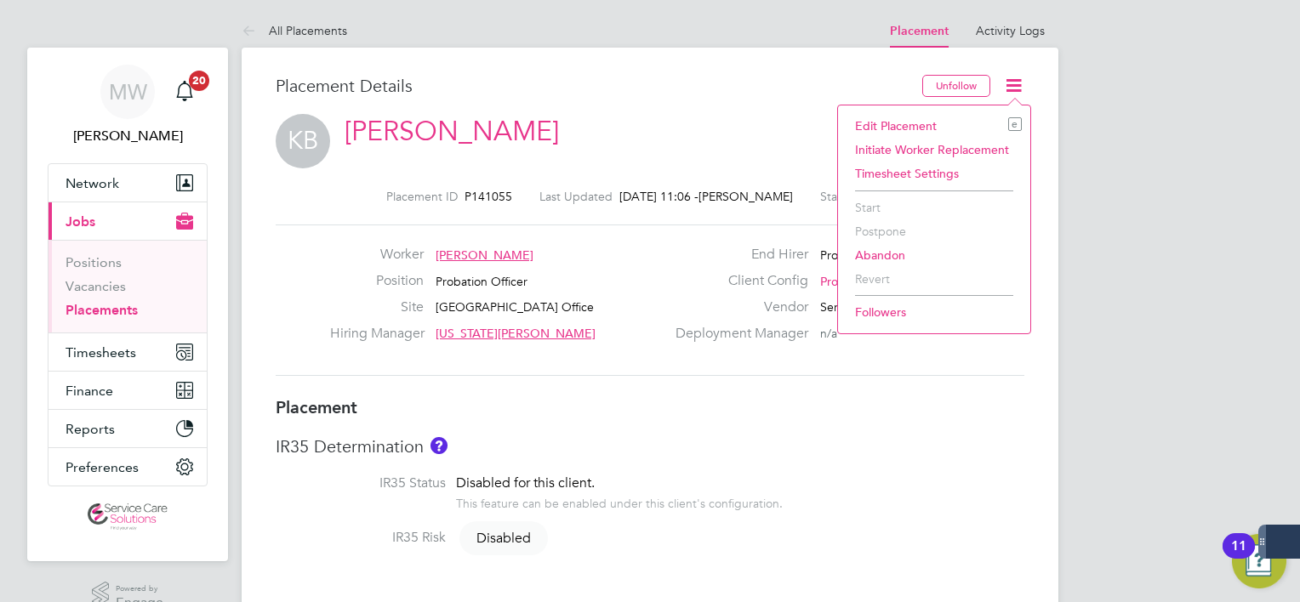
click at [952, 117] on li "Edit Placement e" at bounding box center [933, 126] width 175 height 24
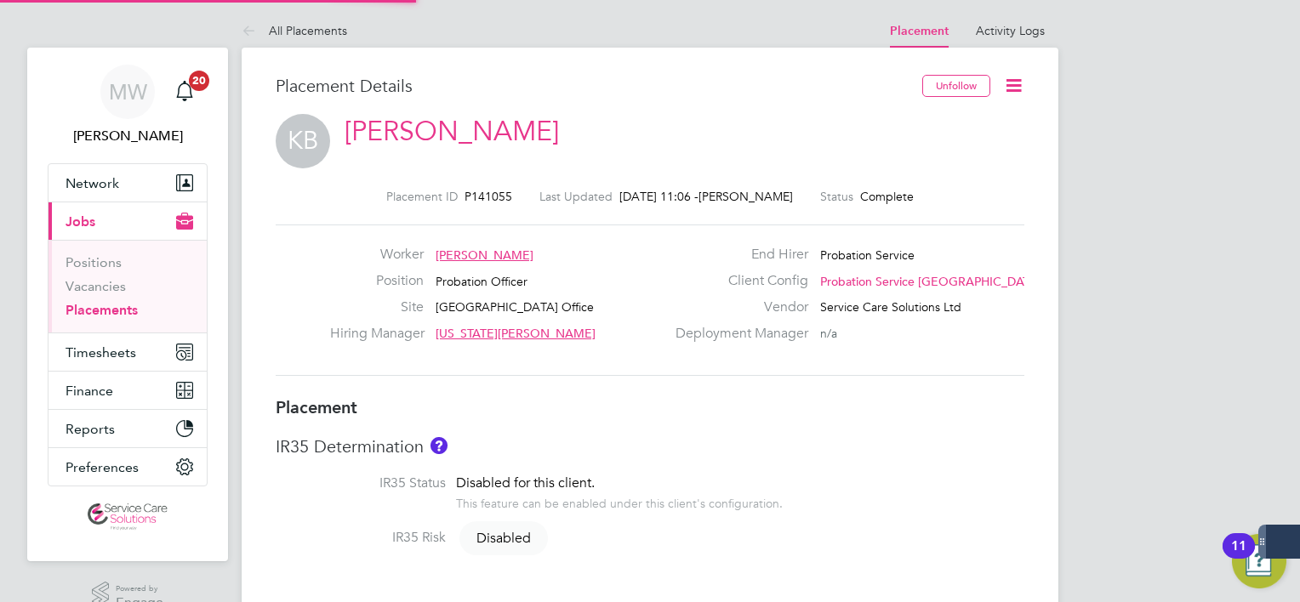
type input "Georgia Swain"
type input "Lisa Kay"
type input "28 Nov 2022"
type input "28 Sep 2025"
type input "08:00"
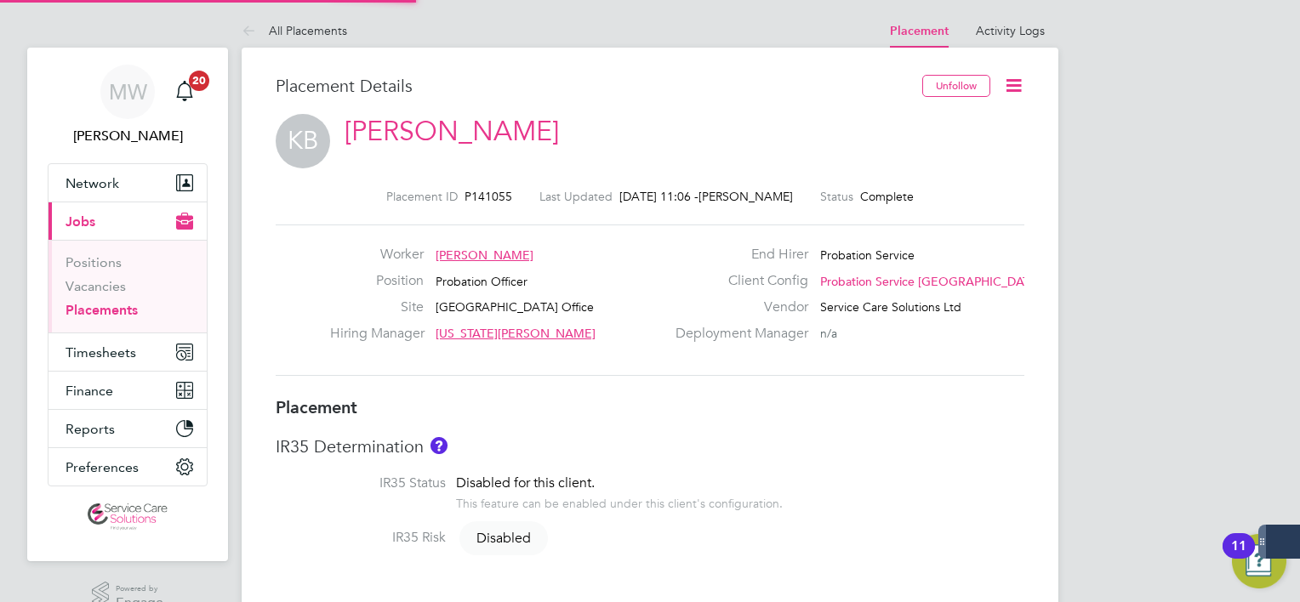
type input "18:00"
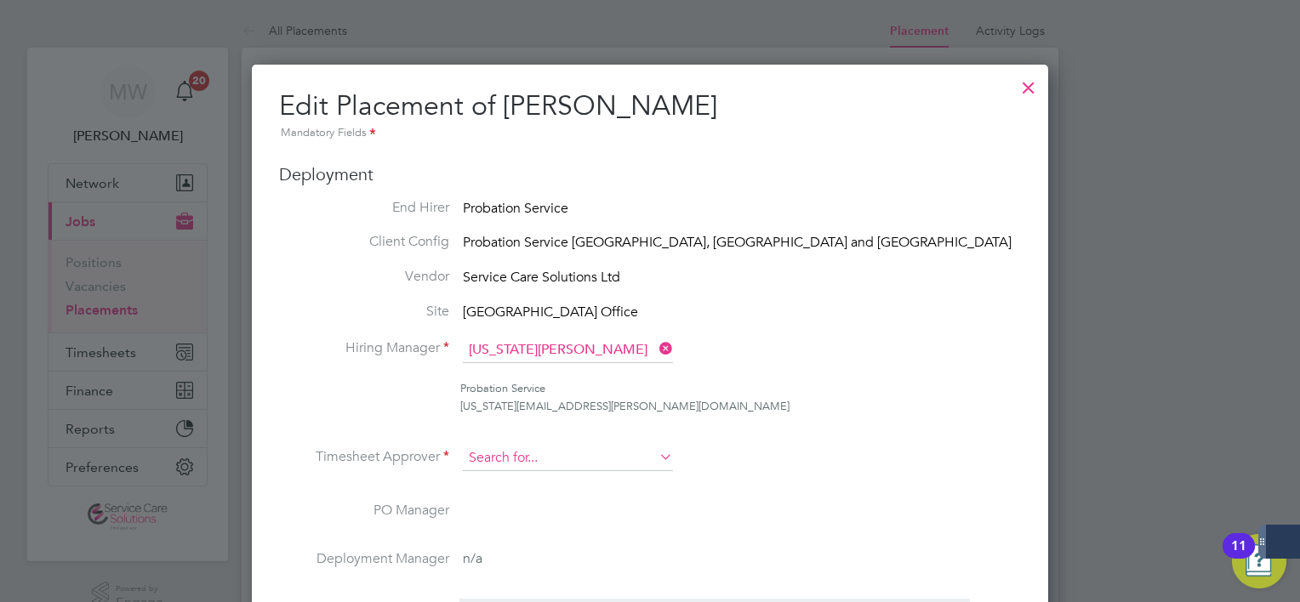
click at [650, 456] on input at bounding box center [568, 459] width 210 height 26
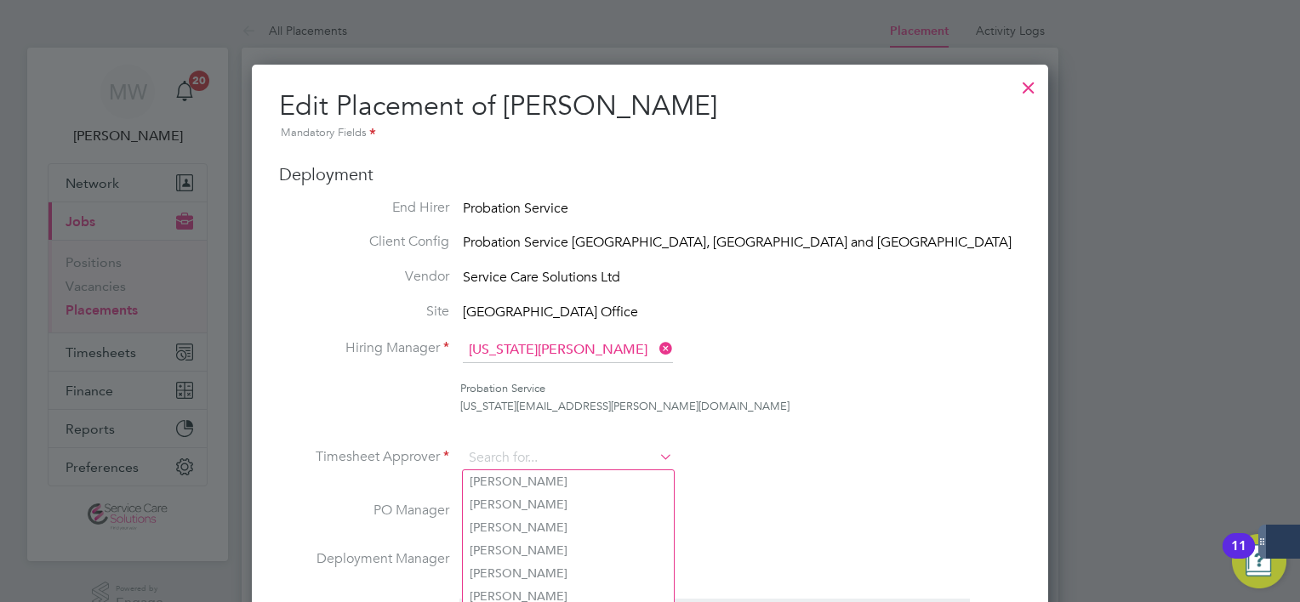
click at [1035, 77] on div at bounding box center [1028, 83] width 31 height 31
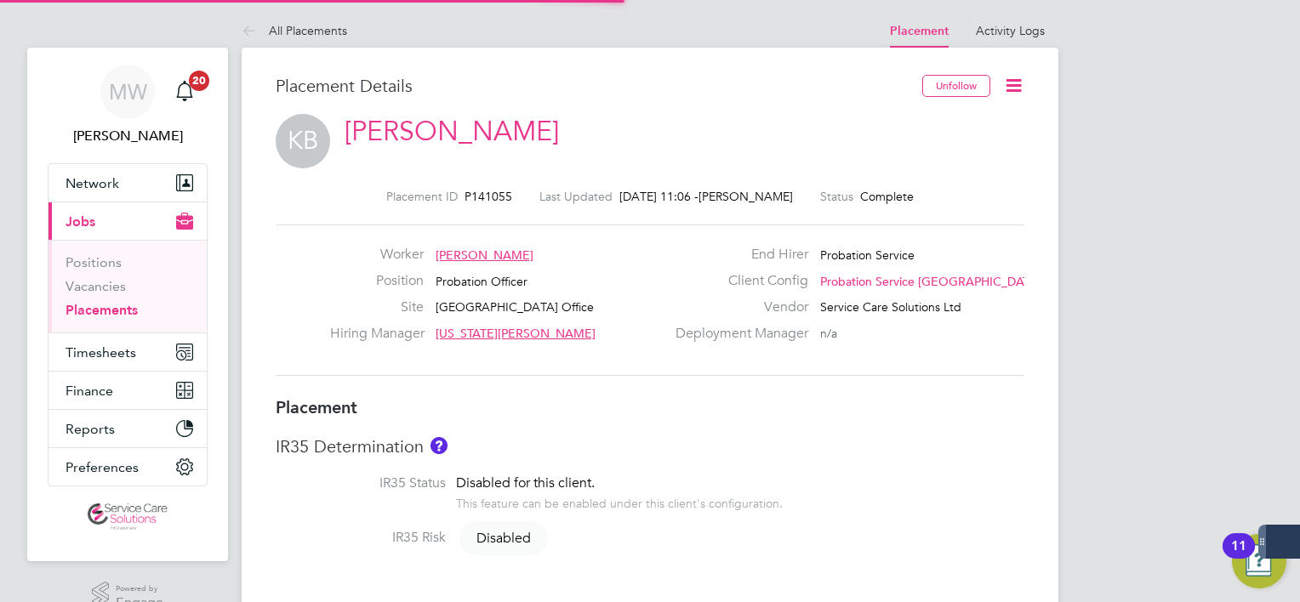
click at [1011, 85] on icon at bounding box center [1013, 85] width 21 height 21
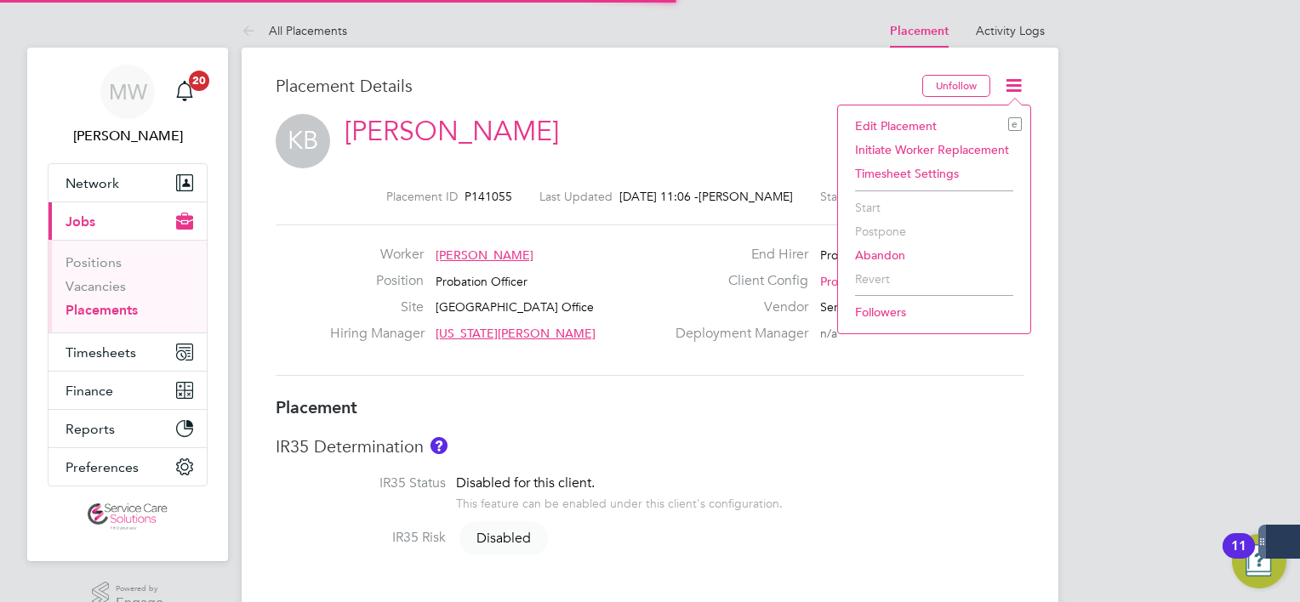
click at [939, 121] on li "Edit Placement e" at bounding box center [933, 126] width 175 height 24
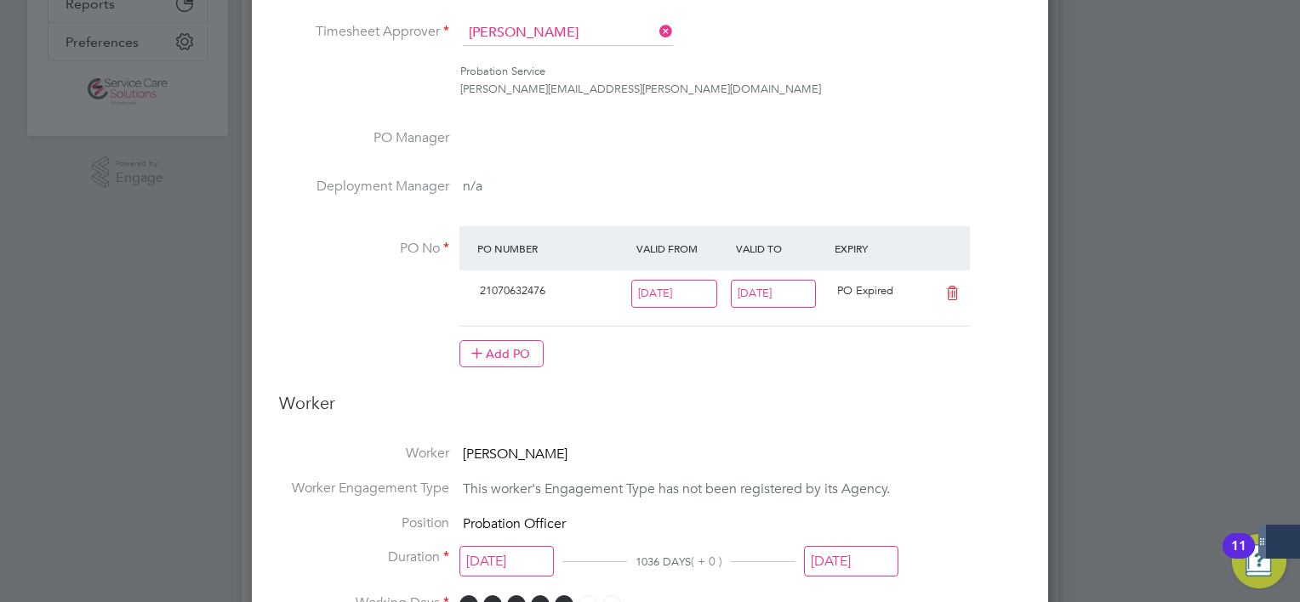
click at [784, 286] on input "28 Sep 2025" at bounding box center [774, 294] width 86 height 28
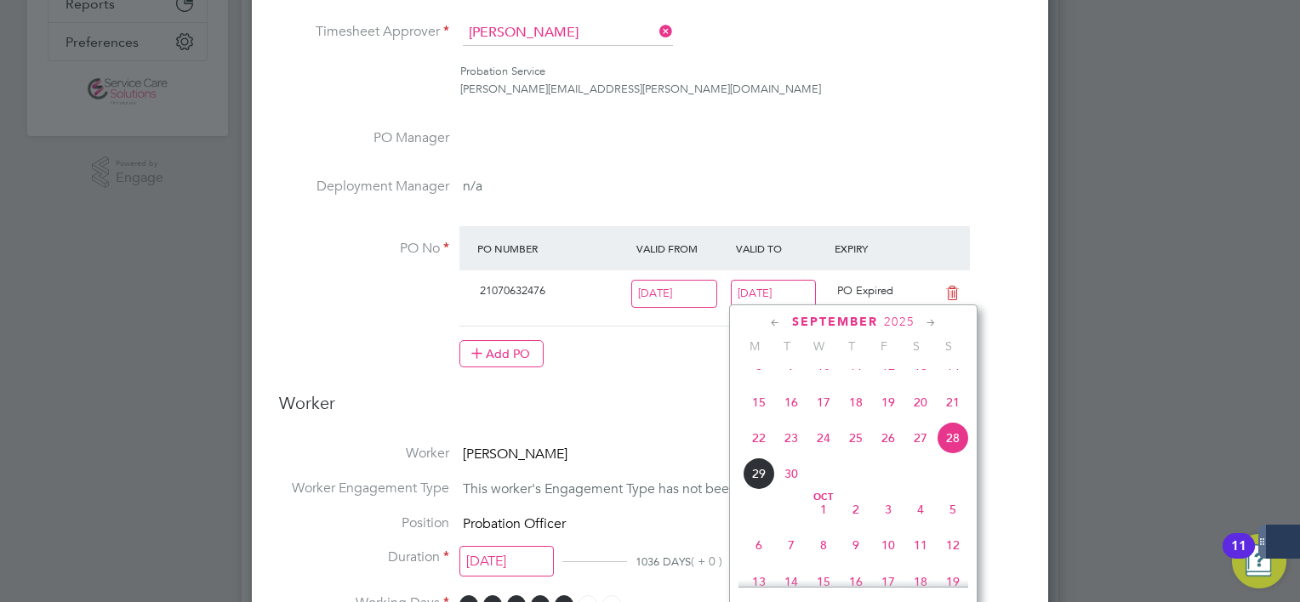
click at [932, 320] on icon at bounding box center [931, 323] width 16 height 19
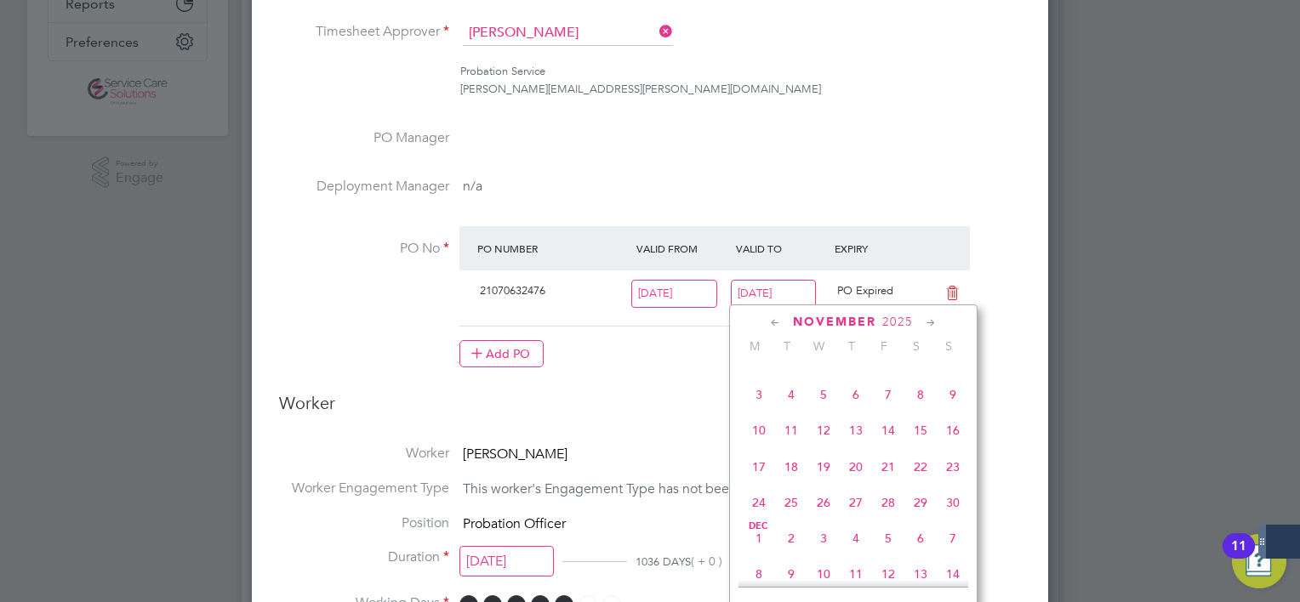
click at [932, 320] on icon at bounding box center [931, 323] width 16 height 19
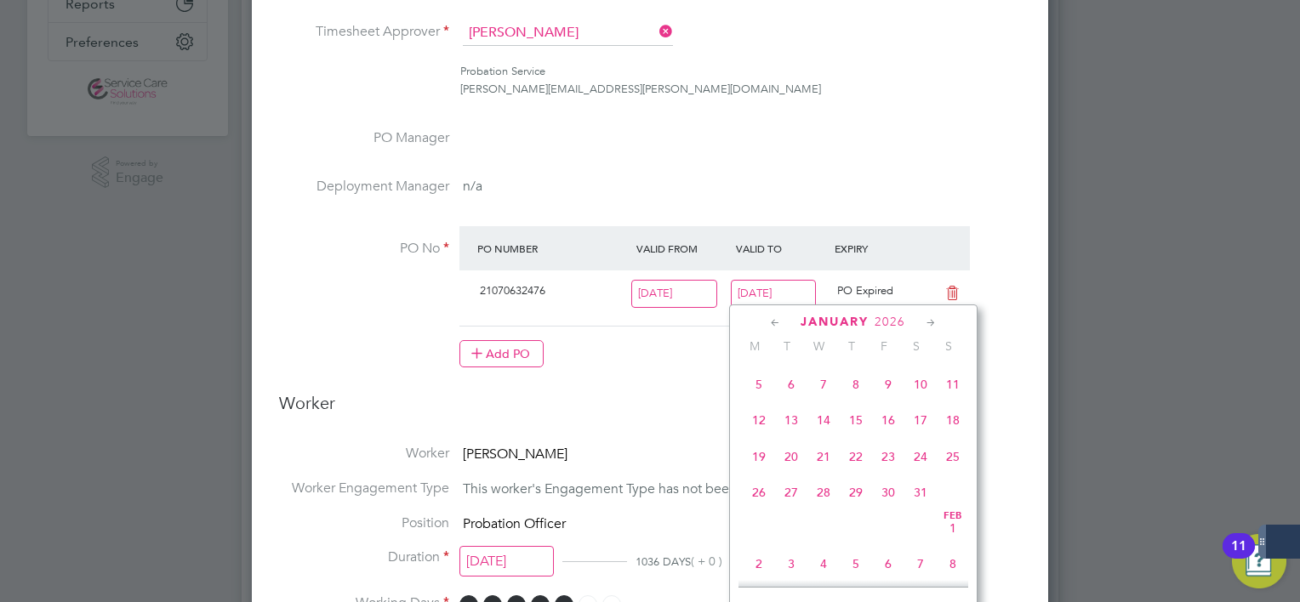
click at [932, 320] on icon at bounding box center [931, 323] width 16 height 19
click at [959, 431] on span "15" at bounding box center [953, 415] width 32 height 32
type input "15 Feb 2026"
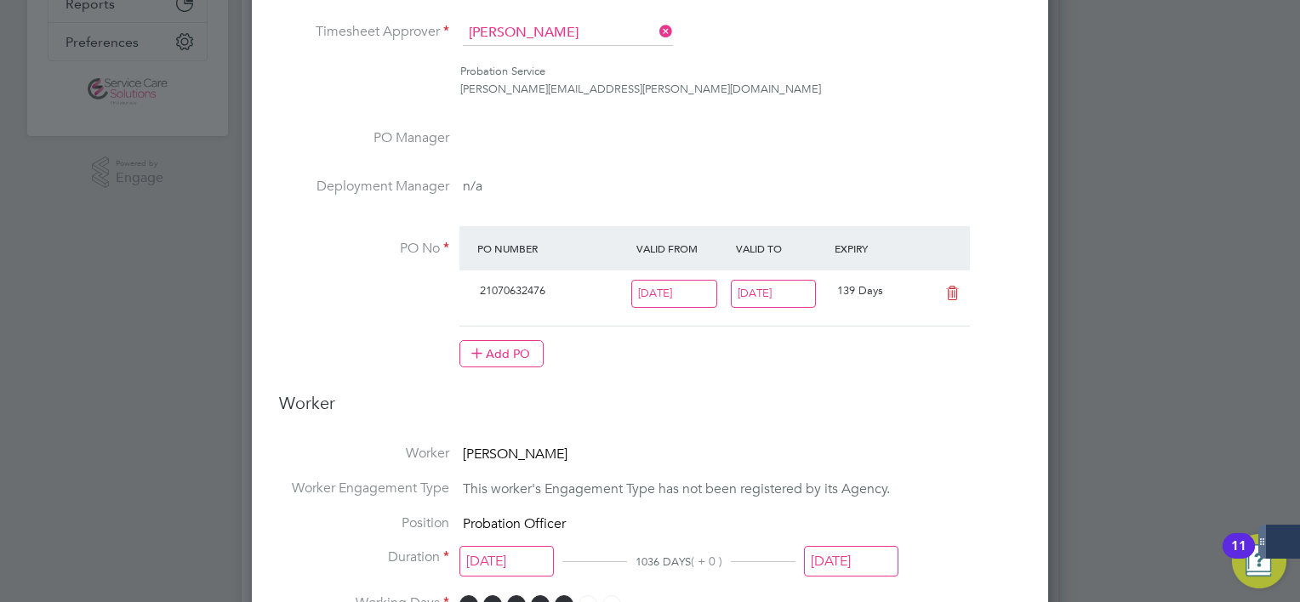
click at [841, 563] on input "28 Sep 2025" at bounding box center [851, 561] width 94 height 31
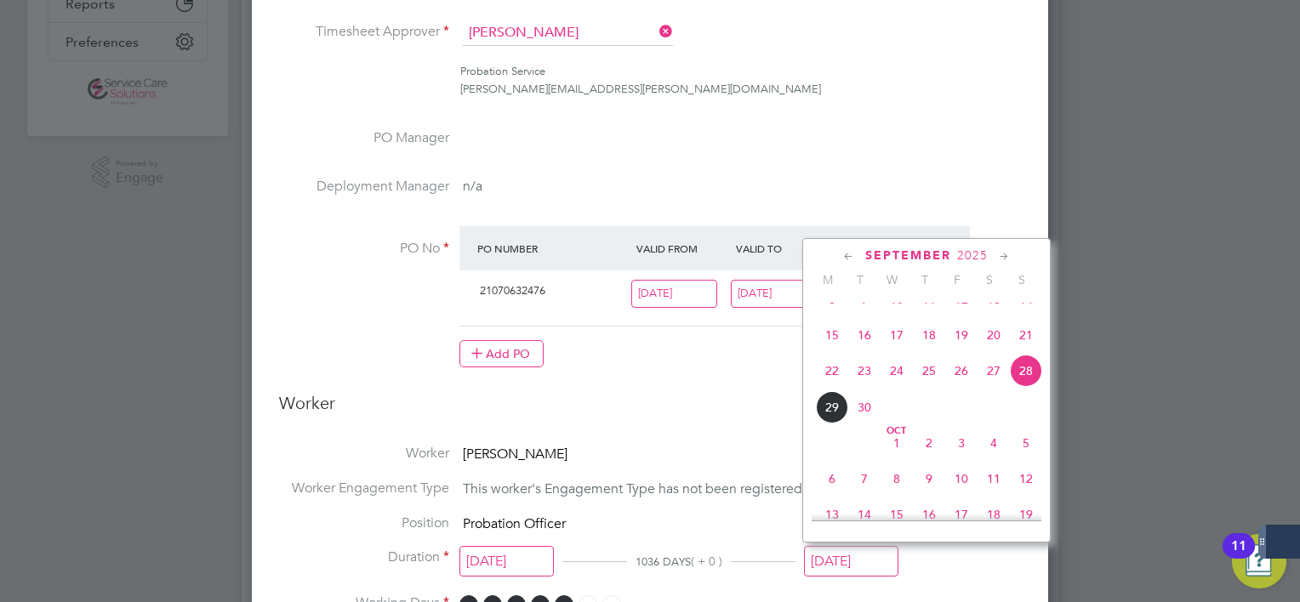
click at [999, 259] on icon at bounding box center [1004, 257] width 16 height 19
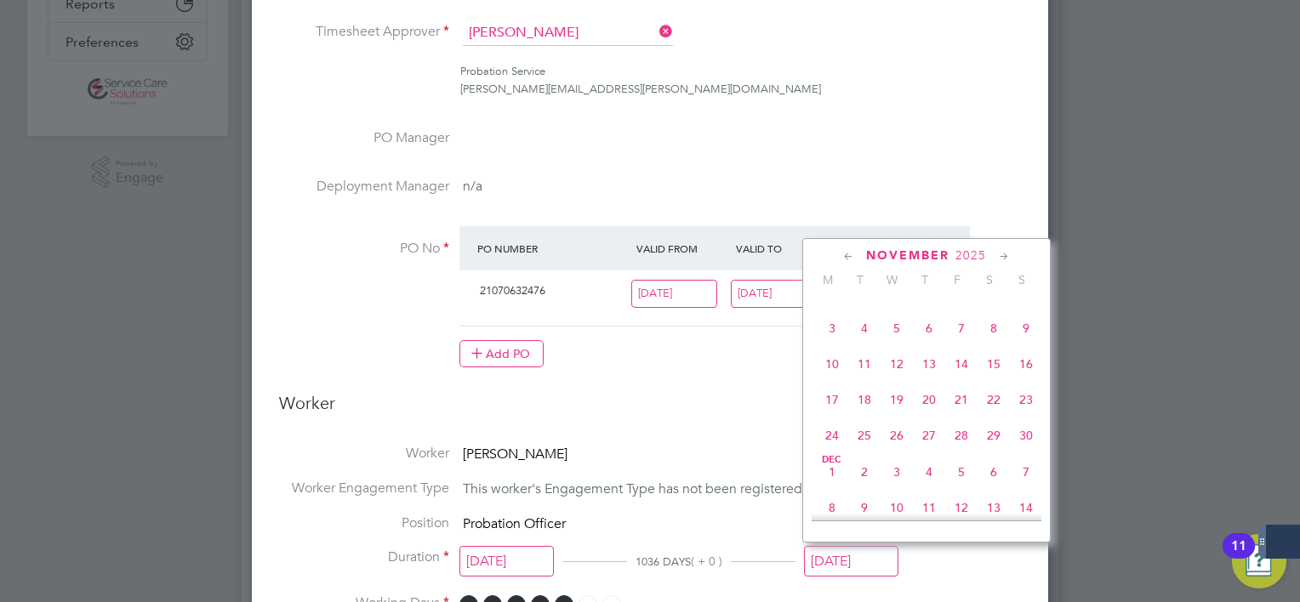
click at [999, 259] on icon at bounding box center [1004, 257] width 16 height 19
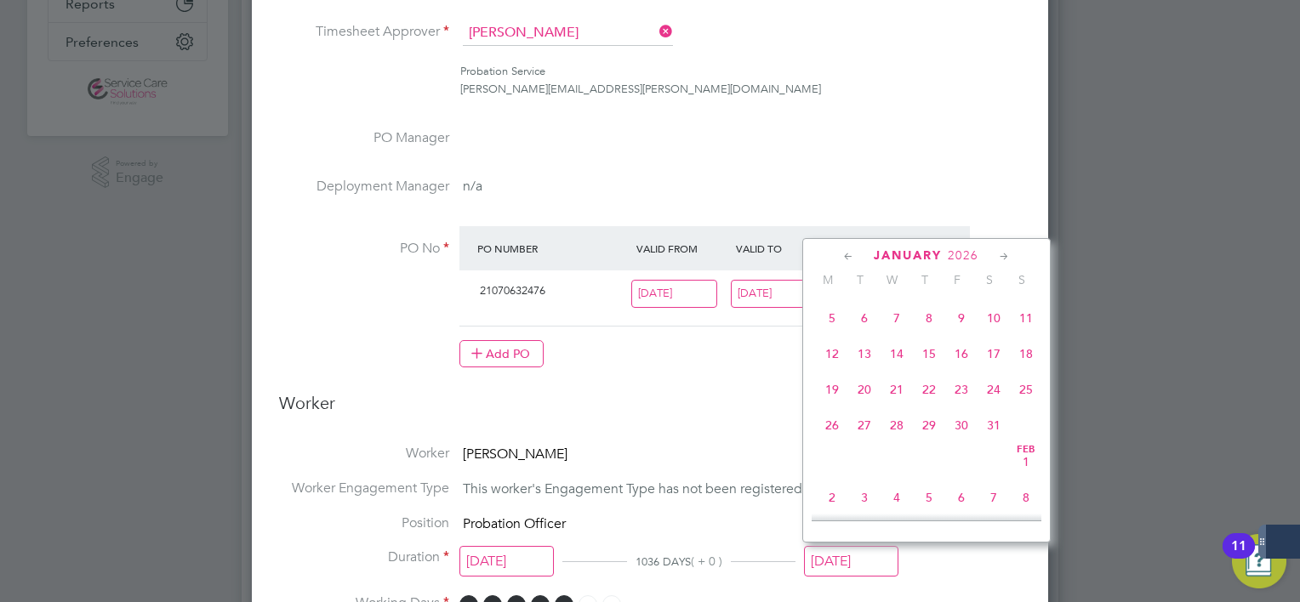
click at [999, 259] on icon at bounding box center [1004, 257] width 16 height 19
click at [1018, 365] on span "15" at bounding box center [1026, 349] width 32 height 32
type input "15 Feb 2026"
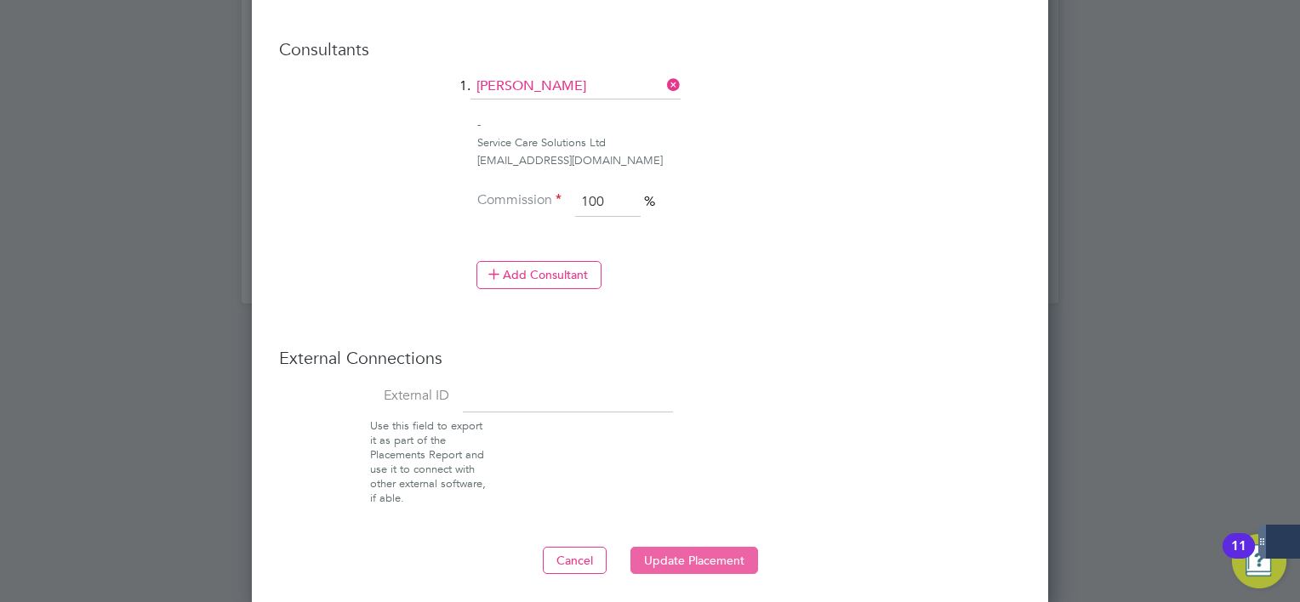
click at [737, 556] on button "Update Placement" at bounding box center [694, 560] width 128 height 27
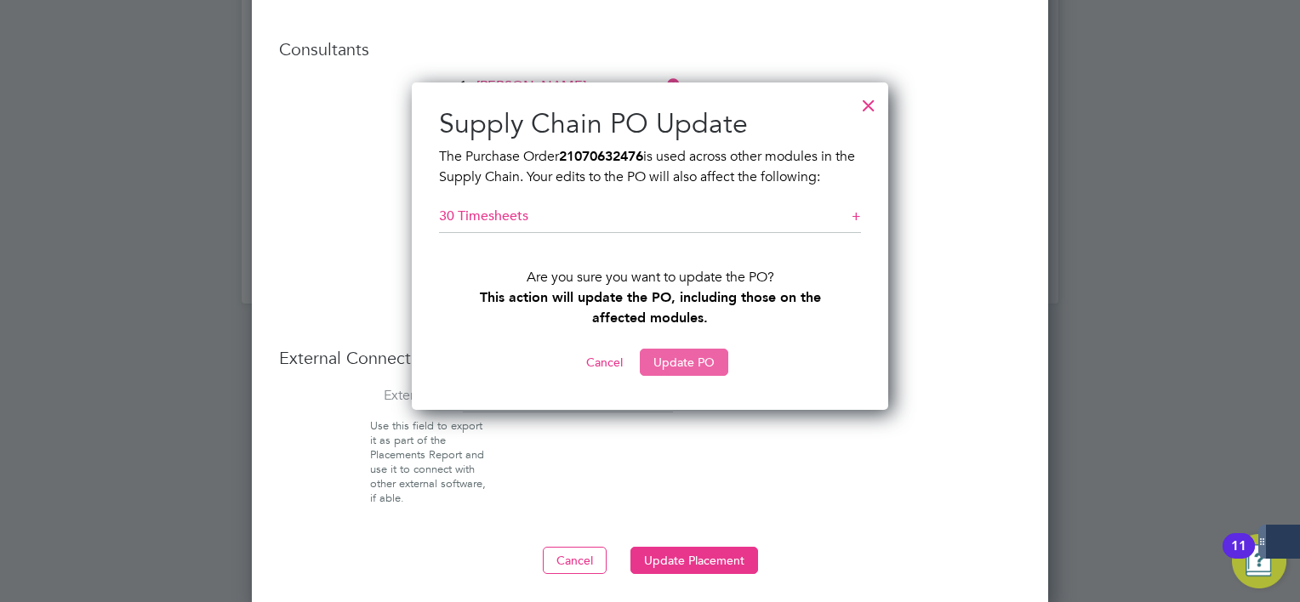
click at [685, 367] on button "Update PO" at bounding box center [684, 362] width 88 height 27
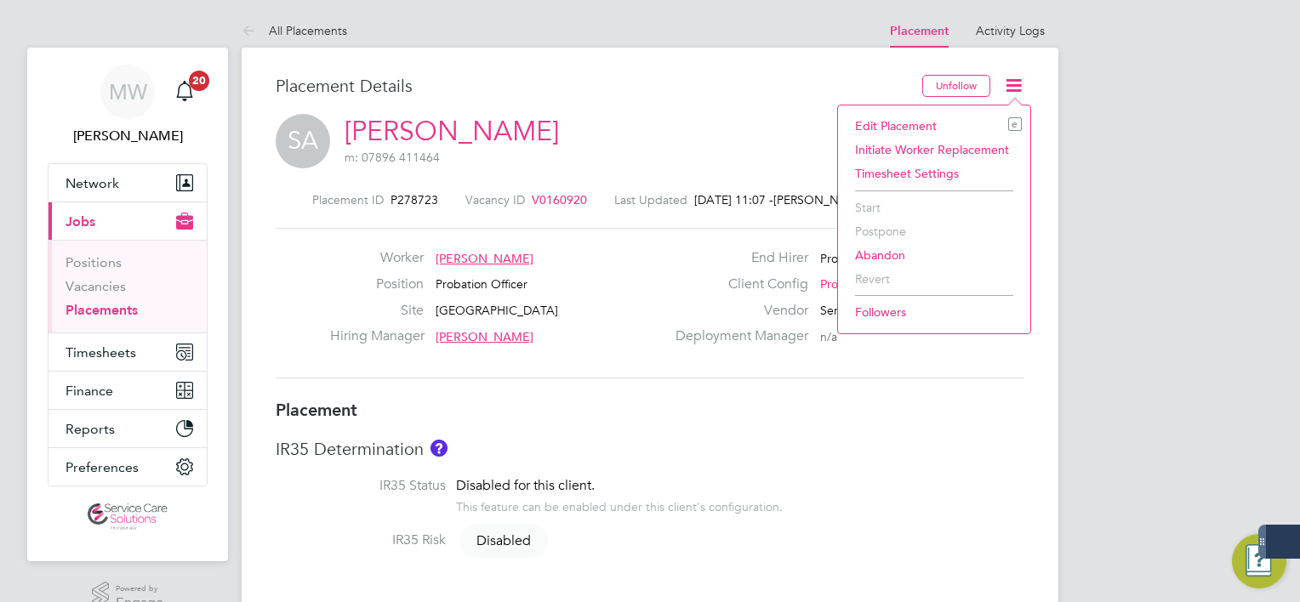
click at [938, 122] on li "Edit Placement e" at bounding box center [933, 126] width 175 height 24
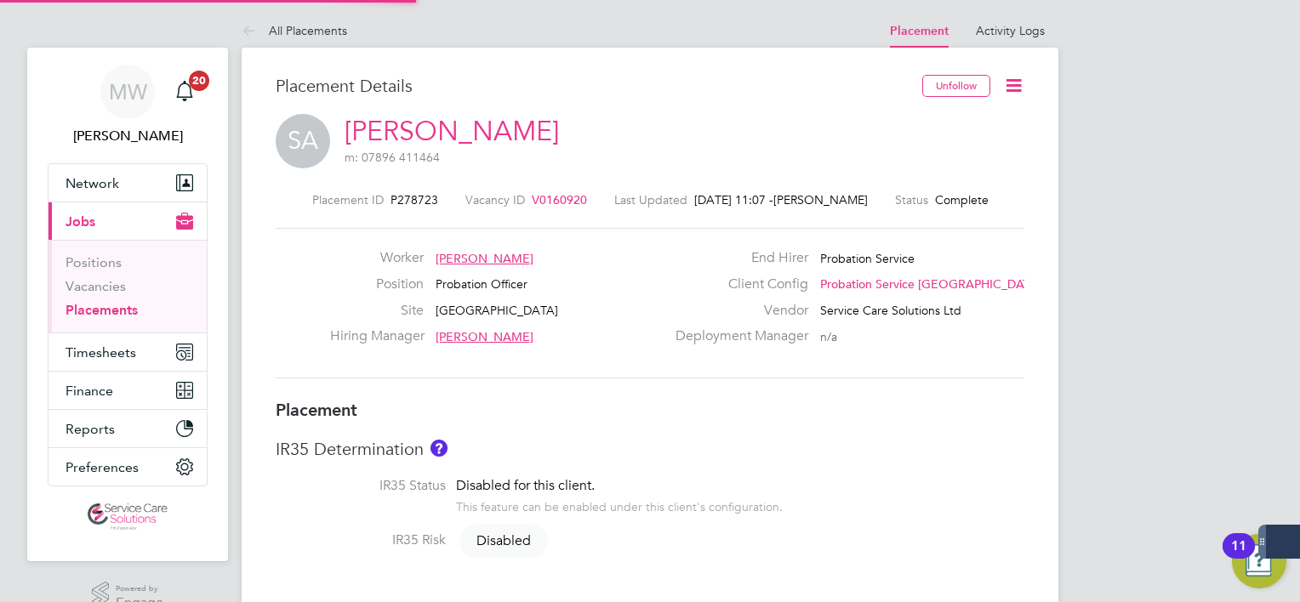
type input "Fiona Oshea"
type input "Staines Probation"
type input "20 Mar 2025"
type input "28 Sep 2025"
type input "08:00"
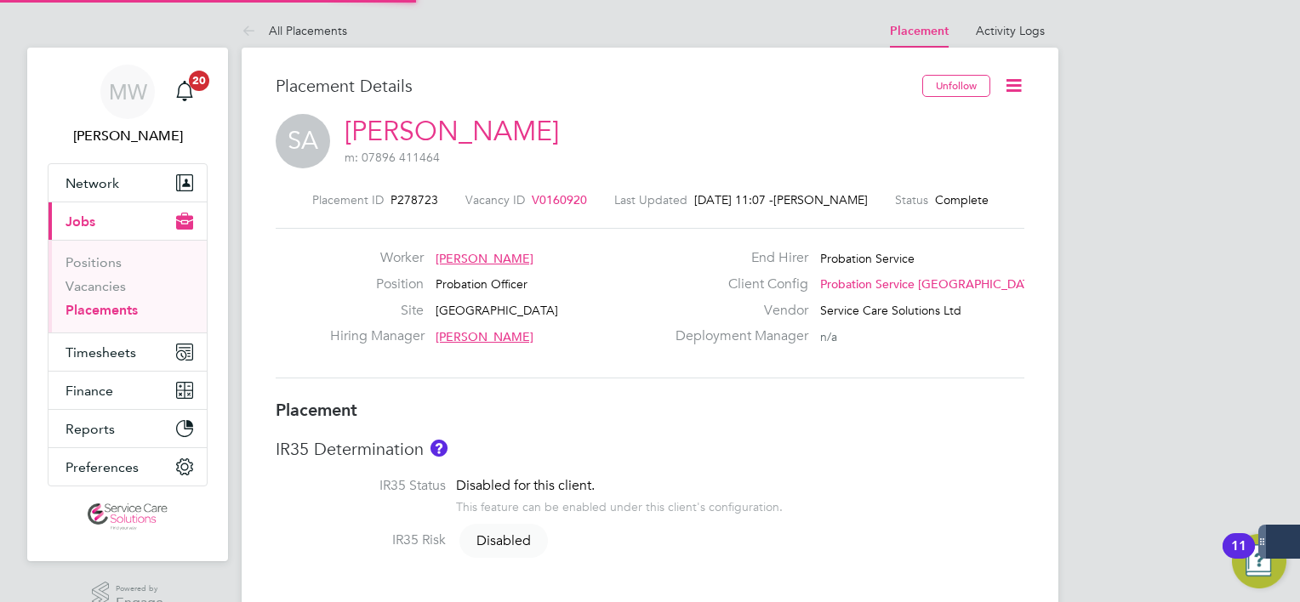
type input "18:00"
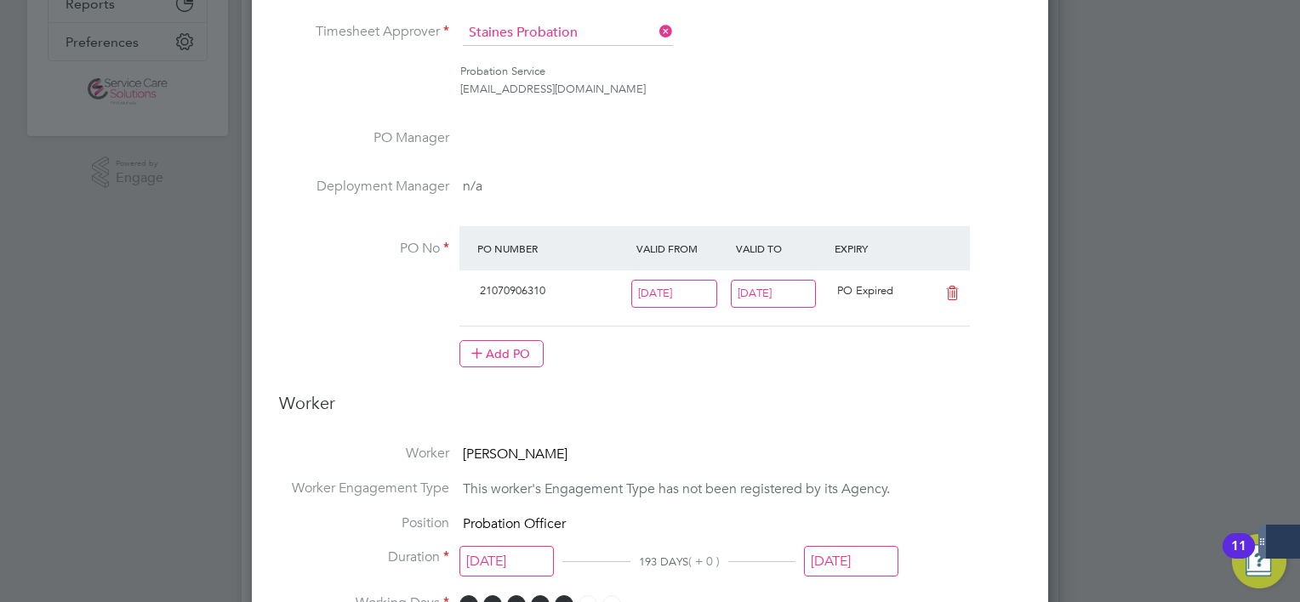
click at [794, 301] on input "28 Sep 2025" at bounding box center [774, 294] width 86 height 28
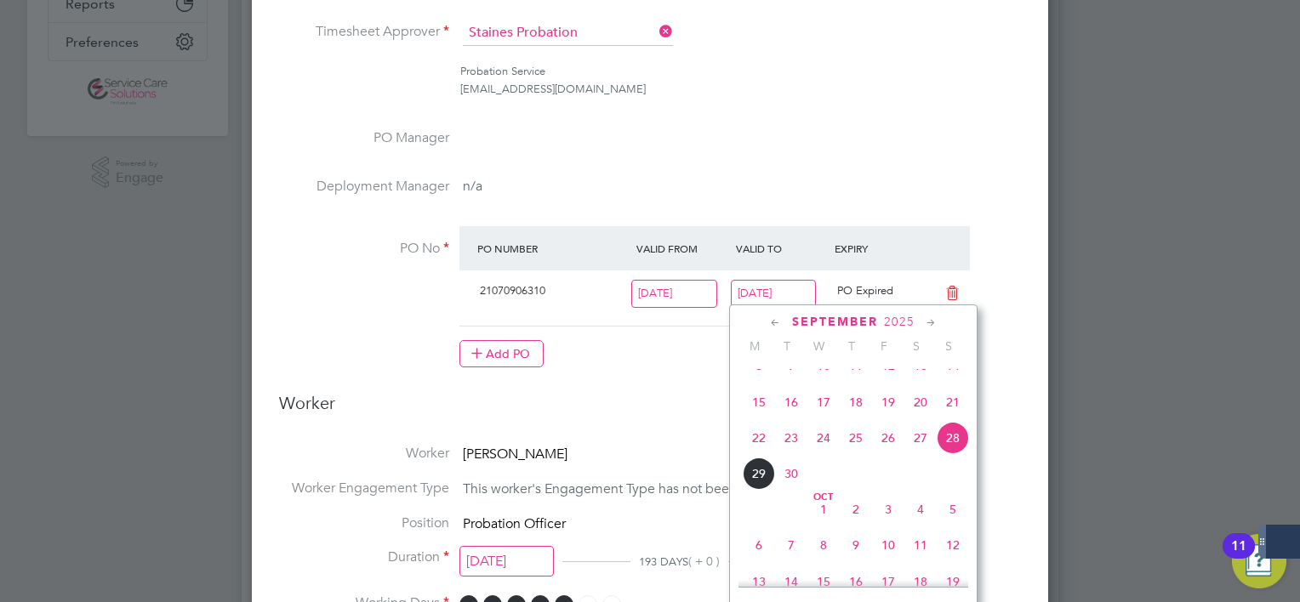
click at [925, 323] on icon at bounding box center [931, 323] width 16 height 19
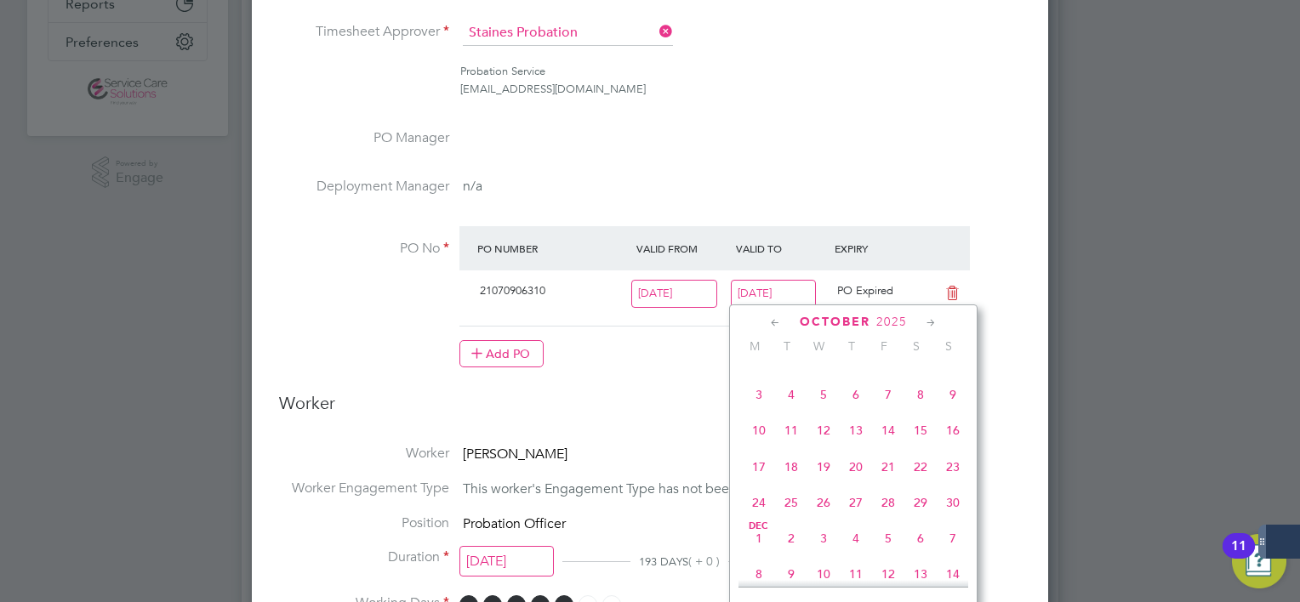
click at [925, 323] on icon at bounding box center [931, 323] width 16 height 19
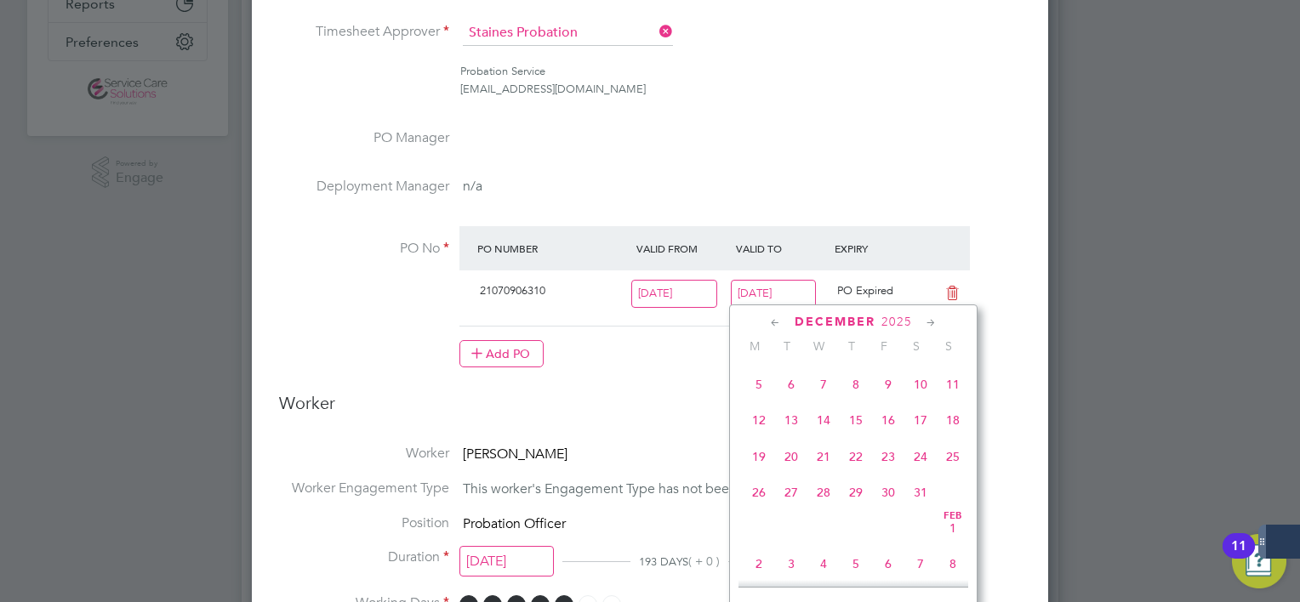
click at [925, 323] on icon at bounding box center [931, 323] width 16 height 19
click at [953, 431] on span "15" at bounding box center [953, 415] width 32 height 32
type input "15 Feb 2026"
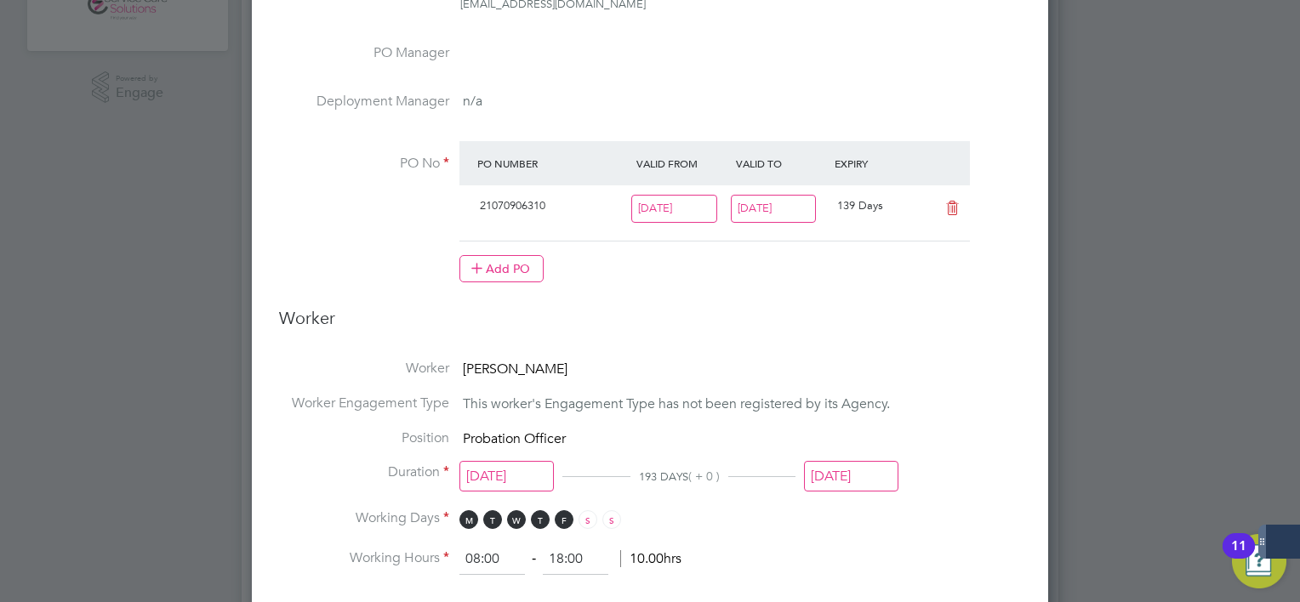
click at [872, 487] on input "28 Sep 2025" at bounding box center [851, 476] width 94 height 31
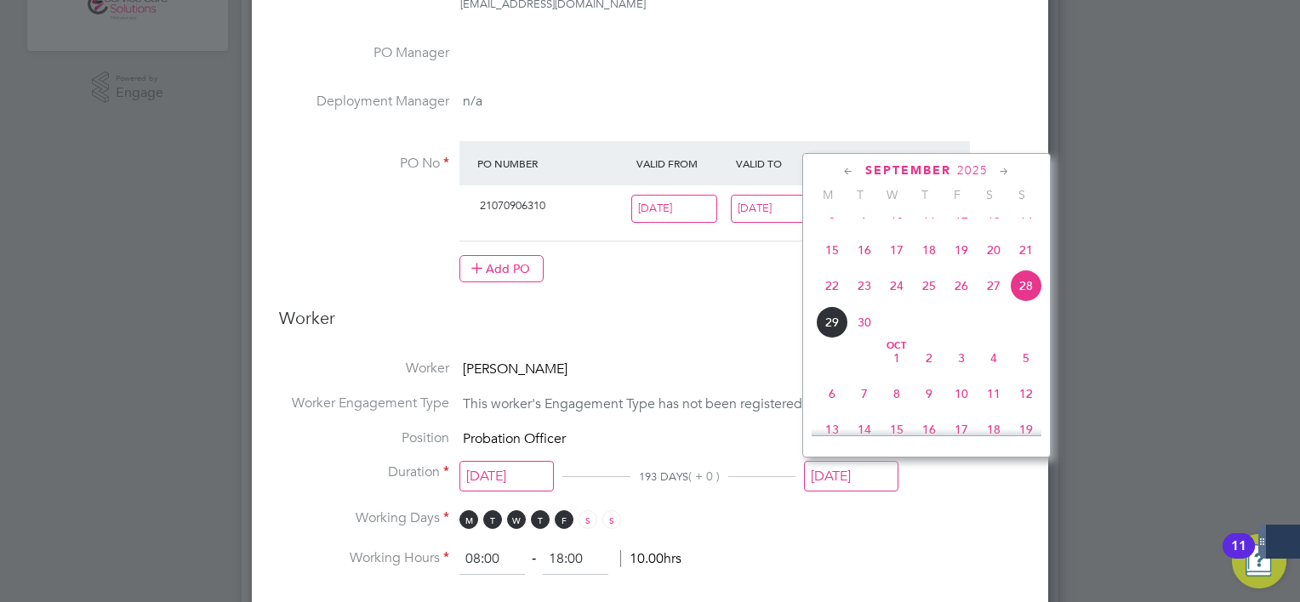
click at [1000, 167] on icon at bounding box center [1004, 171] width 16 height 19
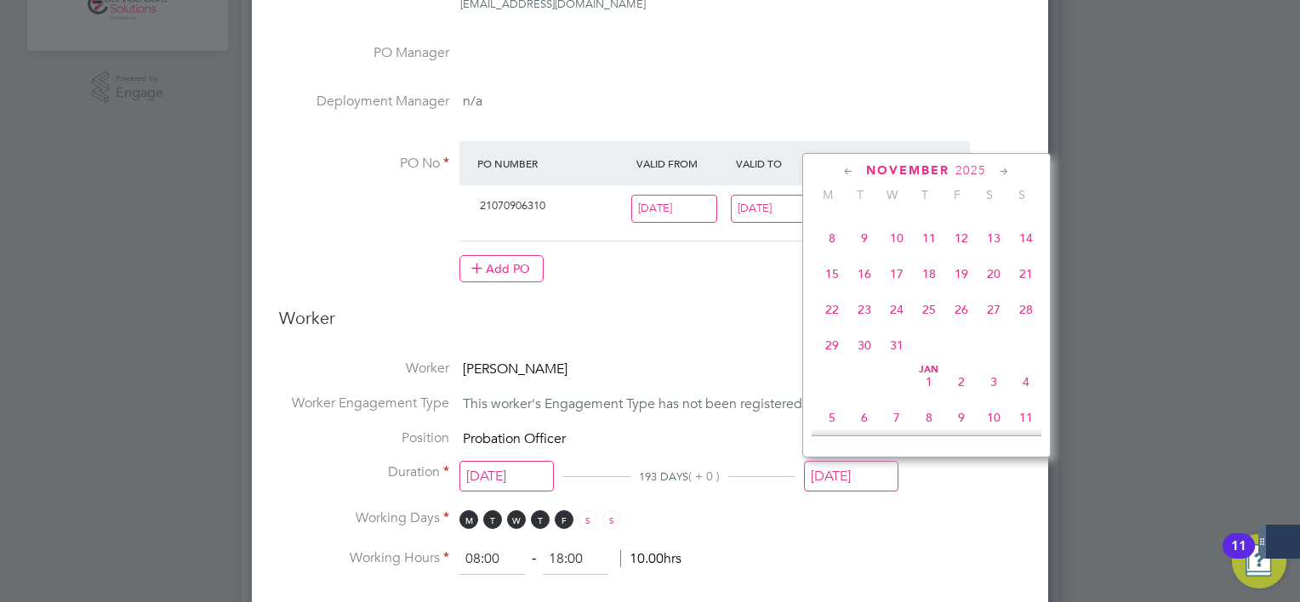
click at [1000, 167] on icon at bounding box center [1004, 171] width 16 height 19
click at [1017, 280] on span "15" at bounding box center [1026, 264] width 32 height 32
type input "15 Feb 2026"
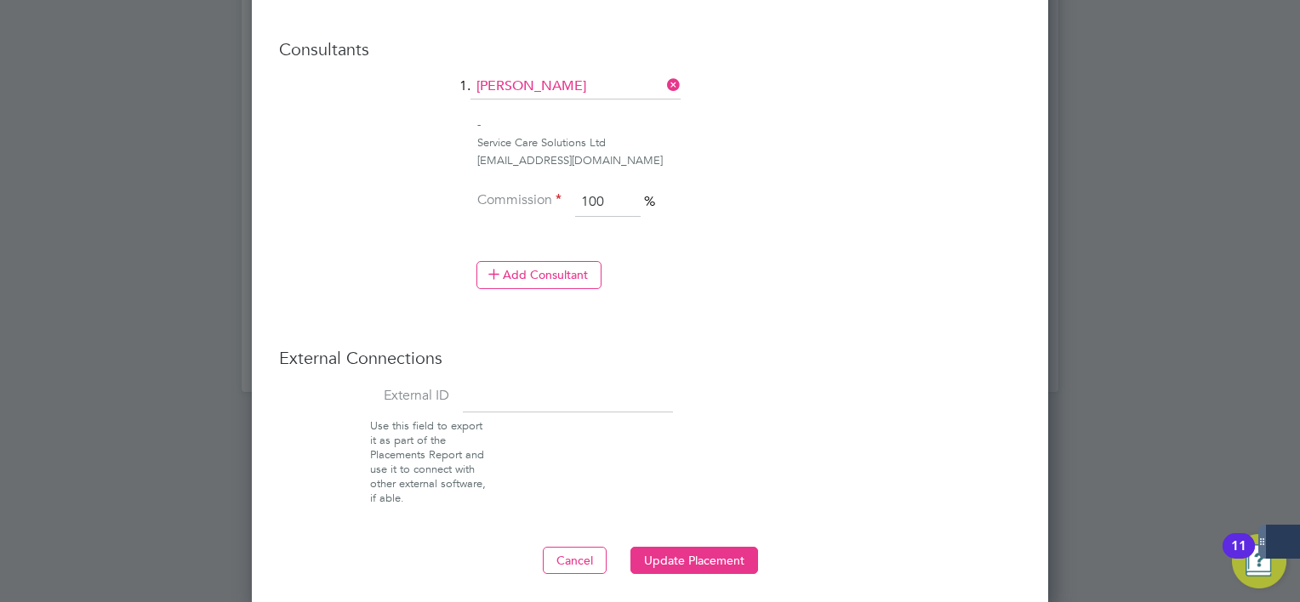
click at [735, 547] on button "Update Placement" at bounding box center [694, 560] width 128 height 27
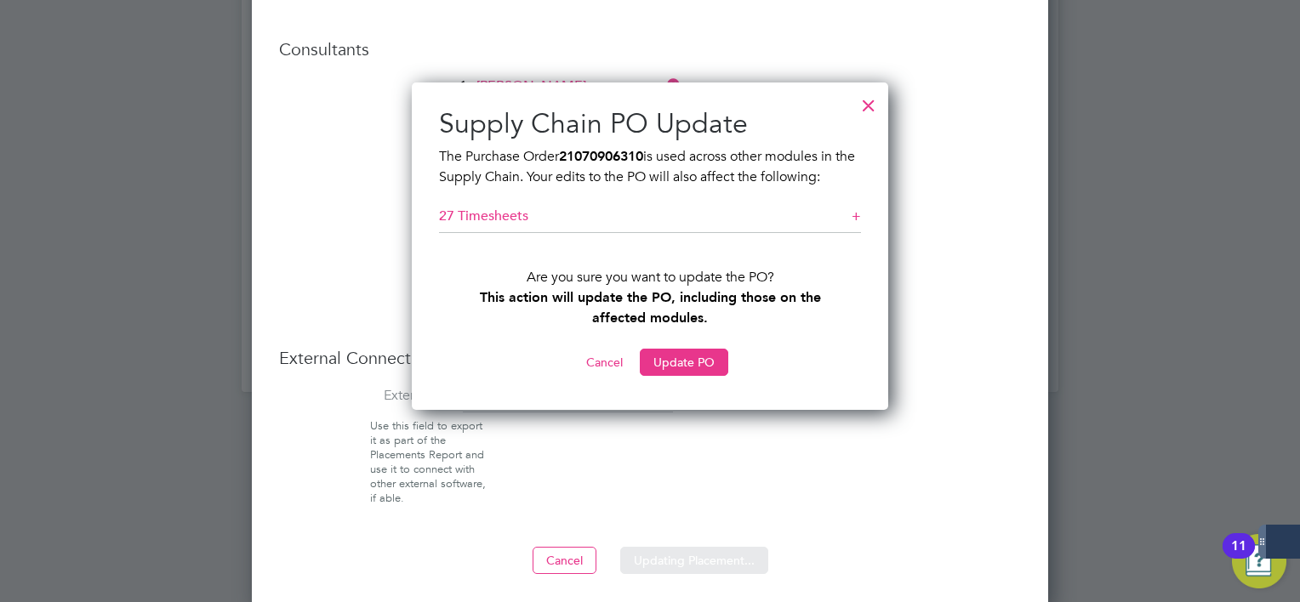
click at [701, 367] on button "Update PO" at bounding box center [684, 362] width 88 height 27
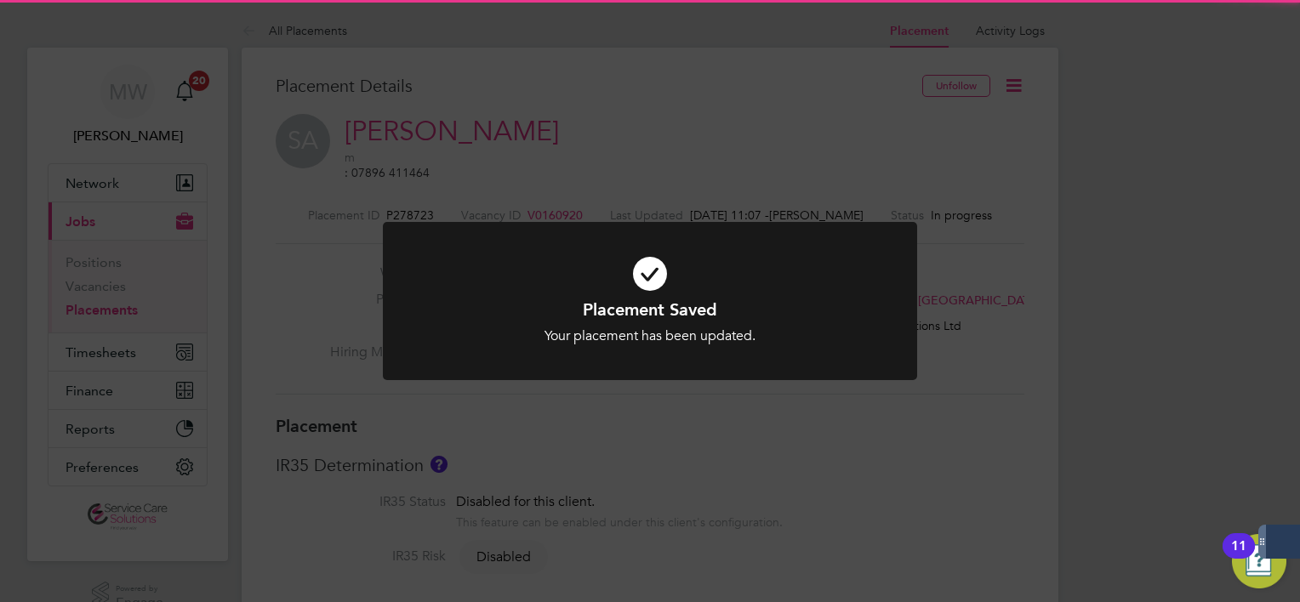
click at [1040, 458] on div "Placement Saved Your placement has been updated. Cancel Okay" at bounding box center [650, 301] width 1300 height 602
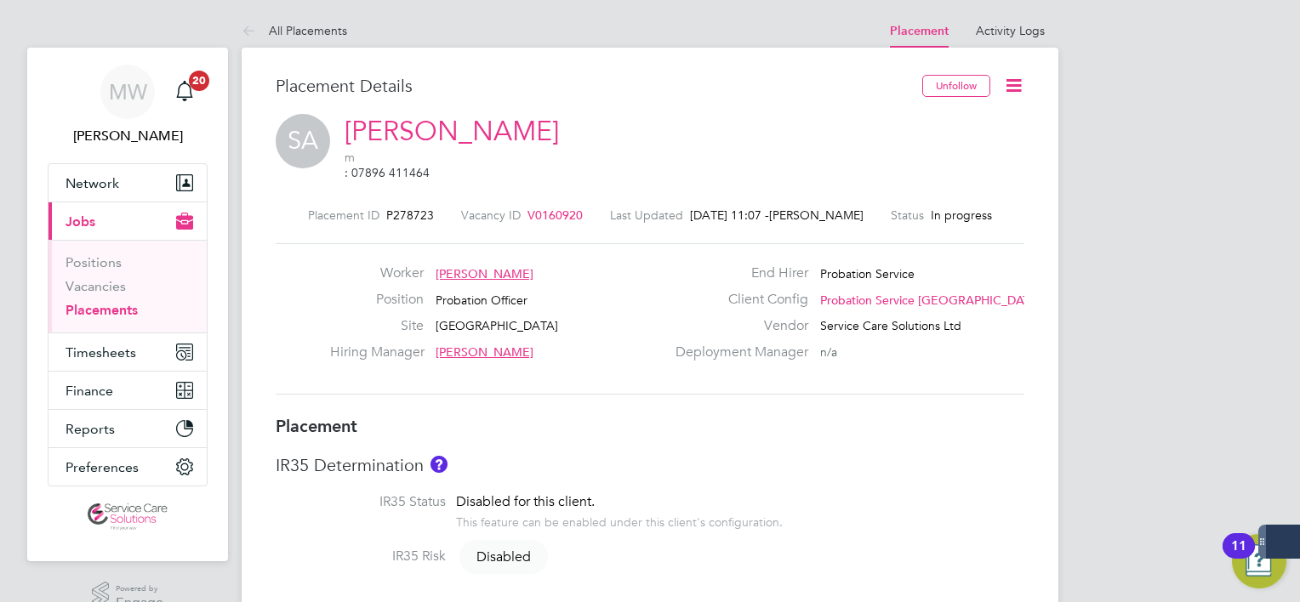
click at [130, 311] on link "Placements" at bounding box center [101, 310] width 72 height 16
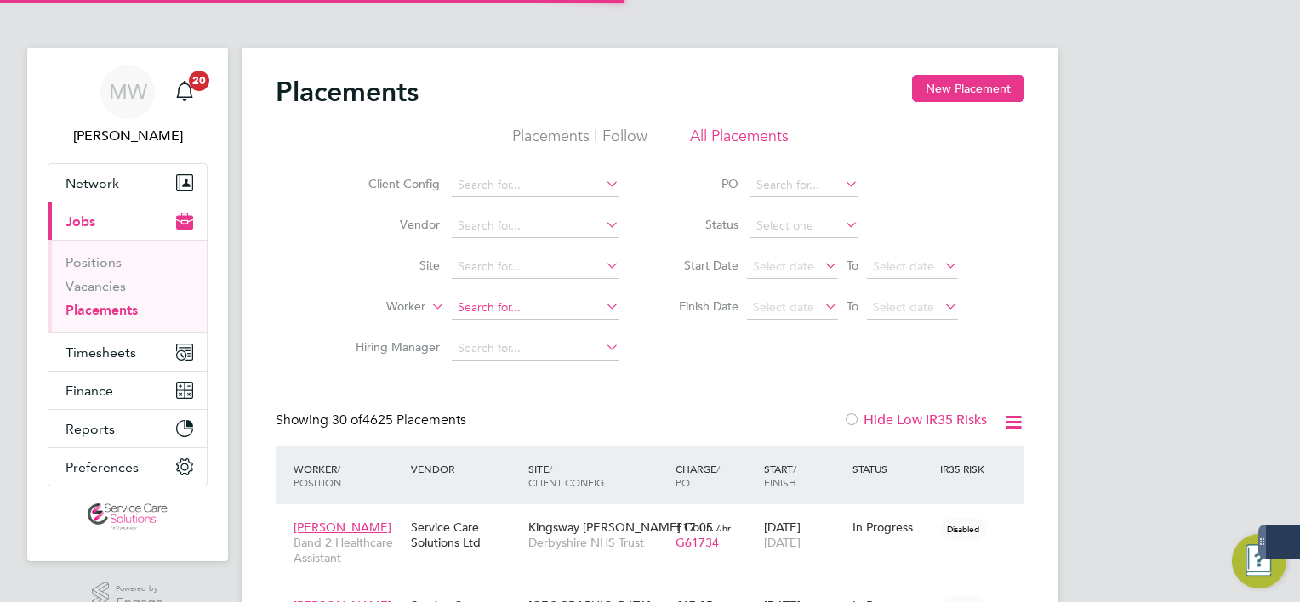
click at [499, 303] on input at bounding box center [536, 308] width 168 height 24
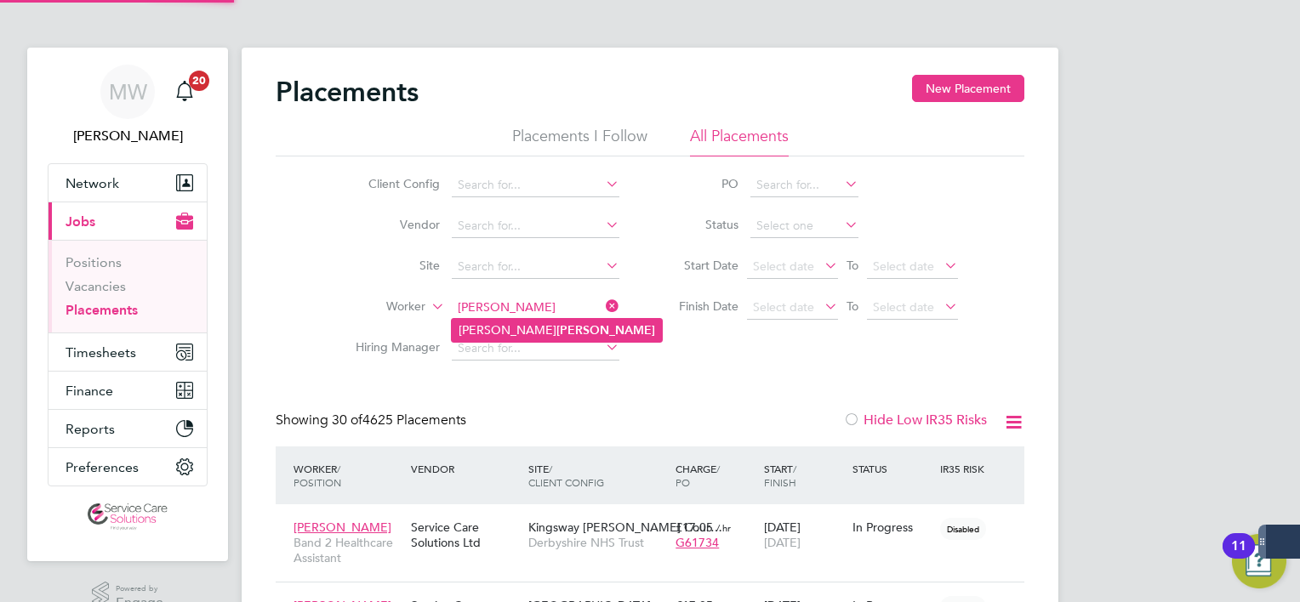
click at [510, 319] on li "Cherrelle Sangster" at bounding box center [557, 330] width 210 height 23
type input "Cherrelle Sangster"
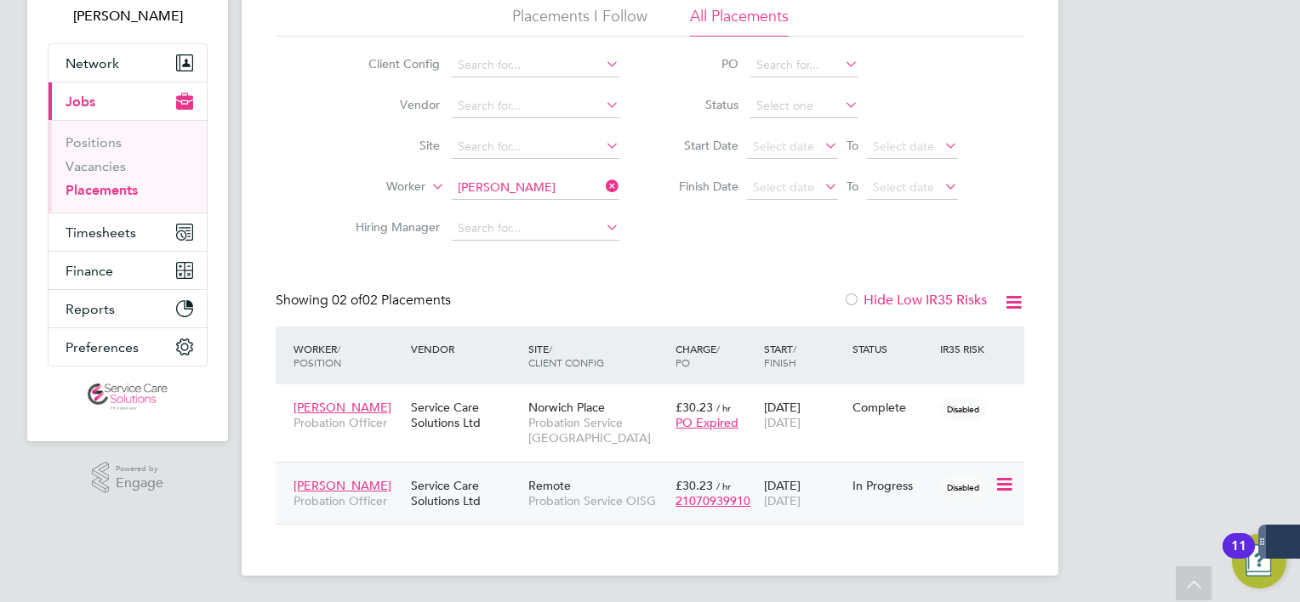
click at [619, 497] on span "Probation Service OISG" at bounding box center [597, 500] width 139 height 15
click at [602, 185] on icon at bounding box center [602, 186] width 0 height 24
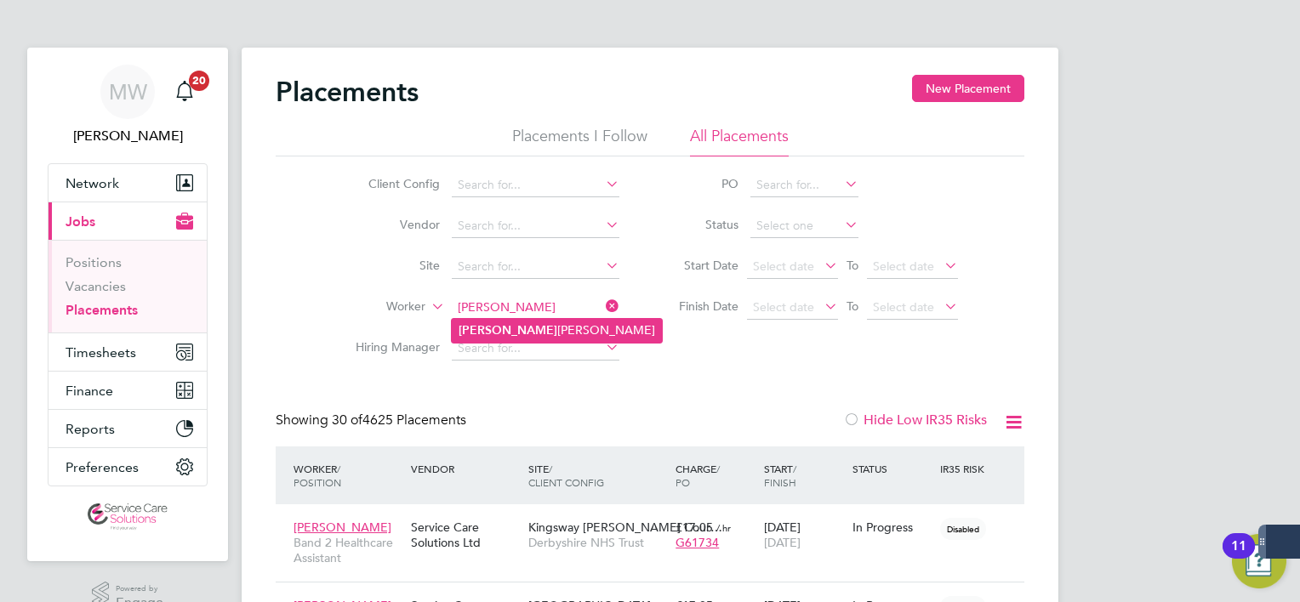
click at [517, 328] on li "Joel Nunez Martinez" at bounding box center [557, 330] width 210 height 23
type input "Joel Nunez Martinez"
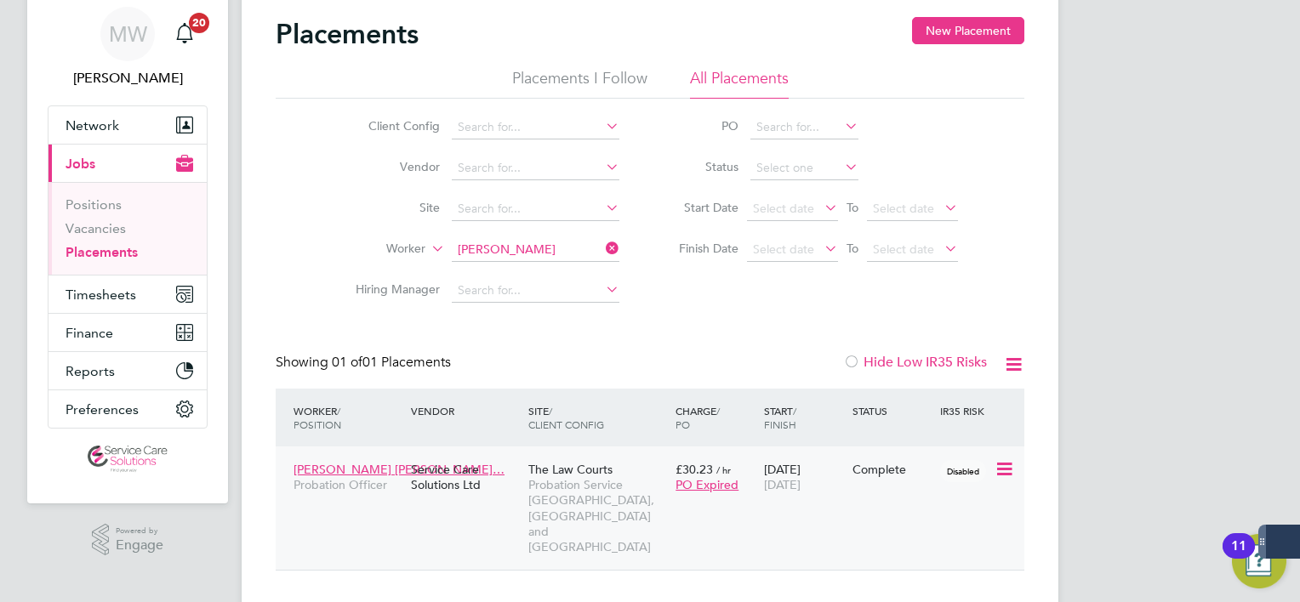
click at [587, 473] on span "The Law Courts" at bounding box center [570, 469] width 84 height 15
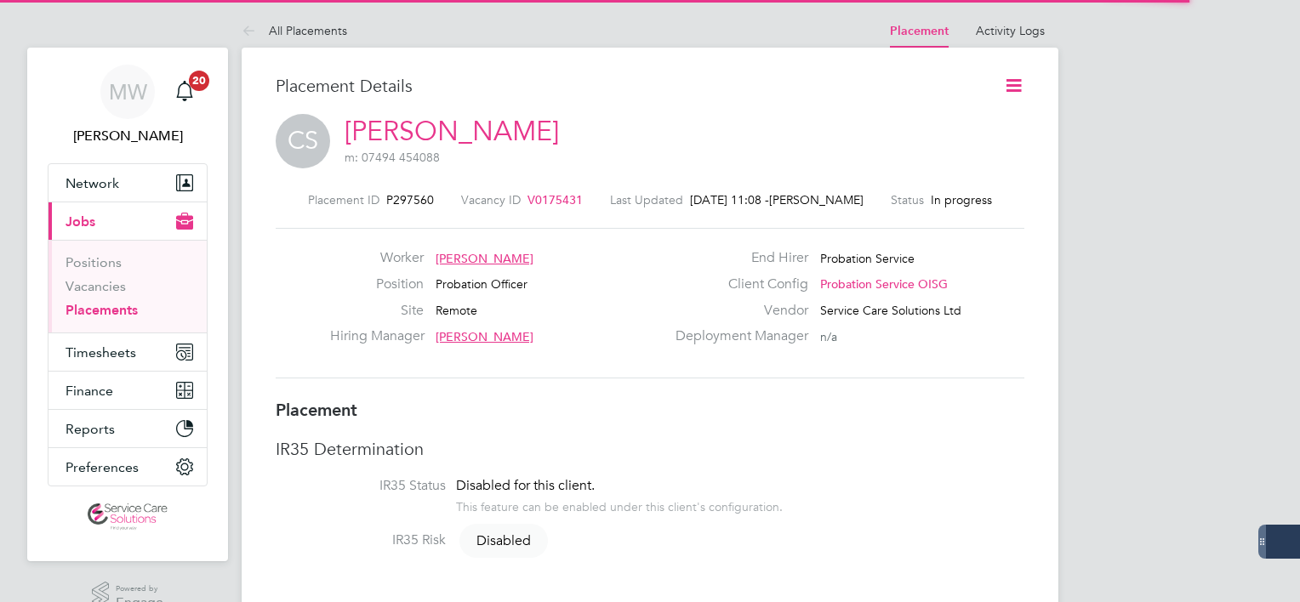
click at [1008, 87] on icon at bounding box center [1013, 85] width 21 height 21
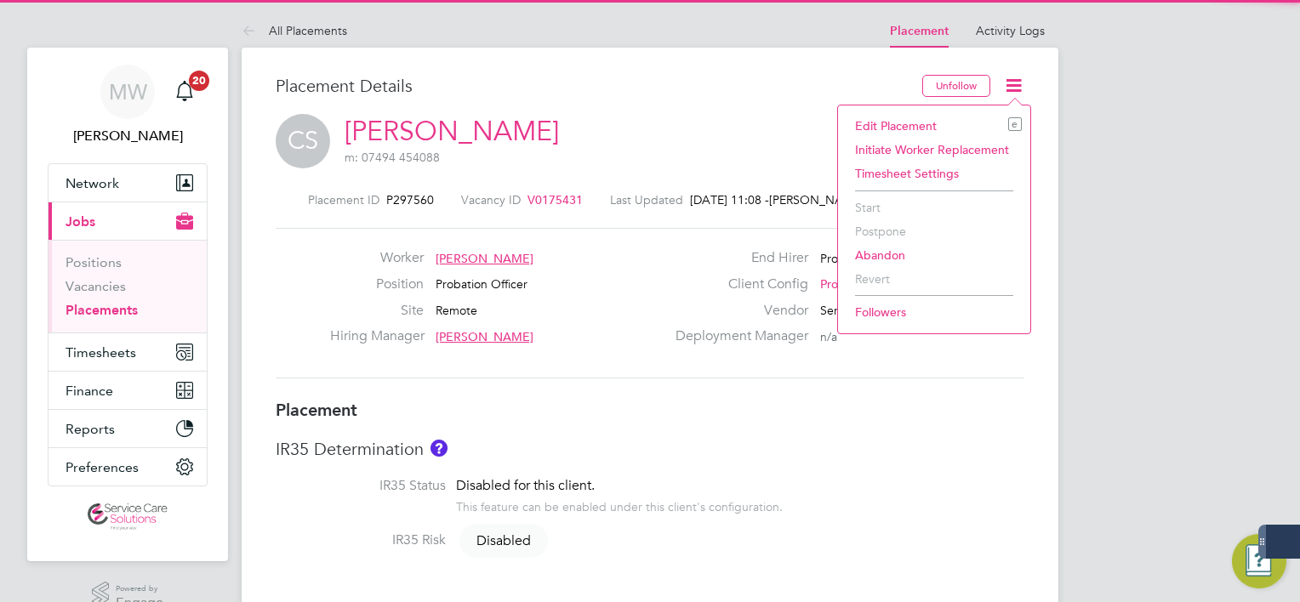
click at [893, 124] on li "Edit Placement e" at bounding box center [933, 126] width 175 height 24
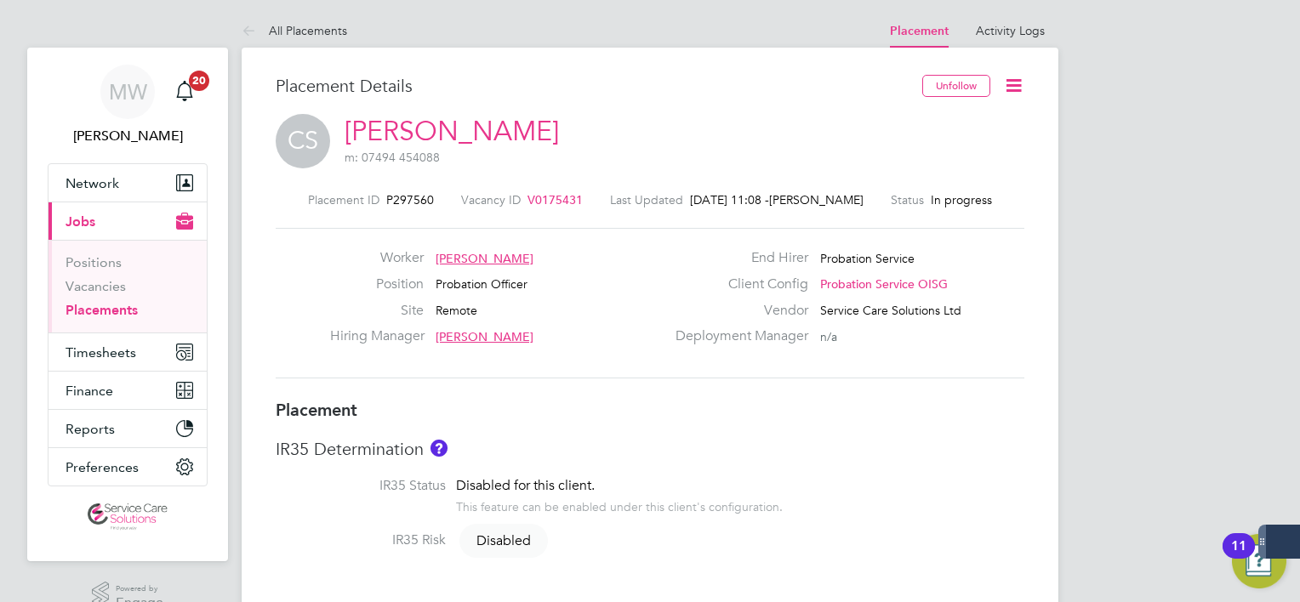
type input "Kevin Bassett"
type input "Michelle Laidler"
type input "23 Jun 2025"
type input "26 Oct 2025"
type input "08:00"
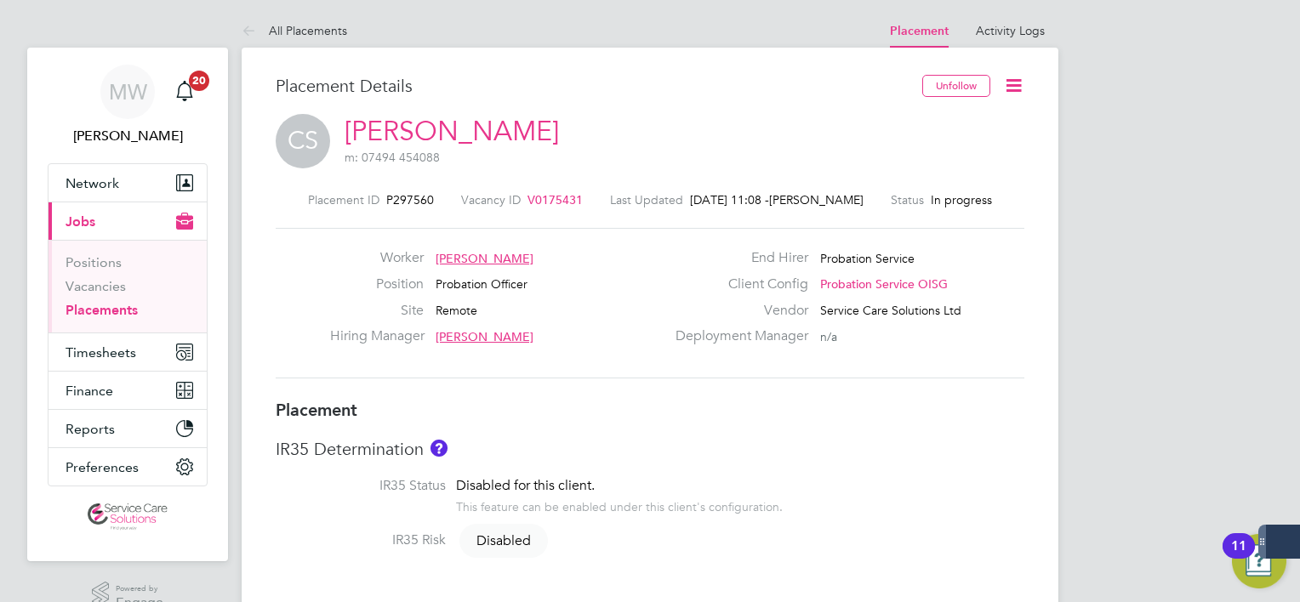
type input "18:00"
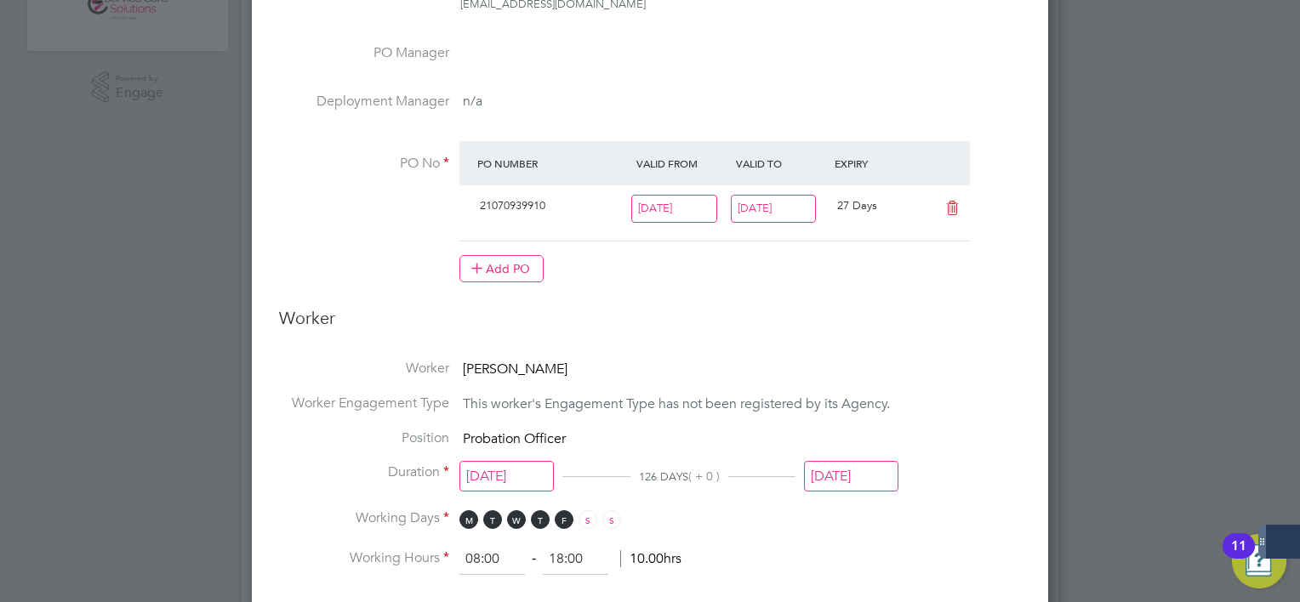
click at [797, 198] on input "26 Oct 2025" at bounding box center [774, 209] width 86 height 28
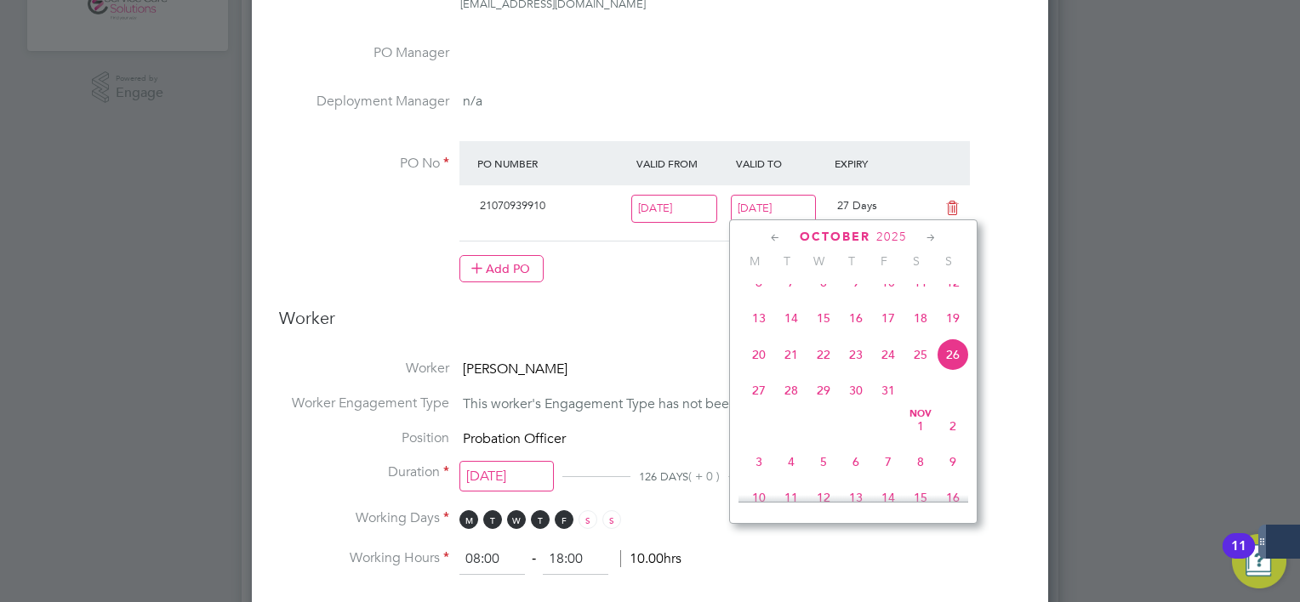
click at [932, 238] on icon at bounding box center [931, 238] width 16 height 19
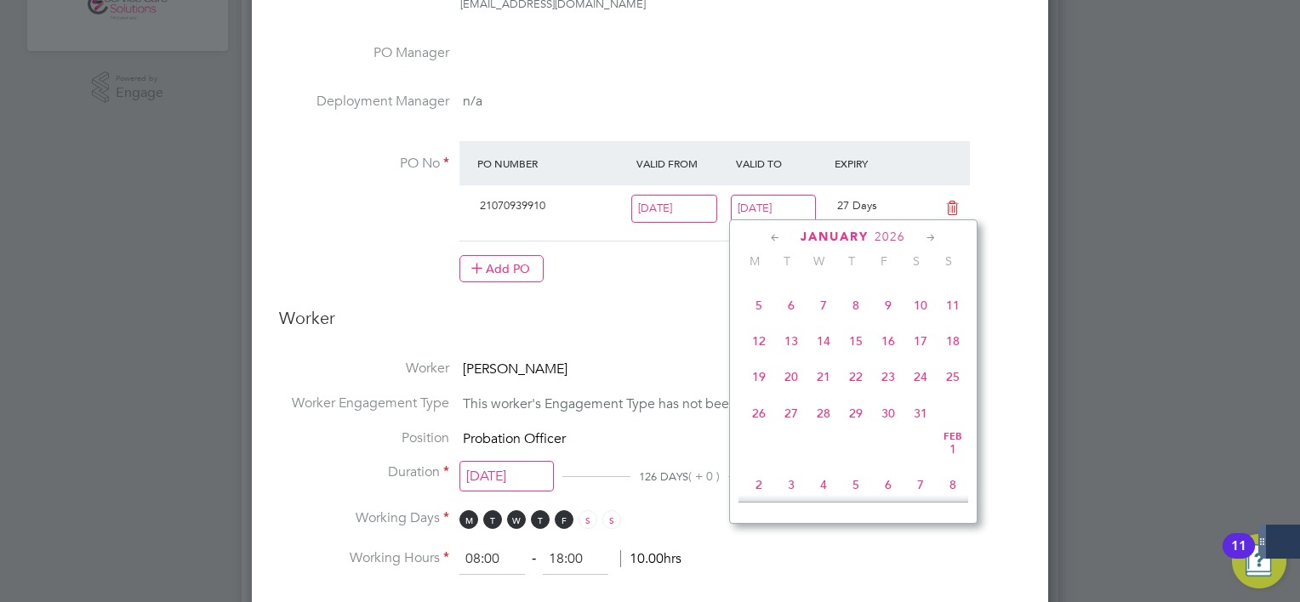
click at [932, 238] on icon at bounding box center [931, 238] width 16 height 19
click at [946, 316] on span "8" at bounding box center [953, 300] width 32 height 32
type input "08 Feb 2026"
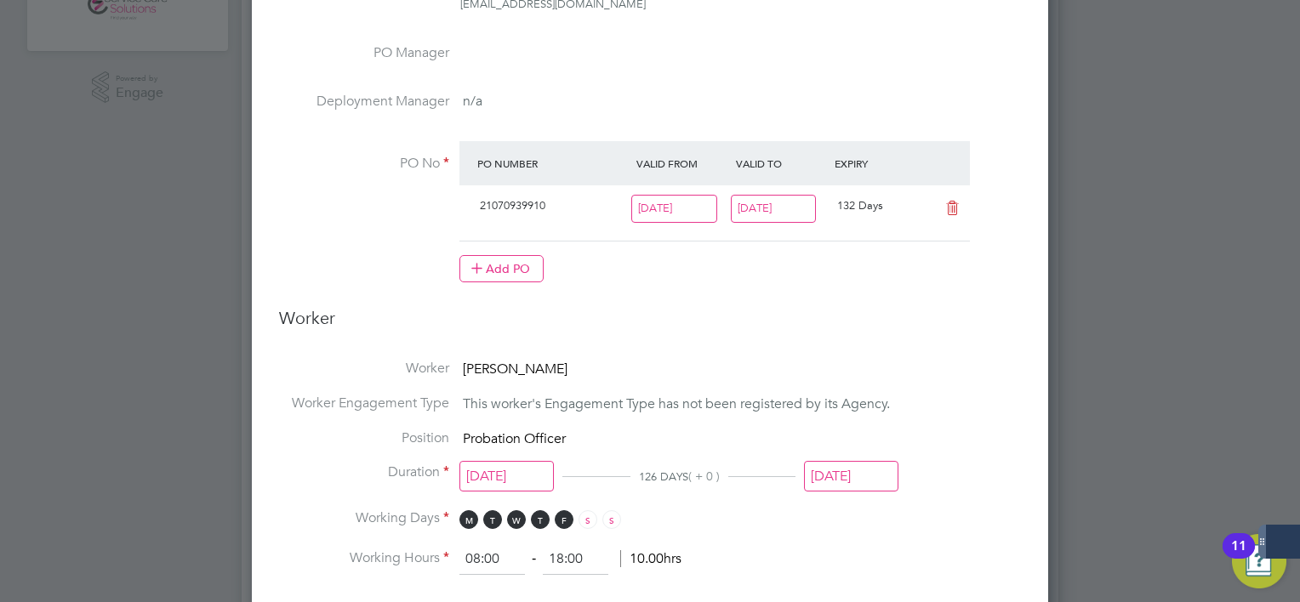
click at [856, 462] on input "26 Oct 2025" at bounding box center [851, 476] width 94 height 31
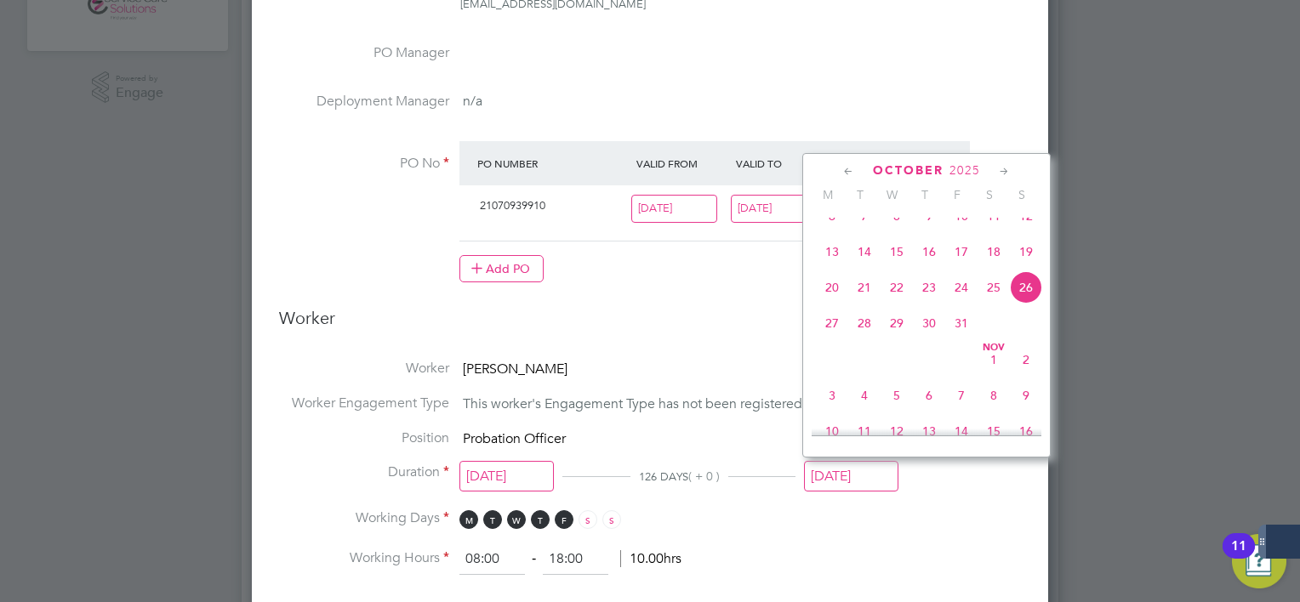
click at [1006, 172] on icon at bounding box center [1004, 171] width 16 height 19
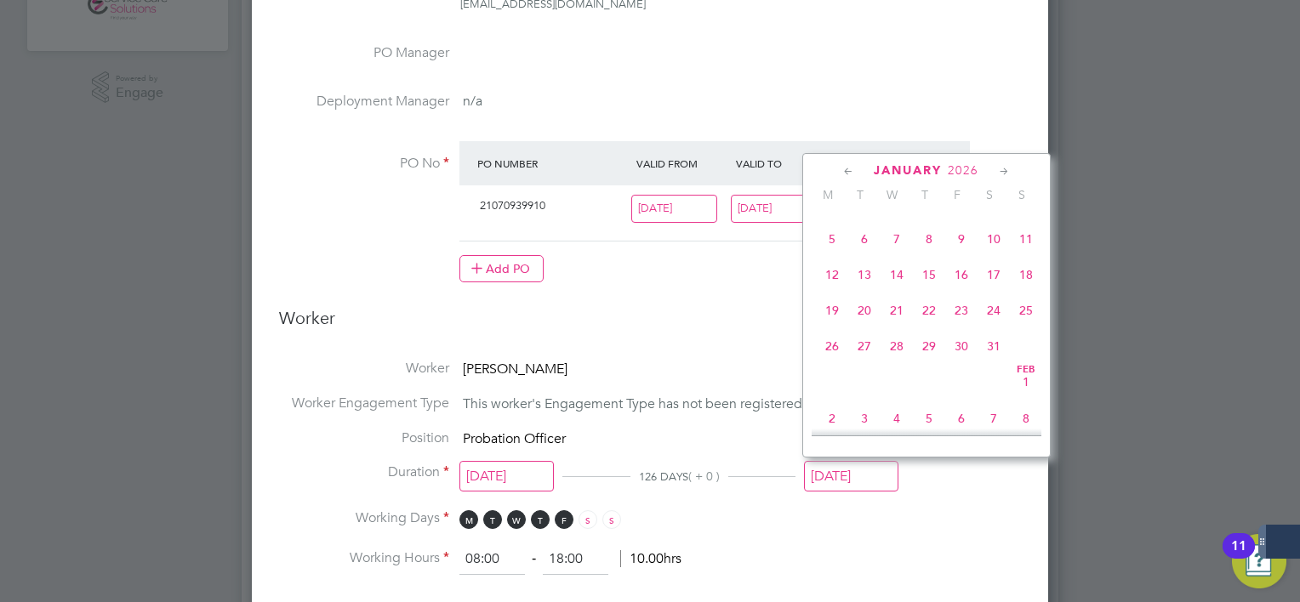
click at [1006, 172] on icon at bounding box center [1004, 171] width 16 height 19
click at [1019, 250] on span "8" at bounding box center [1026, 234] width 32 height 32
type input "08 Feb 2026"
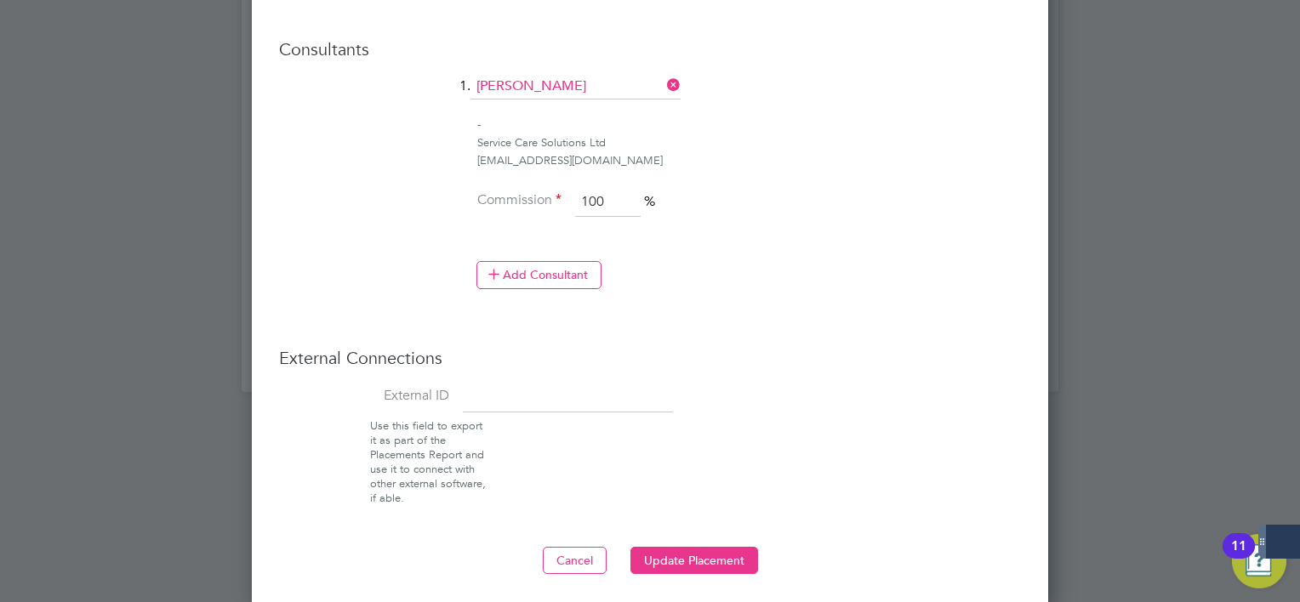
click at [728, 547] on button "Update Placement" at bounding box center [694, 560] width 128 height 27
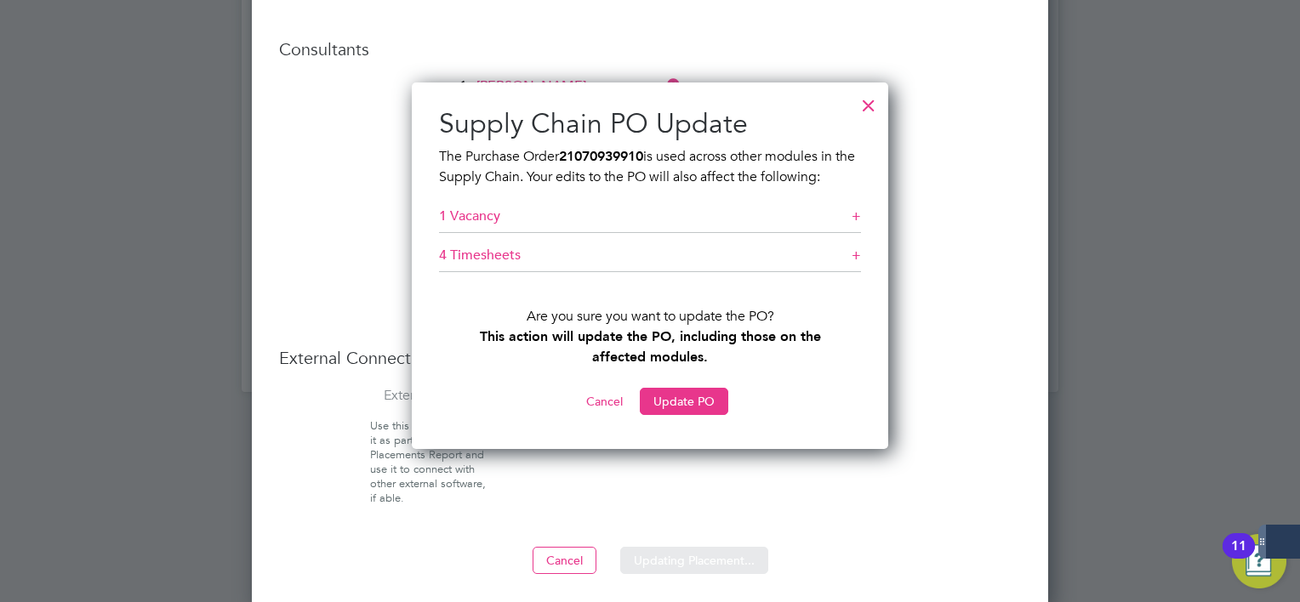
click at [694, 396] on button "Update PO" at bounding box center [684, 401] width 88 height 27
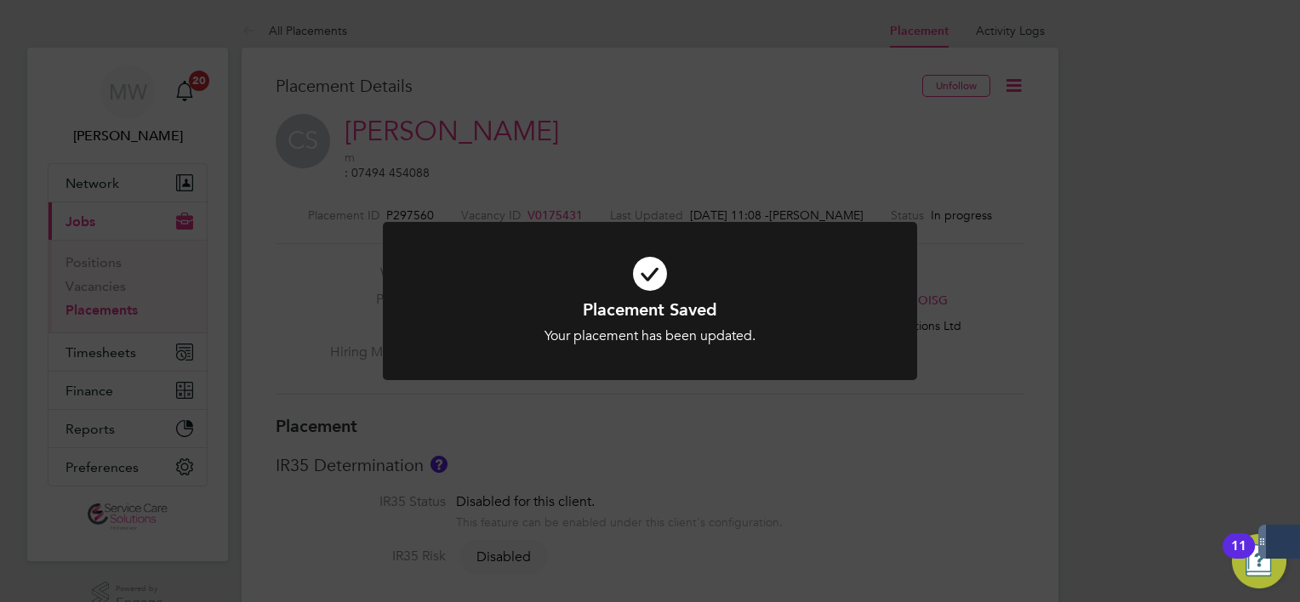
drag, startPoint x: 592, startPoint y: 129, endPoint x: 577, endPoint y: 134, distance: 15.9
click at [592, 129] on div "Placement Saved Your placement has been updated. Cancel Okay" at bounding box center [650, 301] width 1300 height 602
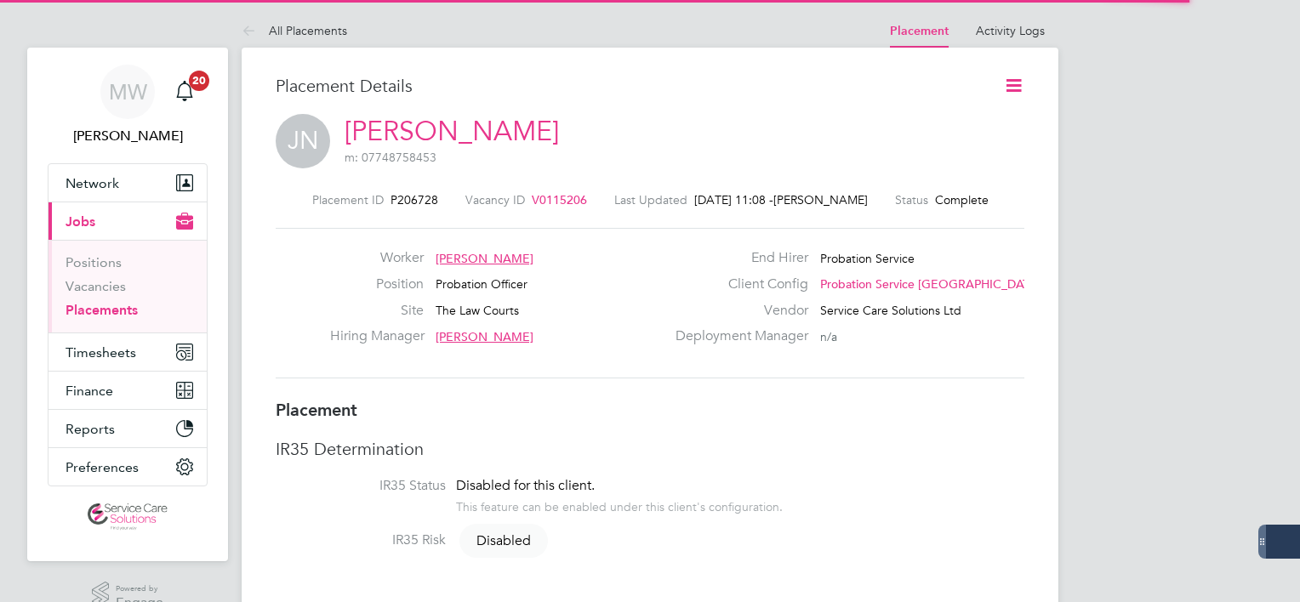
click at [1010, 85] on icon at bounding box center [1013, 85] width 21 height 21
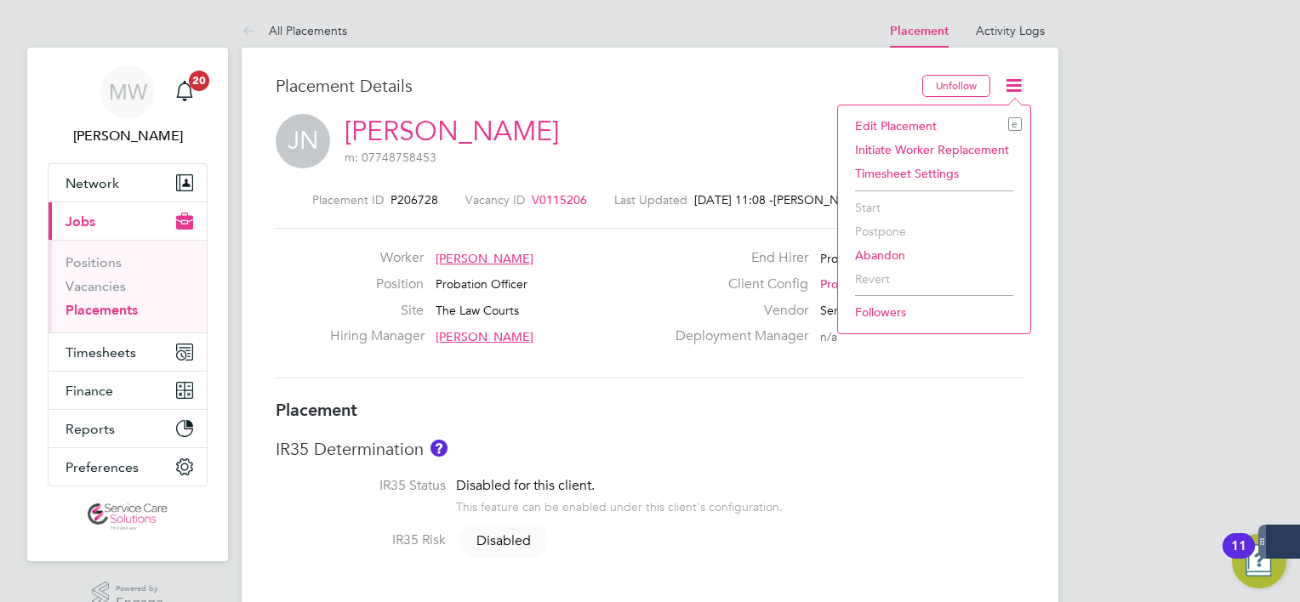
click at [885, 119] on li "Edit Placement e" at bounding box center [933, 126] width 175 height 24
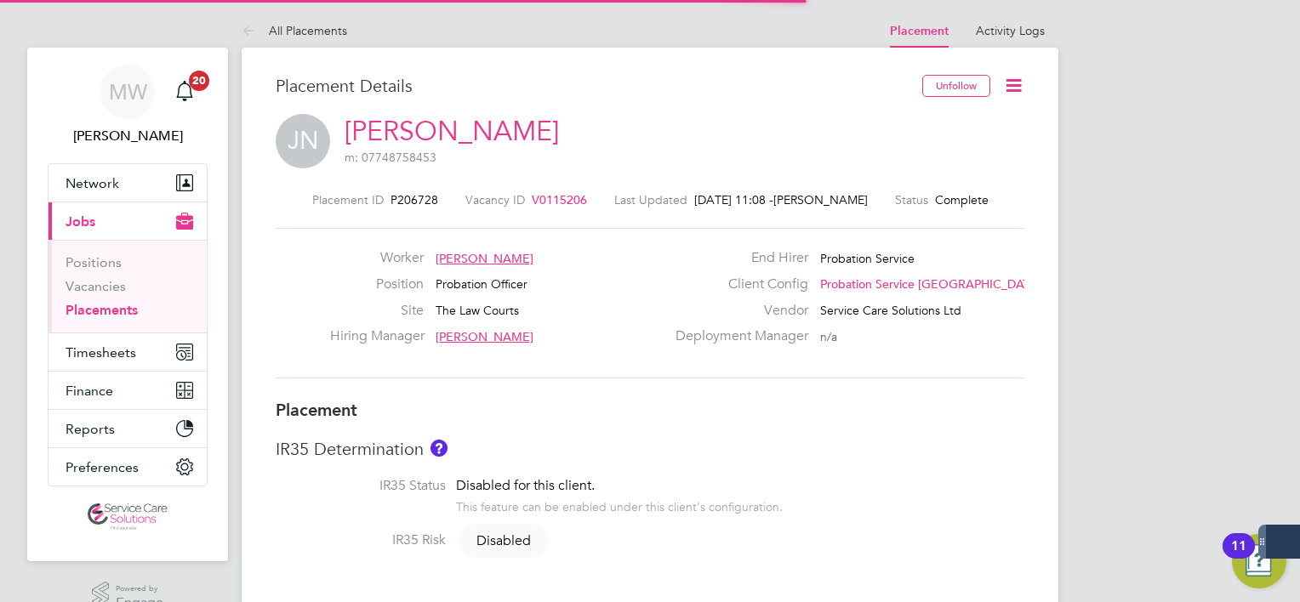
scroll to position [9, 9]
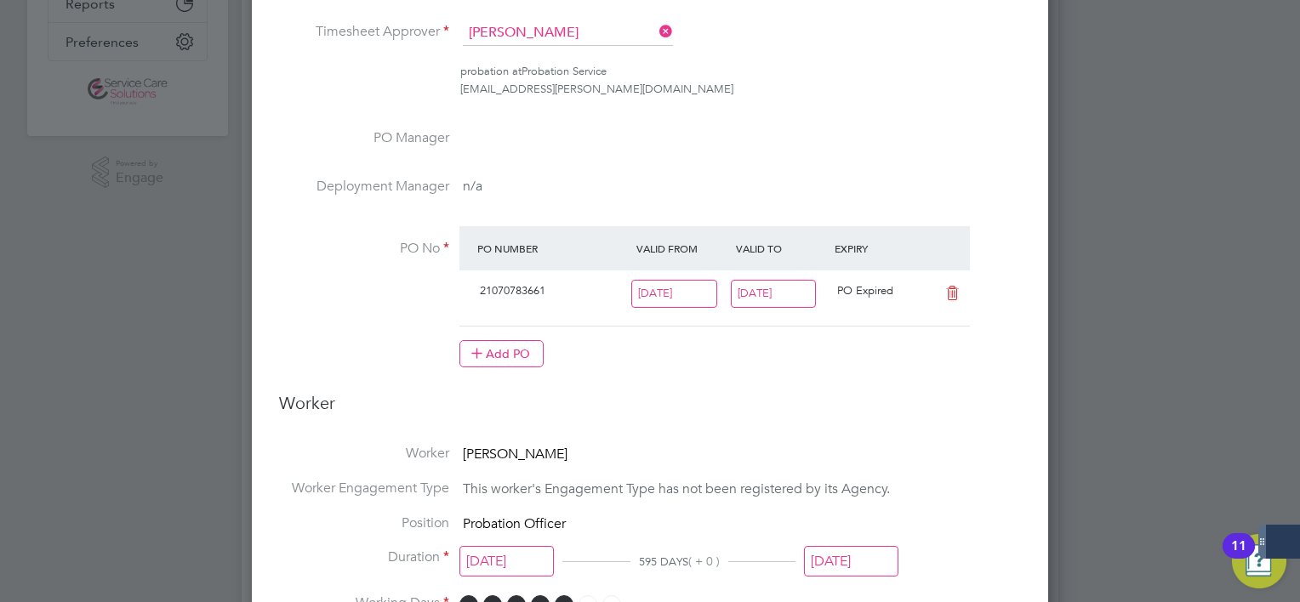
click at [789, 295] on input "[DATE]" at bounding box center [774, 294] width 86 height 28
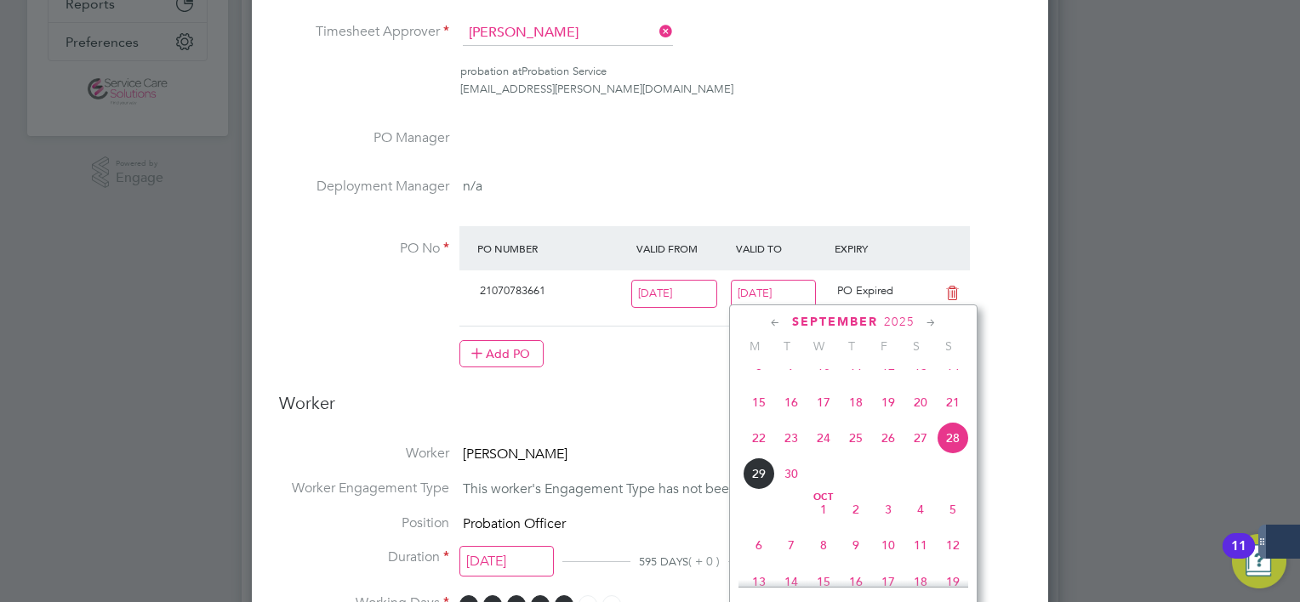
click at [936, 321] on icon at bounding box center [931, 323] width 16 height 19
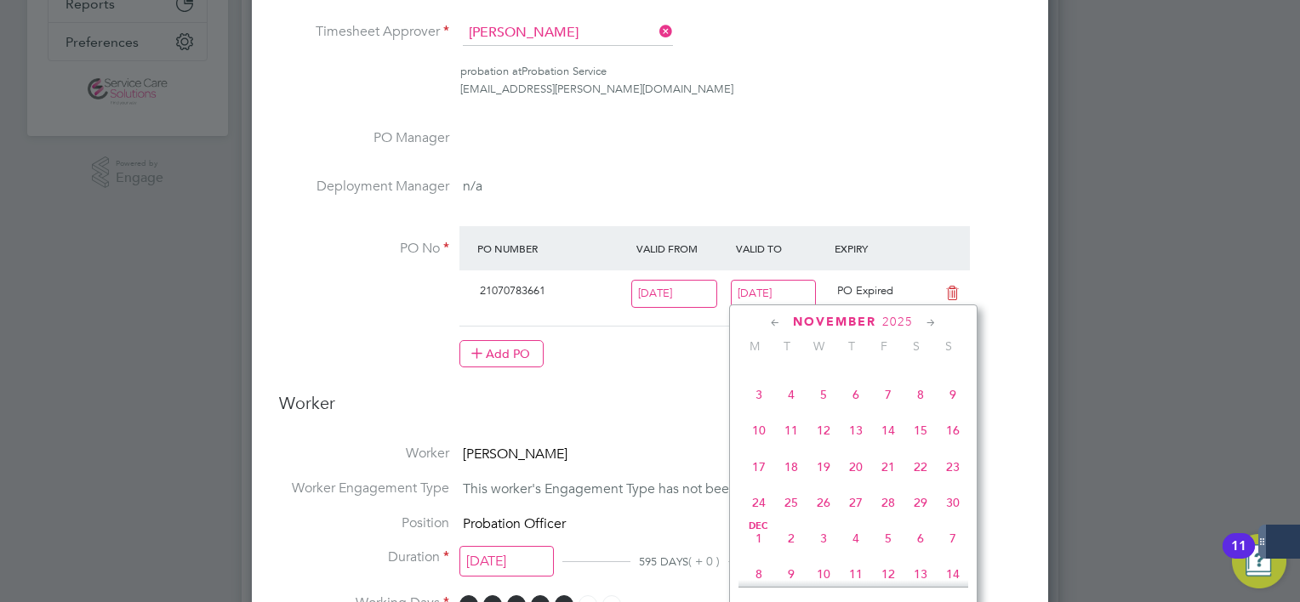
click at [936, 321] on icon at bounding box center [931, 323] width 16 height 19
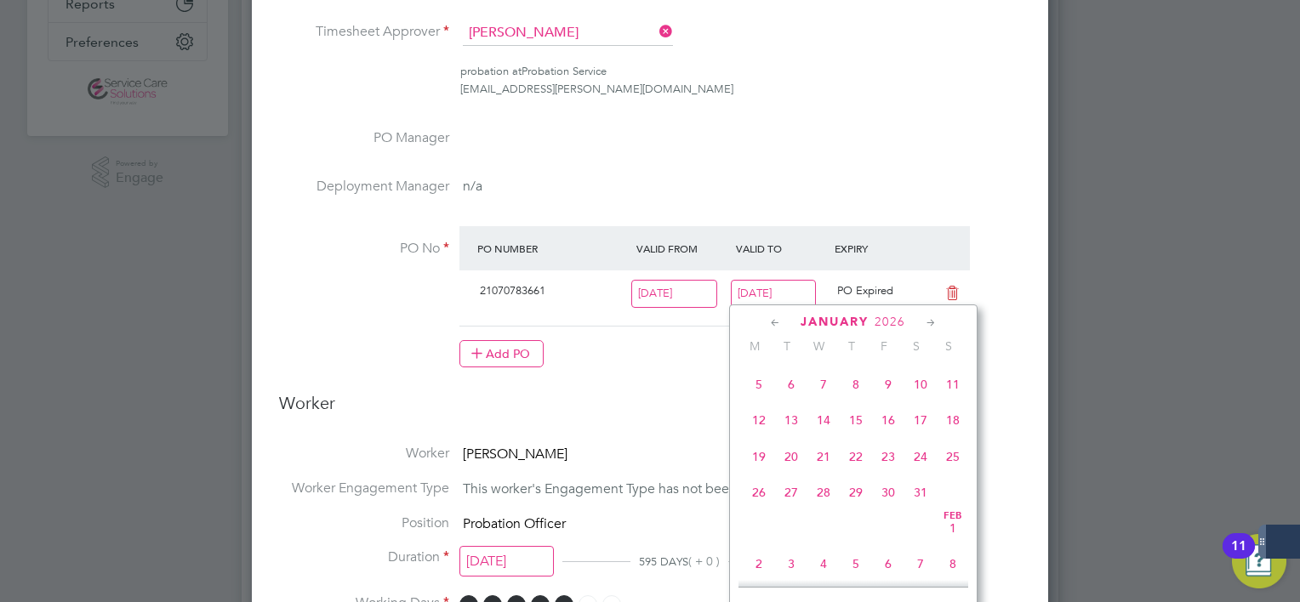
click at [946, 436] on span "18" at bounding box center [953, 420] width 32 height 32
type input "[DATE]"
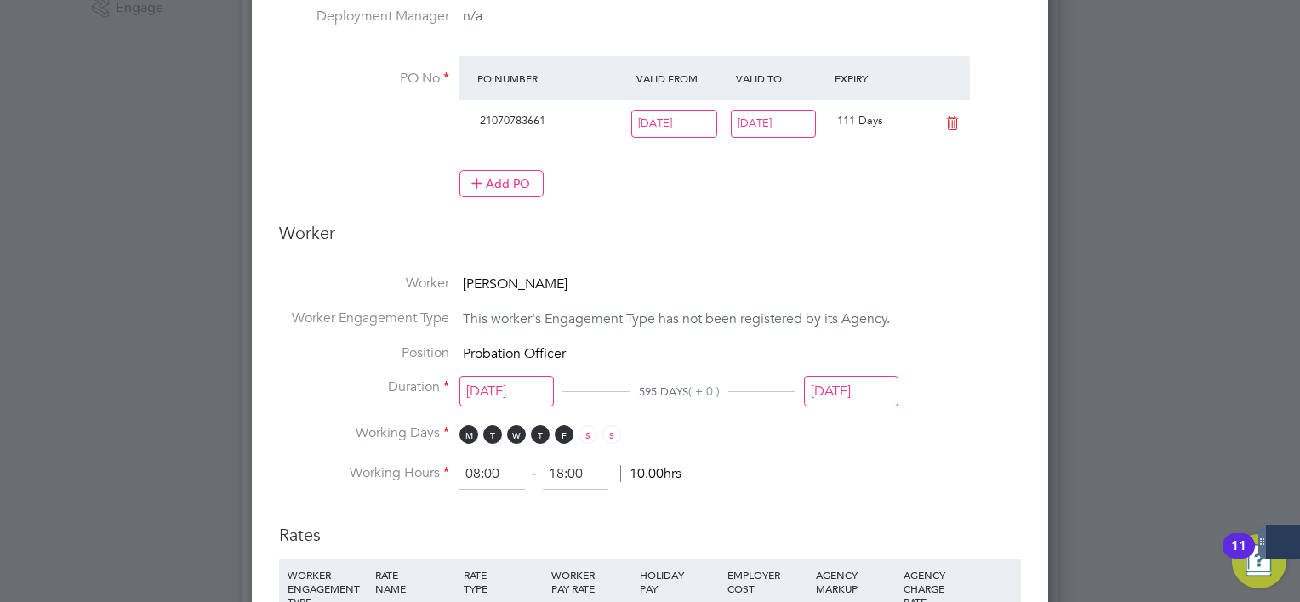
click at [860, 401] on input "[DATE]" at bounding box center [851, 391] width 94 height 31
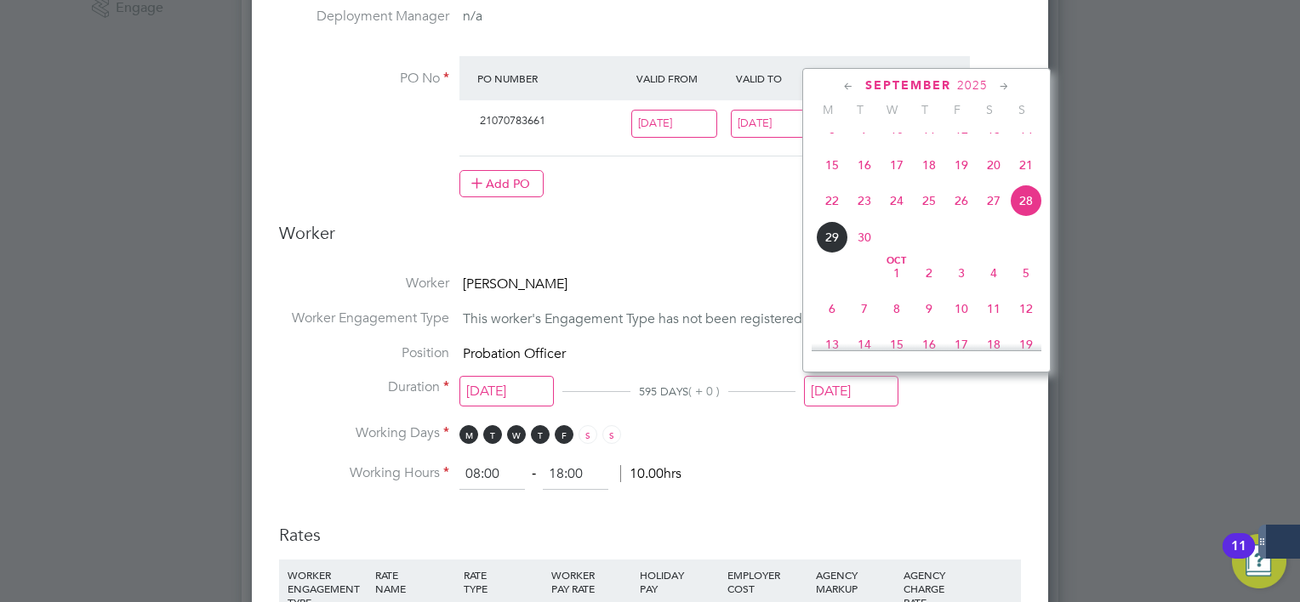
click at [1000, 83] on icon at bounding box center [1004, 86] width 16 height 19
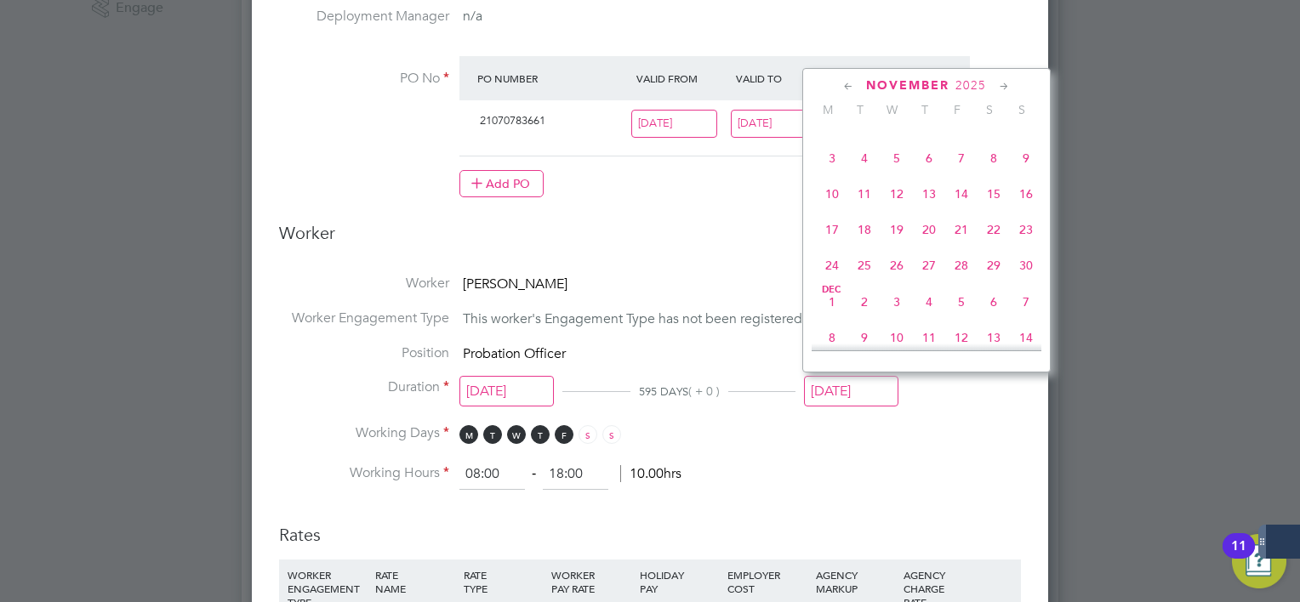
click at [1000, 83] on icon at bounding box center [1004, 86] width 16 height 19
click at [1022, 200] on span "18" at bounding box center [1026, 184] width 32 height 32
type input "[DATE]"
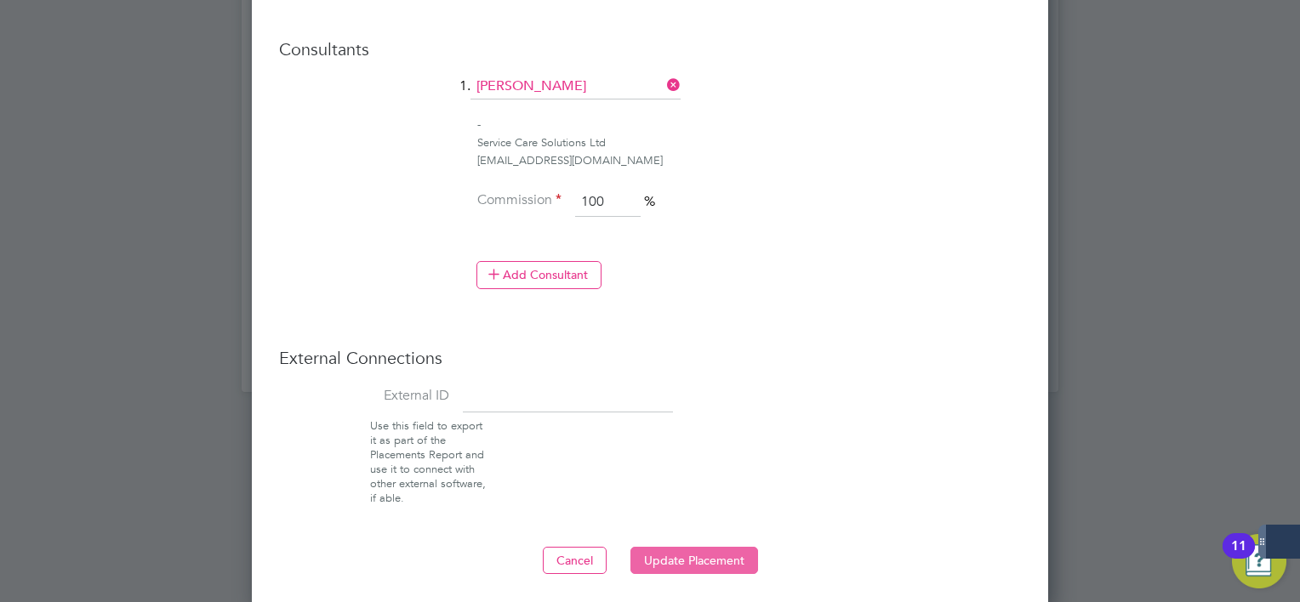
click at [744, 550] on button "Update Placement" at bounding box center [694, 560] width 128 height 27
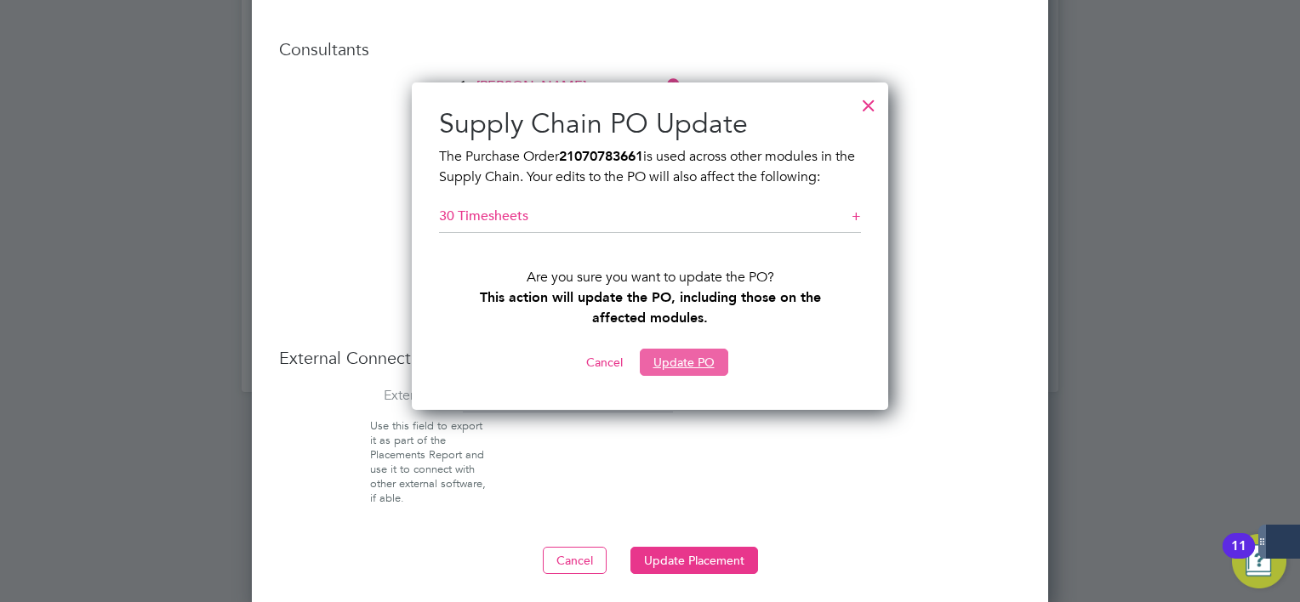
click at [692, 362] on button "Update PO" at bounding box center [684, 362] width 88 height 27
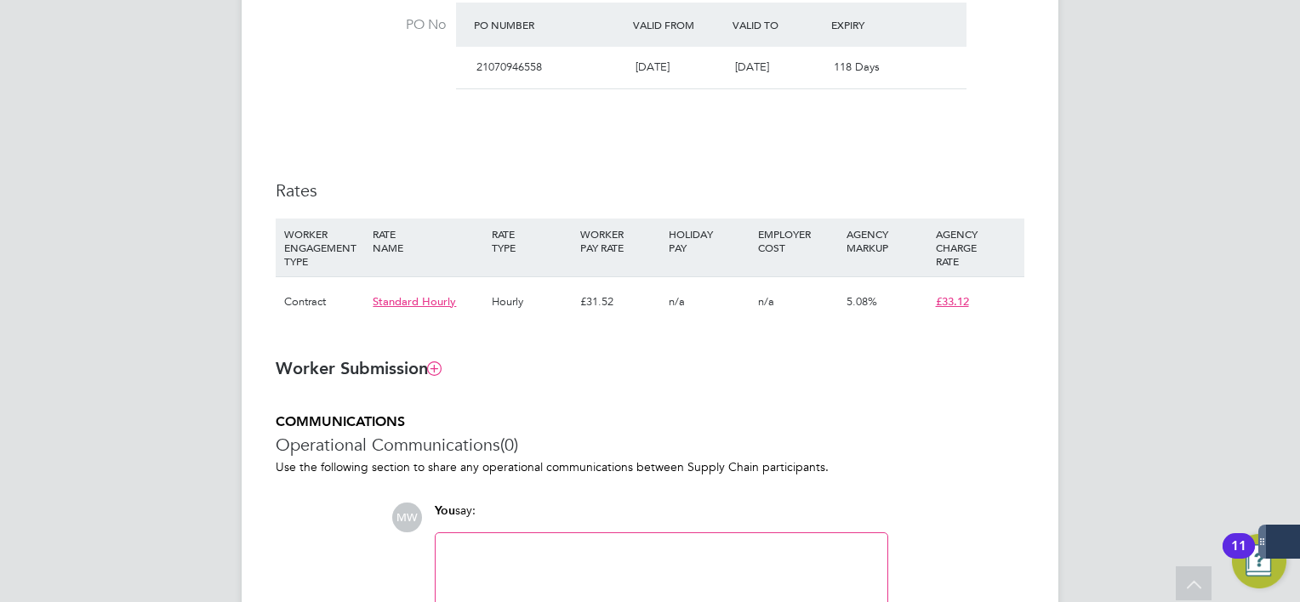
click at [602, 381] on ng-form "Placement IR35 Determination IR35 Status Disabled for this client. This feature…" at bounding box center [650, 92] width 749 height 1227
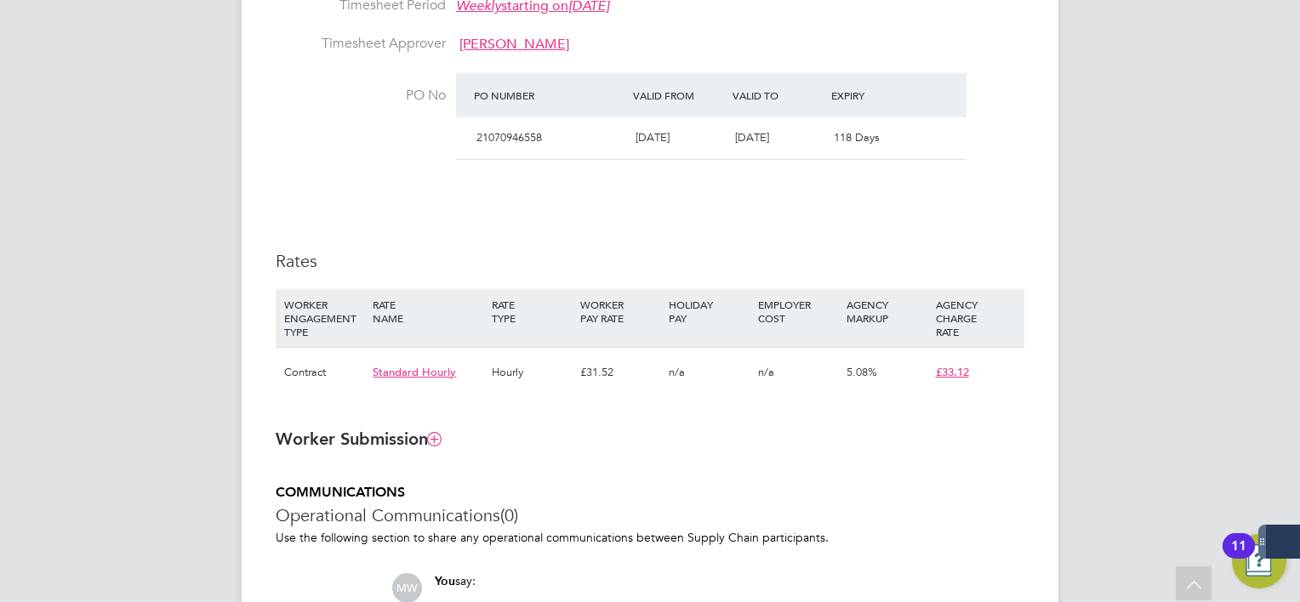
scroll to position [766, 0]
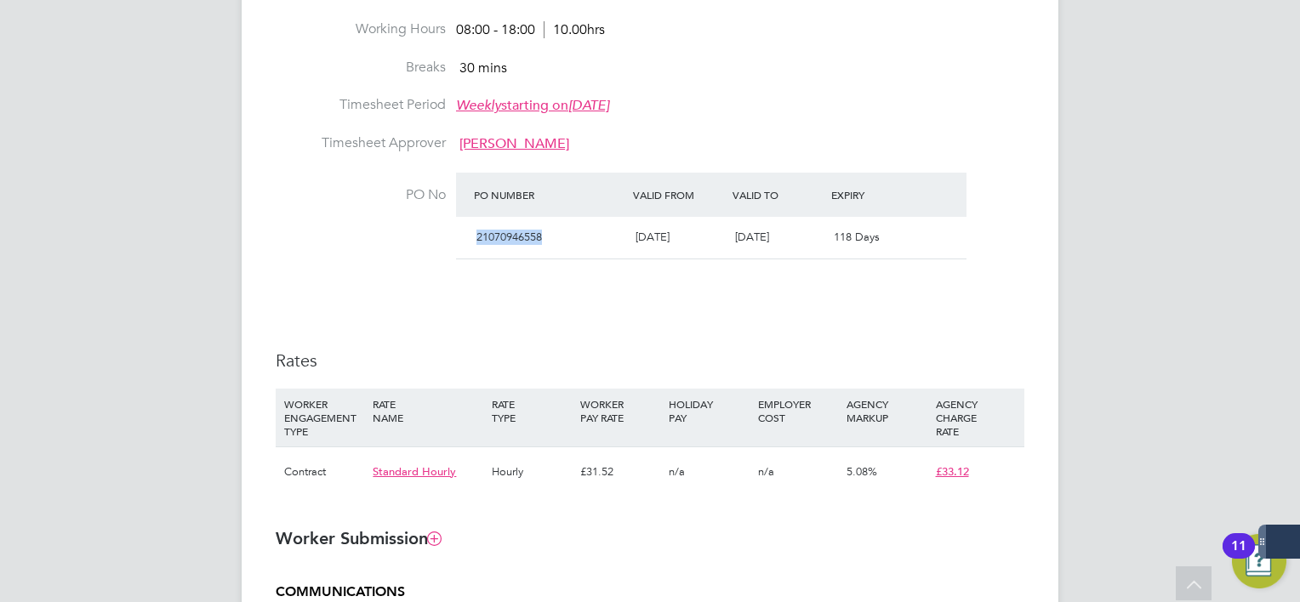
drag, startPoint x: 555, startPoint y: 214, endPoint x: 459, endPoint y: 219, distance: 95.4
click at [459, 219] on div "21070946558 22 Sep 2025 25 Jan 2026 118 Days" at bounding box center [711, 238] width 510 height 42
drag, startPoint x: 459, startPoint y: 219, endPoint x: 510, endPoint y: 235, distance: 52.7
copy span "21070946558"
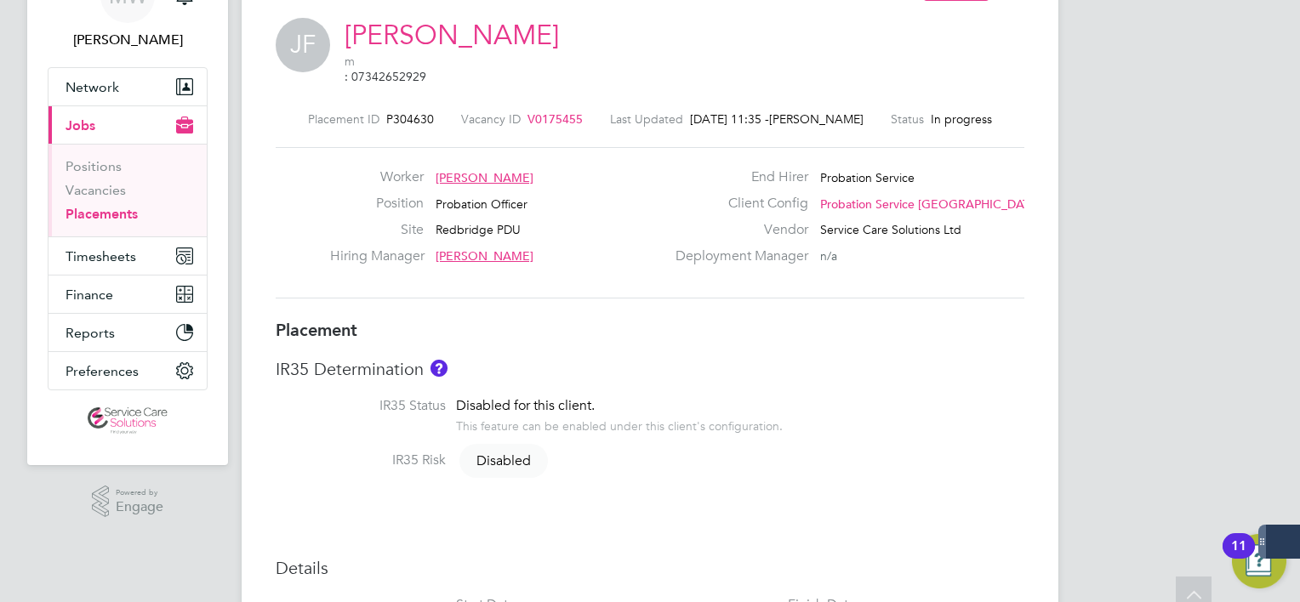
scroll to position [0, 0]
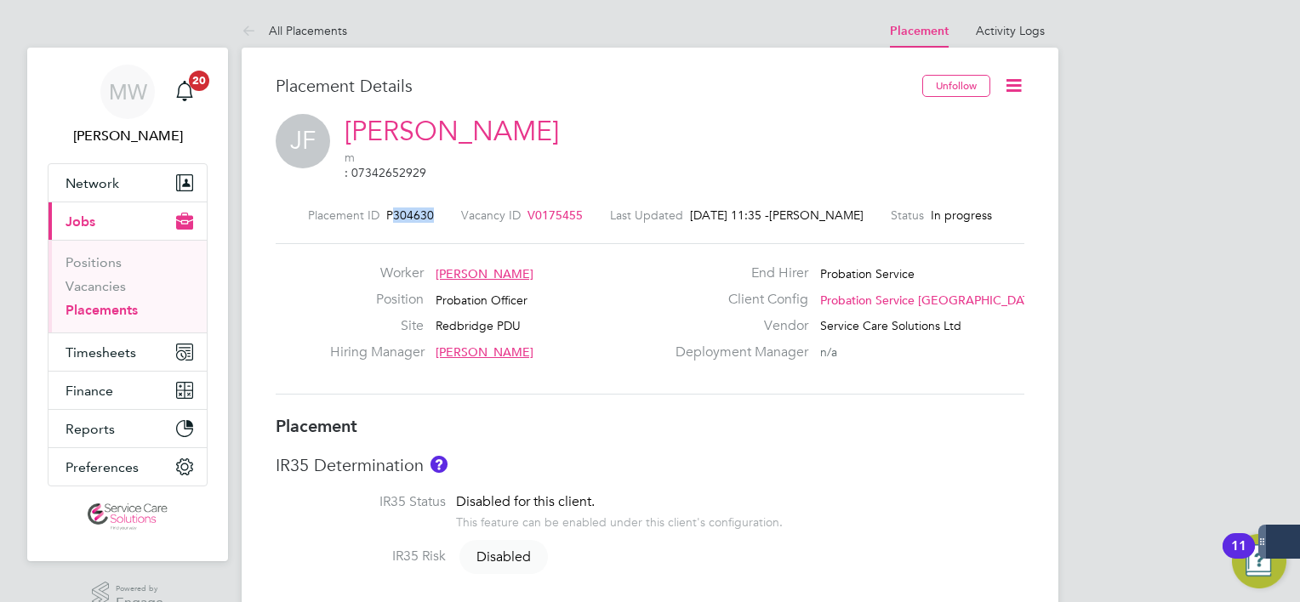
drag, startPoint x: 439, startPoint y: 203, endPoint x: 395, endPoint y: 199, distance: 44.4
click at [395, 208] on div "Placement ID P304630 Vacancy ID V0175455 Last Updated 29 Sep 2025, 11:35 - Mark…" at bounding box center [650, 215] width 749 height 15
copy span "304630"
click at [652, 415] on h3 "Placement" at bounding box center [650, 426] width 749 height 22
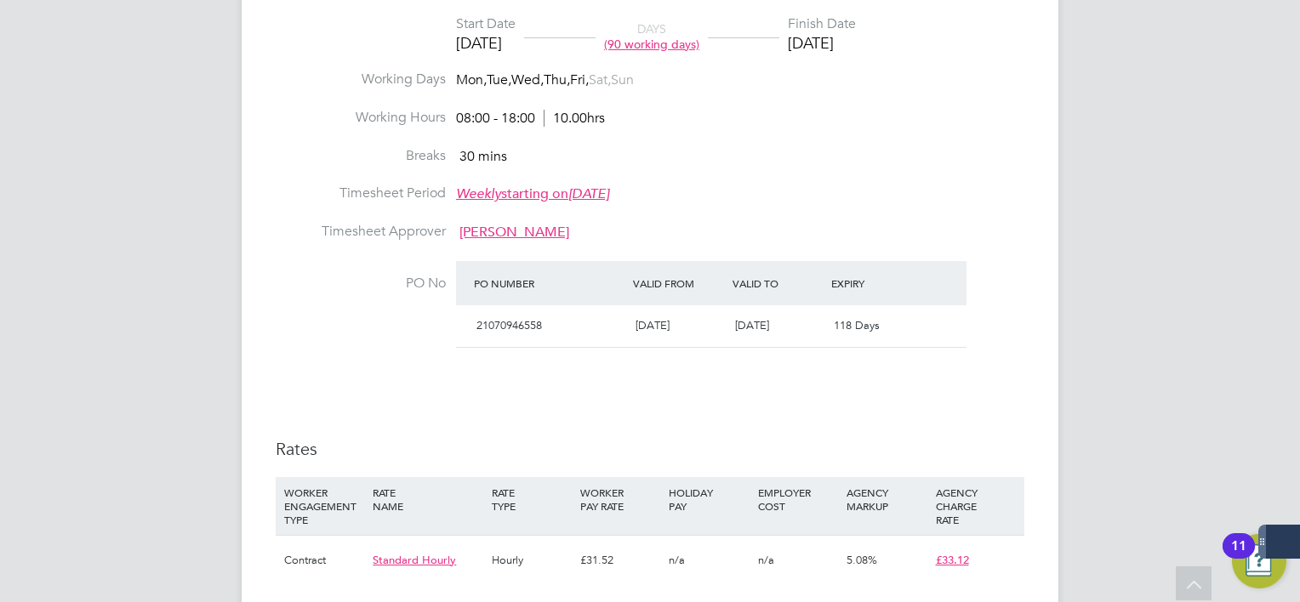
scroll to position [766, 0]
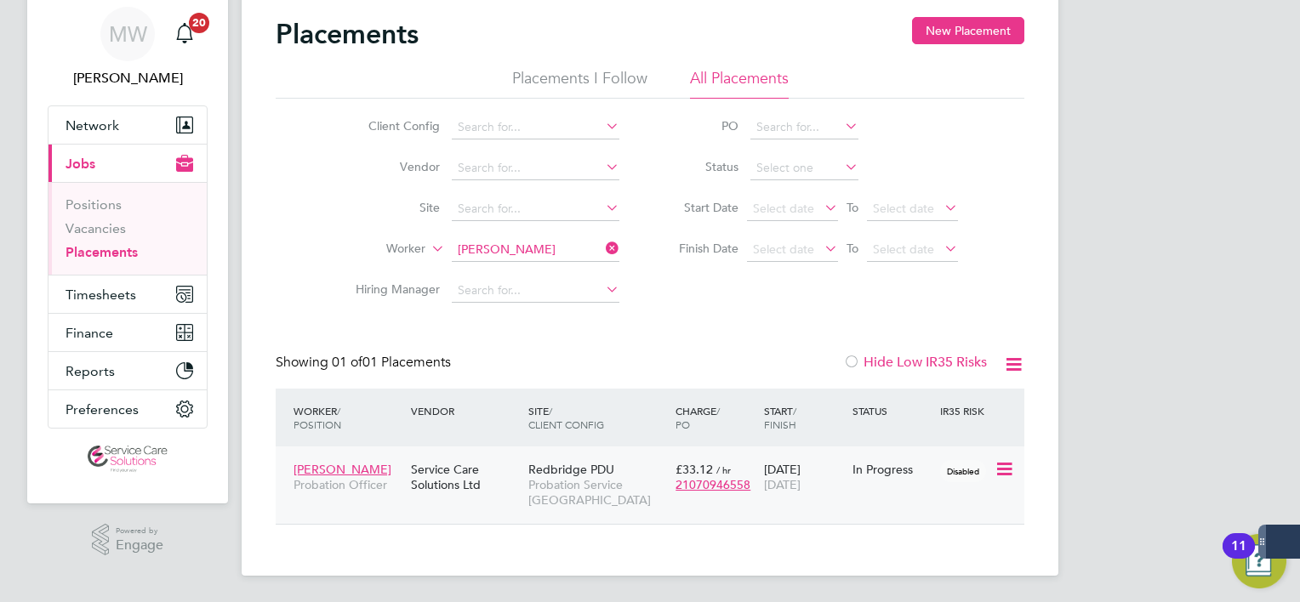
scroll to position [16, 81]
click at [473, 487] on div "Service Care Solutions Ltd" at bounding box center [465, 477] width 117 height 48
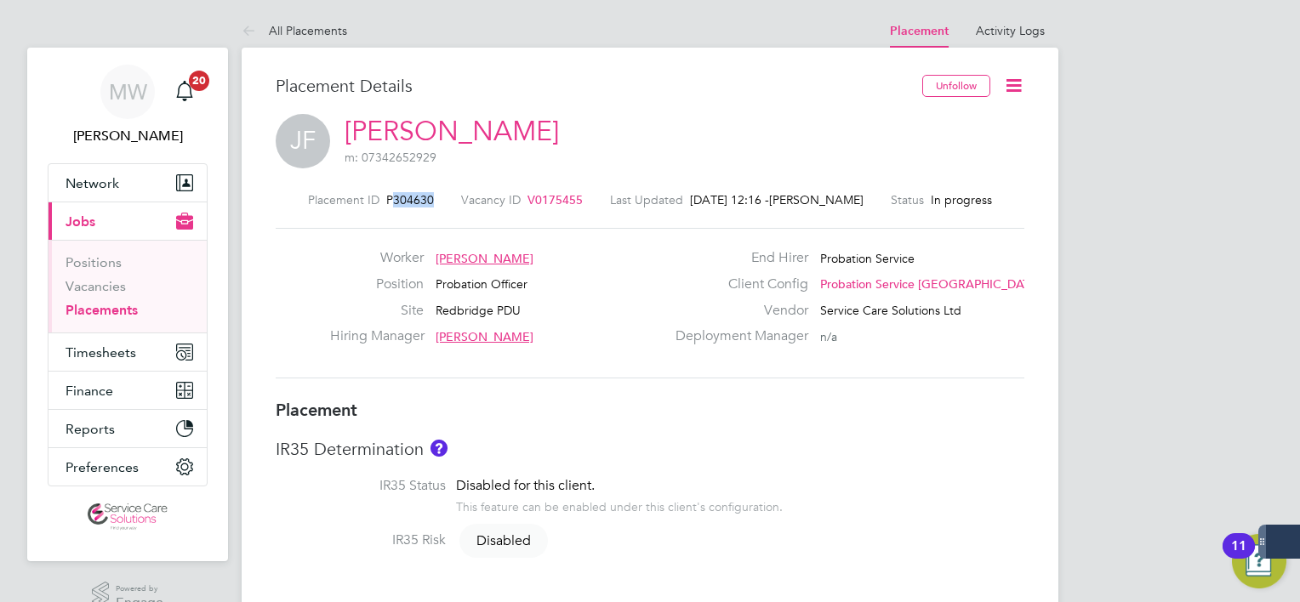
drag, startPoint x: 441, startPoint y: 195, endPoint x: 395, endPoint y: 207, distance: 47.5
click at [395, 207] on div "Placement ID P304630 Vacancy ID V0175455 Last Updated [DATE] 12:16 - [PERSON_NA…" at bounding box center [650, 199] width 749 height 15
drag, startPoint x: 395, startPoint y: 207, endPoint x: 411, endPoint y: 204, distance: 16.4
copy span "304630"
